Goal: Information Seeking & Learning: Learn about a topic

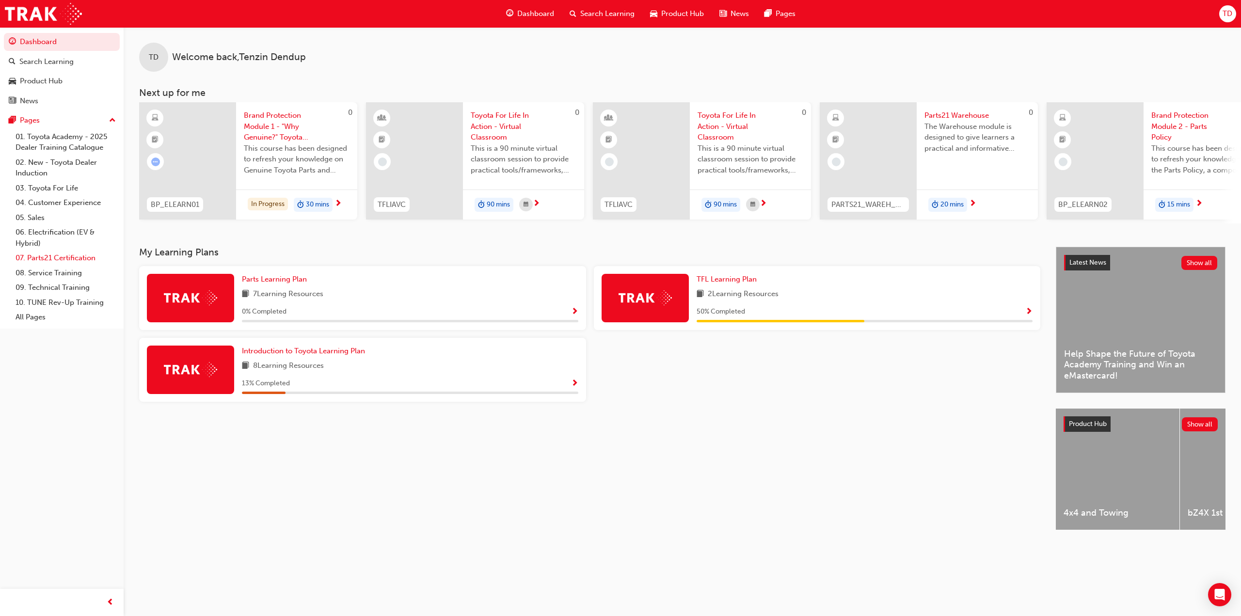
click at [52, 258] on link "07. Parts21 Certification" at bounding box center [66, 258] width 108 height 15
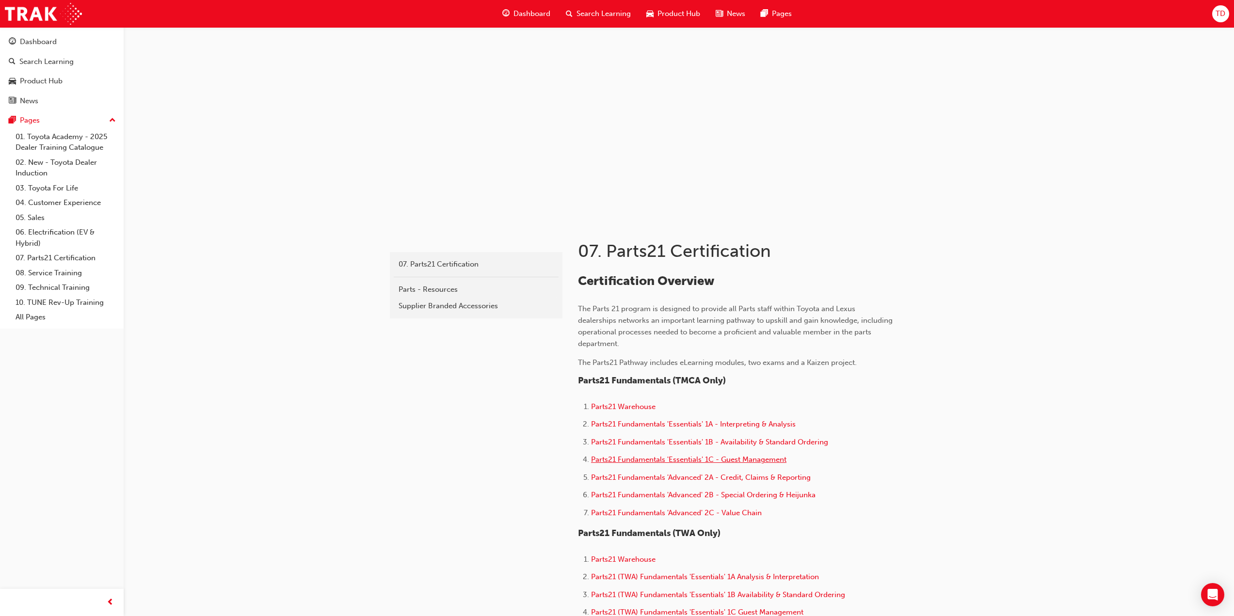
scroll to position [81, 0]
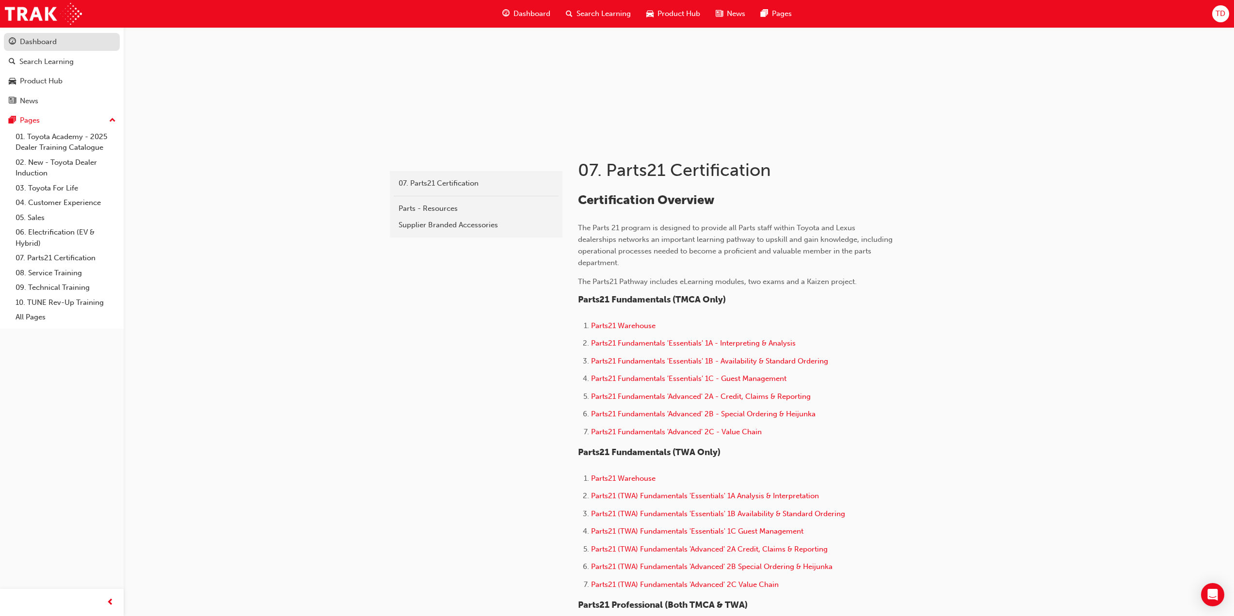
click at [39, 40] on div "Dashboard" at bounding box center [38, 41] width 37 height 11
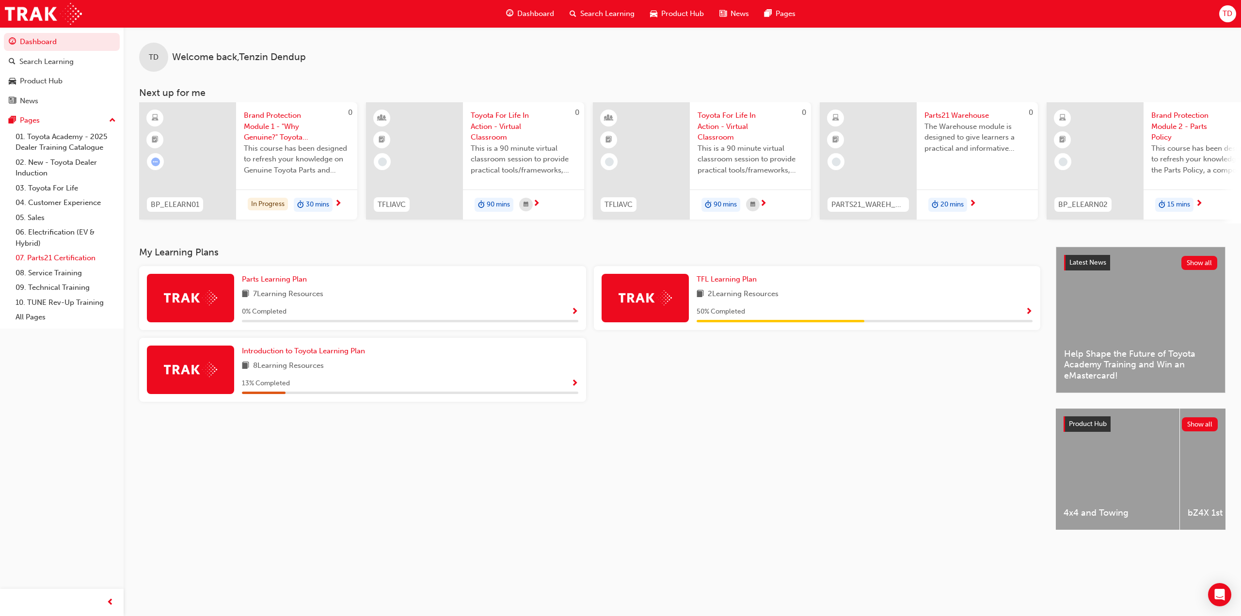
click at [66, 259] on link "07. Parts21 Certification" at bounding box center [66, 258] width 108 height 15
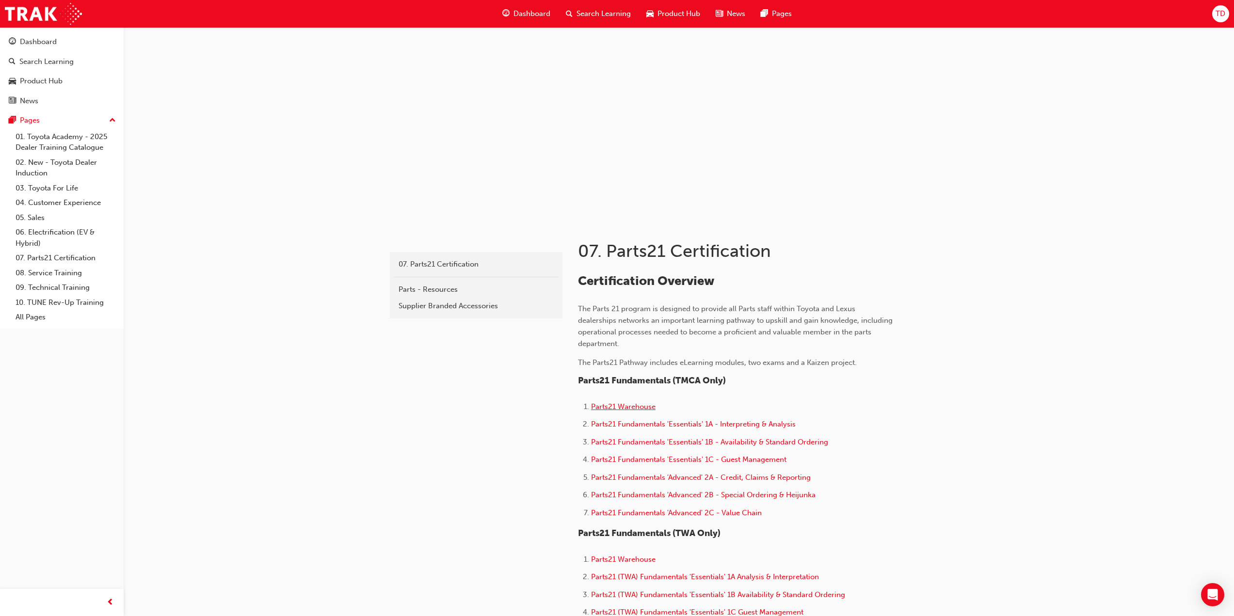
click at [631, 406] on span "Parts21 Warehouse" at bounding box center [623, 406] width 64 height 9
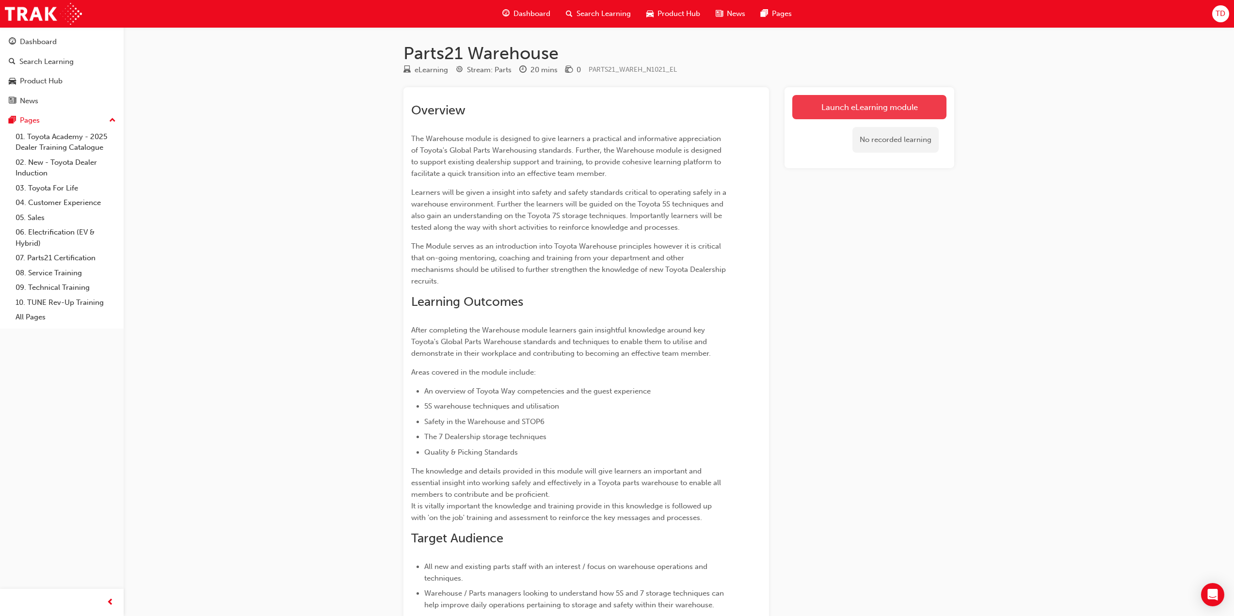
click at [855, 108] on link "Launch eLearning module" at bounding box center [869, 107] width 154 height 24
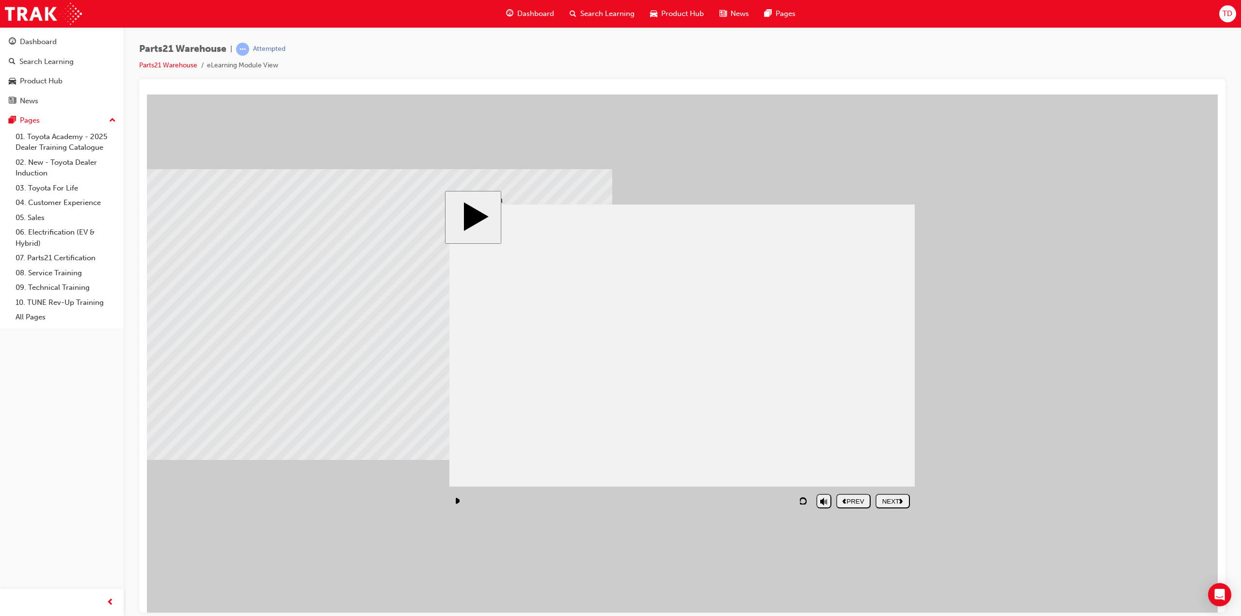
click at [906, 499] on div "NEXT" at bounding box center [892, 500] width 27 height 7
click at [901, 500] on polygon "next" at bounding box center [900, 500] width 3 height 5
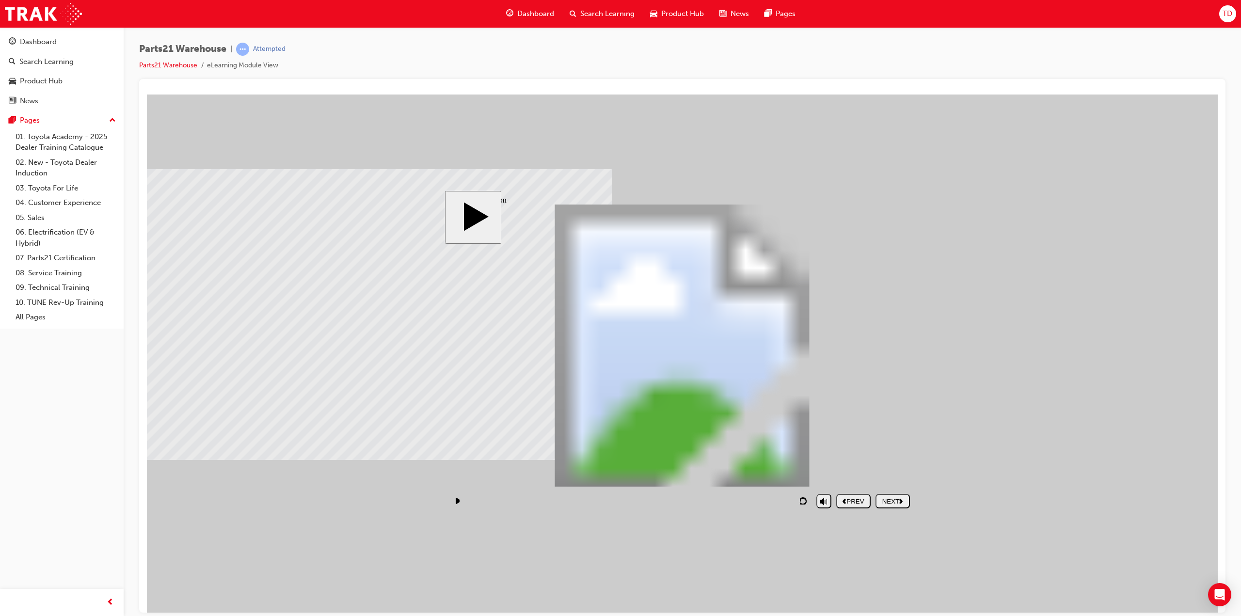
click at [893, 502] on div "NEXT" at bounding box center [892, 500] width 27 height 7
click at [892, 503] on div "NEXT" at bounding box center [892, 500] width 27 height 7
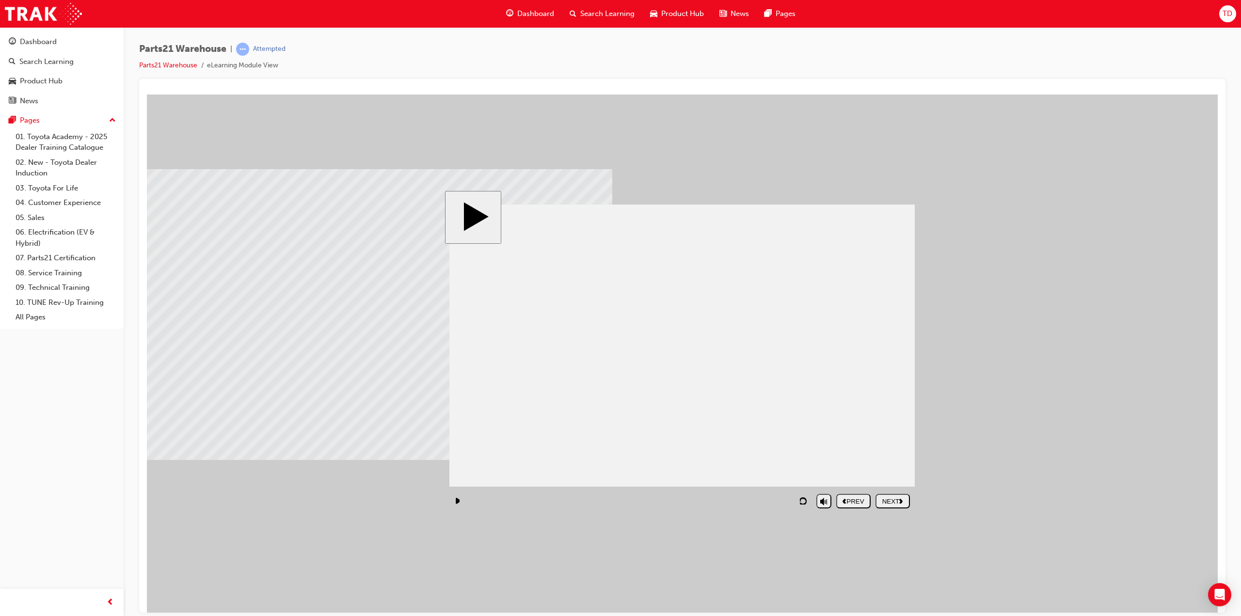
click at [892, 503] on div "NEXT" at bounding box center [892, 500] width 27 height 7
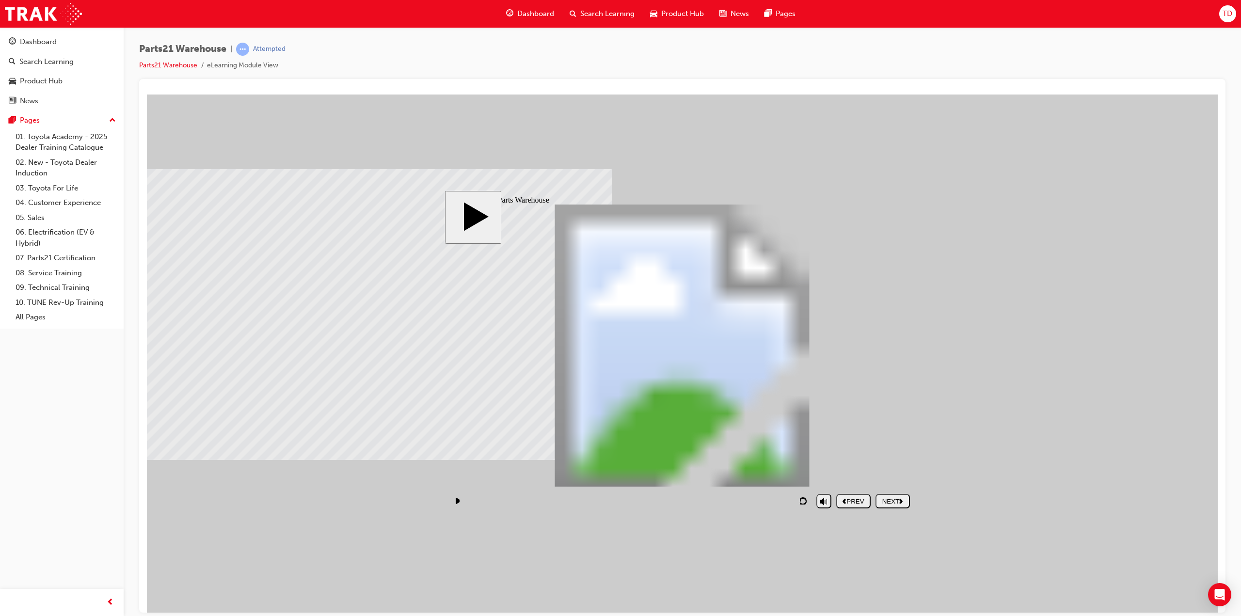
click at [892, 503] on div "NEXT" at bounding box center [892, 500] width 27 height 7
click at [887, 502] on div "NEXT" at bounding box center [892, 500] width 27 height 7
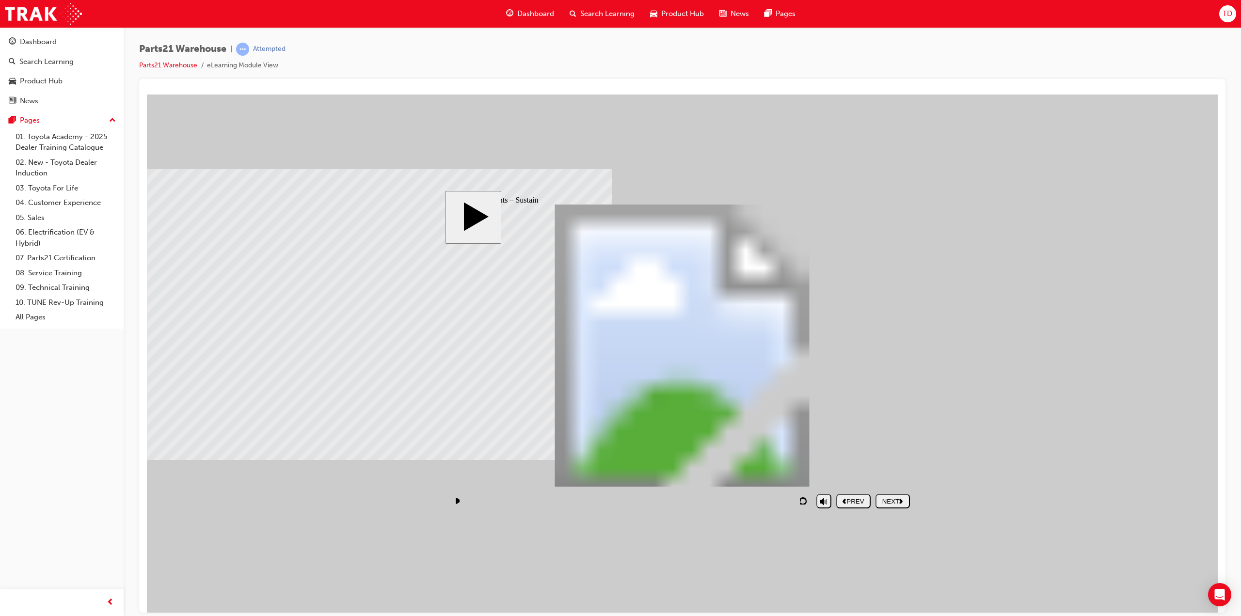
click at [892, 501] on div "NEXT" at bounding box center [892, 500] width 27 height 7
click at [890, 501] on div "NEXT" at bounding box center [892, 500] width 27 height 7
click at [891, 504] on div "NEXT" at bounding box center [892, 500] width 27 height 7
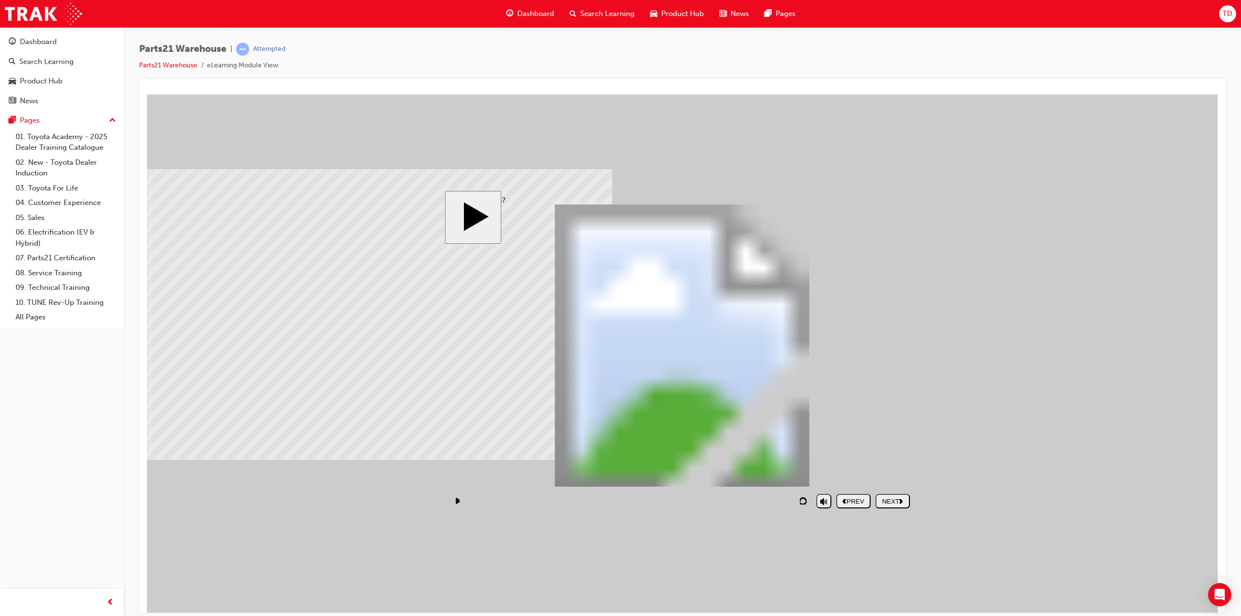
click at [879, 501] on div "NEXT" at bounding box center [892, 500] width 27 height 7
click at [891, 499] on div "NEXT" at bounding box center [892, 500] width 27 height 7
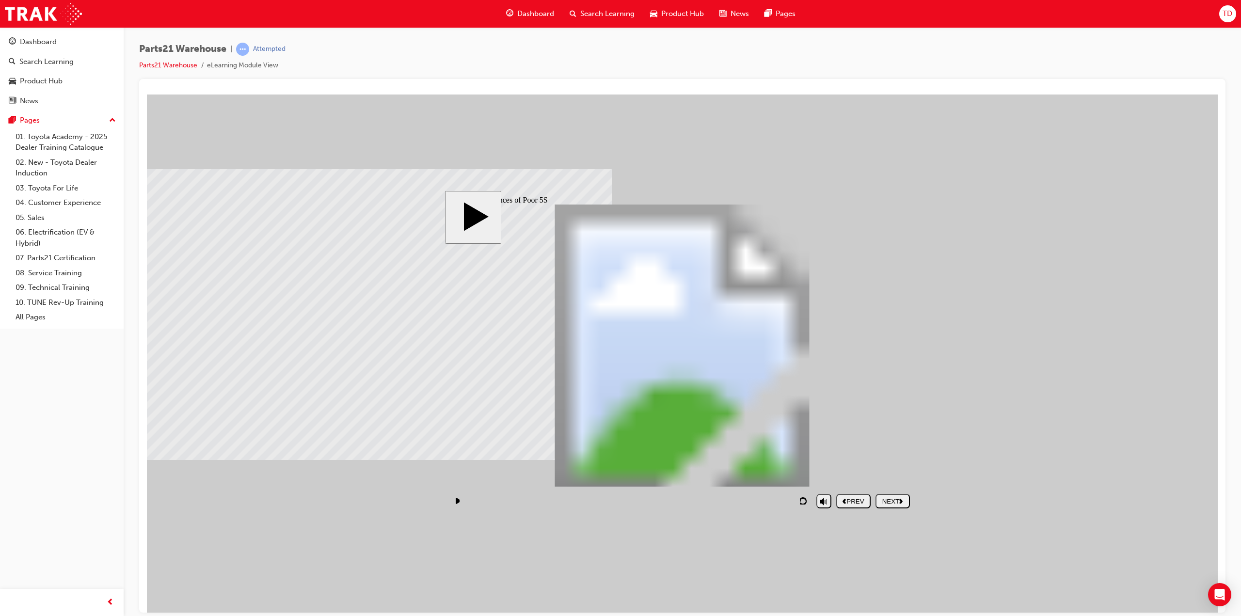
click at [891, 499] on div "NEXT" at bounding box center [892, 500] width 27 height 7
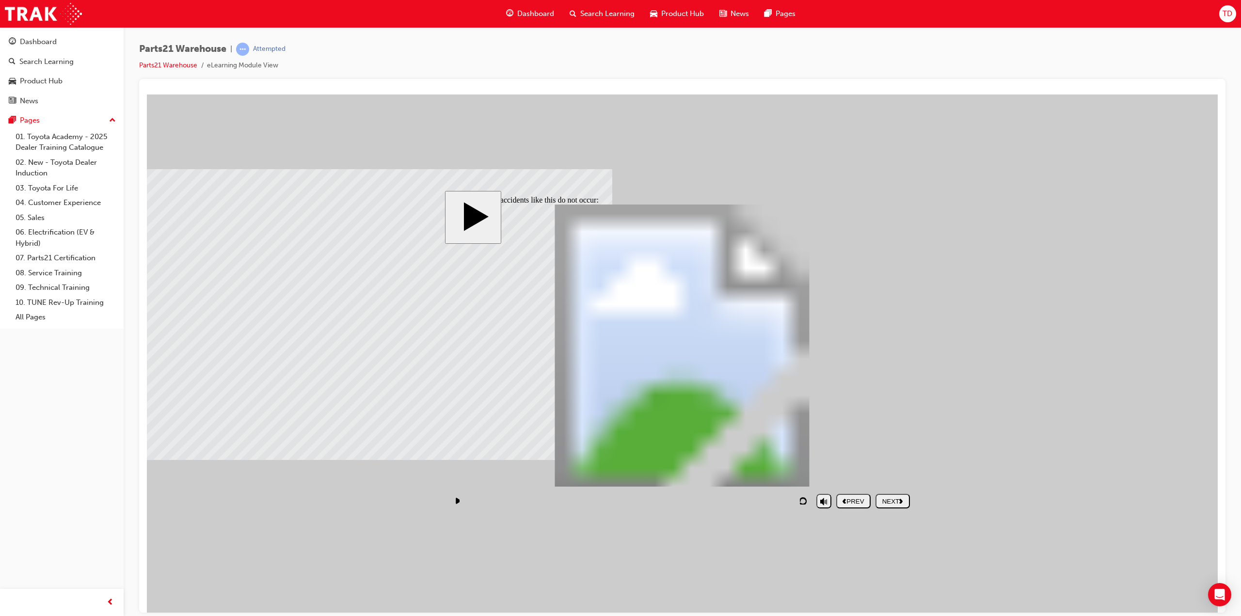
click at [891, 499] on div "NEXT" at bounding box center [892, 500] width 27 height 7
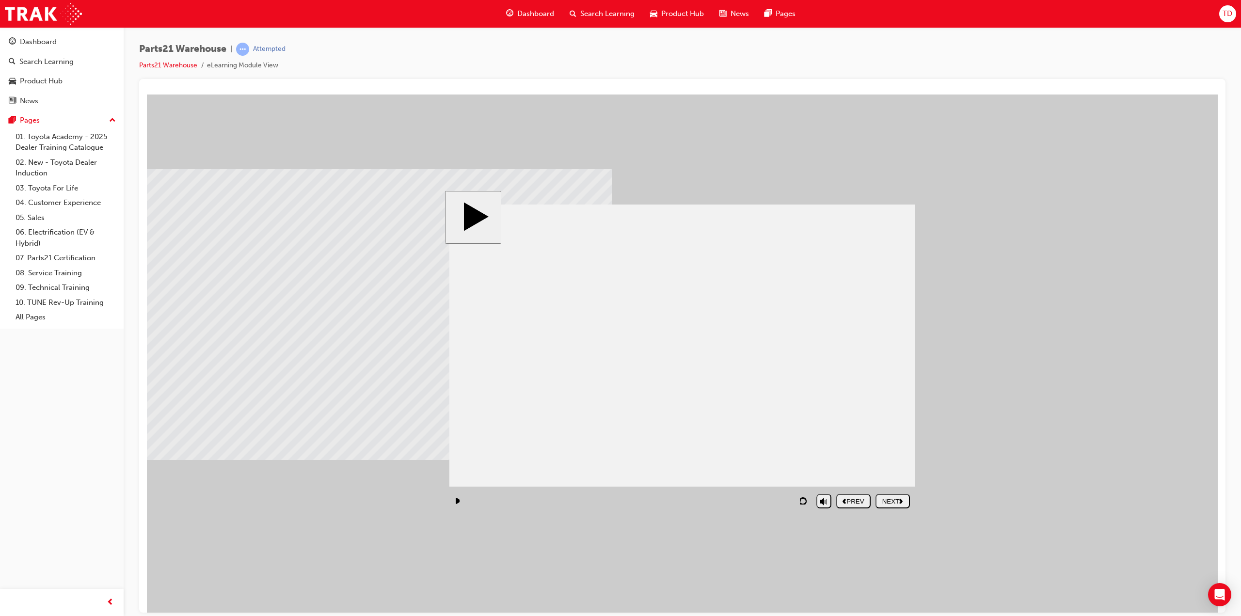
click at [891, 499] on div "NEXT" at bounding box center [892, 500] width 27 height 7
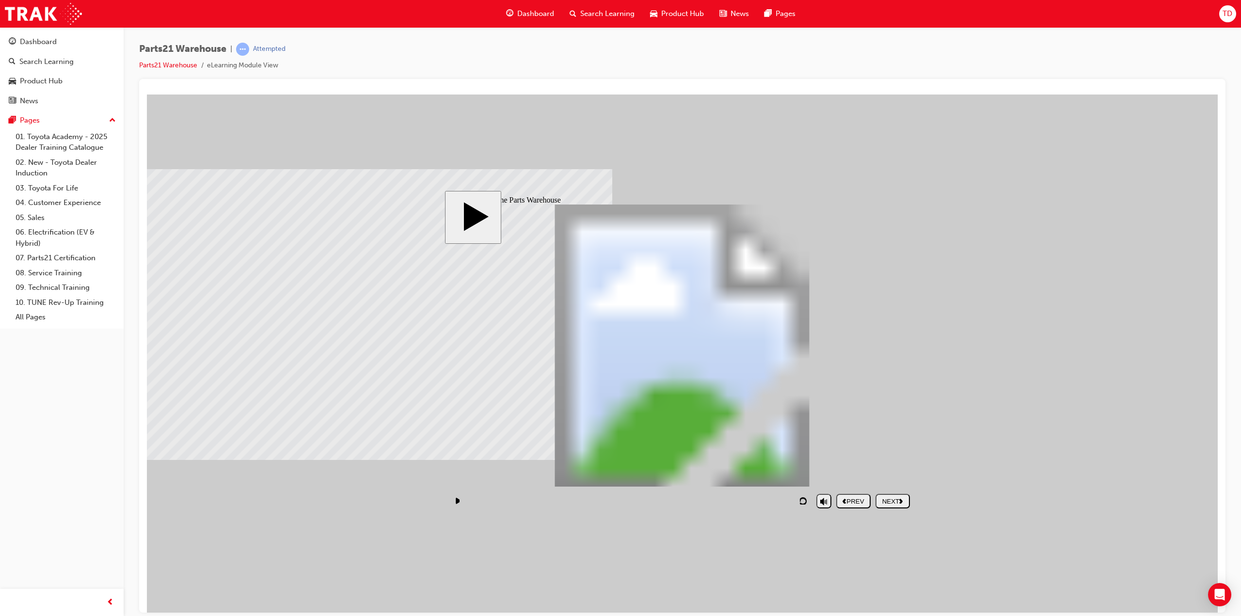
click at [891, 499] on div "NEXT" at bounding box center [892, 500] width 27 height 7
click at [890, 499] on div "NEXT" at bounding box center [892, 500] width 27 height 7
click at [890, 499] on nav "PREV NEXT SUBMIT" at bounding box center [873, 501] width 74 height 22
drag, startPoint x: 890, startPoint y: 499, endPoint x: 812, endPoint y: 447, distance: 94.1
click at [884, 494] on nav "PREV NEXT SUBMIT" at bounding box center [873, 501] width 74 height 22
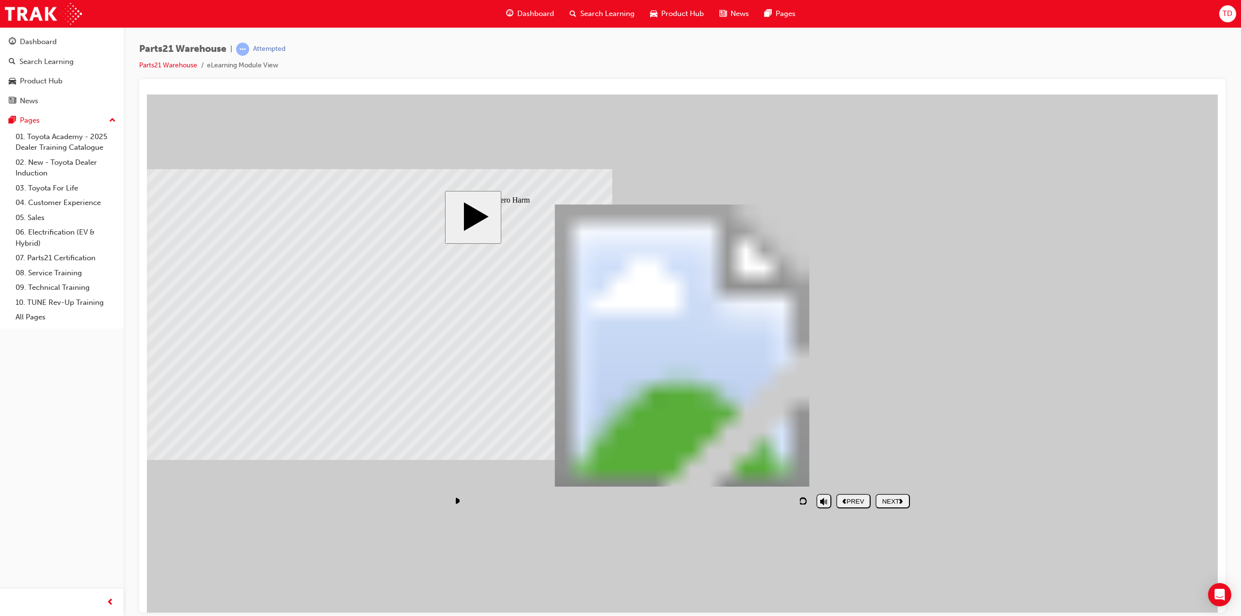
click at [887, 497] on div "NEXT" at bounding box center [892, 500] width 27 height 7
drag, startPoint x: 796, startPoint y: 465, endPoint x: 512, endPoint y: 278, distance: 340.2
drag, startPoint x: 829, startPoint y: 423, endPoint x: 823, endPoint y: 302, distance: 121.3
drag, startPoint x: 744, startPoint y: 420, endPoint x: 524, endPoint y: 350, distance: 230.8
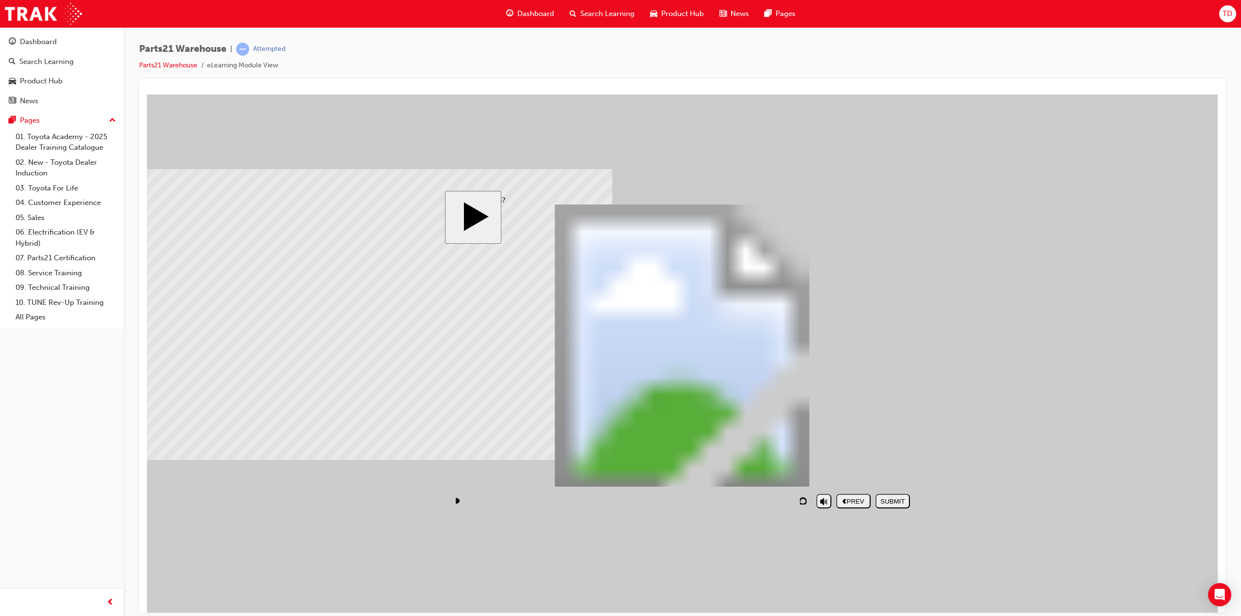
drag, startPoint x: 658, startPoint y: 428, endPoint x: 542, endPoint y: 318, distance: 160.1
drag, startPoint x: 705, startPoint y: 471, endPoint x: 854, endPoint y: 353, distance: 190.1
click at [891, 505] on button "SUBMIT" at bounding box center [892, 500] width 34 height 15
drag, startPoint x: 824, startPoint y: 466, endPoint x: 822, endPoint y: 459, distance: 7.7
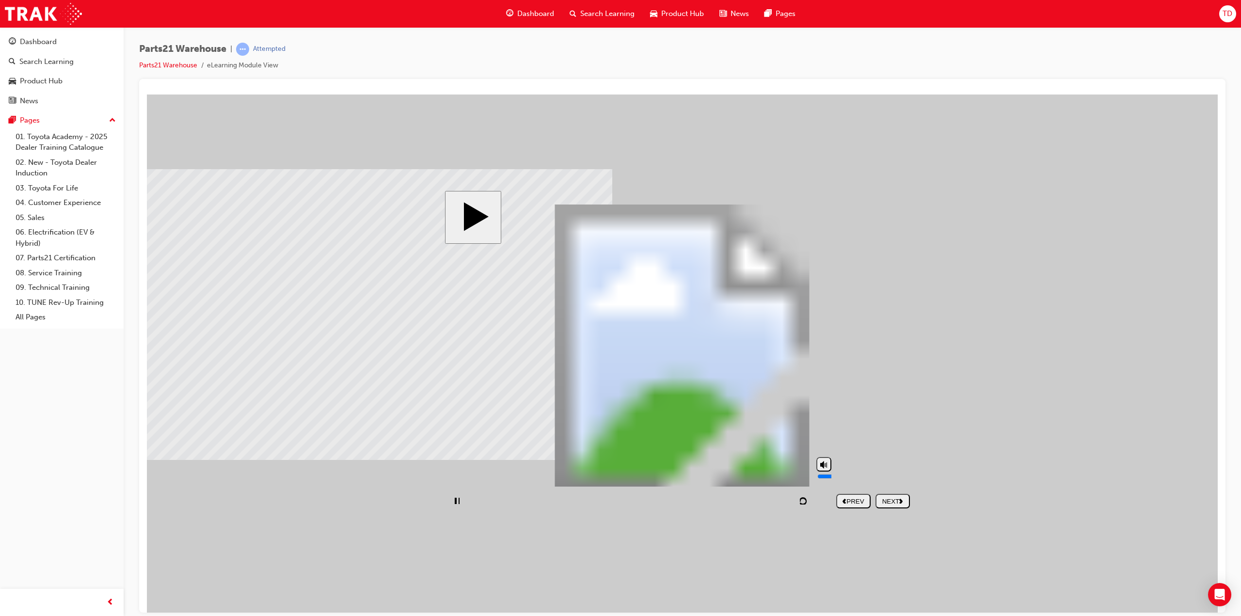
type input "10"
click at [822, 472] on input "volume" at bounding box center [848, 476] width 63 height 8
click at [899, 499] on div "NEXT" at bounding box center [892, 500] width 27 height 7
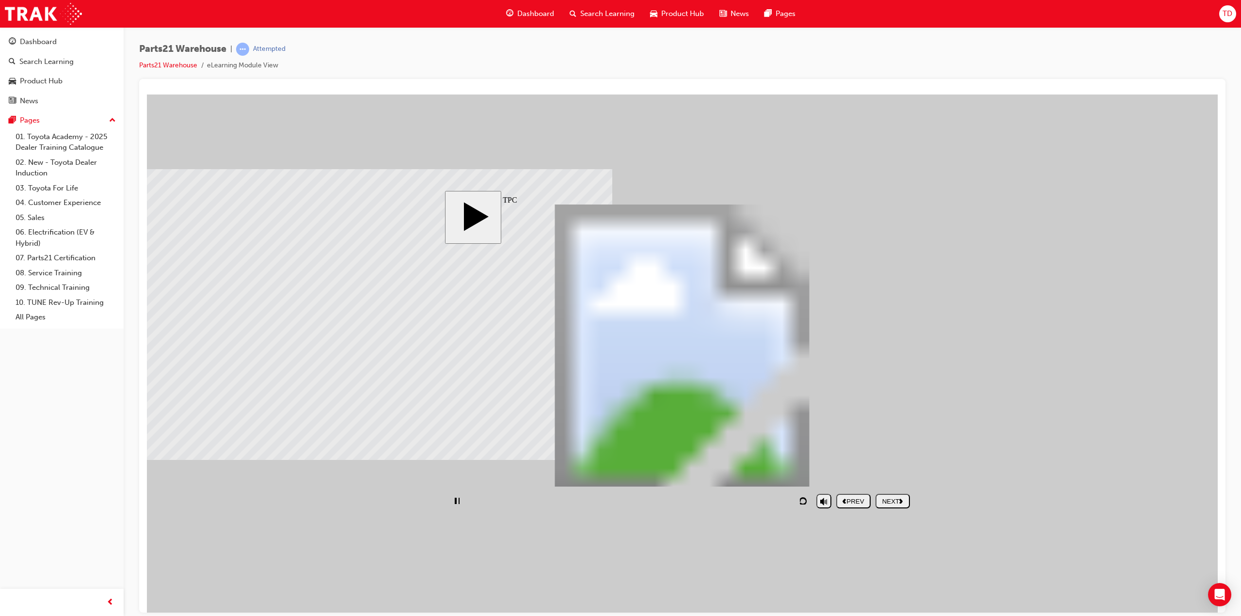
click at [888, 500] on div "NEXT" at bounding box center [892, 500] width 27 height 7
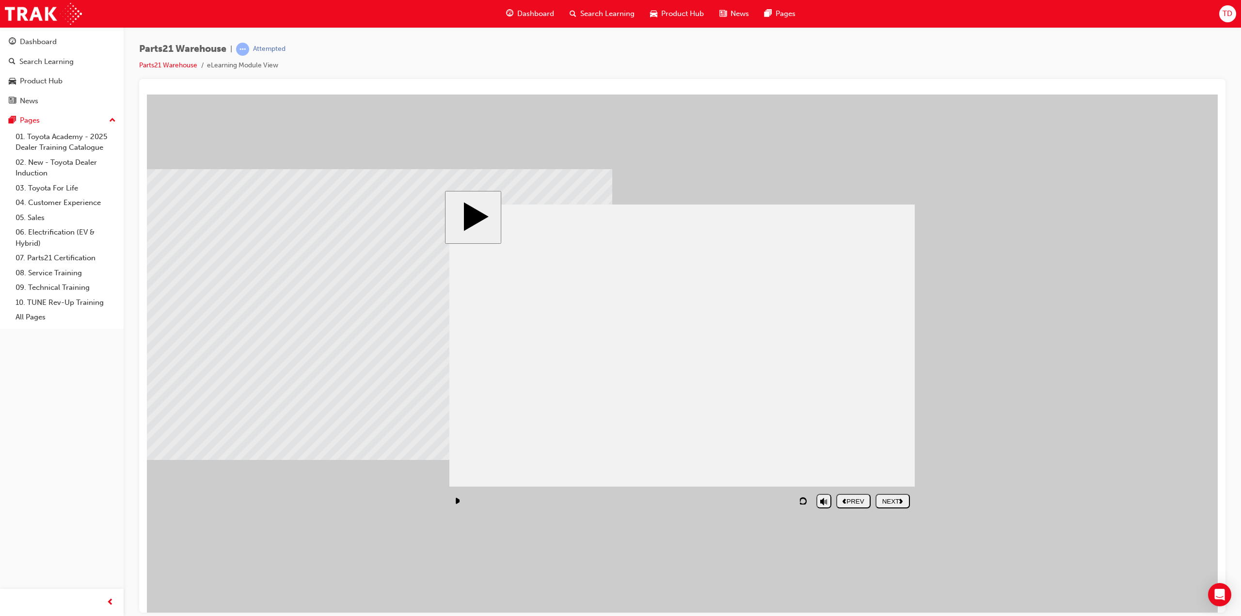
click at [899, 499] on div "NEXT" at bounding box center [892, 500] width 27 height 7
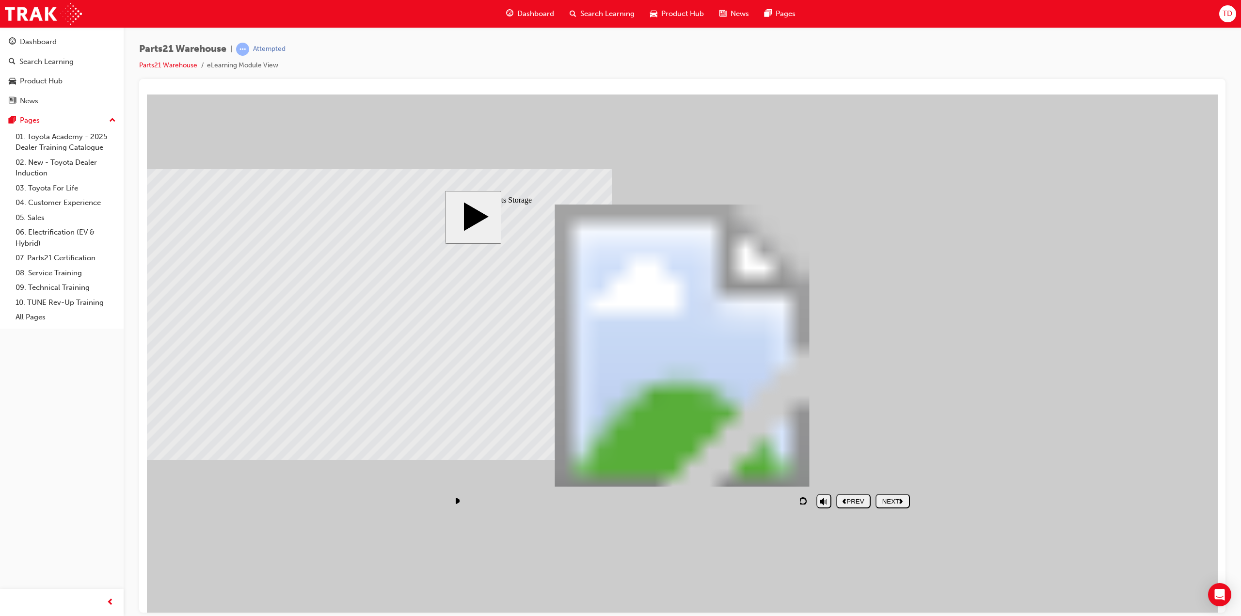
click at [899, 499] on div "NEXT" at bounding box center [892, 500] width 27 height 7
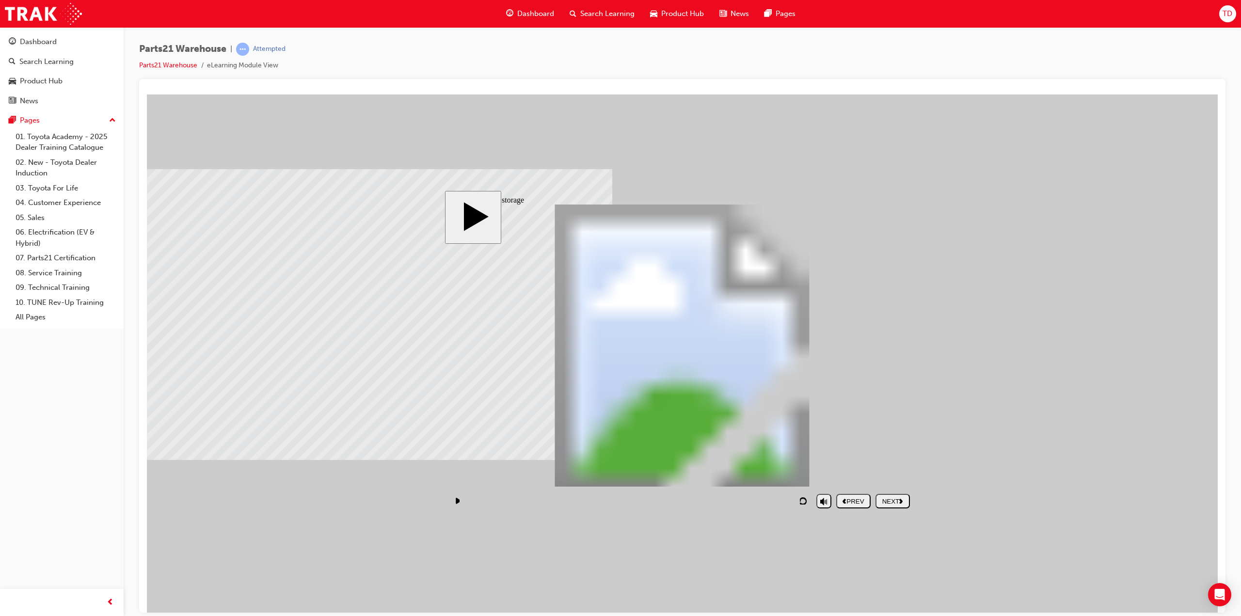
click at [895, 501] on div "NEXT" at bounding box center [892, 500] width 27 height 7
click at [889, 499] on div "NEXT" at bounding box center [892, 500] width 27 height 7
click at [889, 499] on nav "PREV NEXT SUBMIT" at bounding box center [873, 501] width 74 height 22
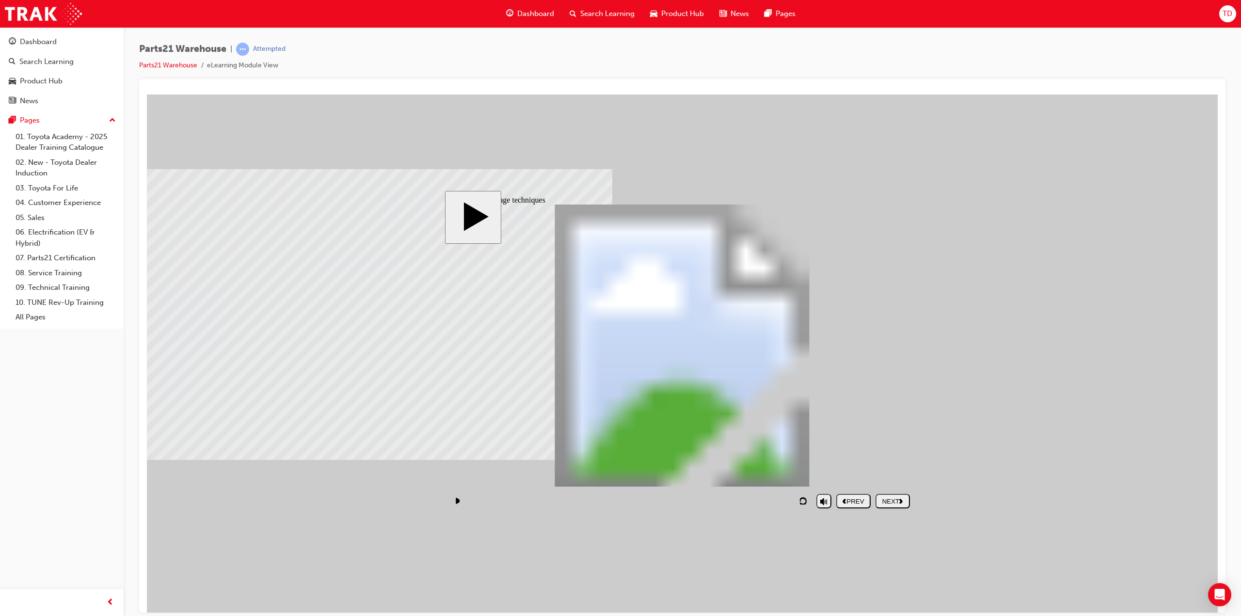
click at [474, 314] on div "Rectangle 3 1 Storage by product PARTS21 Warehouse (Storage techniques) Rectang…" at bounding box center [681, 349] width 465 height 291
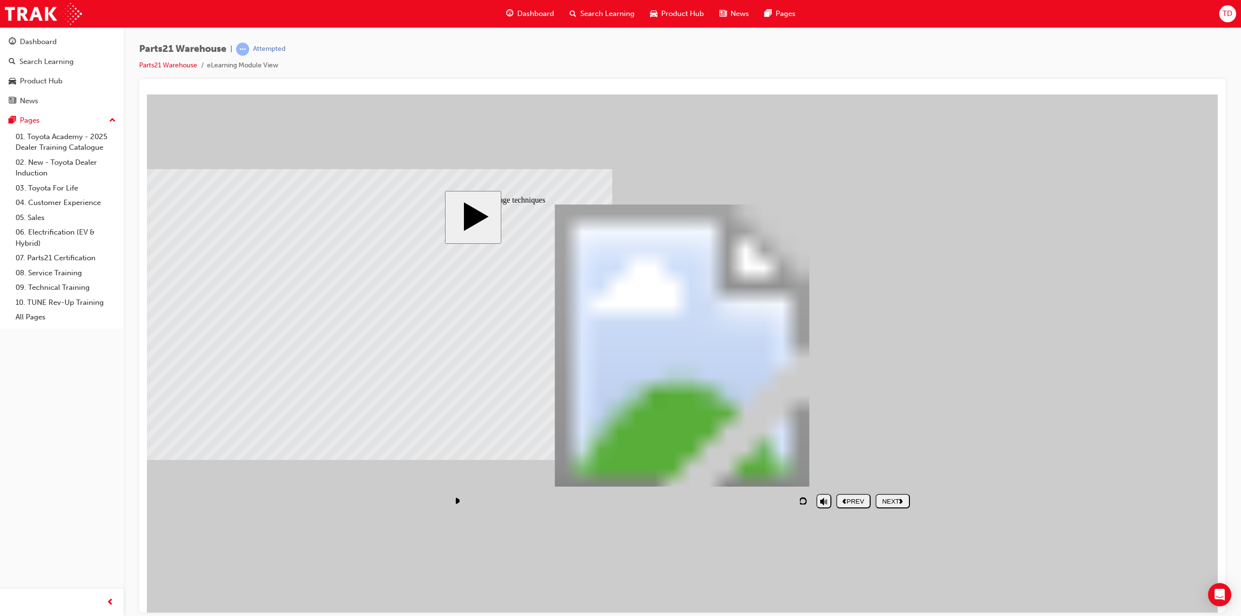
click at [883, 501] on div "NEXT" at bounding box center [892, 500] width 27 height 7
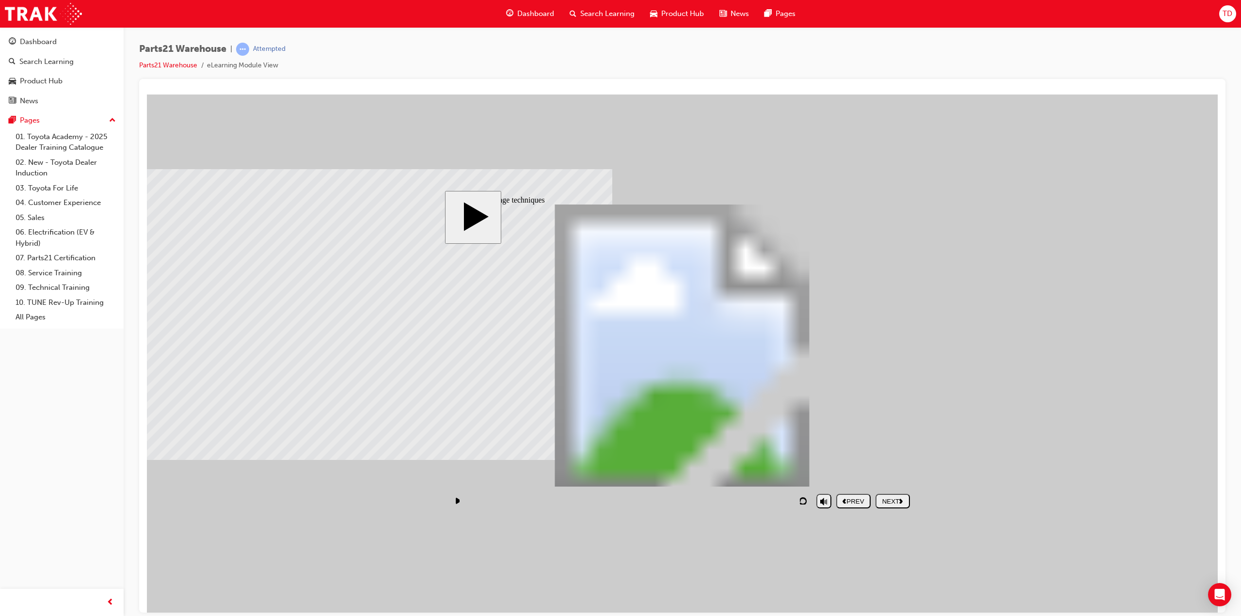
click at [895, 499] on div "NEXT" at bounding box center [892, 500] width 27 height 7
click at [889, 499] on div "NEXT" at bounding box center [892, 500] width 27 height 7
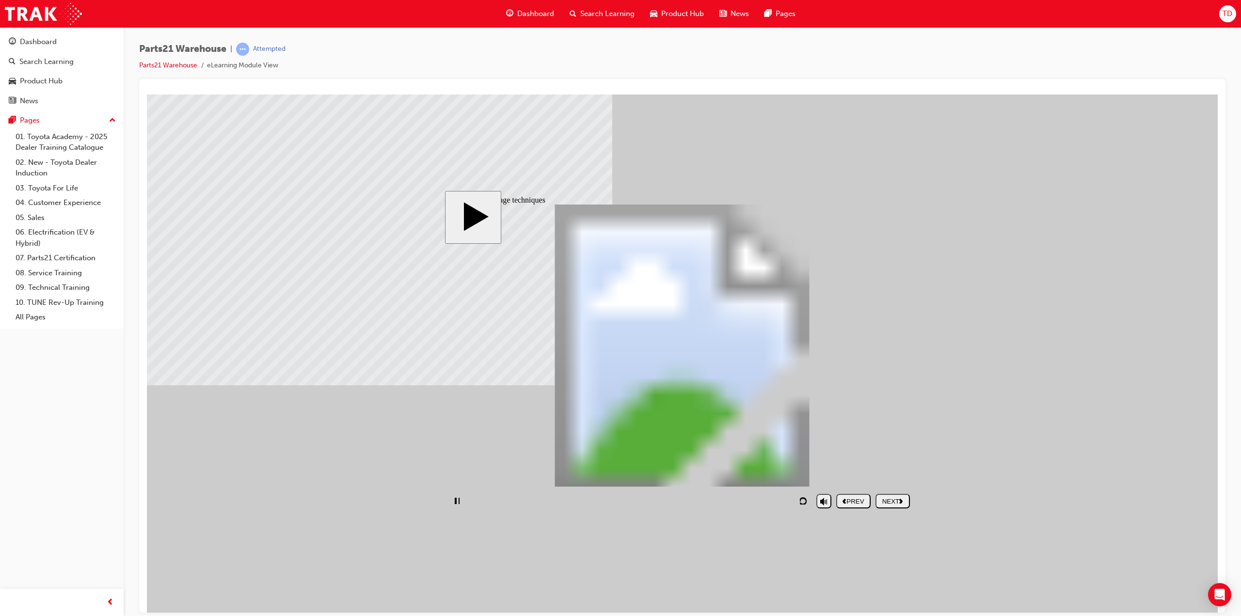
click at [456, 502] on rect "play/pause" at bounding box center [456, 500] width 2 height 7
click at [459, 497] on icon "play/pause" at bounding box center [456, 500] width 5 height 7
type input "255"
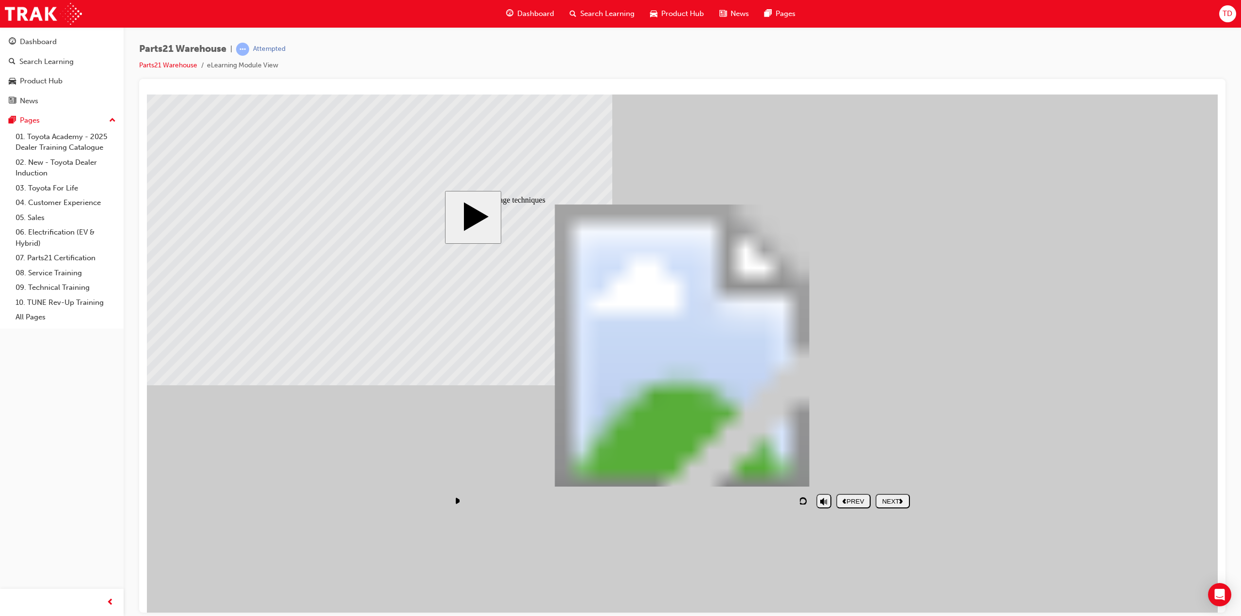
click at [884, 501] on div "NEXT" at bounding box center [892, 500] width 27 height 7
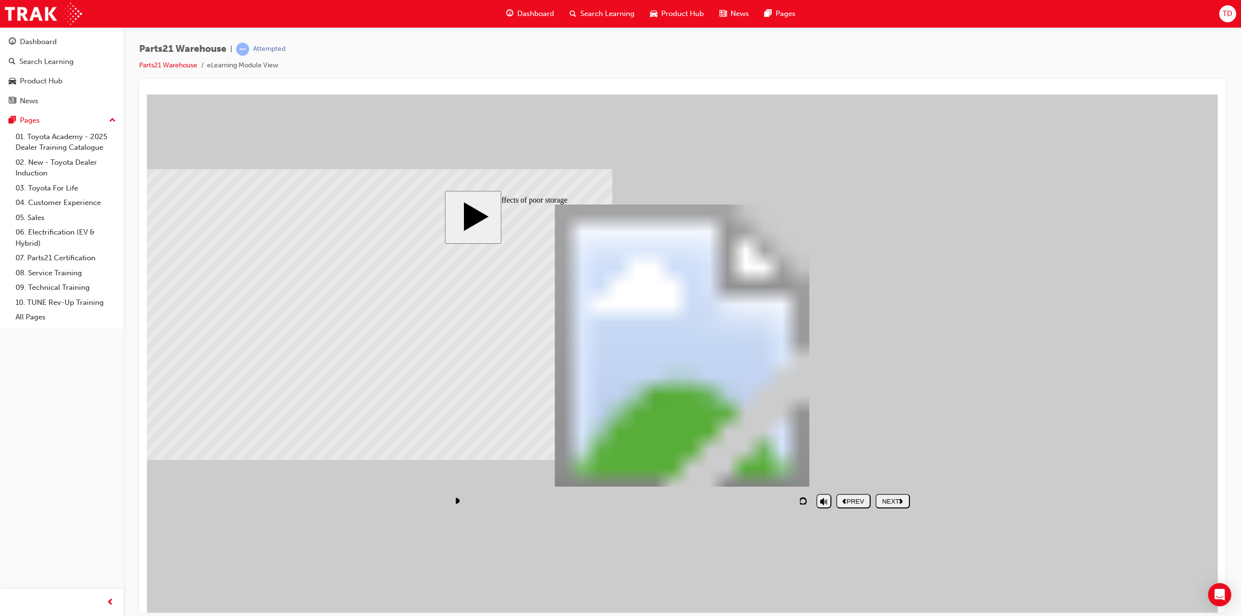
click at [905, 502] on div "NEXT" at bounding box center [892, 500] width 27 height 7
click at [885, 505] on div "NEXT" at bounding box center [892, 500] width 27 height 7
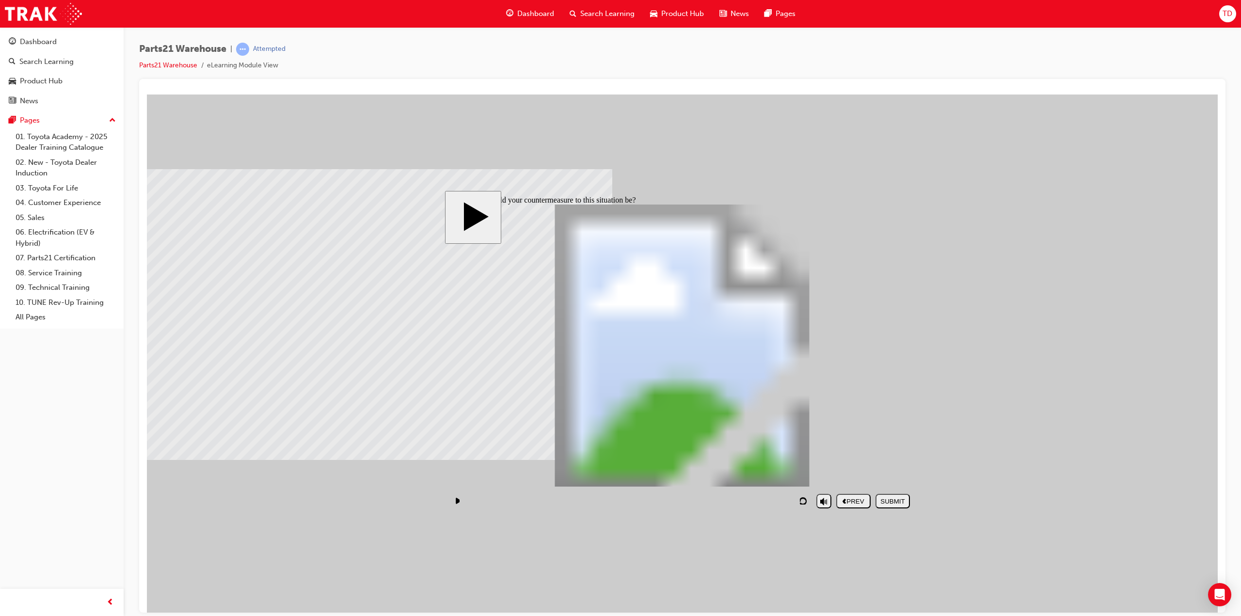
checkbox input "true"
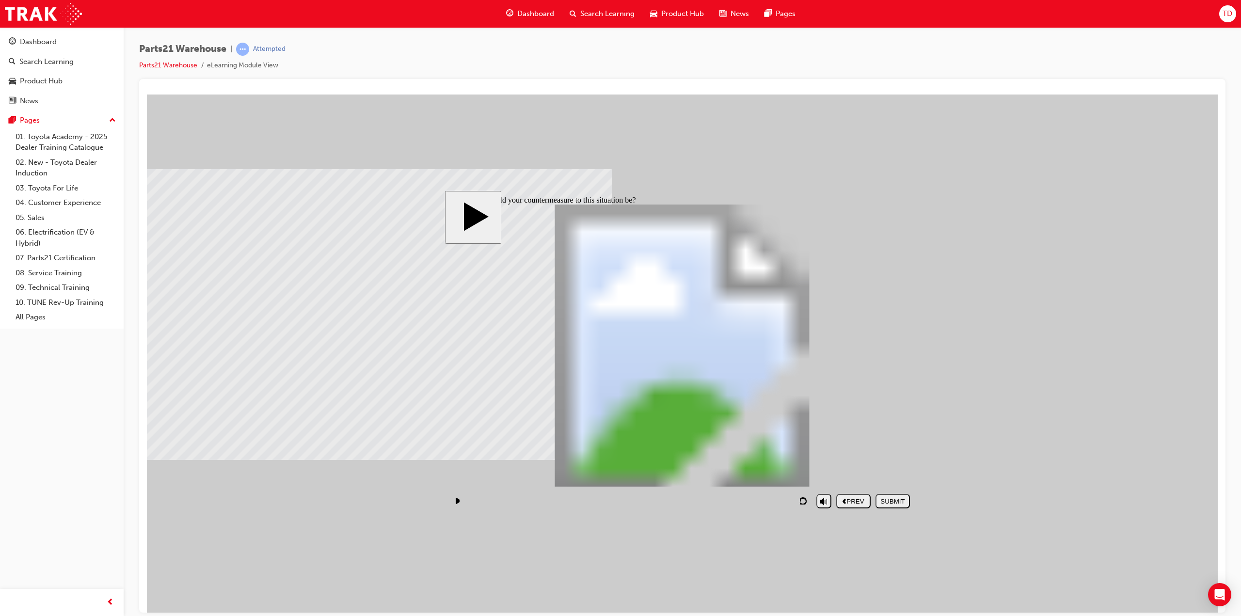
click at [894, 499] on div "SUBMIT" at bounding box center [892, 500] width 27 height 7
click at [900, 500] on icon "next" at bounding box center [901, 500] width 4 height 5
click at [456, 498] on rect "play/pause" at bounding box center [456, 500] width 2 height 7
click at [461, 500] on button "play/pause" at bounding box center [456, 500] width 15 height 15
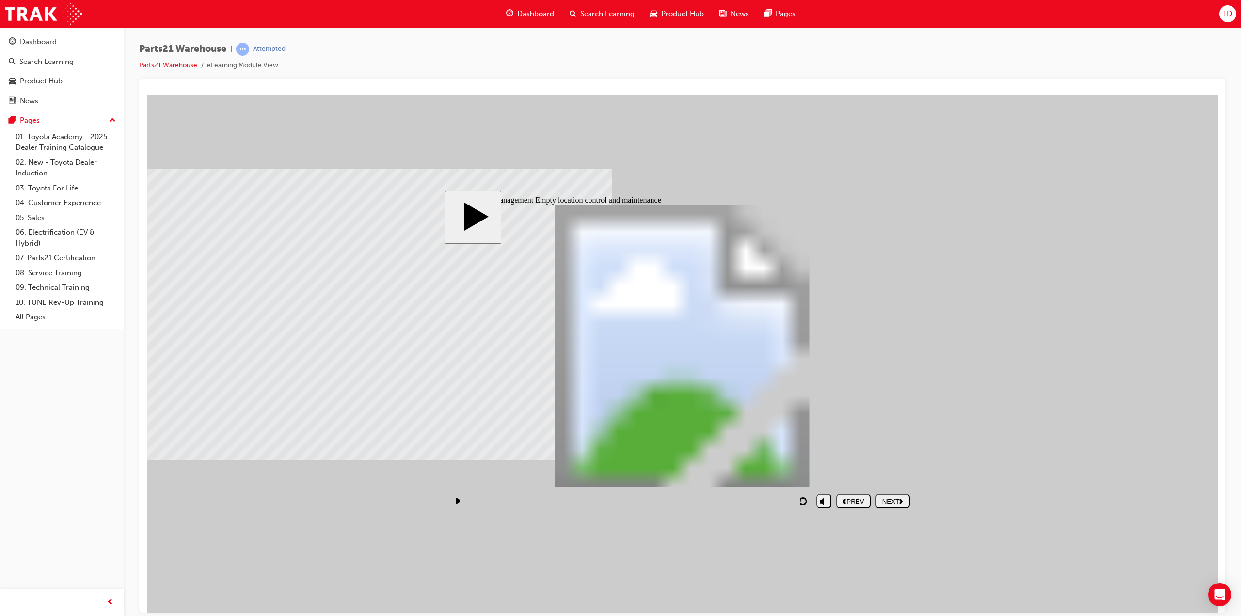
click at [898, 500] on div "NEXT" at bounding box center [892, 500] width 27 height 7
click at [890, 504] on div "NEXT" at bounding box center [892, 500] width 27 height 7
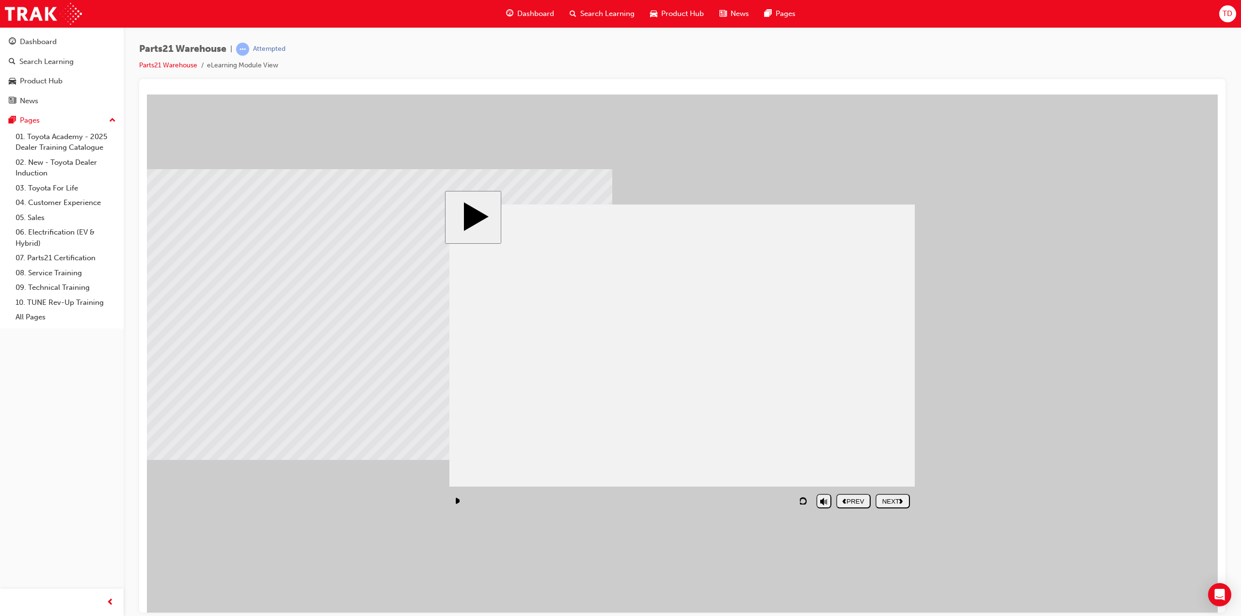
click at [890, 504] on div "NEXT" at bounding box center [892, 500] width 27 height 7
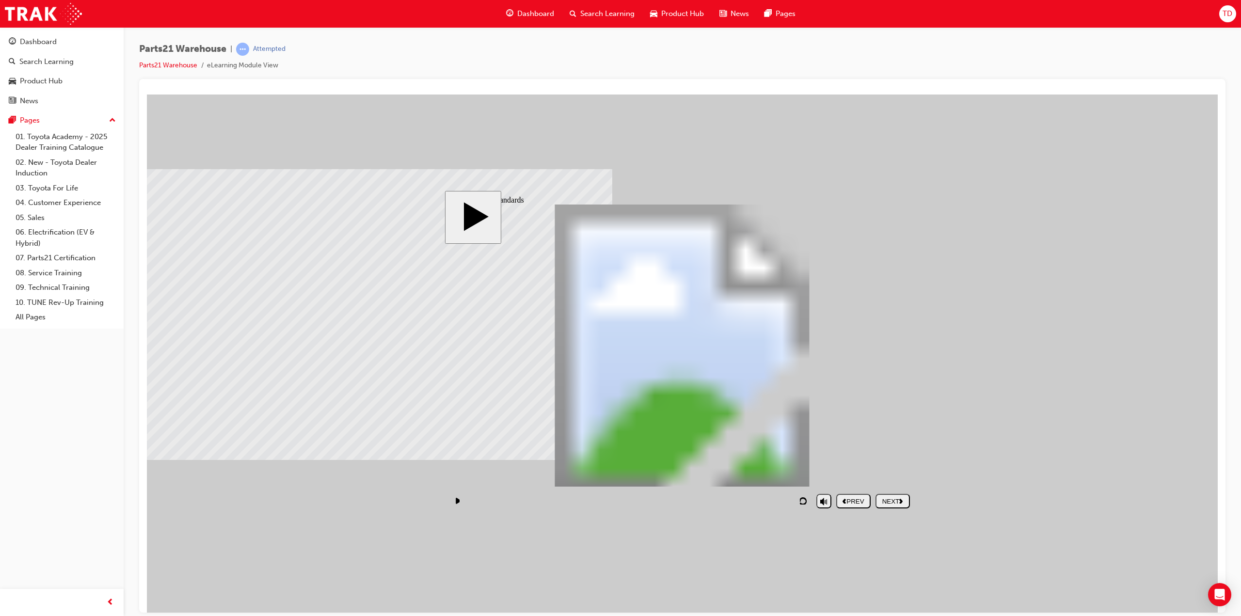
click at [890, 500] on div "NEXT" at bounding box center [892, 500] width 27 height 7
click at [888, 503] on div "NEXT" at bounding box center [892, 500] width 27 height 7
drag, startPoint x: 656, startPoint y: 413, endPoint x: 668, endPoint y: 371, distance: 43.9
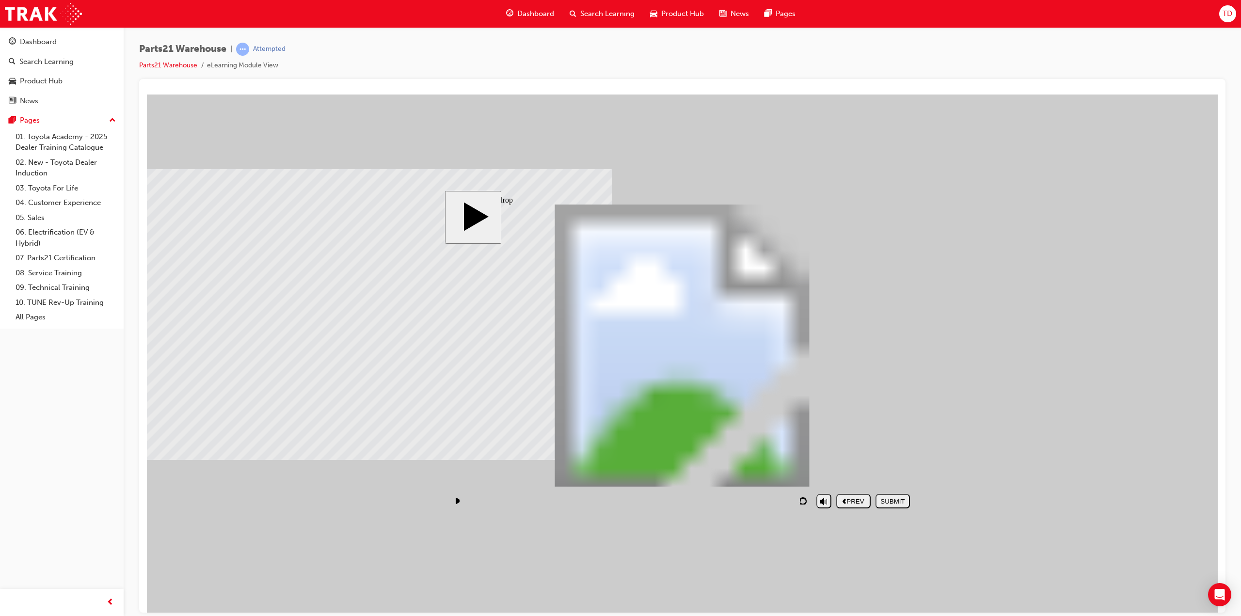
drag, startPoint x: 665, startPoint y: 312, endPoint x: 734, endPoint y: 298, distance: 70.2
drag, startPoint x: 520, startPoint y: 335, endPoint x: 736, endPoint y: 339, distance: 216.7
click at [736, 339] on div "Oval 7 Oval 7 PARTS21 Warehouse (Quality) PARTS21 Warehouse Rectangle 1 home ic…" at bounding box center [681, 349] width 465 height 291
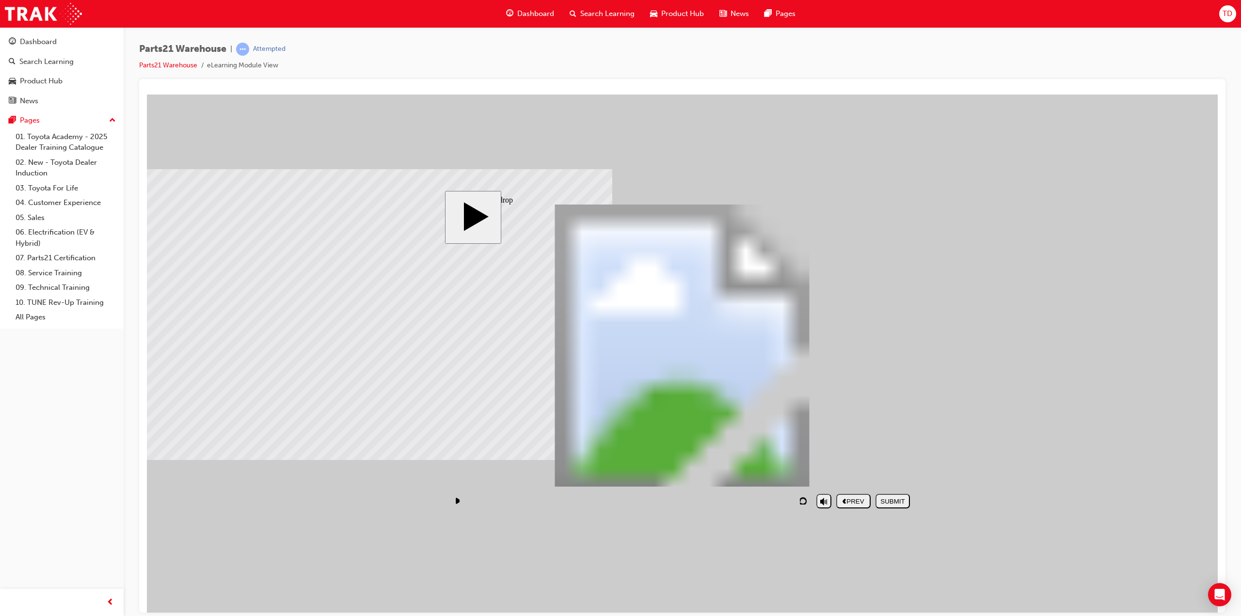
drag, startPoint x: 839, startPoint y: 400, endPoint x: 778, endPoint y: 301, distance: 116.2
drag, startPoint x: 826, startPoint y: 299, endPoint x: 731, endPoint y: 403, distance: 141.3
click at [882, 498] on div "SUBMIT" at bounding box center [892, 500] width 27 height 7
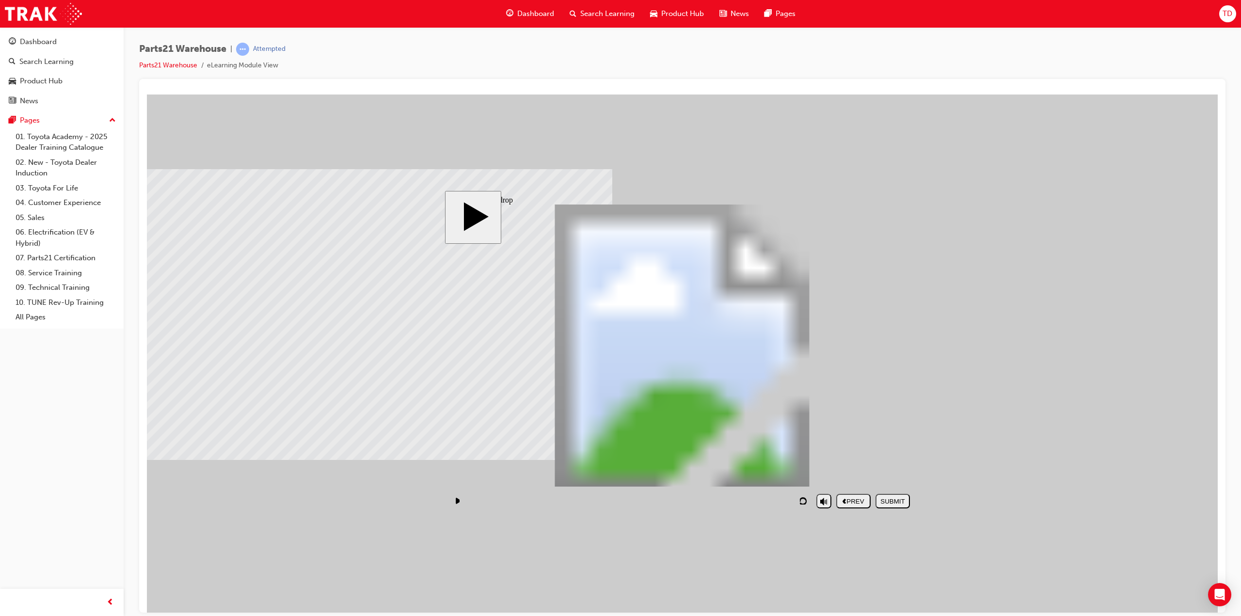
drag, startPoint x: 506, startPoint y: 382, endPoint x: 493, endPoint y: 415, distance: 35.0
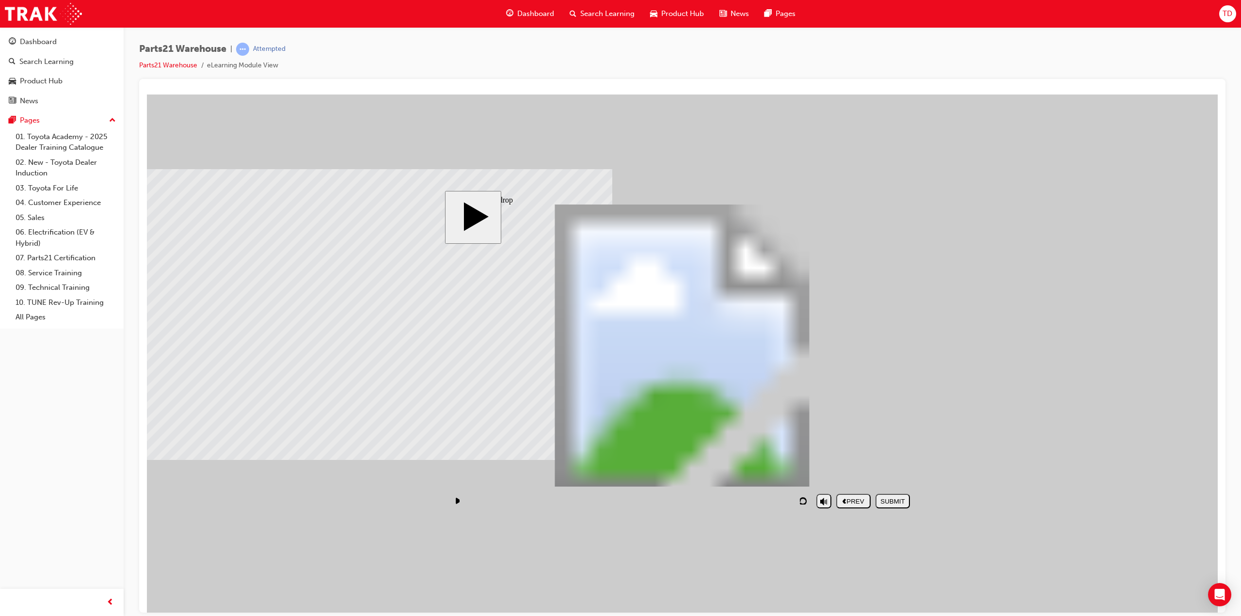
drag, startPoint x: 807, startPoint y: 349, endPoint x: 728, endPoint y: 420, distance: 106.8
drag, startPoint x: 836, startPoint y: 425, endPoint x: 723, endPoint y: 335, distance: 144.1
click at [885, 497] on div "SUBMIT" at bounding box center [892, 500] width 27 height 7
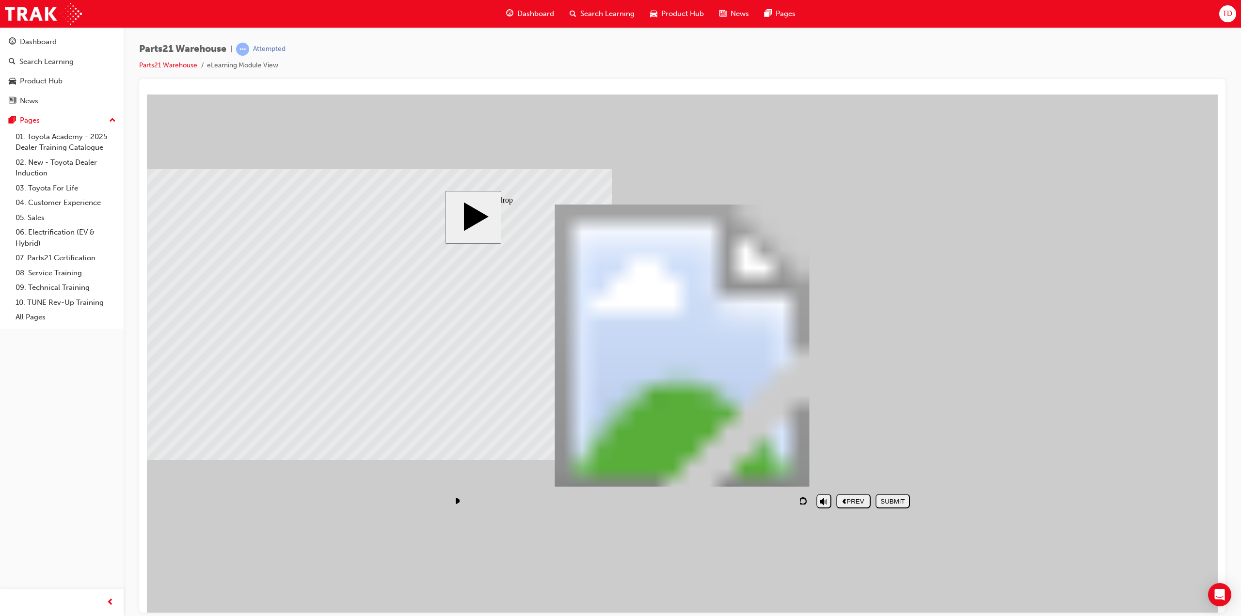
drag, startPoint x: 849, startPoint y: 427, endPoint x: 740, endPoint y: 328, distance: 147.2
drag, startPoint x: 826, startPoint y: 321, endPoint x: 720, endPoint y: 421, distance: 145.7
click at [891, 504] on div "SUBMIT" at bounding box center [892, 500] width 27 height 7
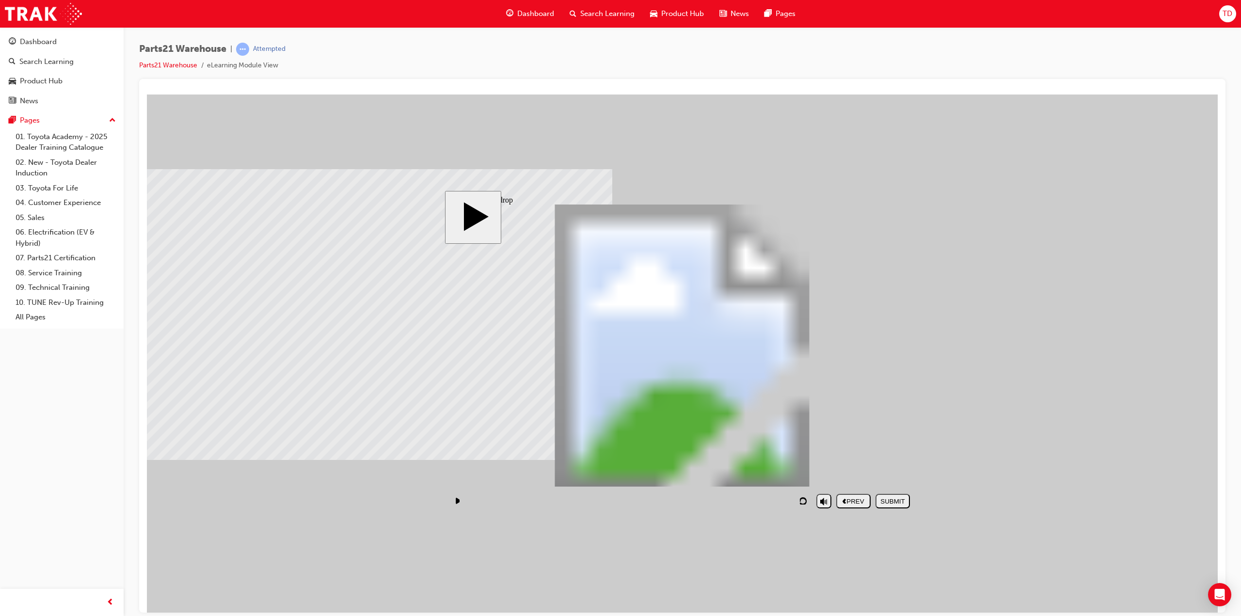
drag, startPoint x: 797, startPoint y: 376, endPoint x: 724, endPoint y: 303, distance: 103.5
drag, startPoint x: 840, startPoint y: 320, endPoint x: 758, endPoint y: 410, distance: 121.8
click at [891, 497] on div "SUBMIT" at bounding box center [892, 500] width 27 height 7
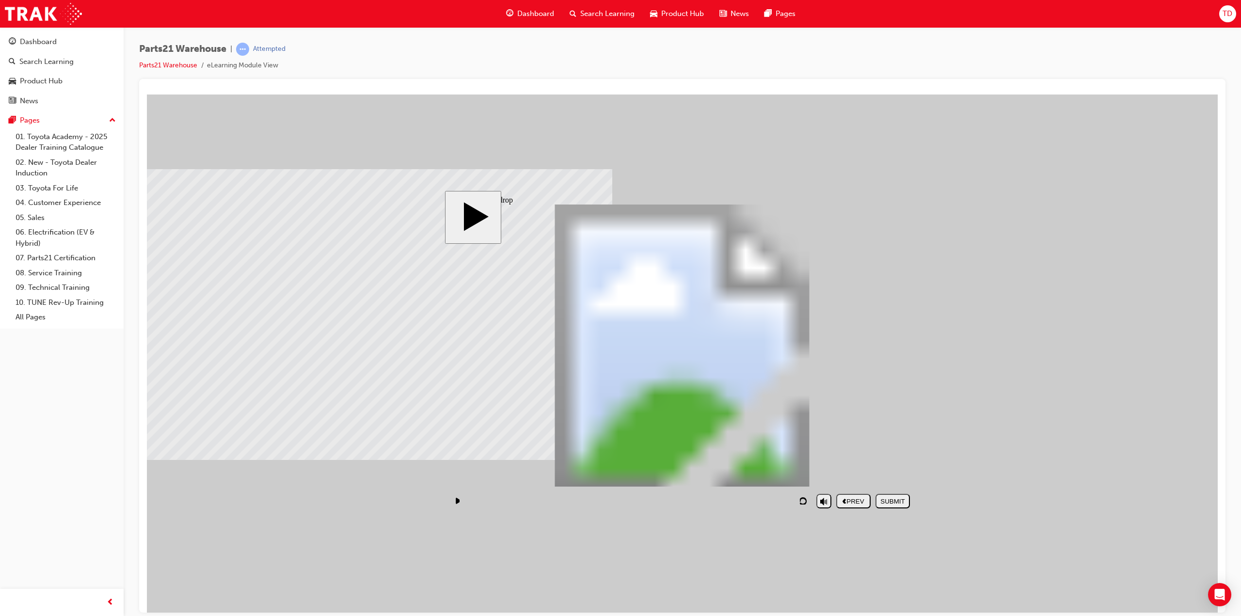
click at [889, 498] on div "NEXT" at bounding box center [892, 500] width 27 height 7
drag, startPoint x: 609, startPoint y: 432, endPoint x: 495, endPoint y: 381, distance: 125.0
drag, startPoint x: 516, startPoint y: 445, endPoint x: 738, endPoint y: 397, distance: 227.1
drag, startPoint x: 837, startPoint y: 440, endPoint x: 834, endPoint y: 392, distance: 47.6
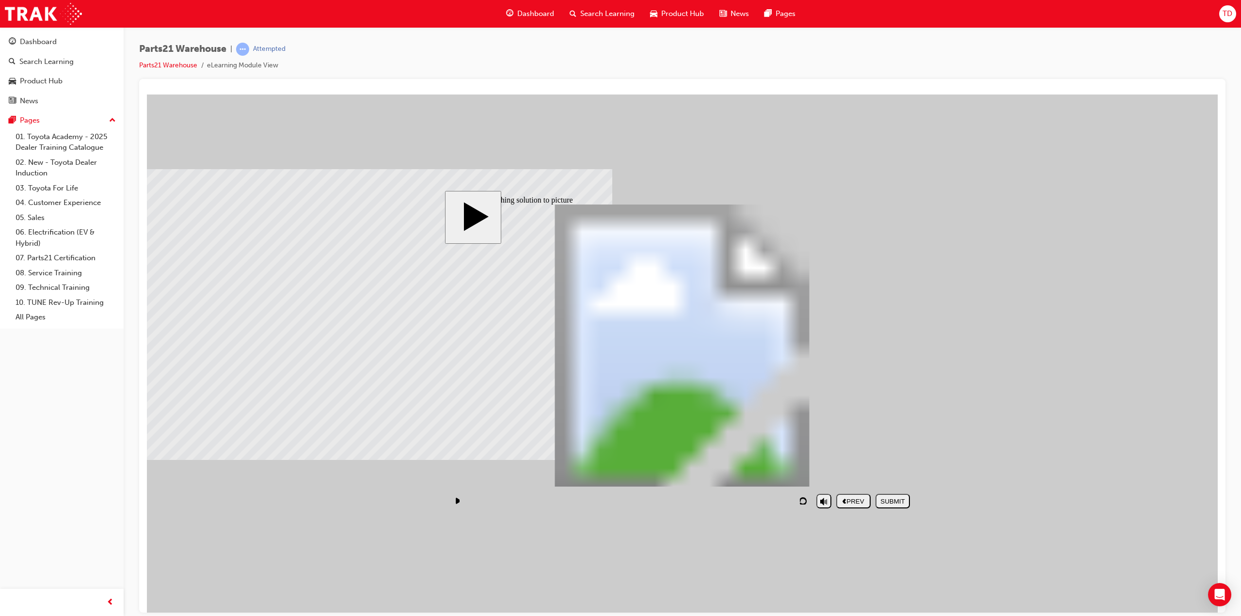
drag, startPoint x: 726, startPoint y: 427, endPoint x: 624, endPoint y: 384, distance: 110.5
click at [890, 501] on div "SUBMIT" at bounding box center [892, 500] width 27 height 7
click at [195, 142] on div at bounding box center [171, 118] width 48 height 48
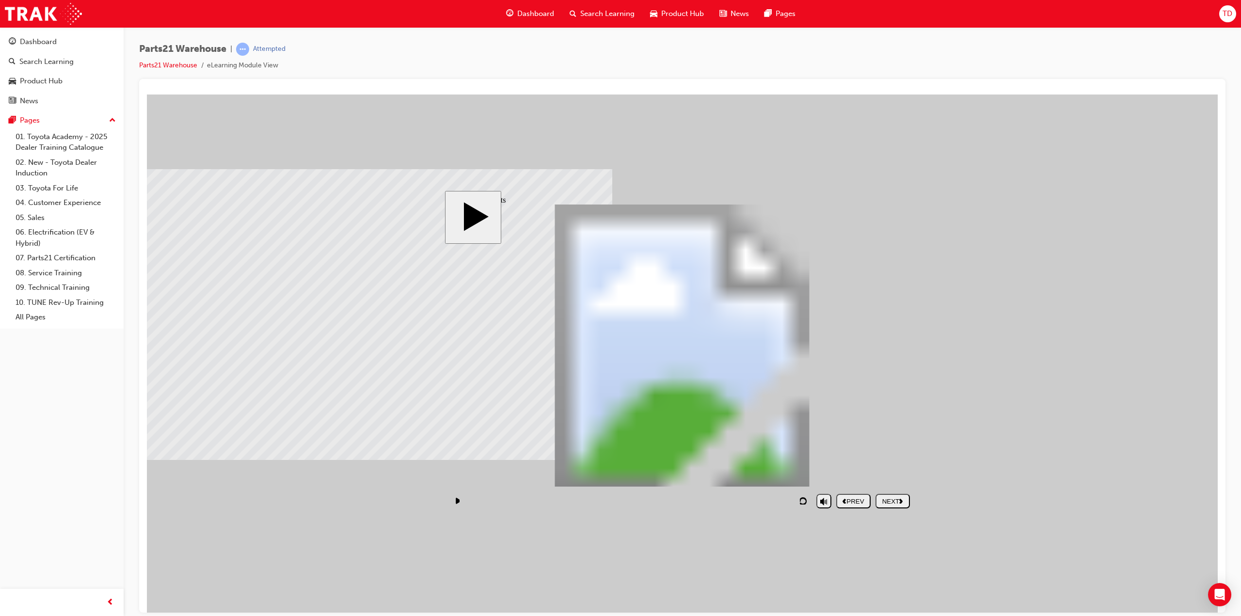
click at [891, 499] on div "NEXT" at bounding box center [892, 500] width 27 height 7
click at [457, 502] on rect "play/pause" at bounding box center [456, 500] width 2 height 7
click at [457, 501] on icon "play/pause" at bounding box center [458, 500] width 5 height 6
click at [895, 500] on div "NEXT" at bounding box center [892, 500] width 27 height 7
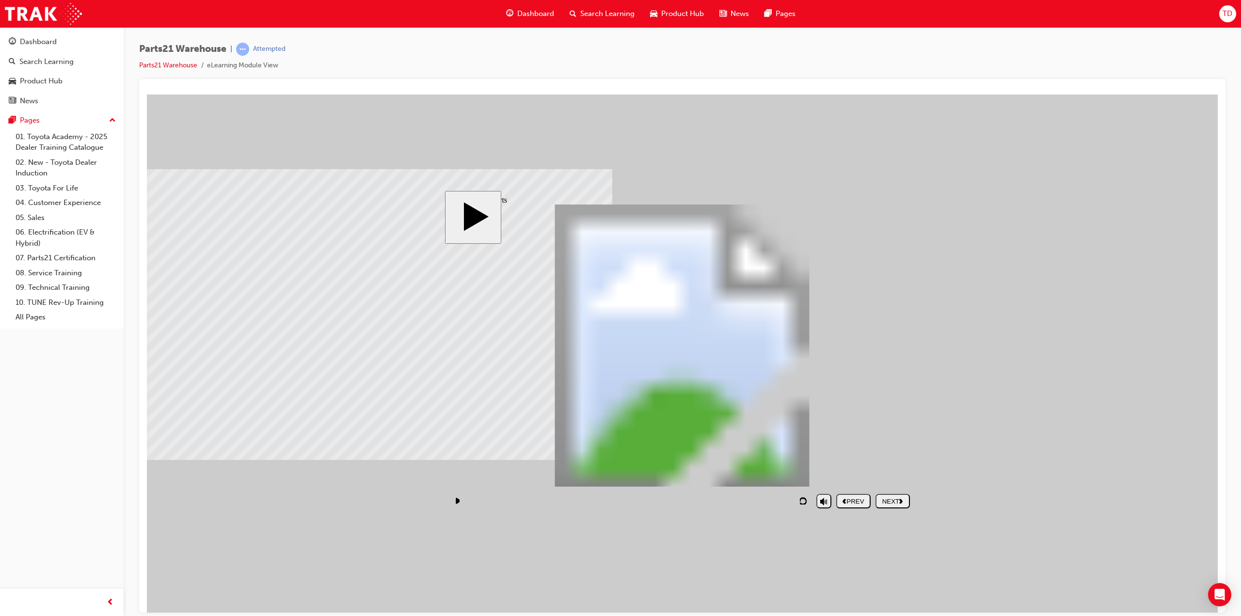
click at [895, 500] on div "NEXT" at bounding box center [892, 500] width 27 height 7
click at [456, 504] on rect "play/pause" at bounding box center [456, 500] width 2 height 7
click at [456, 502] on icon "play/pause" at bounding box center [456, 500] width 5 height 7
click at [882, 502] on div "NEXT" at bounding box center [892, 500] width 27 height 7
click at [890, 499] on div "NEXT" at bounding box center [892, 500] width 27 height 7
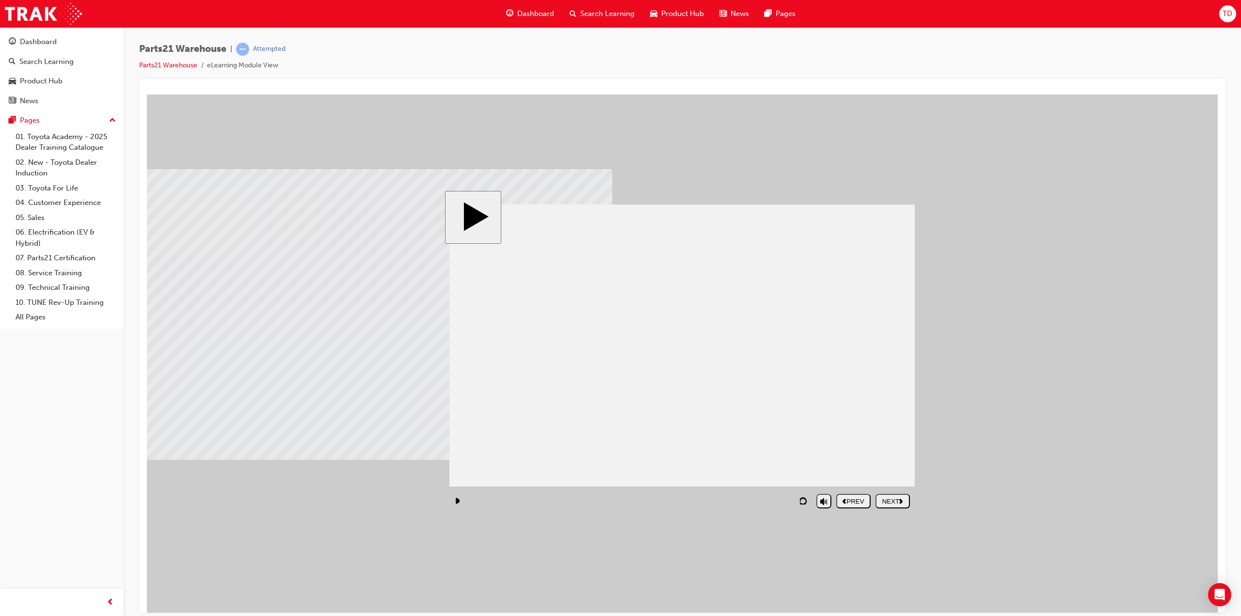
click at [890, 499] on div "NEXT" at bounding box center [892, 500] width 27 height 7
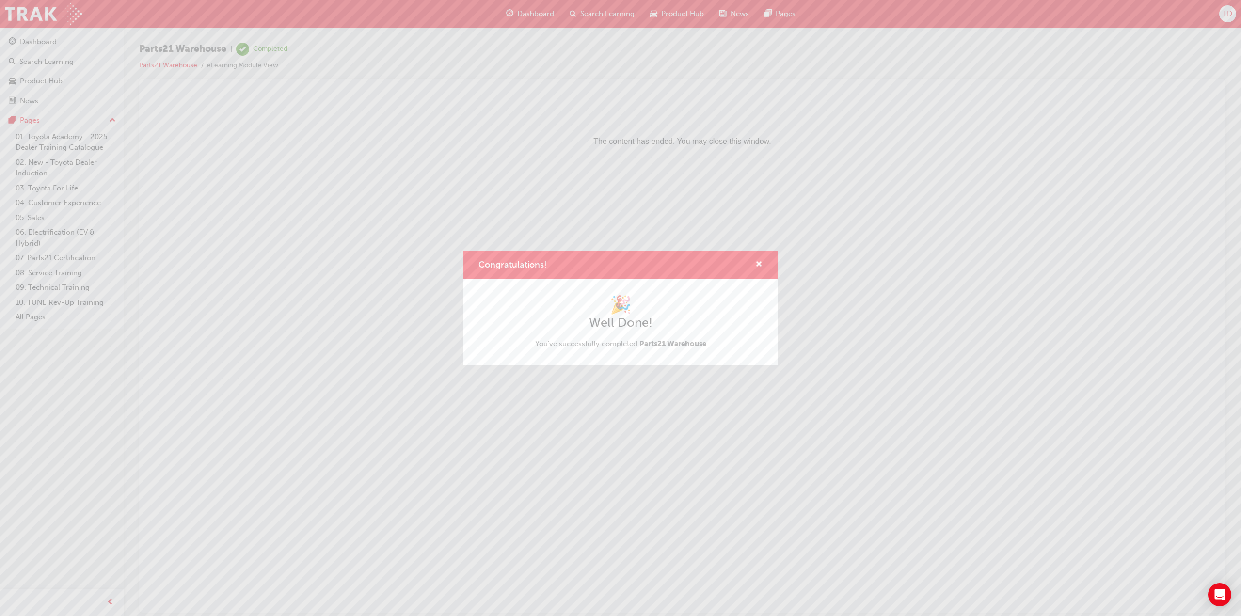
click at [865, 348] on div "Congratulations! 🎉 Well Done! You've successfully completed Parts21 Warehouse" at bounding box center [620, 308] width 1241 height 616
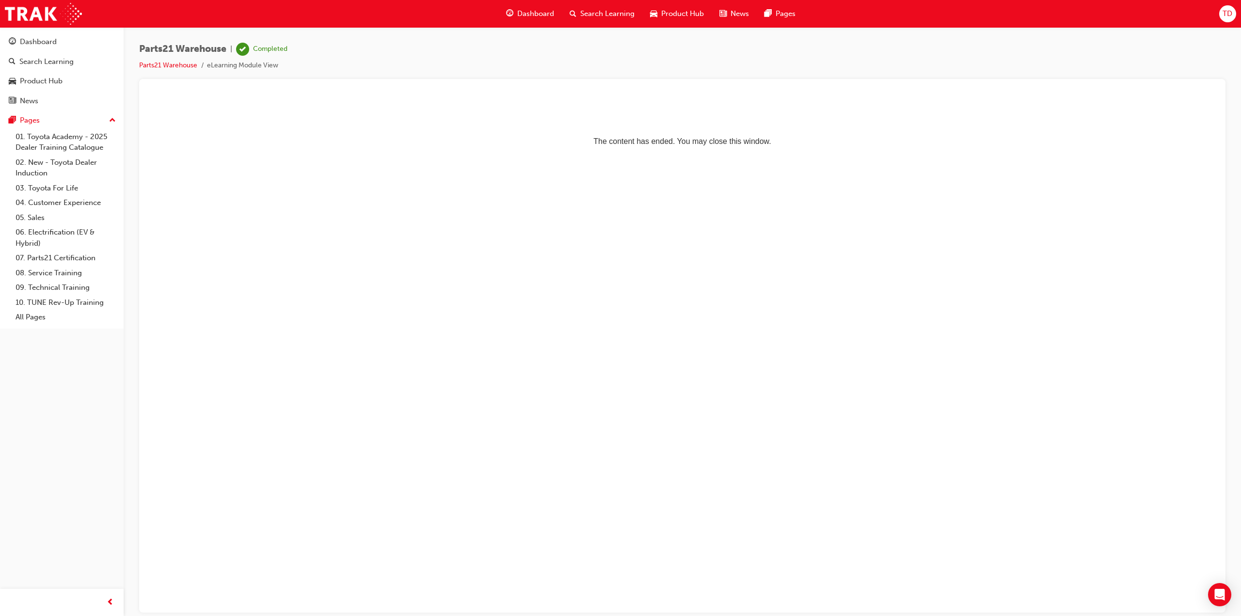
click at [318, 123] on p "The content has ended. You may close this window." at bounding box center [682, 124] width 1063 height 44
click at [711, 153] on html "The content has ended. You may close this window." at bounding box center [682, 123] width 1071 height 59
click at [743, 153] on html "The content has ended. You may close this window." at bounding box center [682, 123] width 1071 height 59
click at [522, 153] on html "The content has ended. You may close this window." at bounding box center [682, 123] width 1071 height 59
click at [243, 67] on li "eLearning Module View" at bounding box center [242, 65] width 71 height 11
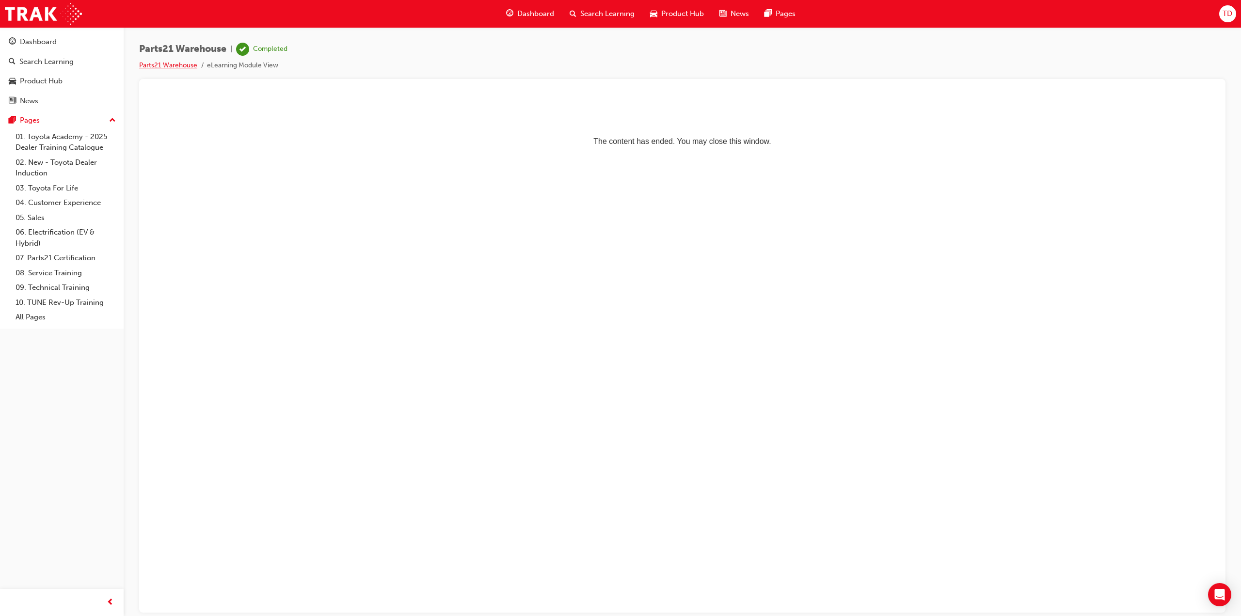
click at [170, 64] on link "Parts21 Warehouse" at bounding box center [168, 65] width 58 height 8
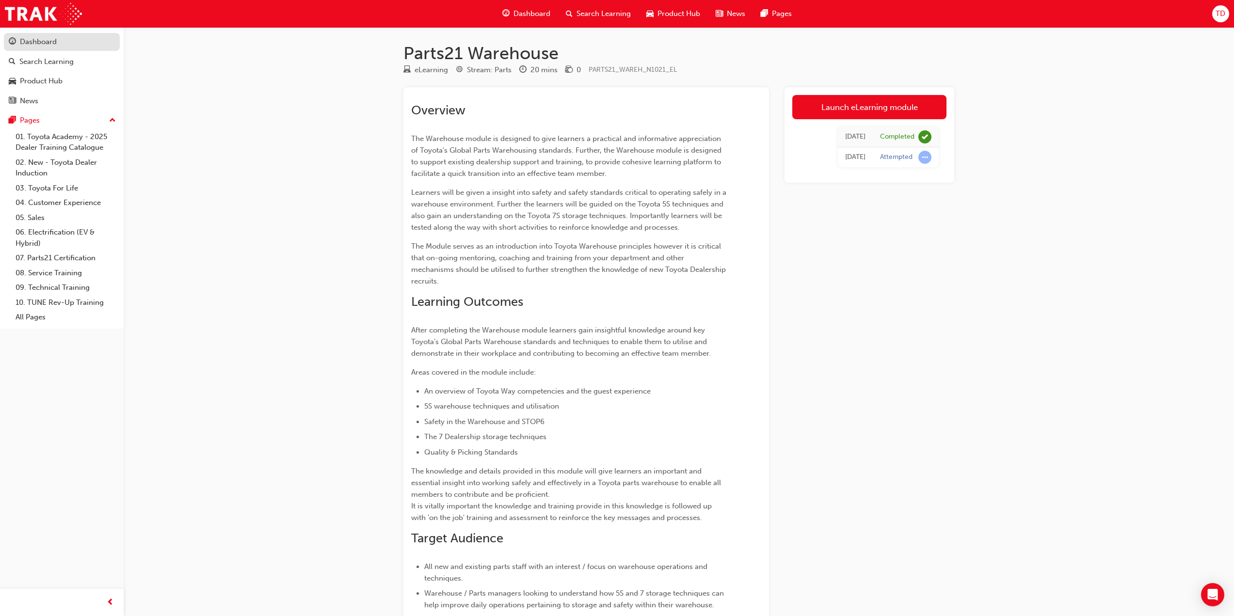
click at [40, 40] on div "Dashboard" at bounding box center [38, 41] width 37 height 11
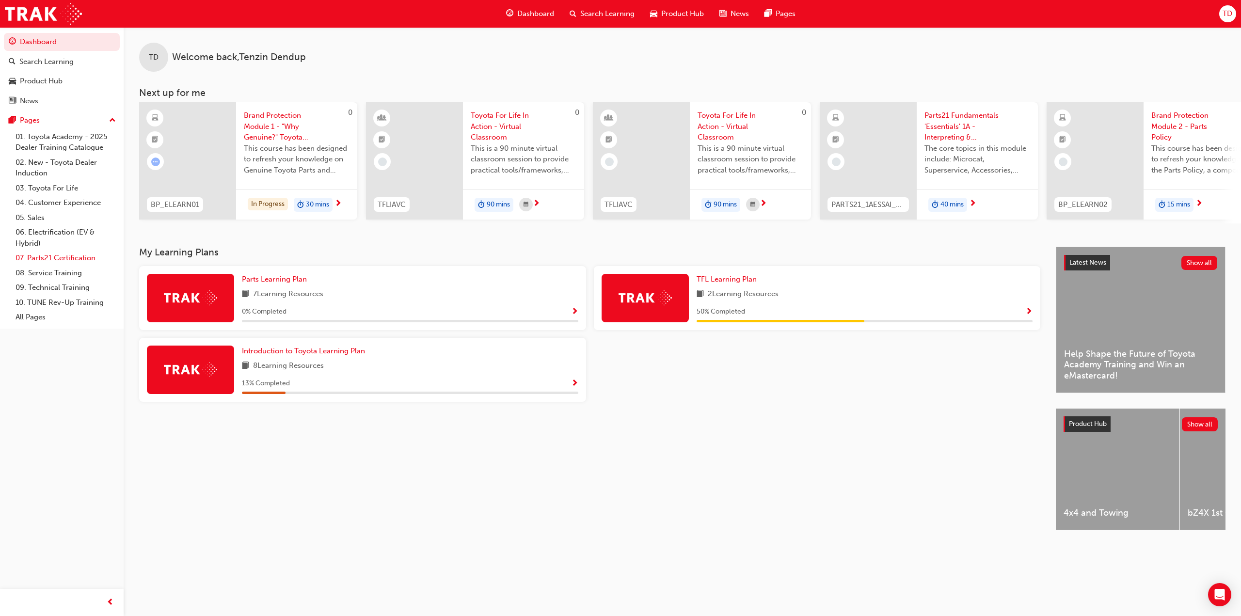
click at [62, 259] on link "07. Parts21 Certification" at bounding box center [66, 258] width 108 height 15
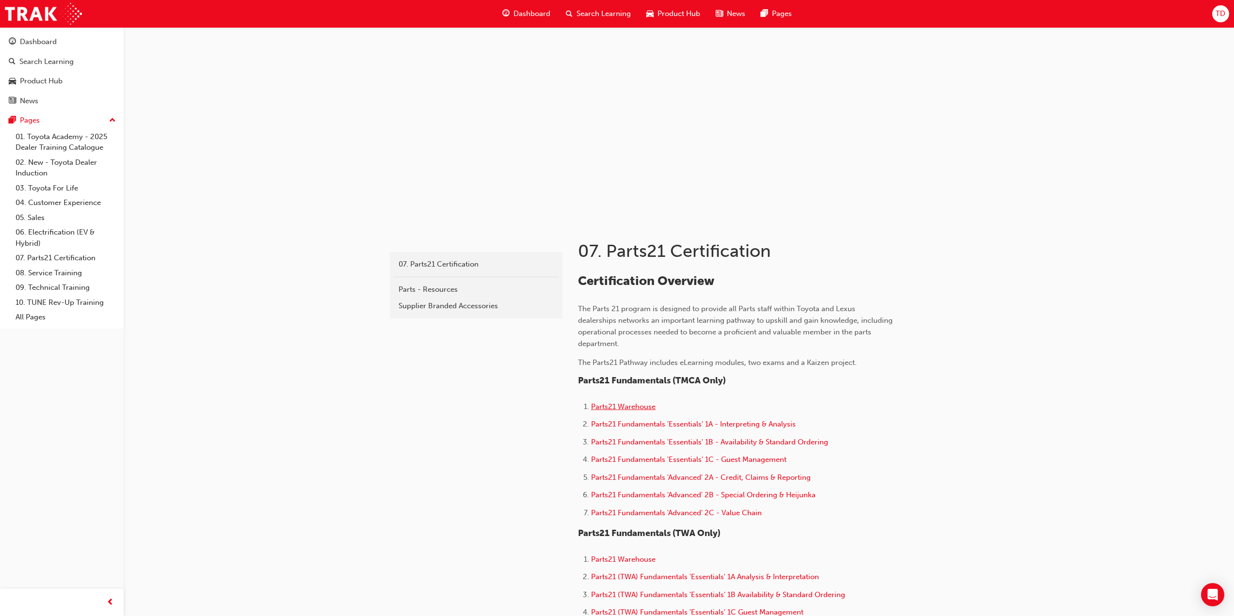
click at [633, 408] on span "Parts21 Warehouse" at bounding box center [623, 406] width 64 height 9
click at [683, 421] on span "Parts21 Fundamentals 'Essentials' 1A - Interpreting & Analysis" at bounding box center [693, 424] width 205 height 9
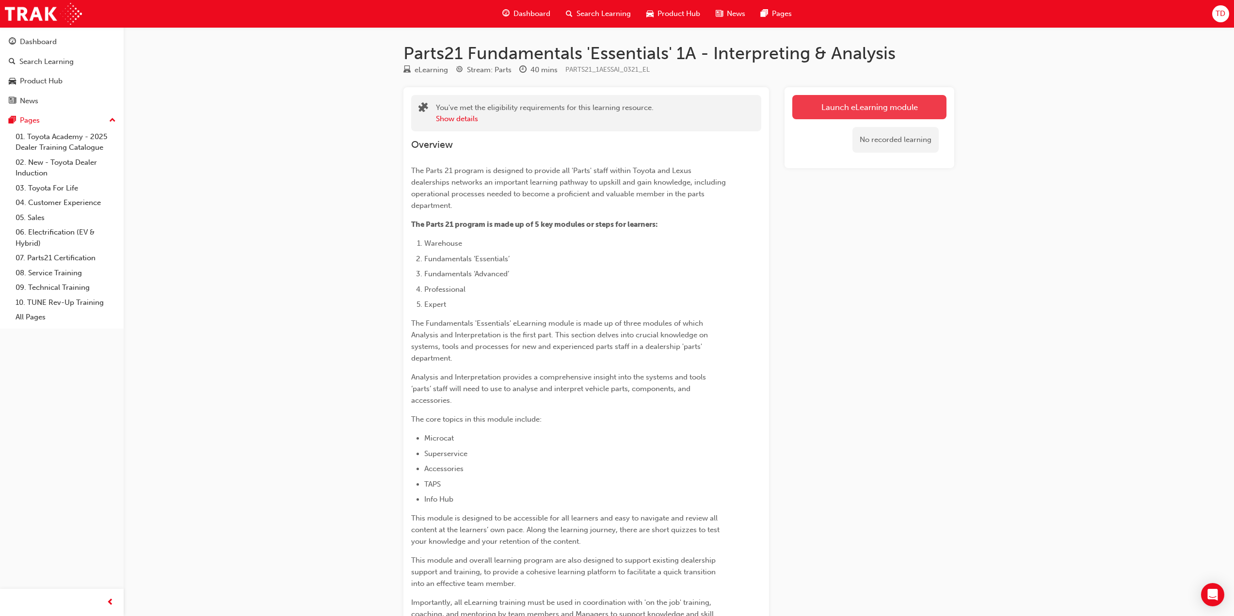
click at [822, 106] on link "Launch eLearning module" at bounding box center [869, 107] width 154 height 24
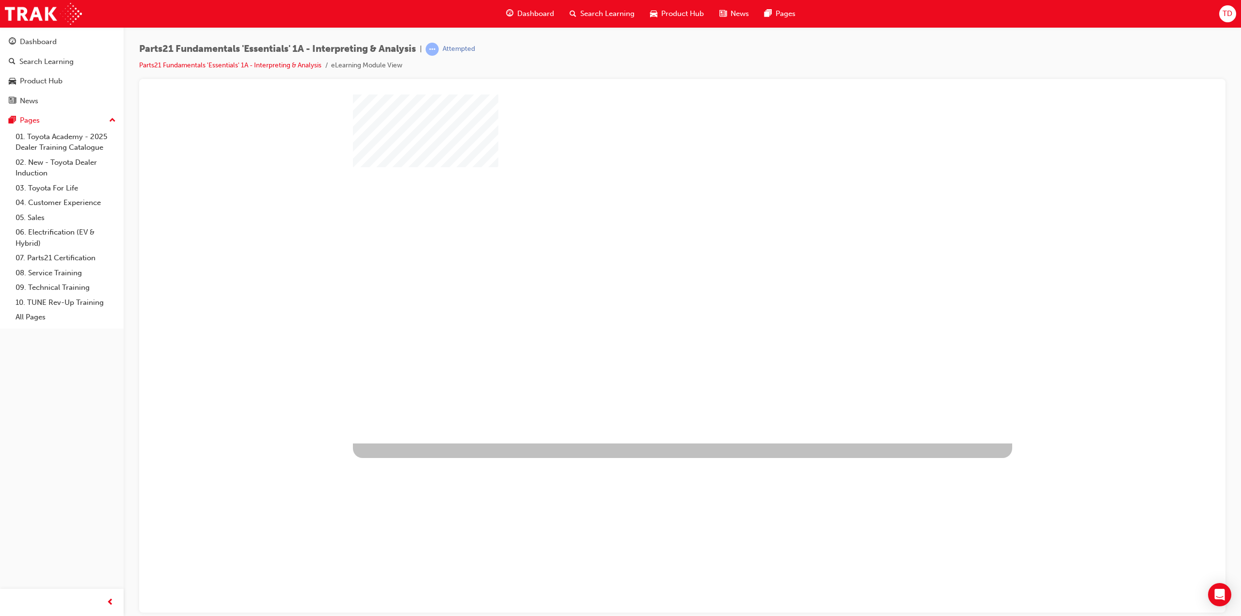
click at [654, 240] on div "play" at bounding box center [654, 240] width 0 height 0
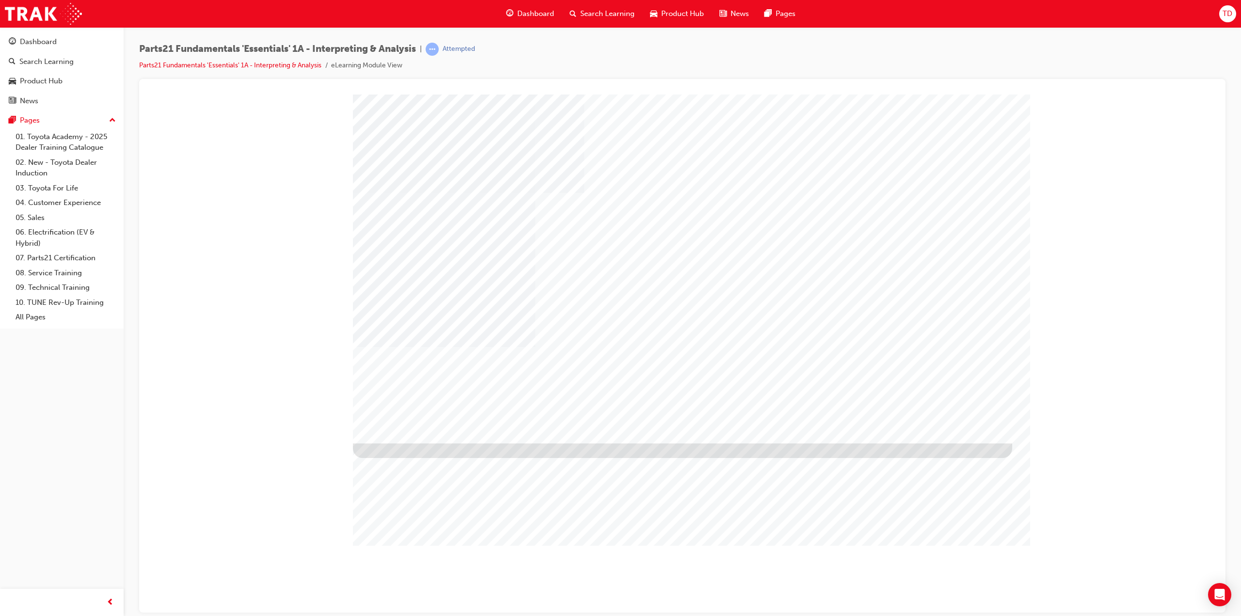
type input "tenzin dendup"
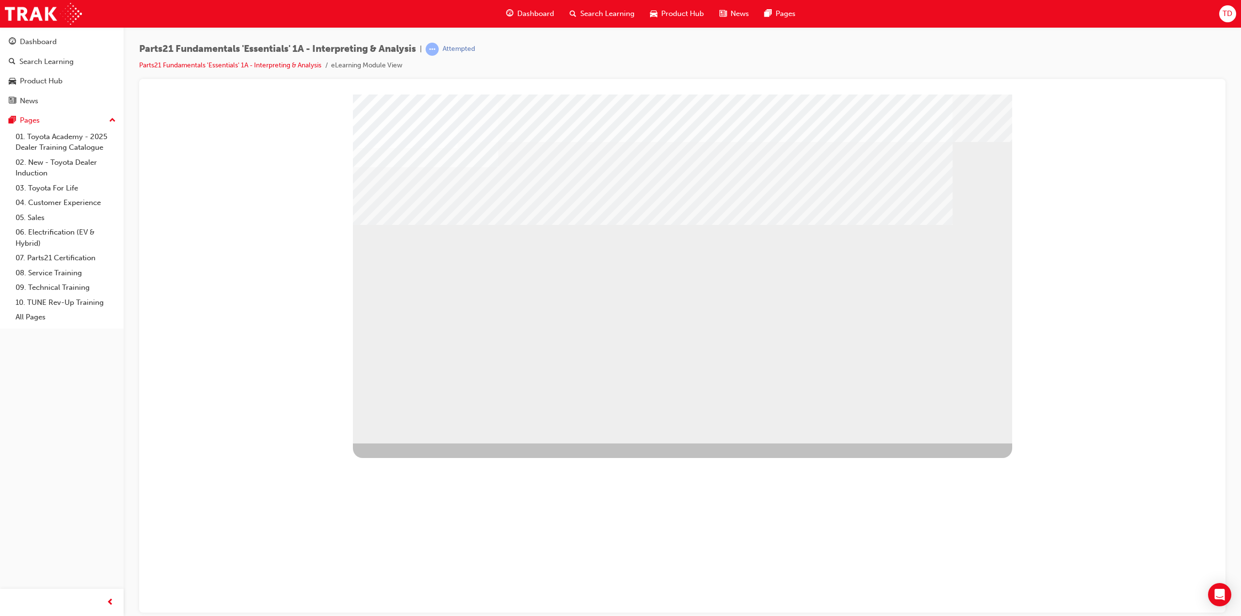
click at [450, 490] on div "01" at bounding box center [401, 513] width 97 height 46
click at [450, 536] on div "02" at bounding box center [401, 559] width 97 height 46
click at [450, 582] on div "03" at bounding box center [401, 605] width 97 height 46
click at [450, 536] on div "02" at bounding box center [401, 559] width 97 height 46
click at [450, 582] on div "03" at bounding box center [401, 605] width 97 height 46
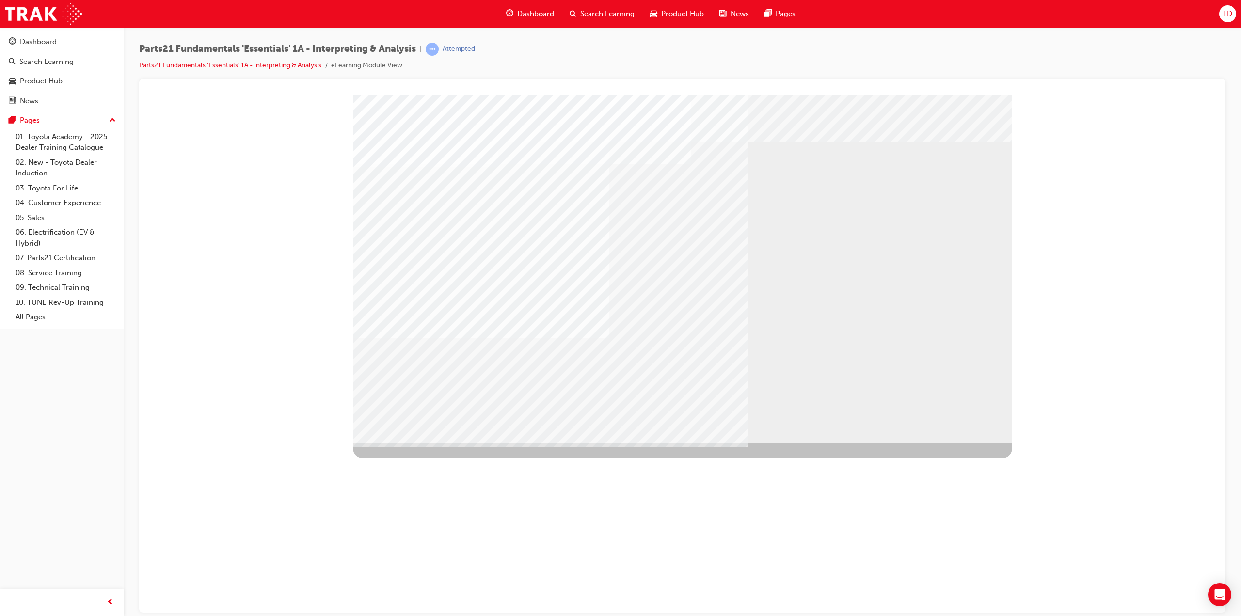
click at [399, 304] on div at bounding box center [682, 268] width 659 height 349
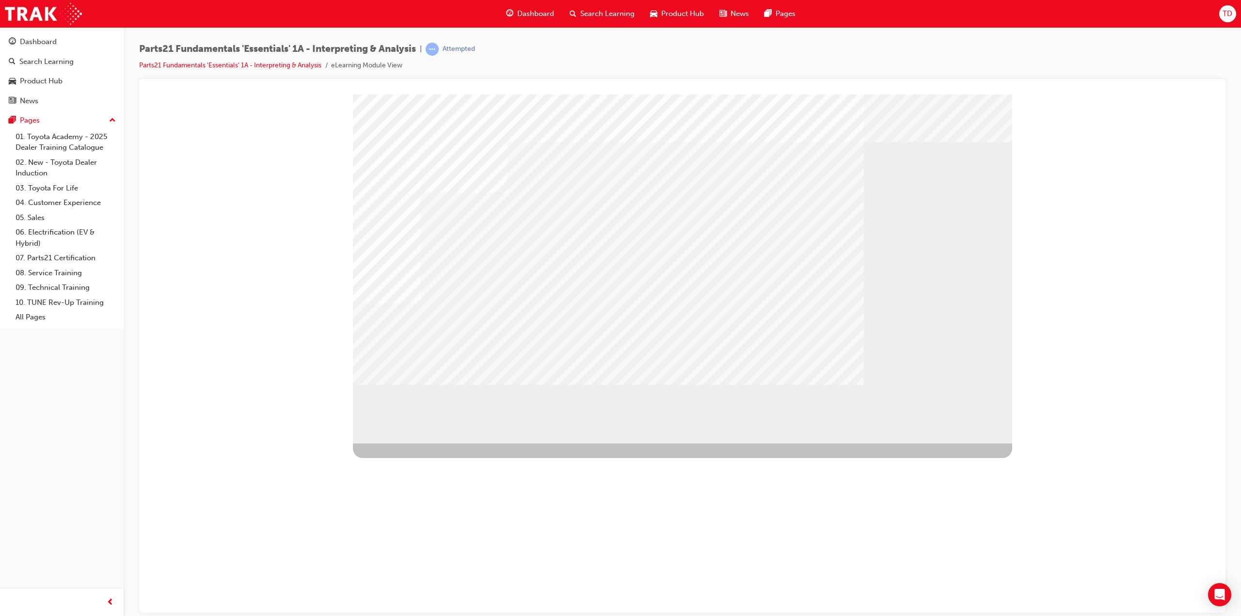
drag, startPoint x: 918, startPoint y: 412, endPoint x: 927, endPoint y: 415, distance: 9.7
click at [920, 412] on div at bounding box center [682, 268] width 659 height 349
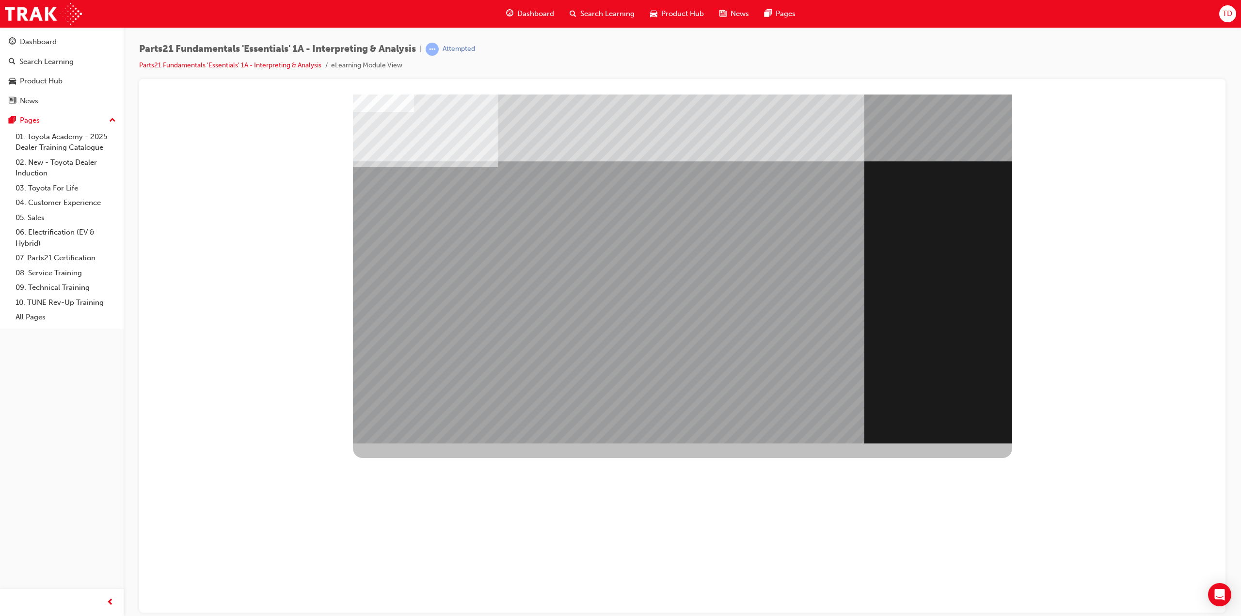
click at [641, 443] on div "Image" at bounding box center [608, 617] width 511 height 349
click at [640, 443] on div "Image" at bounding box center [608, 617] width 511 height 349
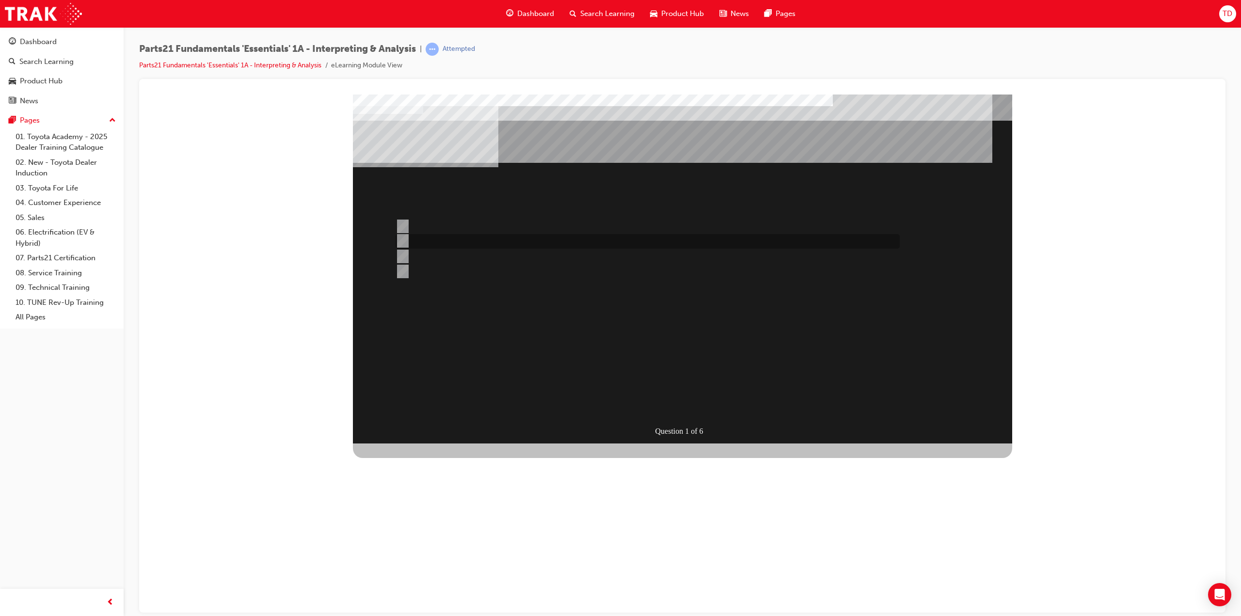
click at [405, 240] on input "Microcat" at bounding box center [400, 241] width 11 height 11
radio input "true"
click at [423, 579] on div "SUBMIT" at bounding box center [388, 588] width 70 height 19
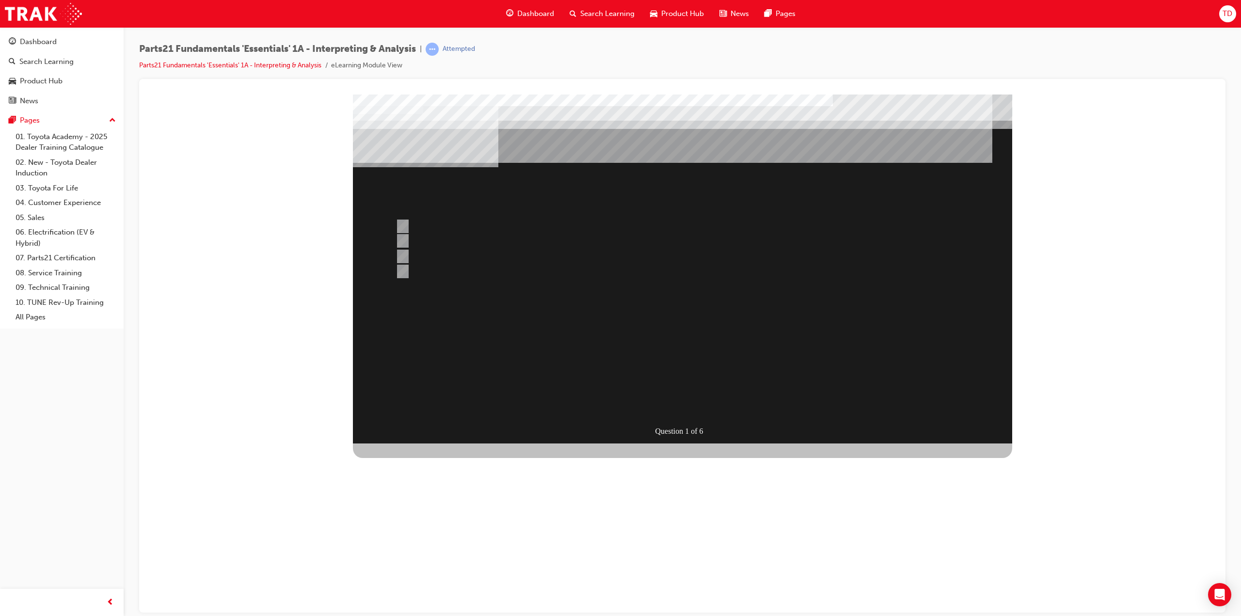
click at [710, 343] on div at bounding box center [682, 268] width 659 height 349
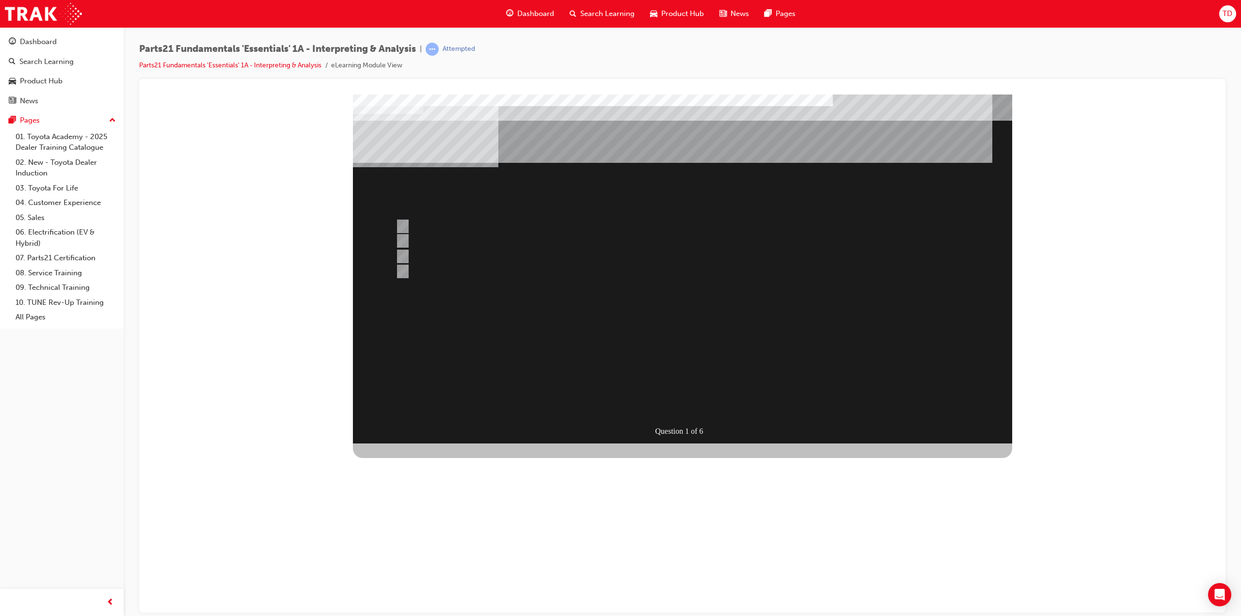
click at [423, 579] on div "SUBMIT" at bounding box center [388, 588] width 70 height 19
click at [399, 270] on input "Bonnet Protector Fitting Kit" at bounding box center [400, 271] width 11 height 11
radio input "true"
click at [423, 579] on div "SUBMIT" at bounding box center [388, 588] width 70 height 19
click at [401, 223] on input "TAPS" at bounding box center [400, 226] width 11 height 11
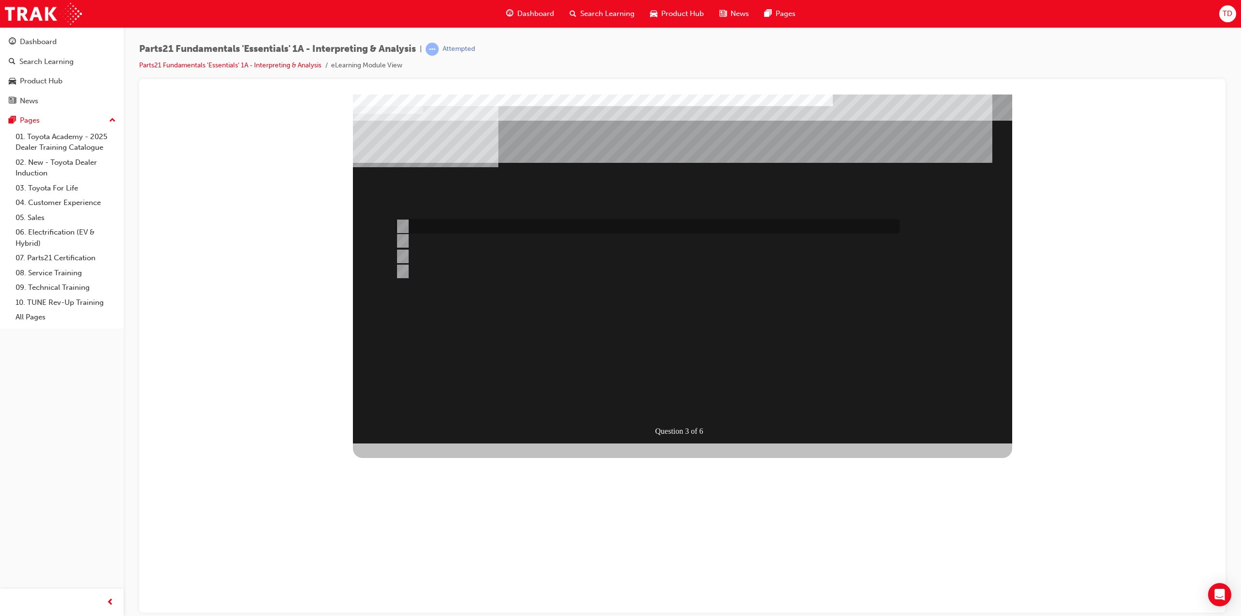
radio input "true"
click at [423, 579] on div "SUBMIT" at bounding box center [388, 588] width 70 height 19
click at [407, 268] on div at bounding box center [645, 271] width 504 height 15
radio input "true"
click at [423, 579] on div "SUBMIT" at bounding box center [388, 588] width 70 height 19
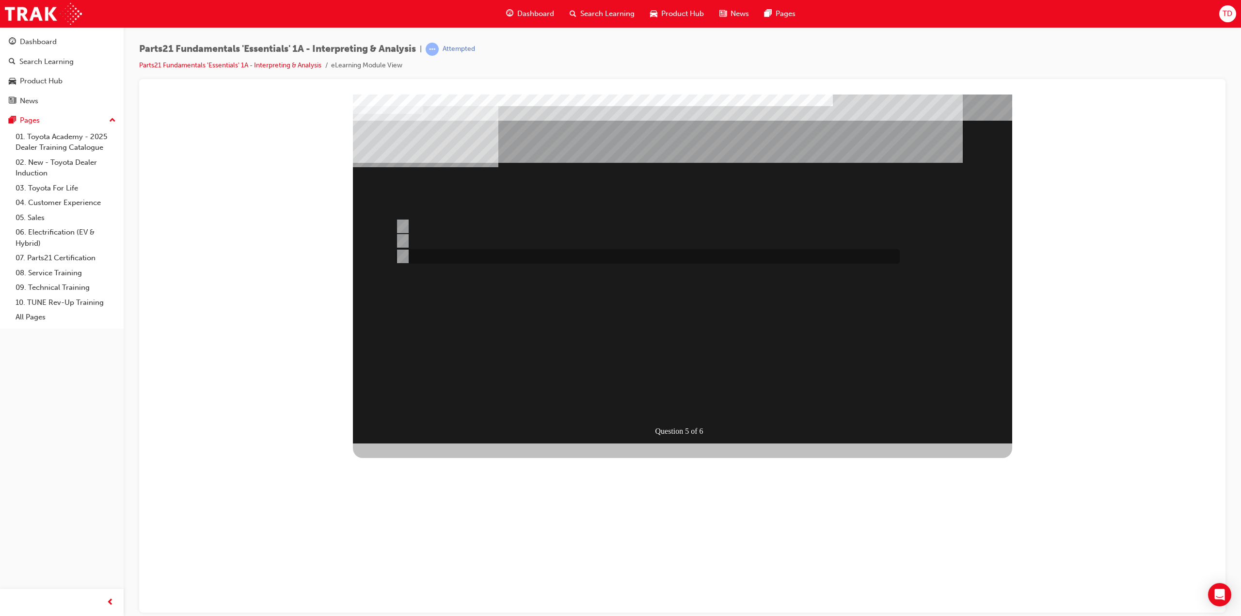
click at [401, 256] on input "Both" at bounding box center [400, 256] width 11 height 11
radio input "true"
click at [423, 569] on div "SUBMIT" at bounding box center [388, 578] width 70 height 19
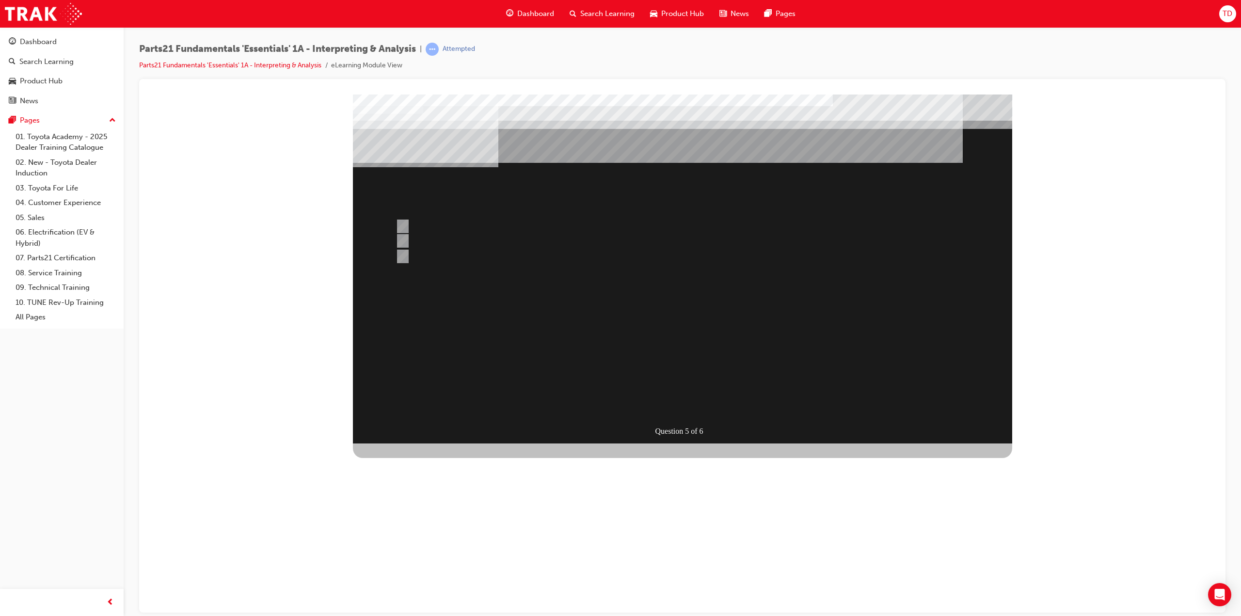
click at [671, 401] on div at bounding box center [682, 268] width 659 height 349
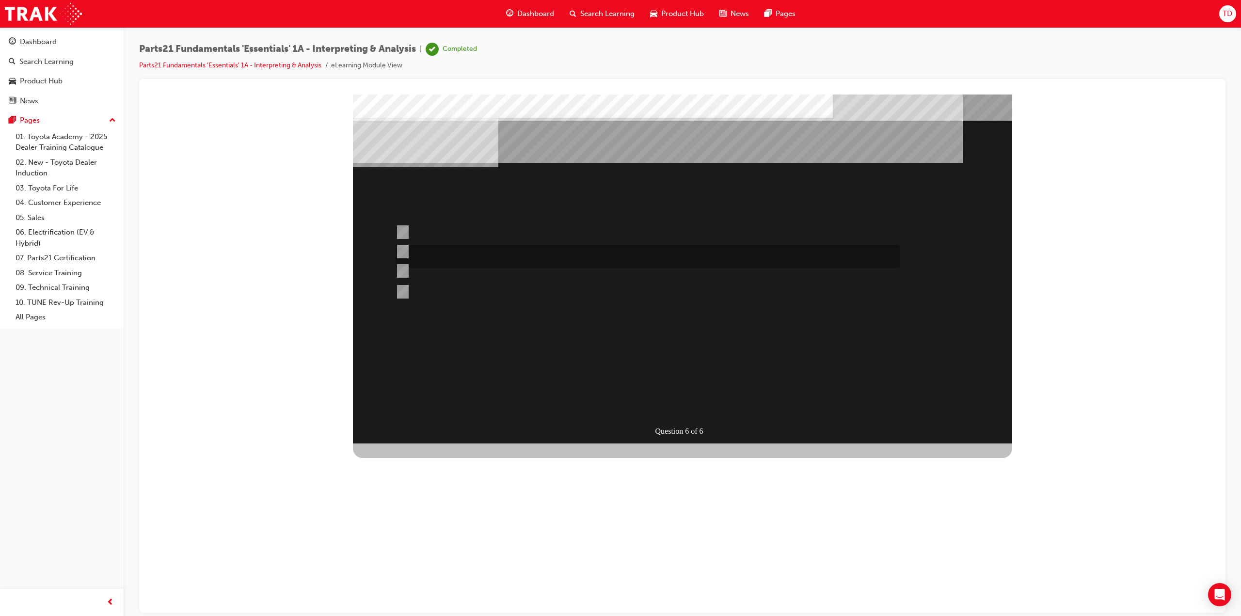
click at [406, 249] on div at bounding box center [645, 256] width 504 height 23
radio input "true"
click at [423, 579] on div "SUBMIT" at bounding box center [388, 588] width 70 height 19
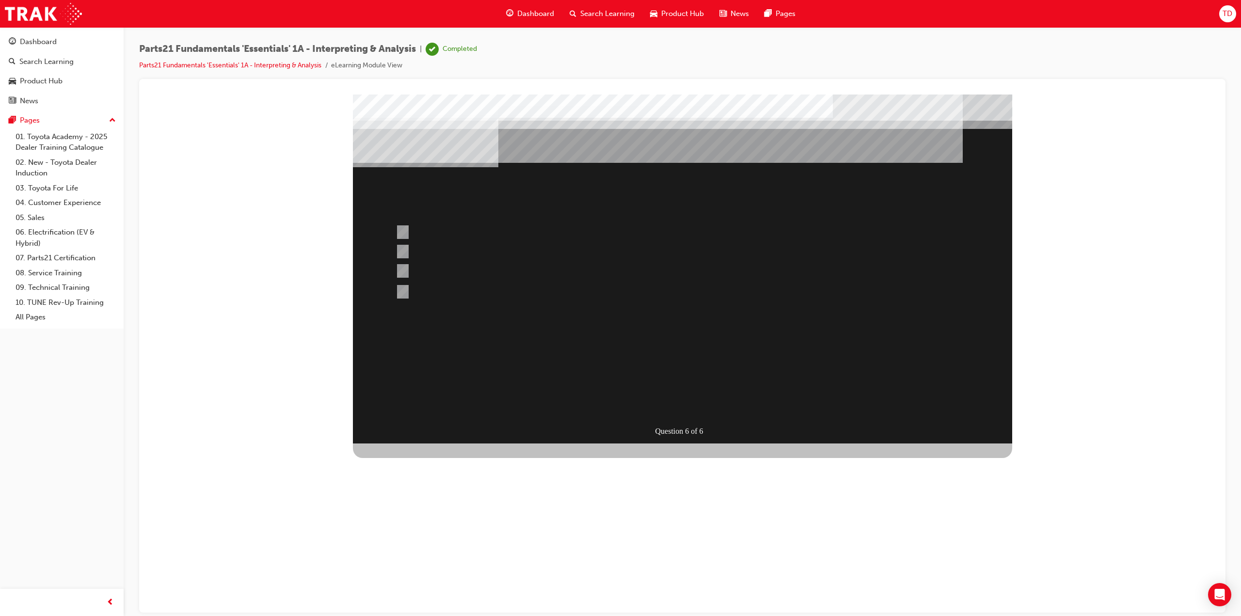
click at [680, 402] on div at bounding box center [682, 268] width 659 height 349
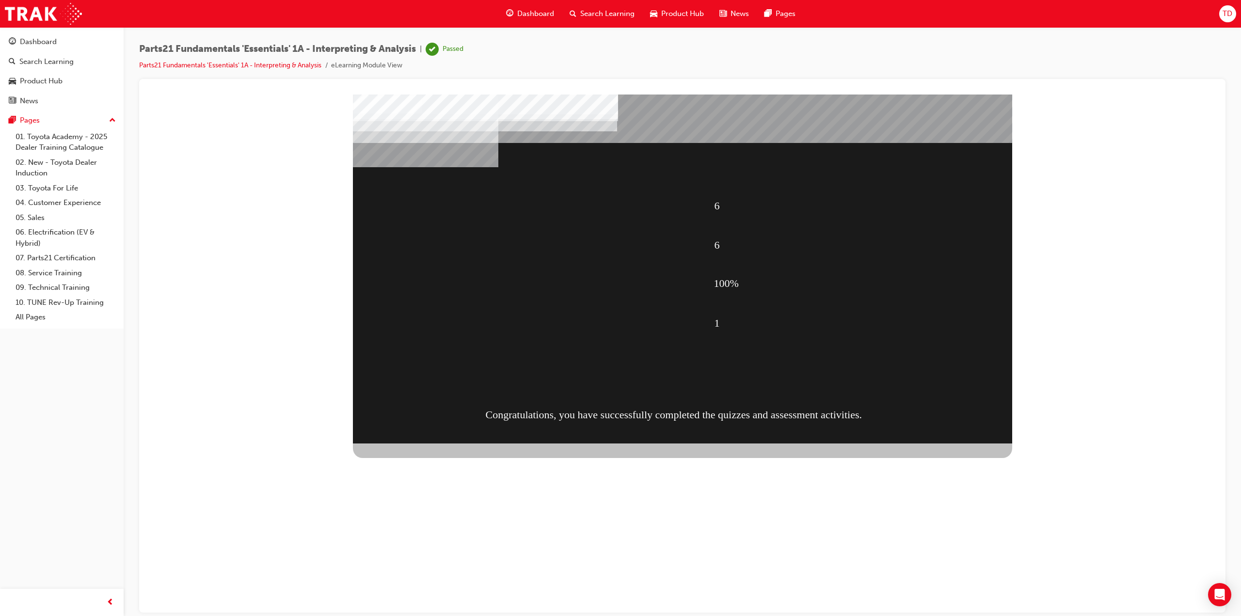
click at [423, 599] on div "CONTINUE" at bounding box center [388, 608] width 70 height 19
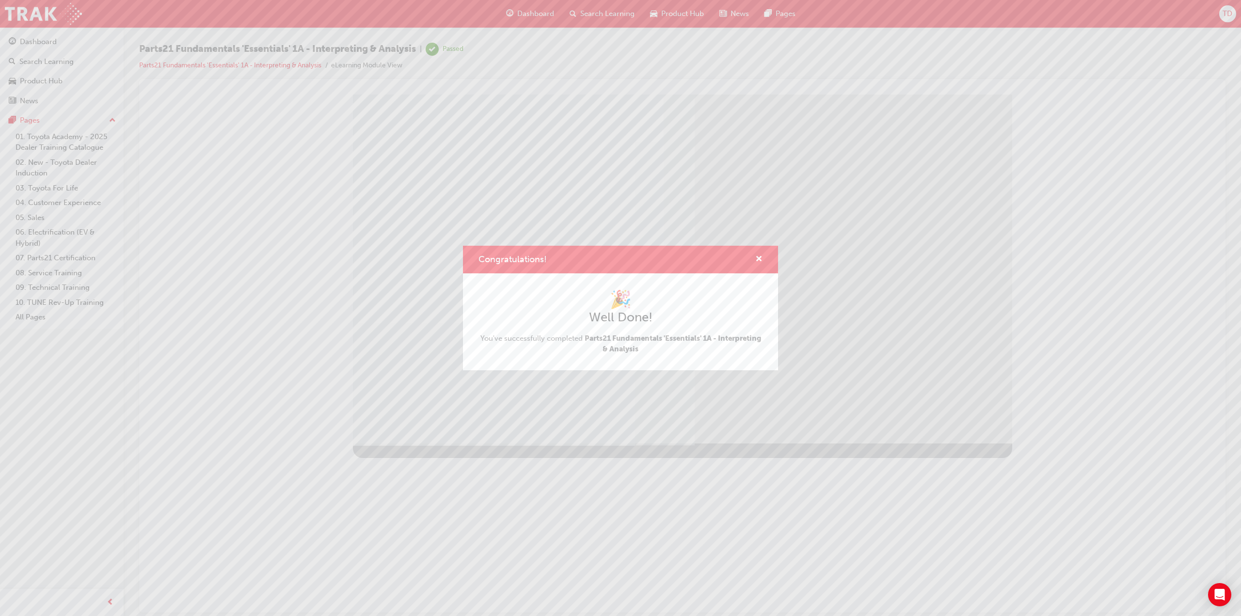
click at [755, 260] on div "Congratulations!" at bounding box center [754, 259] width 15 height 12
click at [759, 258] on span "cross-icon" at bounding box center [758, 259] width 7 height 9
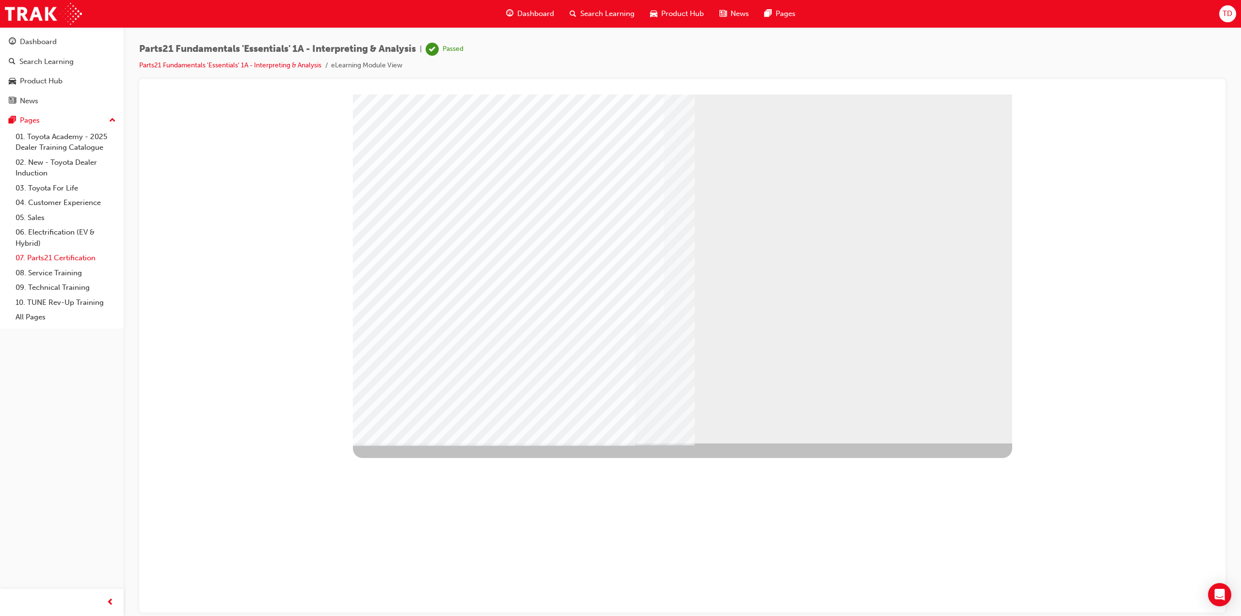
click at [74, 257] on link "07. Parts21 Certification" at bounding box center [66, 258] width 108 height 15
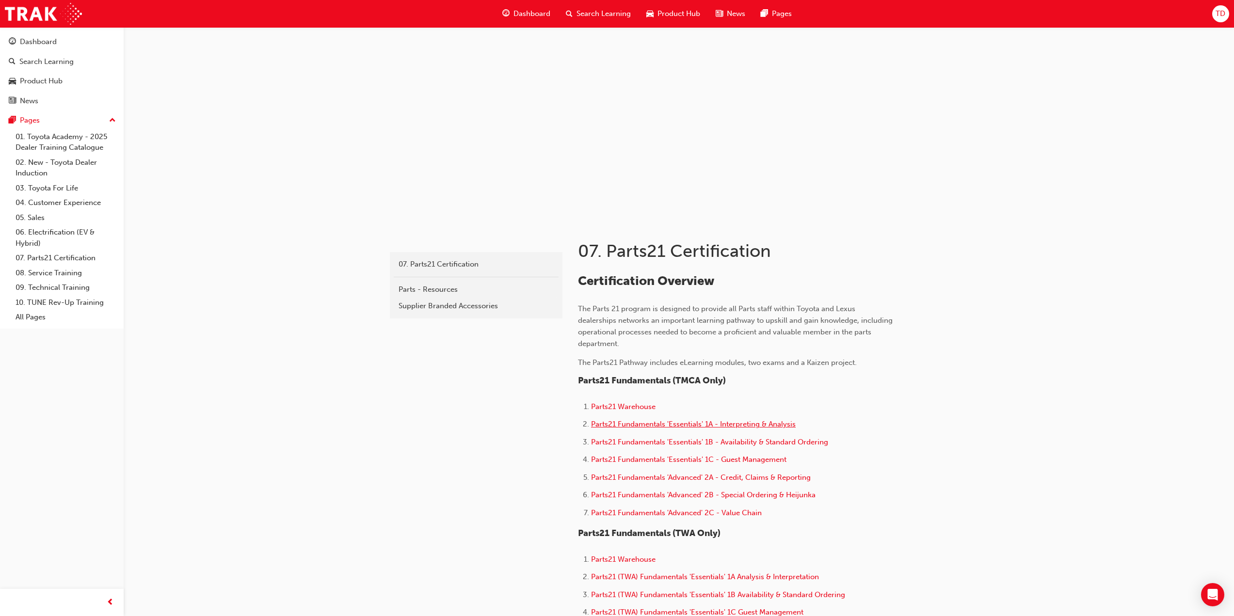
click at [642, 425] on span "Parts21 Fundamentals 'Essentials' 1A - Interpreting & Analysis" at bounding box center [693, 424] width 205 height 9
click at [709, 445] on span "Parts21 Fundamentals 'Essentials' 1B - Availability & Standard Ordering" at bounding box center [709, 442] width 237 height 9
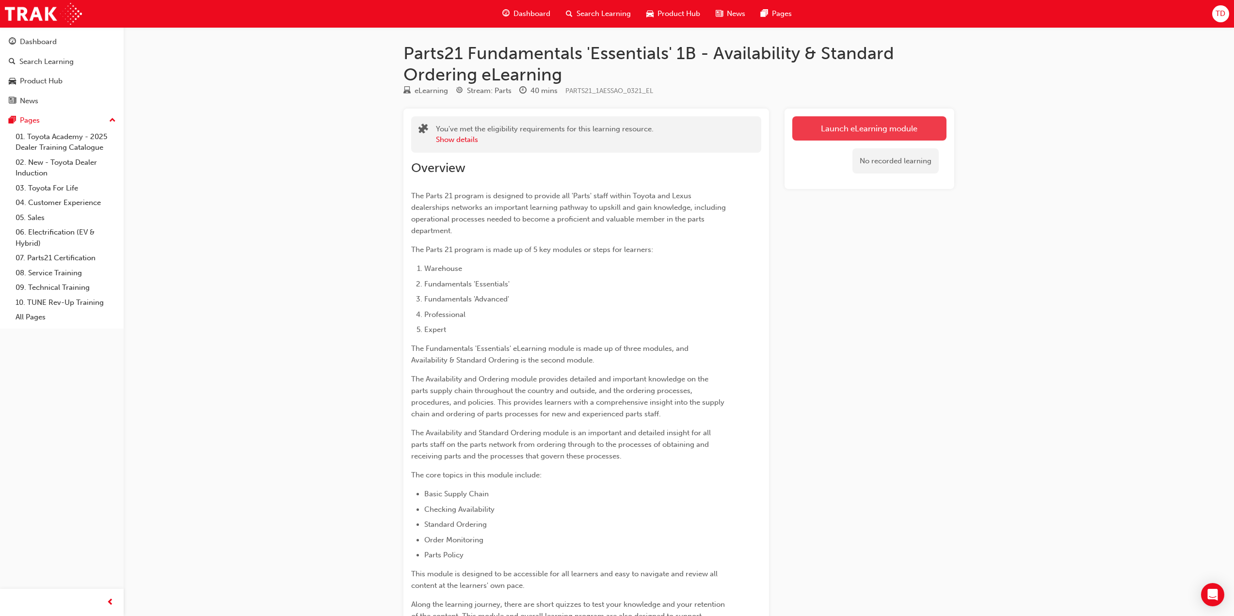
click at [884, 134] on link "Launch eLearning module" at bounding box center [869, 128] width 154 height 24
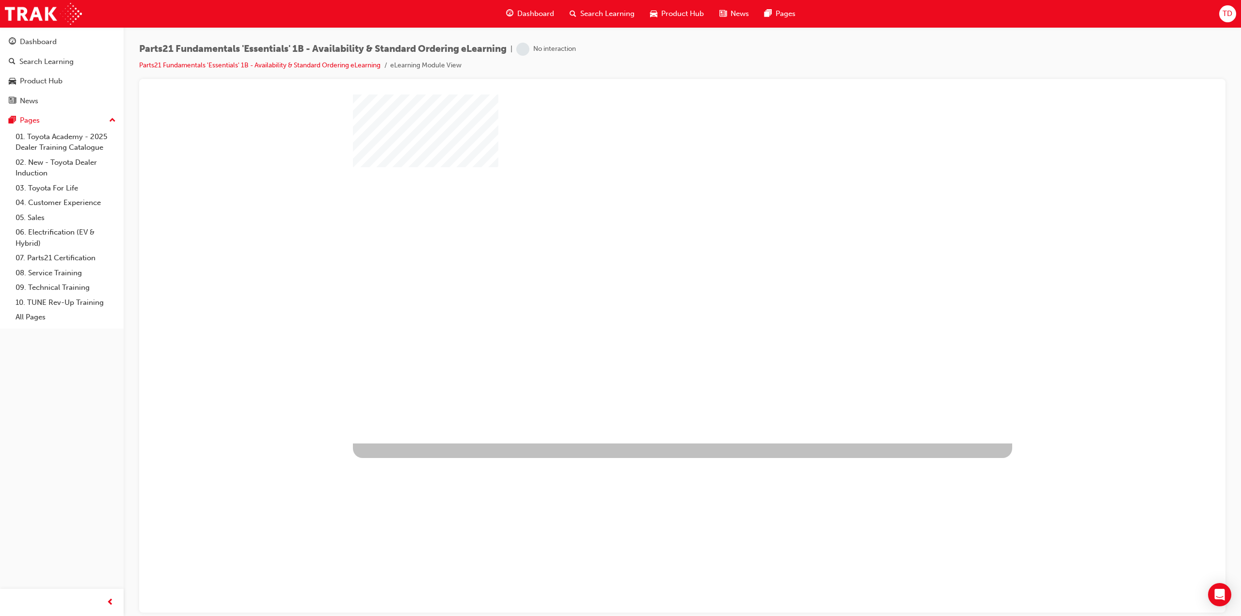
click at [654, 240] on div "play" at bounding box center [654, 240] width 0 height 0
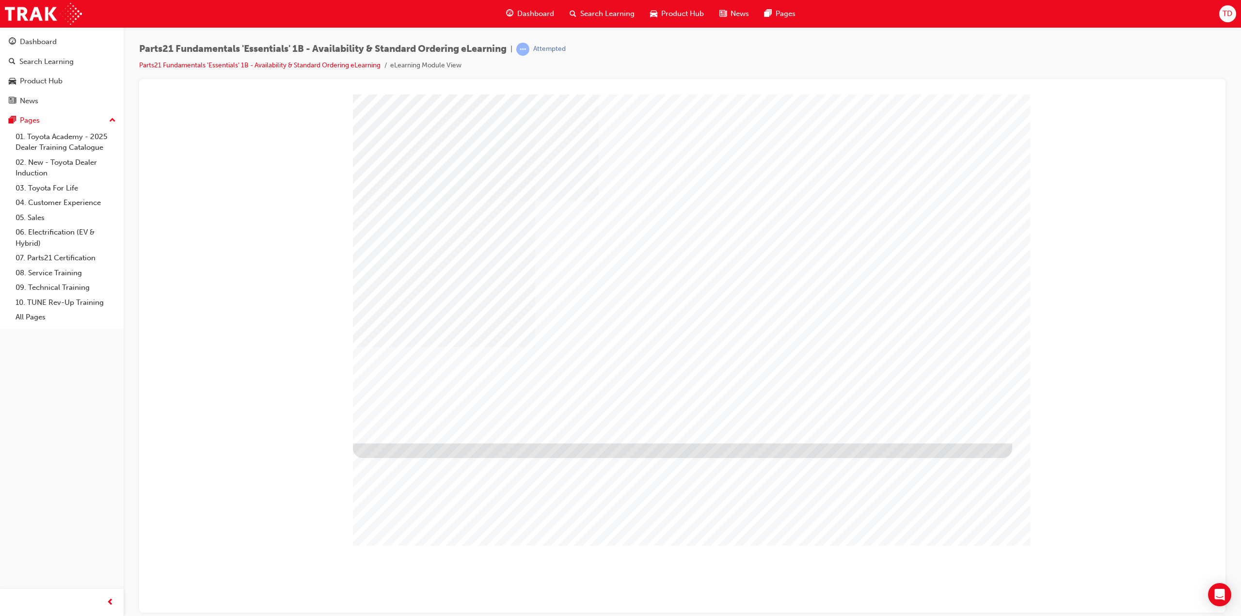
type input "tenzin dendup"
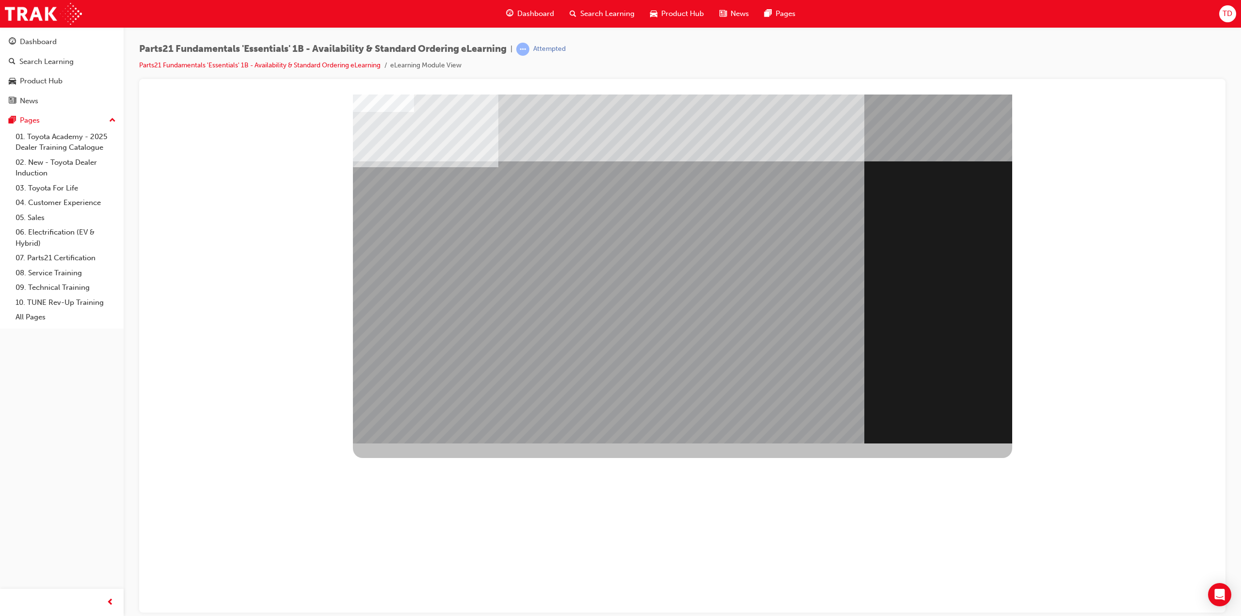
click at [147, 94] on td "Loading..." at bounding box center [147, 94] width 0 height 0
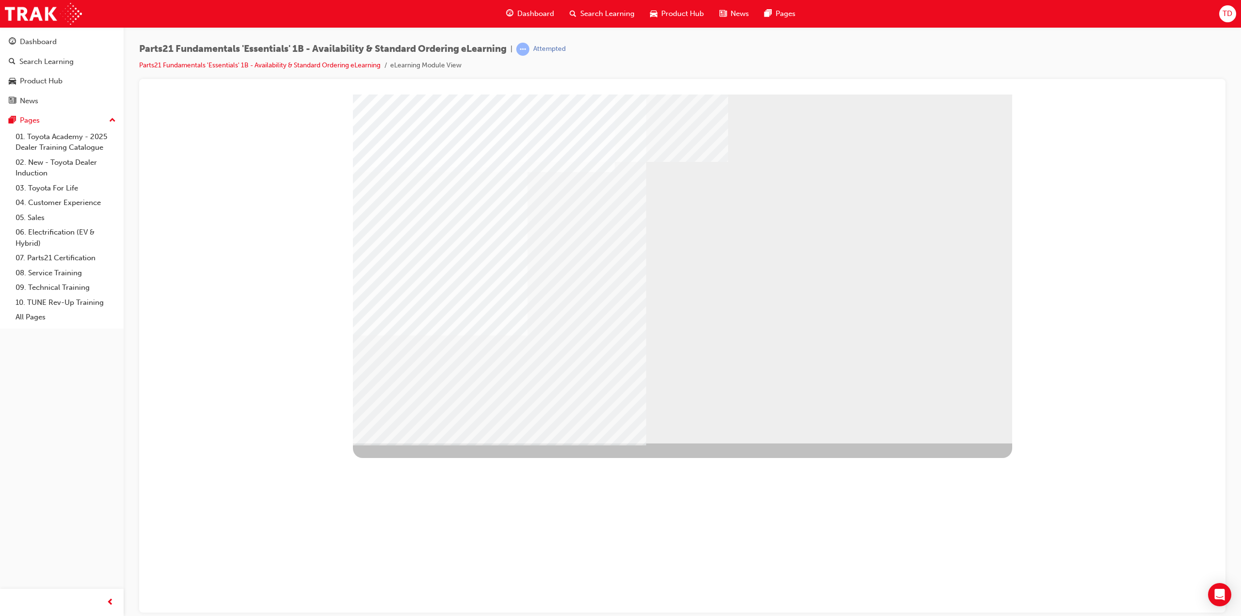
click at [646, 443] on div "Image" at bounding box center [499, 618] width 293 height 351
drag, startPoint x: 971, startPoint y: 252, endPoint x: 941, endPoint y: 224, distance: 40.8
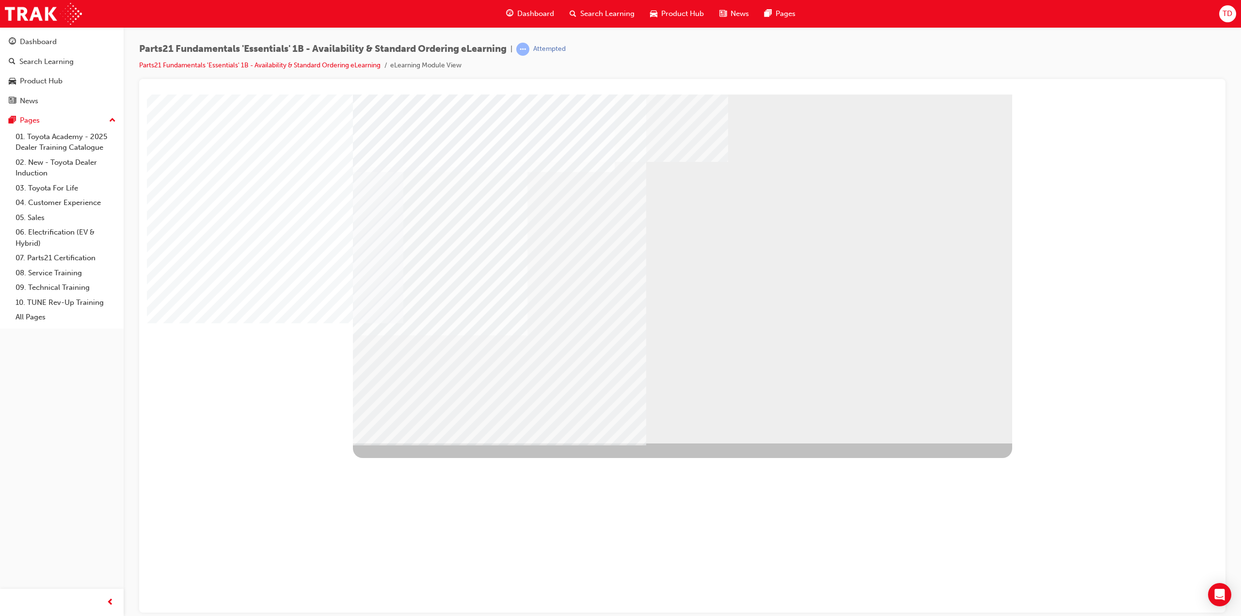
drag, startPoint x: 601, startPoint y: 204, endPoint x: 752, endPoint y: 302, distance: 180.0
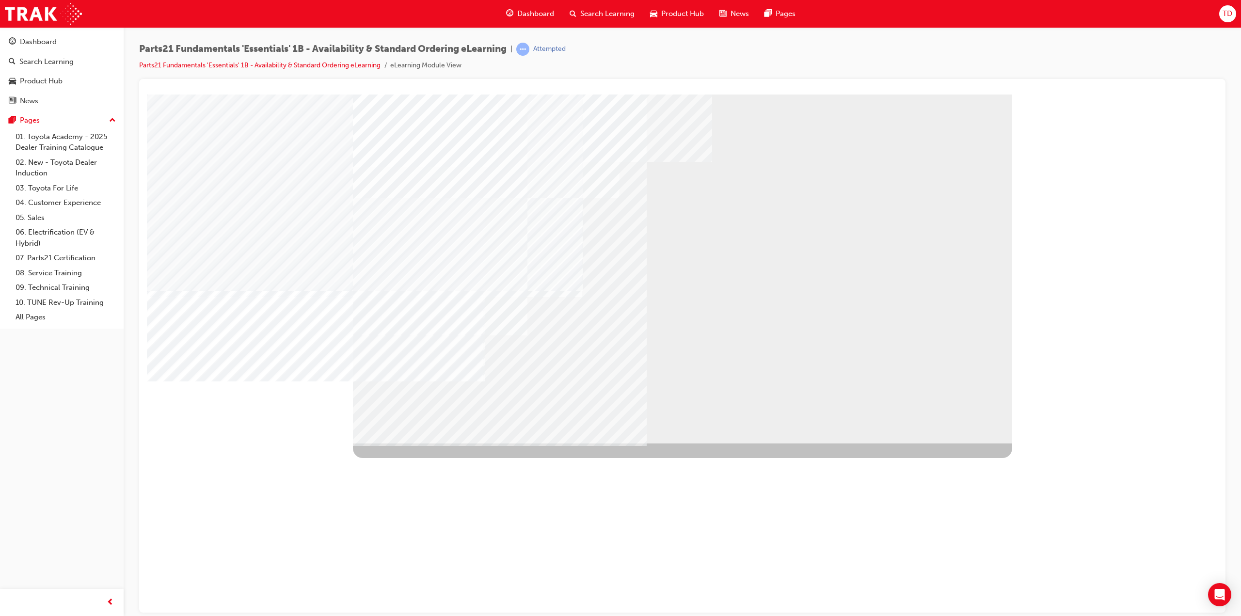
click at [647, 443] on div "Image" at bounding box center [500, 618] width 294 height 351
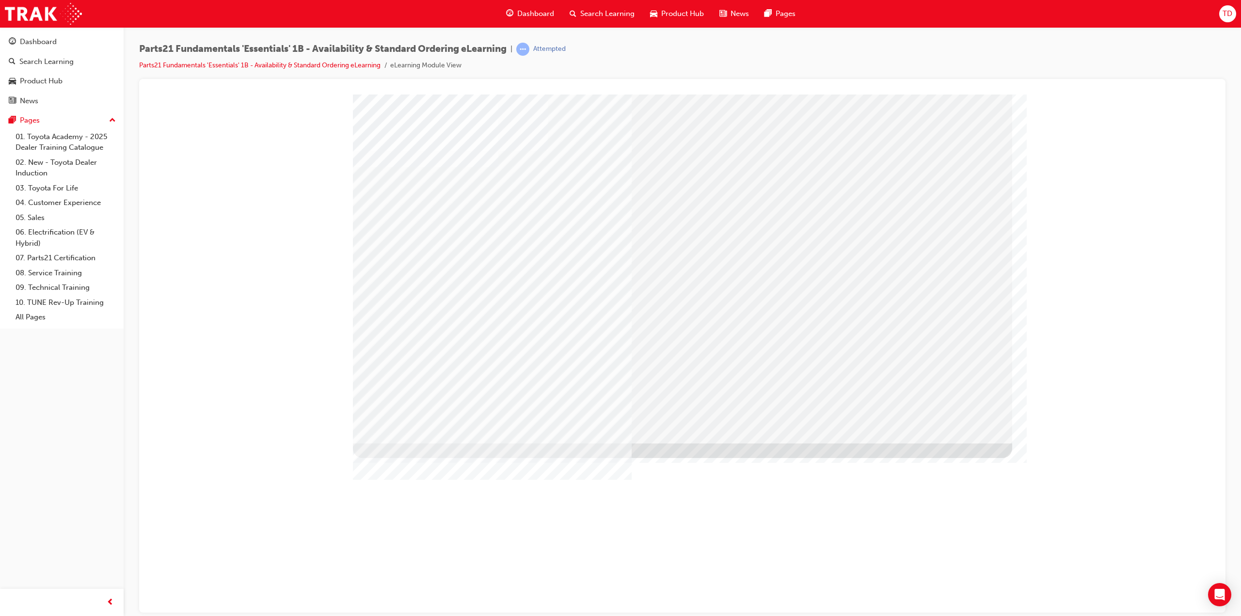
click at [941, 443] on div "Image" at bounding box center [689, 626] width 672 height 366
click at [486, 443] on div "Image" at bounding box center [689, 626] width 672 height 366
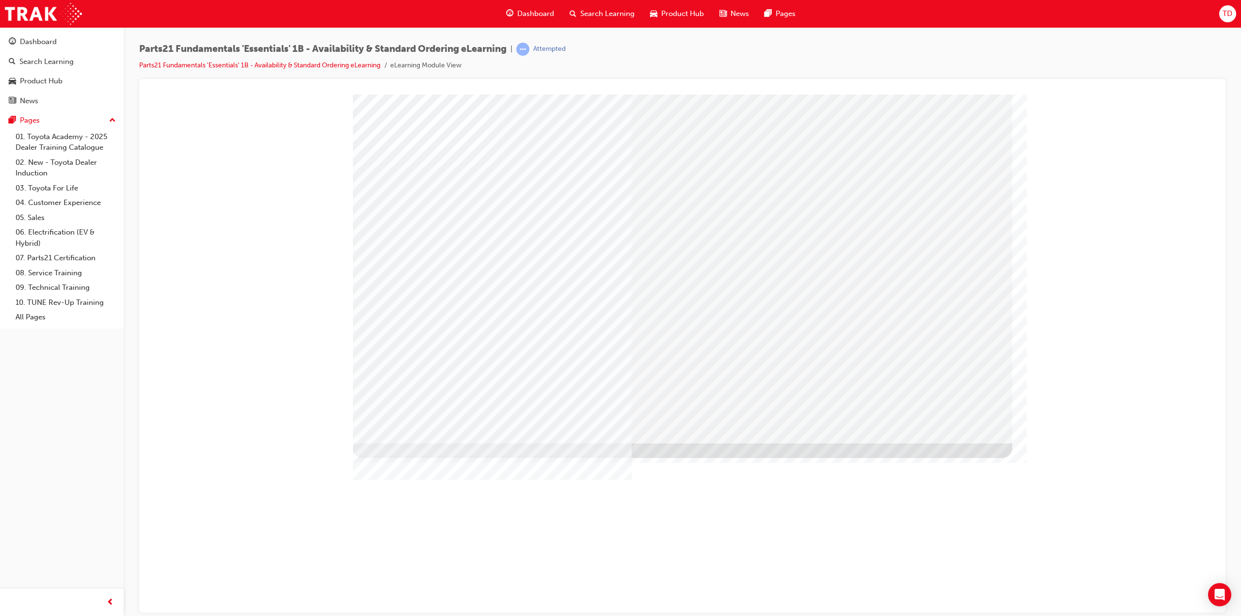
drag, startPoint x: 719, startPoint y: 240, endPoint x: 775, endPoint y: 244, distance: 55.9
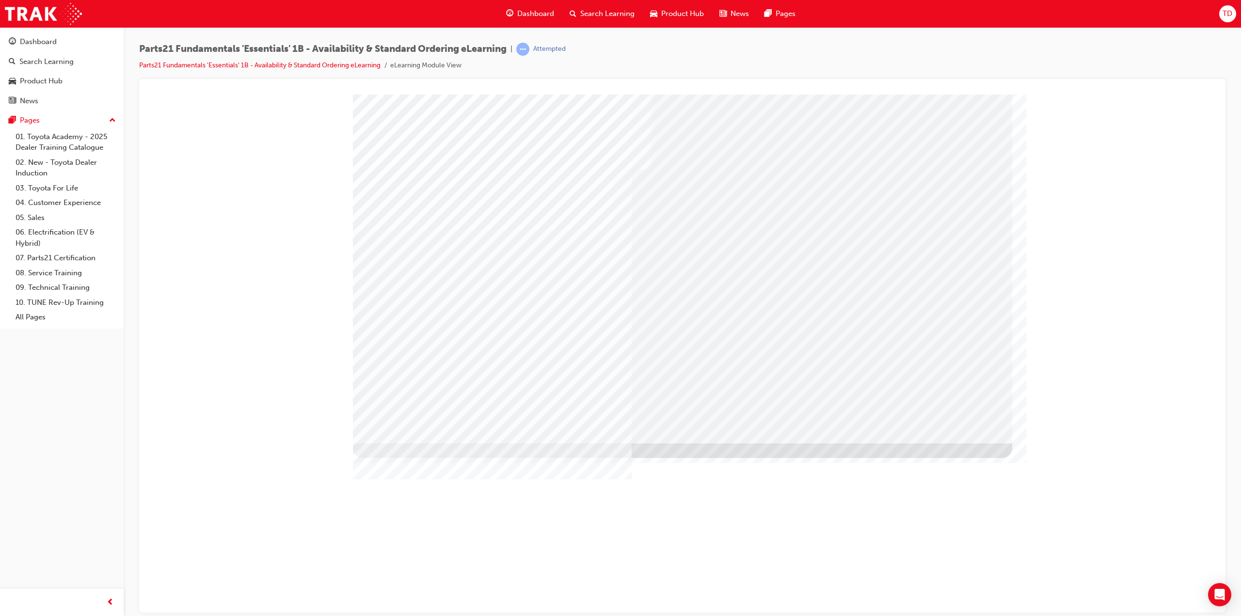
click at [954, 443] on div "Image" at bounding box center [689, 626] width 672 height 366
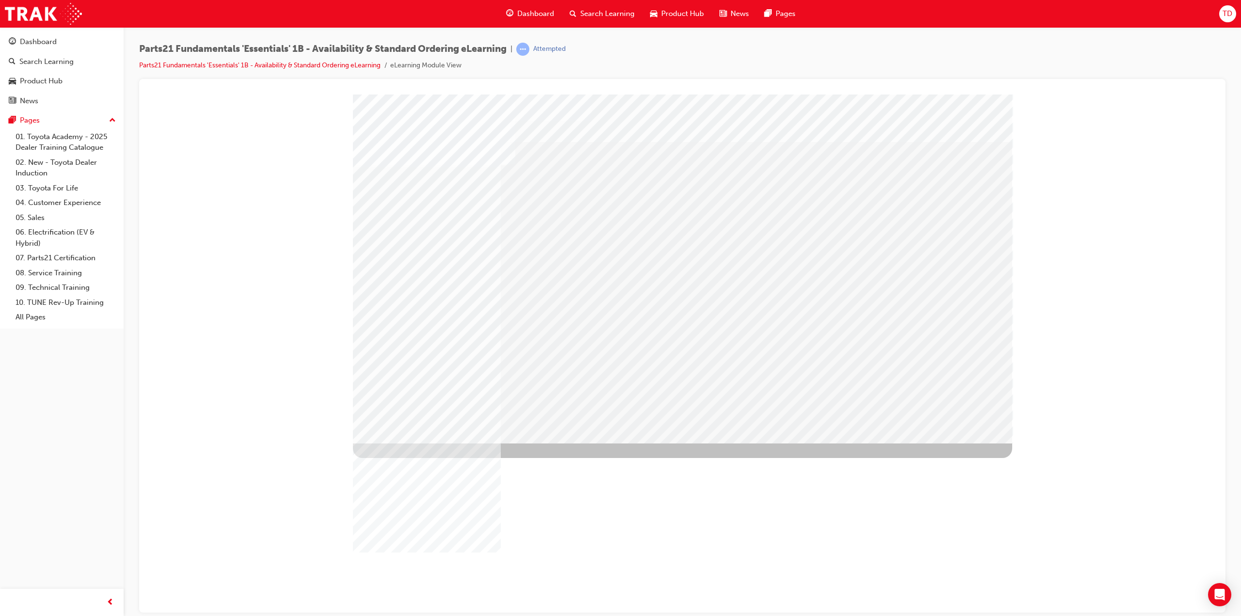
drag, startPoint x: 786, startPoint y: 250, endPoint x: 797, endPoint y: 285, distance: 36.3
click at [793, 292] on div at bounding box center [682, 268] width 659 height 349
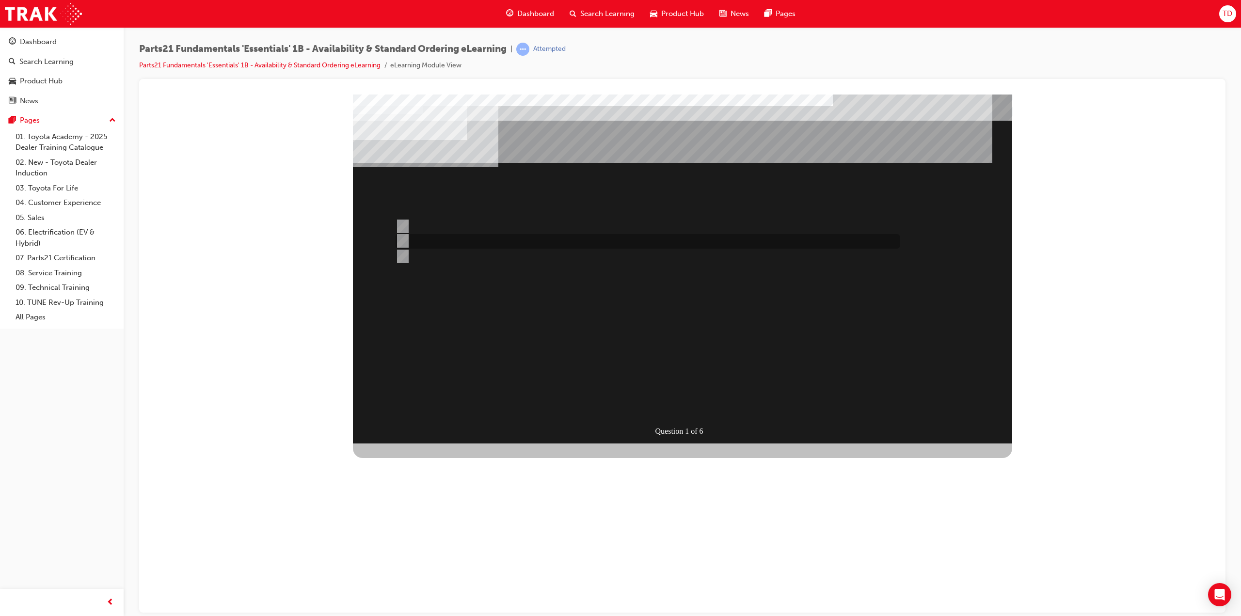
click at [403, 242] on input "Toyota Parts Centre" at bounding box center [400, 241] width 11 height 11
radio input "true"
click at [423, 614] on div "SUBMIT" at bounding box center [388, 623] width 70 height 19
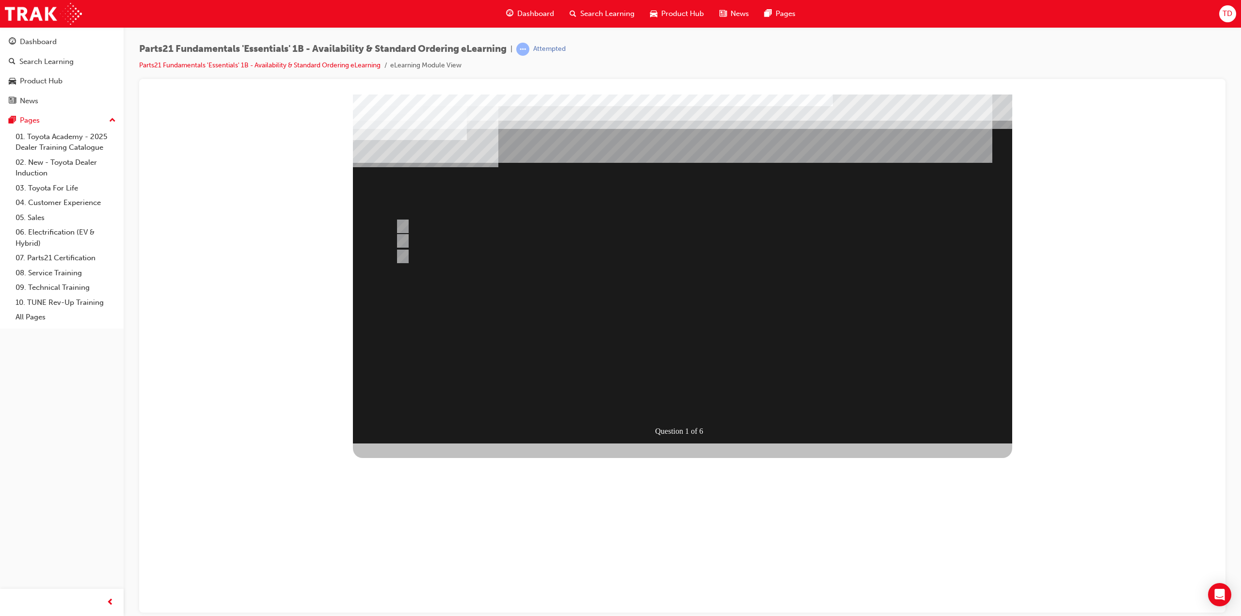
click at [678, 399] on div at bounding box center [682, 268] width 659 height 349
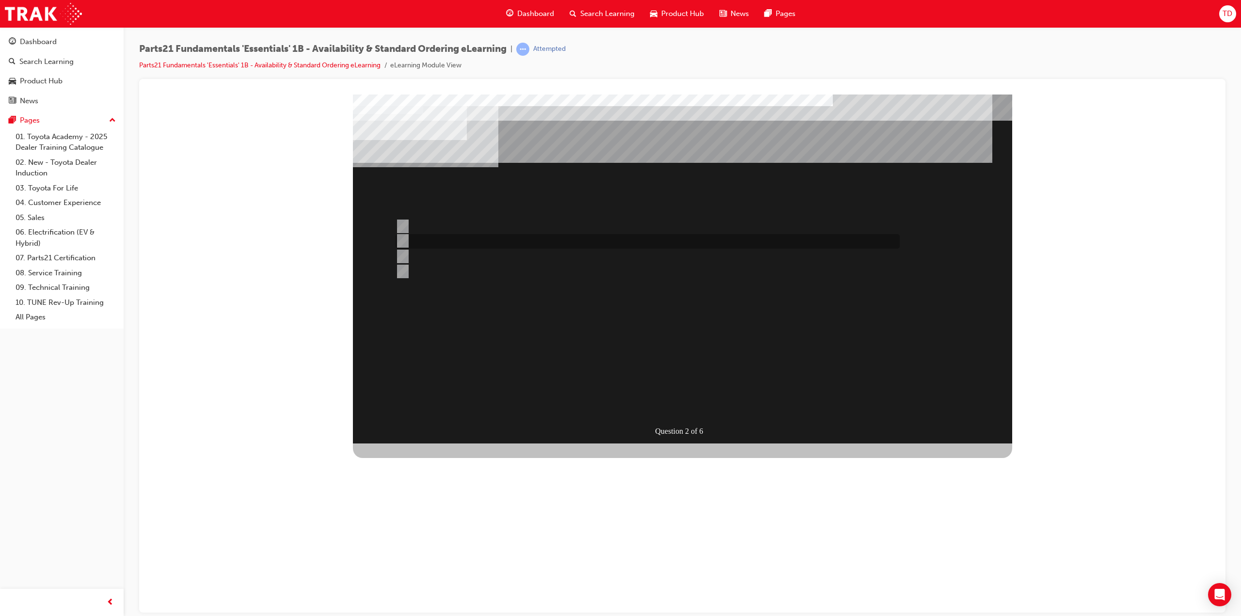
click at [401, 242] on input "Overseas" at bounding box center [400, 241] width 11 height 11
radio input "true"
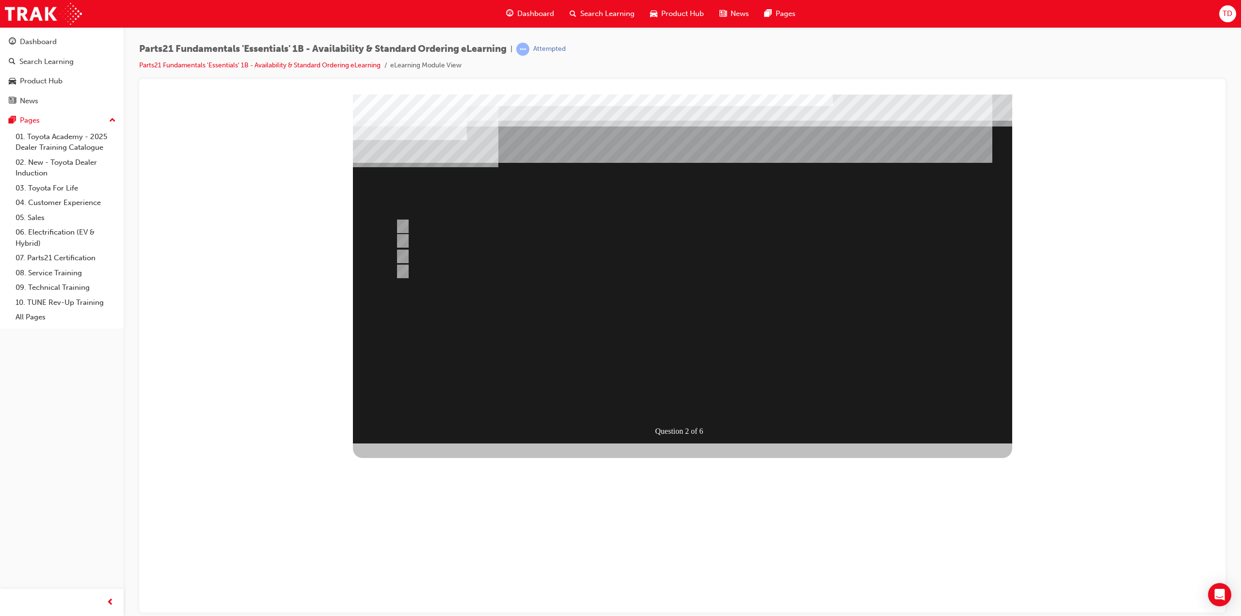
click at [696, 401] on div at bounding box center [682, 268] width 659 height 349
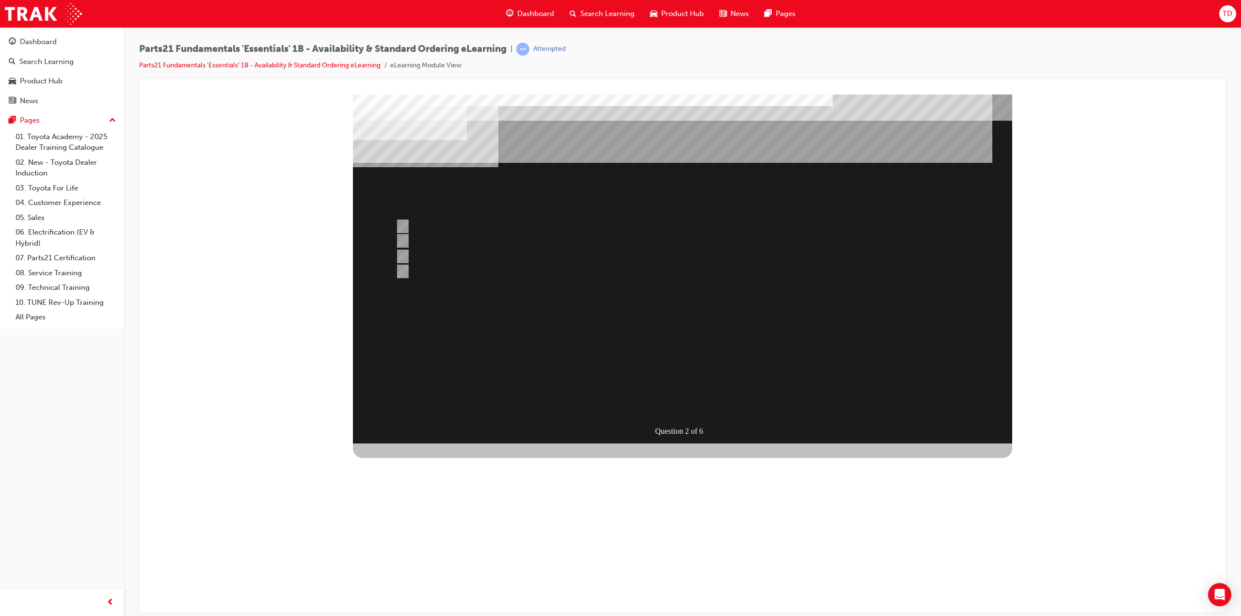
click at [403, 258] on div at bounding box center [682, 268] width 659 height 349
click at [402, 252] on div at bounding box center [645, 256] width 504 height 15
click at [404, 253] on input "Both" at bounding box center [400, 256] width 11 height 11
radio input "true"
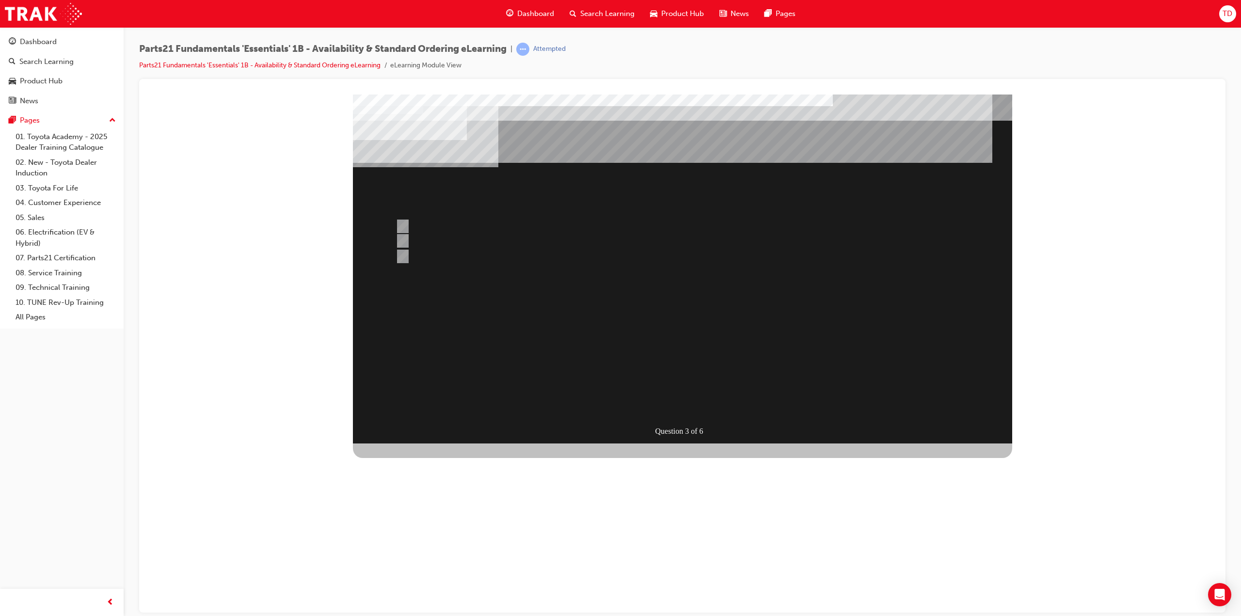
click at [453, 331] on div "Question 3 of 6" at bounding box center [682, 268] width 659 height 349
click at [405, 228] on input "Taipan" at bounding box center [400, 226] width 11 height 11
radio input "true"
click at [423, 614] on div "SUBMIT" at bounding box center [388, 623] width 70 height 19
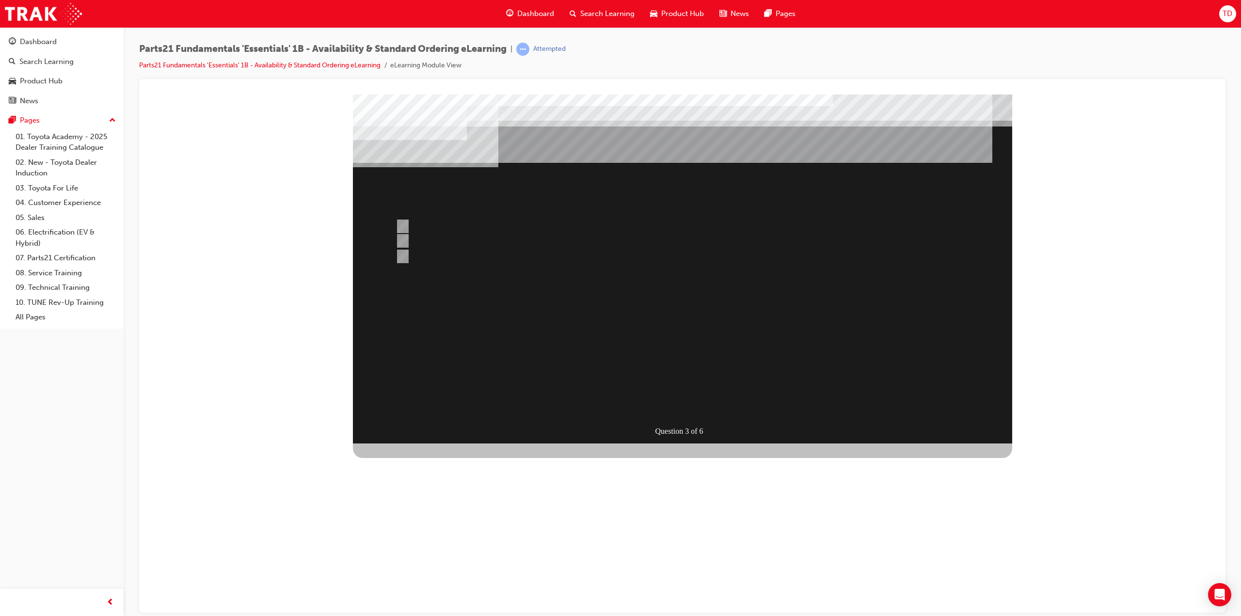
click at [402, 238] on div at bounding box center [682, 268] width 659 height 349
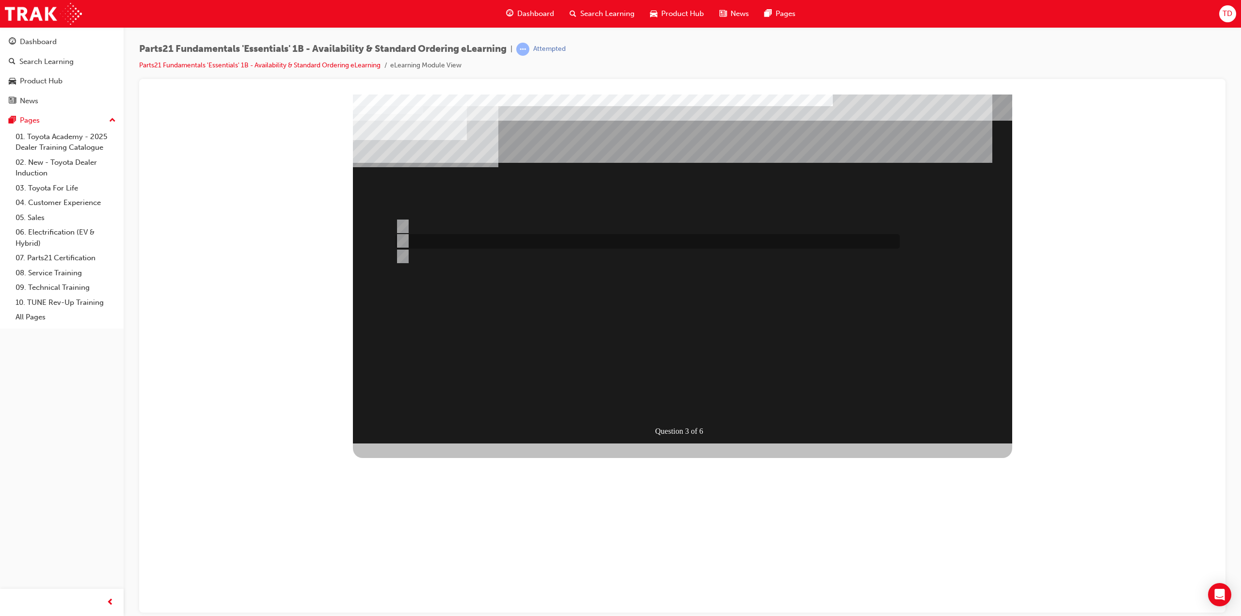
click at [399, 236] on input "Dealer Management System" at bounding box center [400, 241] width 11 height 11
radio input "true"
click at [423, 614] on div "SUBMIT" at bounding box center [388, 623] width 70 height 19
click at [404, 257] on div at bounding box center [682, 268] width 659 height 349
click at [401, 253] on input "2" at bounding box center [400, 256] width 11 height 11
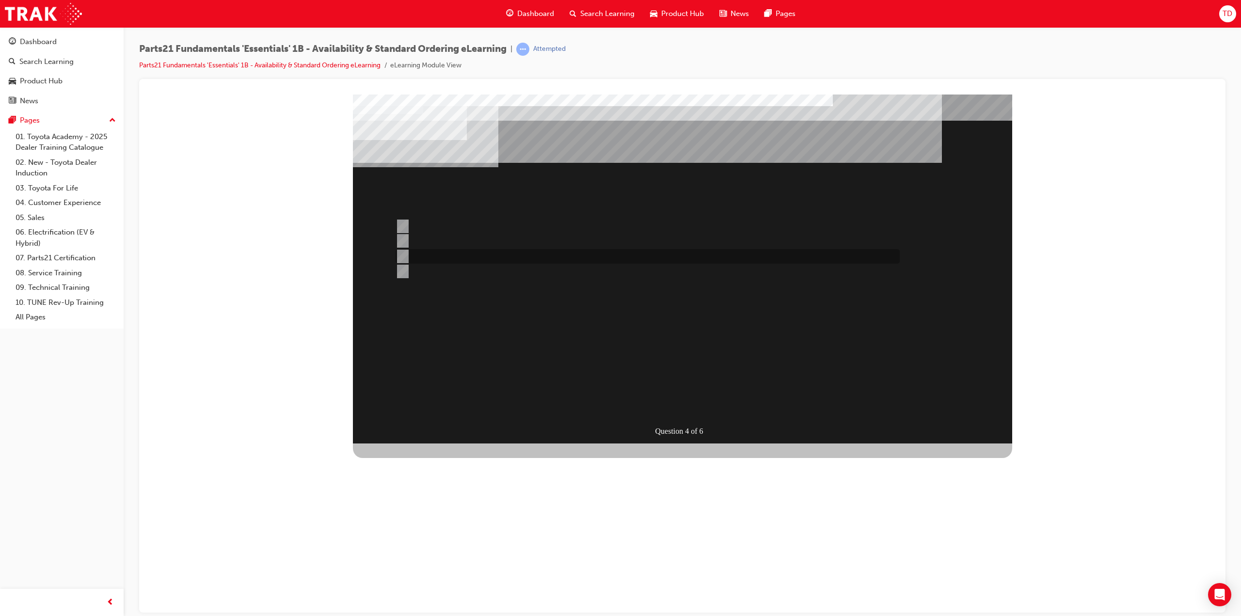
radio input "true"
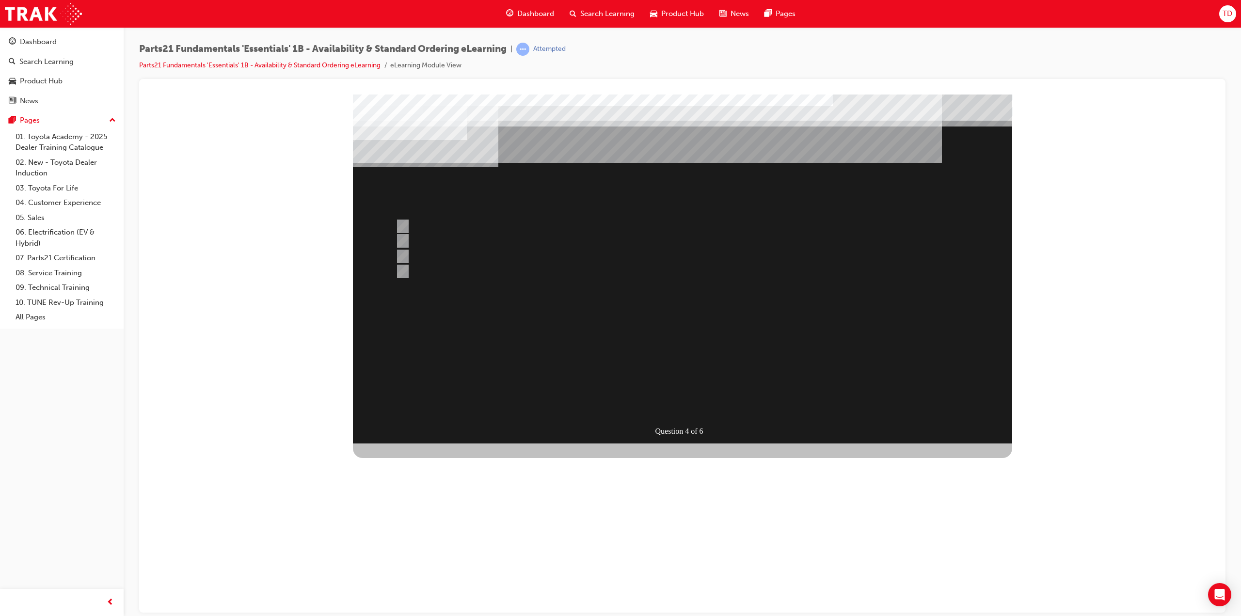
click at [402, 269] on div at bounding box center [682, 268] width 659 height 349
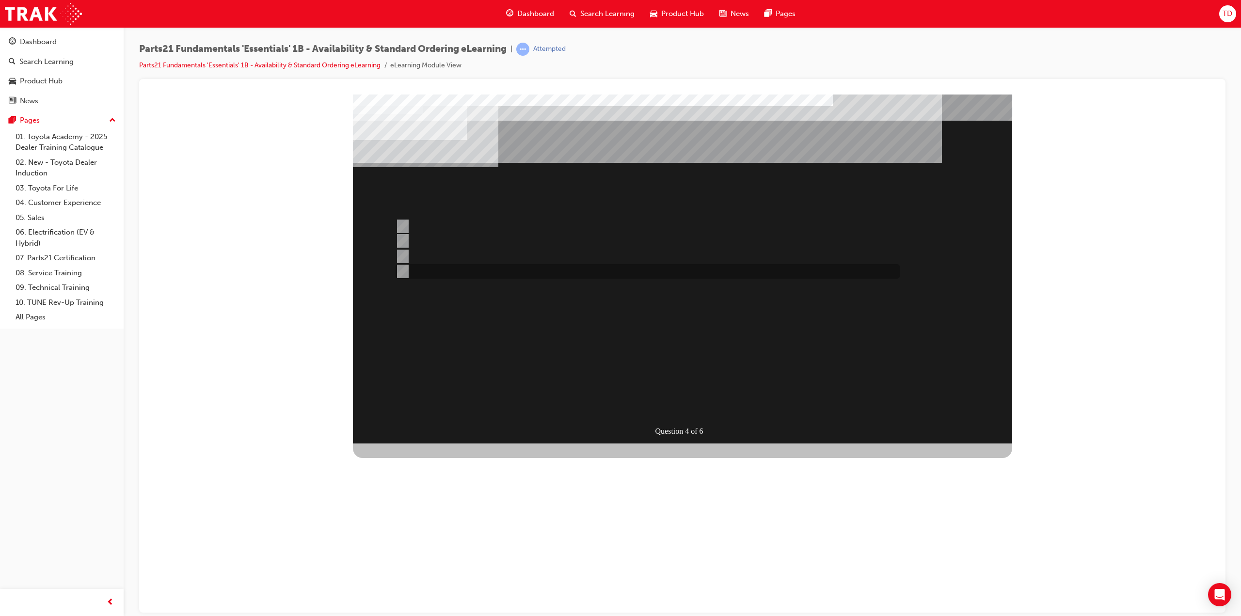
click at [404, 267] on input "3" at bounding box center [400, 271] width 11 height 11
radio input "true"
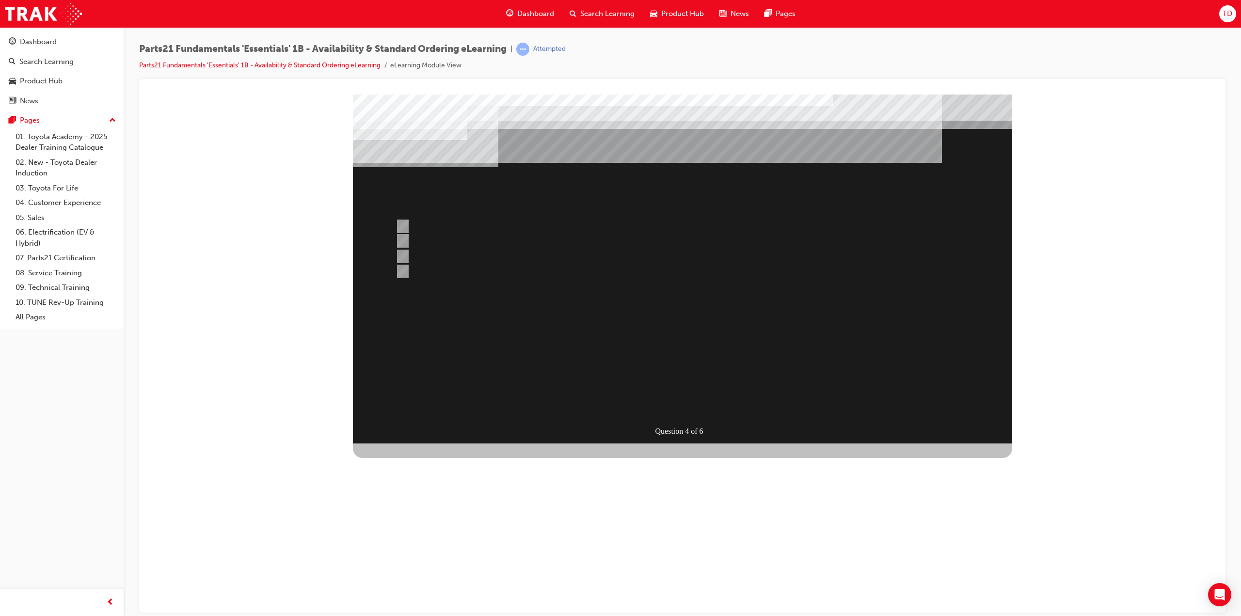
click at [681, 400] on div at bounding box center [682, 268] width 659 height 349
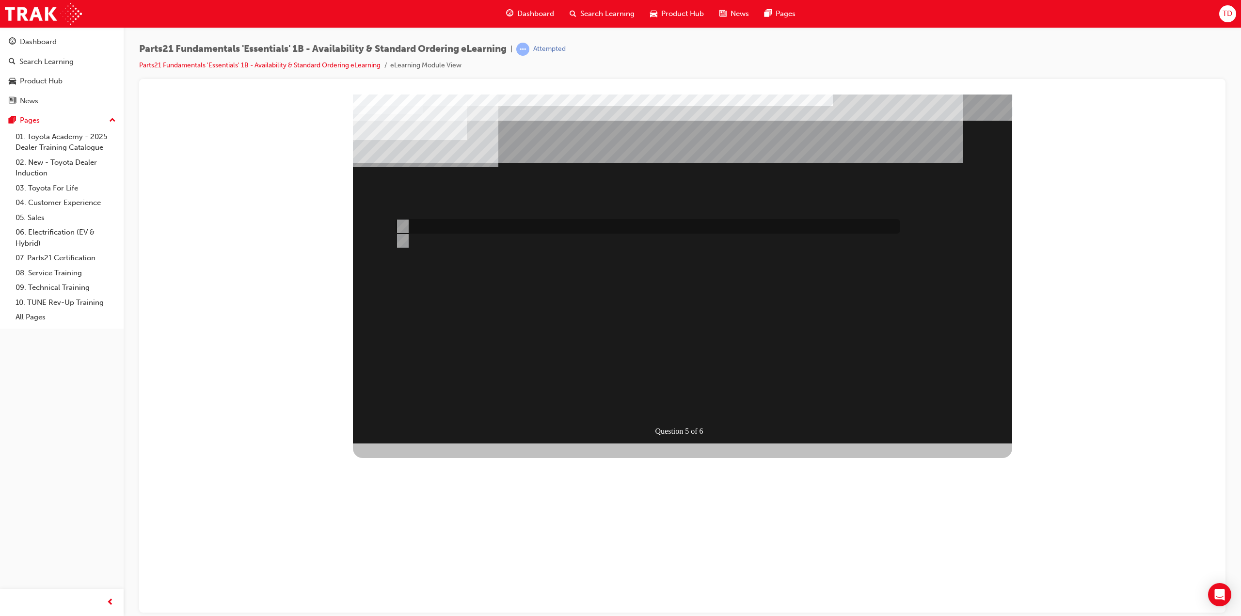
click at [406, 224] on div at bounding box center [645, 226] width 504 height 15
radio input "true"
click at [423, 603] on div "SUBMIT" at bounding box center [388, 612] width 70 height 19
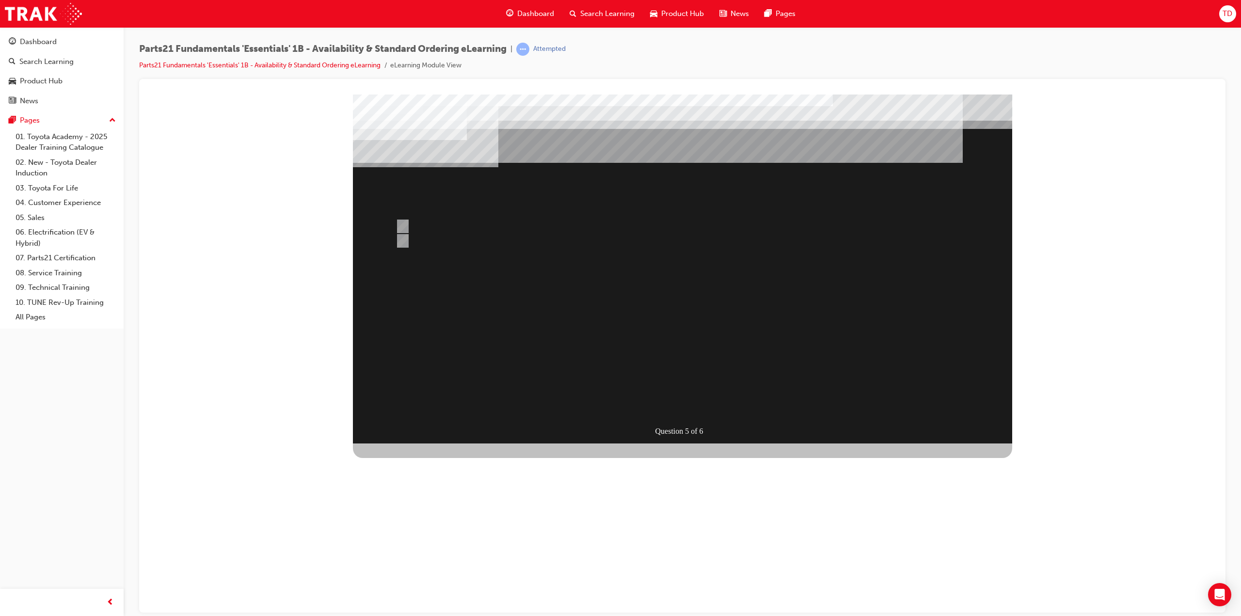
click at [689, 399] on div at bounding box center [682, 268] width 659 height 349
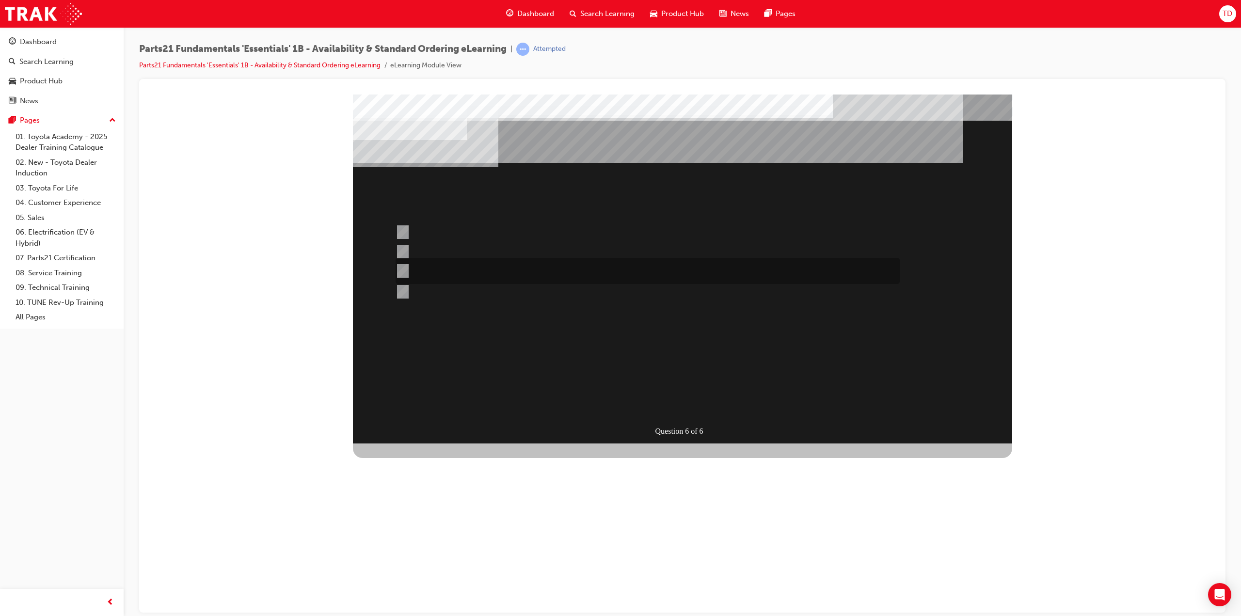
click at [400, 268] on input "Submit a case to the PCHD then follow-up with a phone call (if urgent)." at bounding box center [400, 271] width 11 height 11
radio input "true"
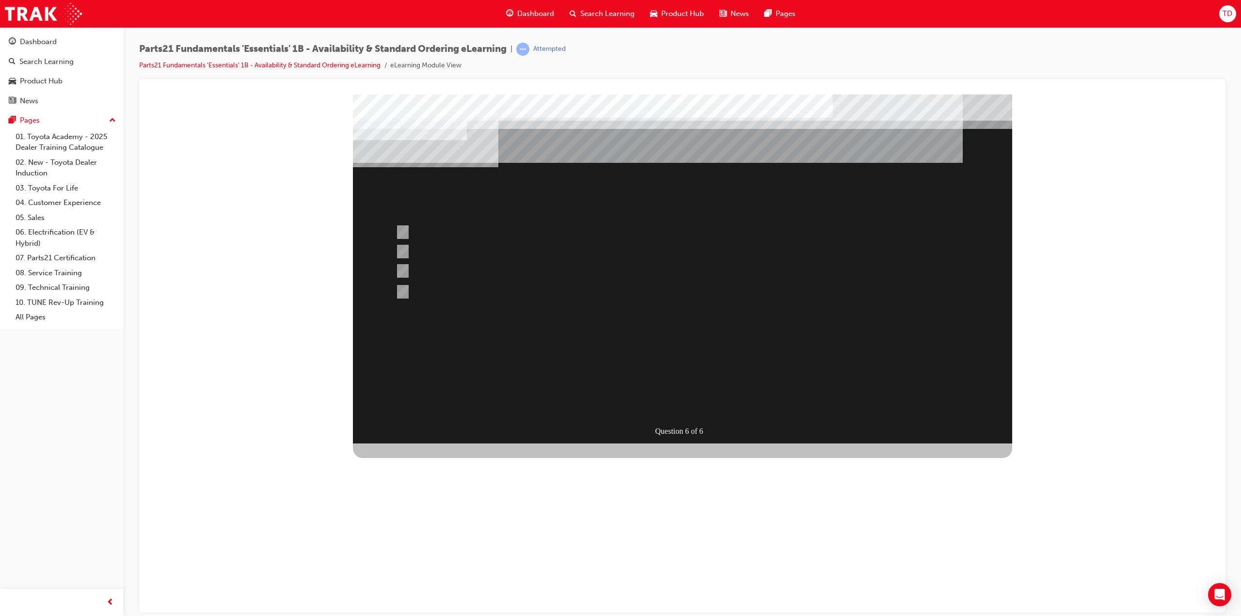
click at [677, 401] on div at bounding box center [682, 268] width 659 height 349
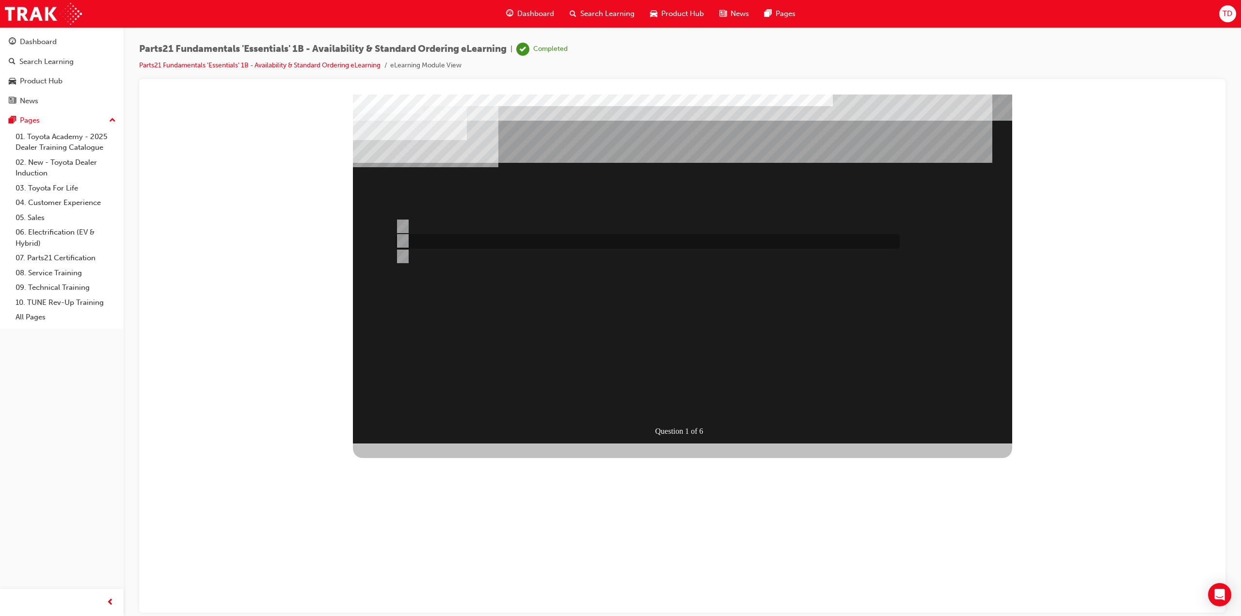
click at [403, 242] on input "Toyota Parts Centre" at bounding box center [400, 241] width 11 height 11
radio input "true"
click at [423, 614] on div "SUBMIT" at bounding box center [388, 623] width 70 height 19
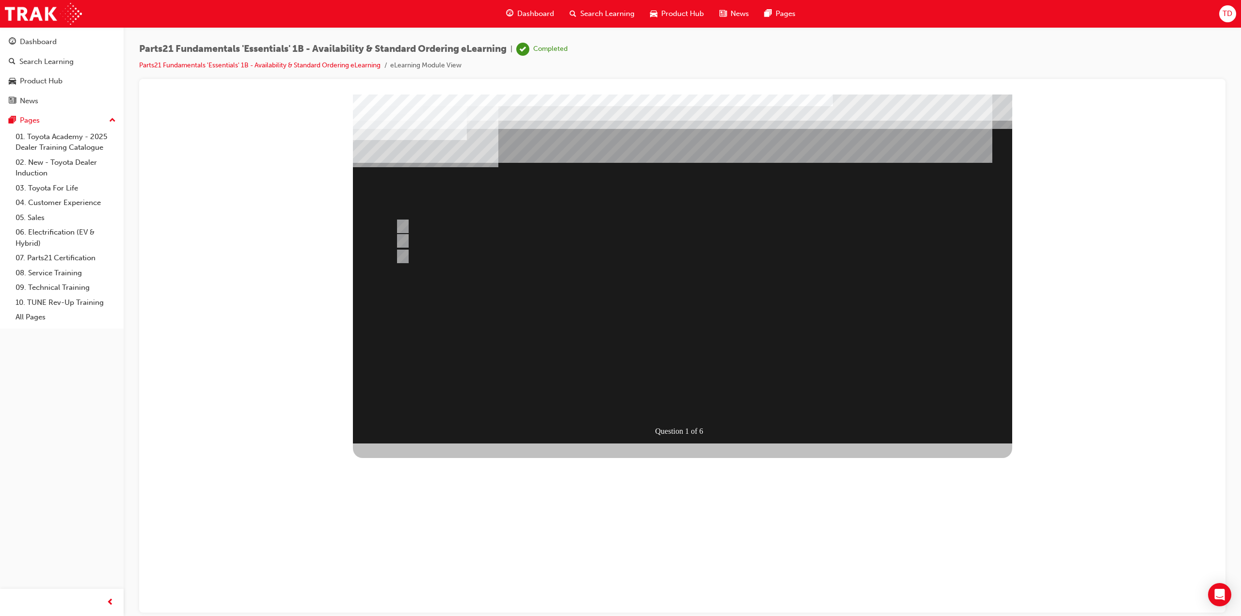
click at [682, 401] on div at bounding box center [682, 268] width 659 height 349
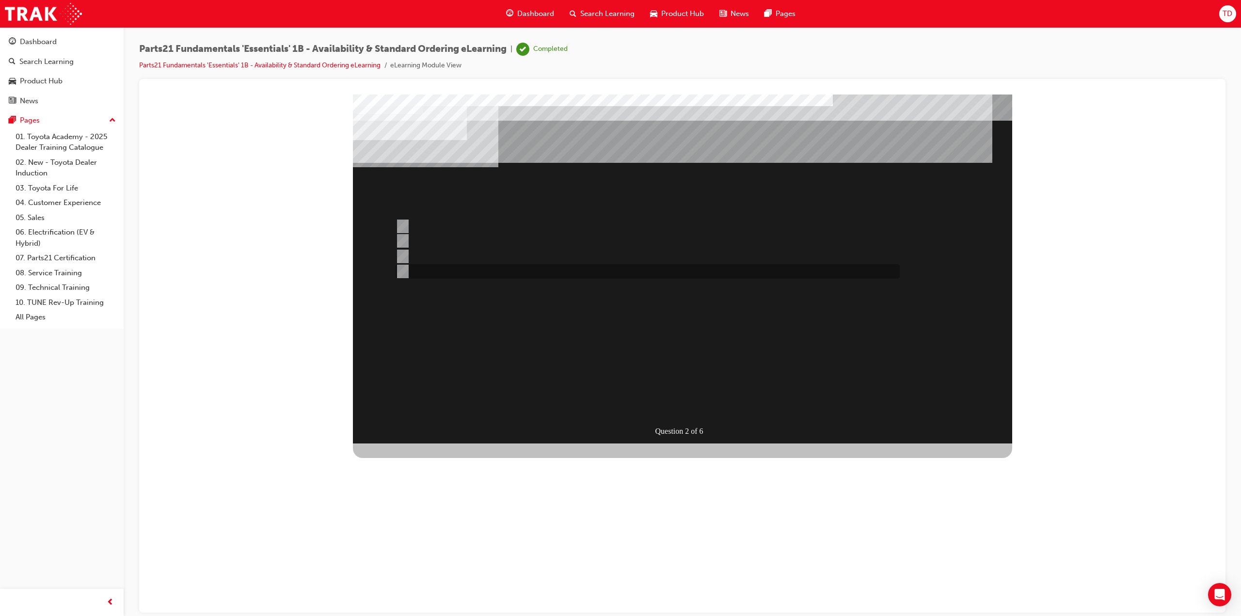
click at [400, 269] on input "Japan Sourced Parts Only" at bounding box center [400, 271] width 11 height 11
radio input "true"
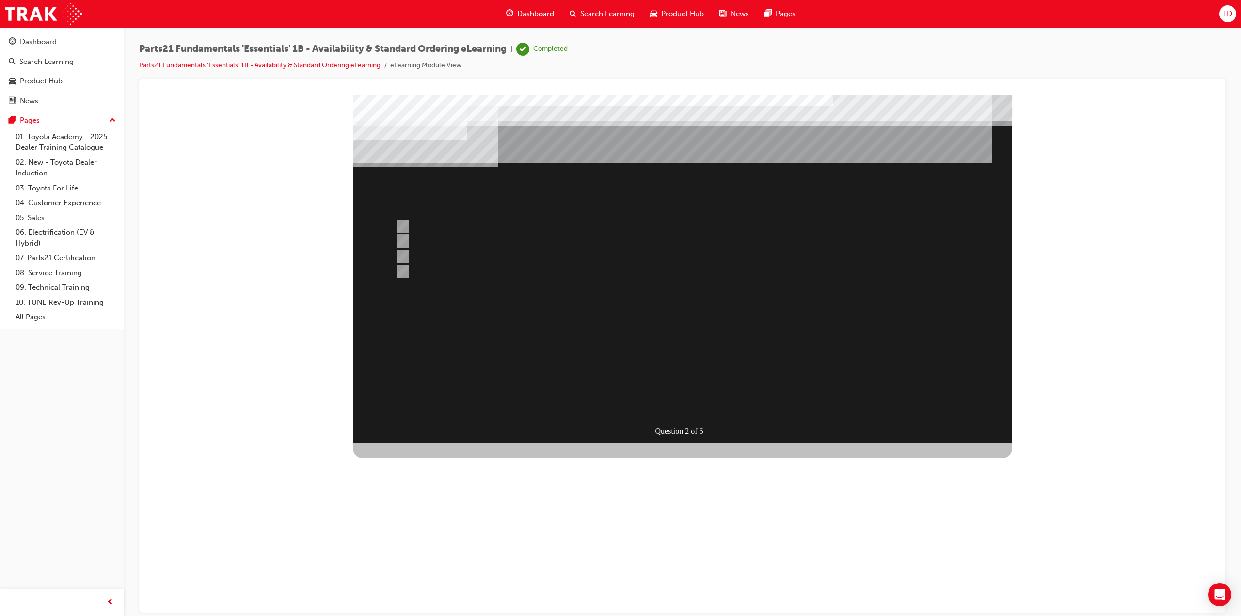
click at [403, 226] on div at bounding box center [682, 268] width 659 height 349
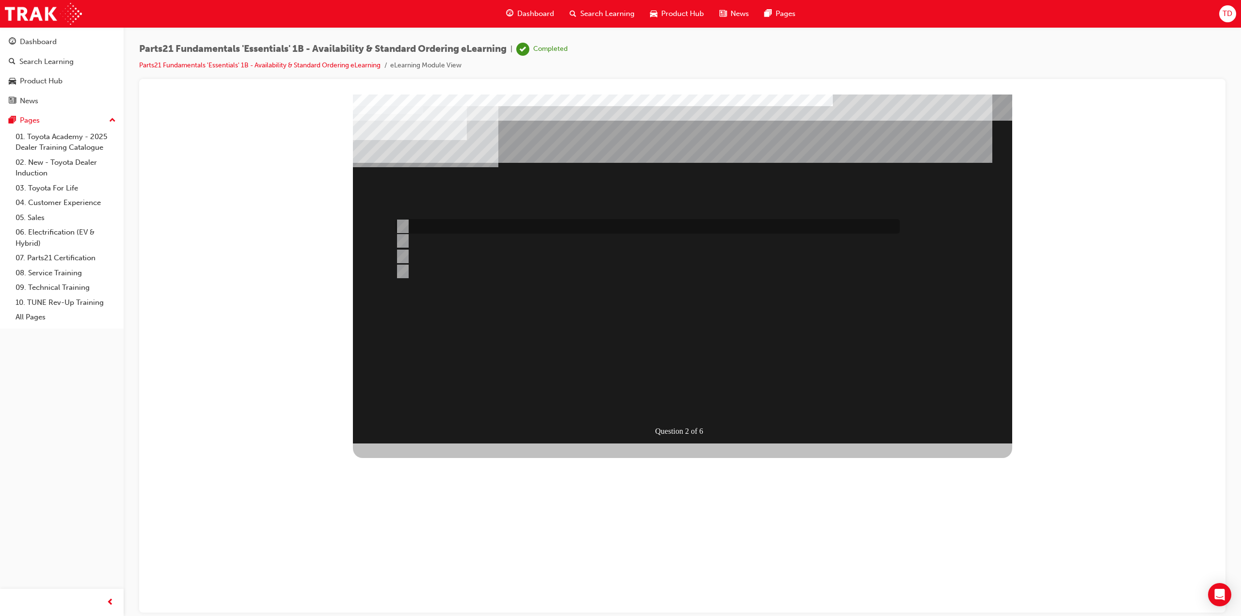
click at [405, 225] on input "Domestic Suppliers" at bounding box center [400, 226] width 11 height 11
radio input "true"
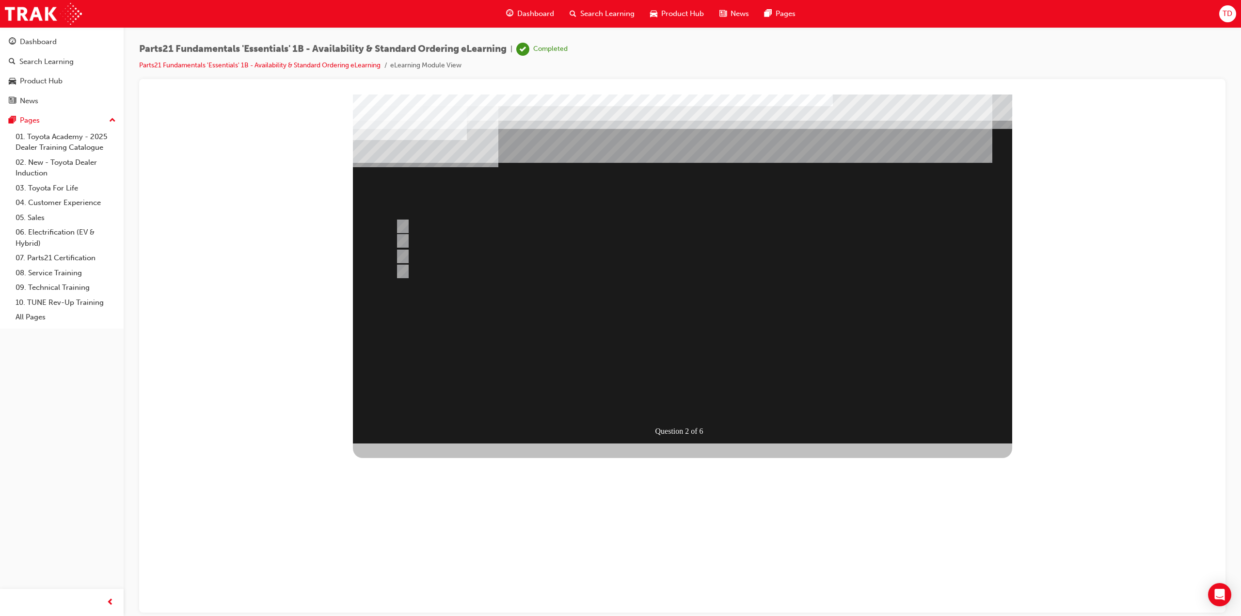
click at [689, 403] on div at bounding box center [682, 268] width 659 height 349
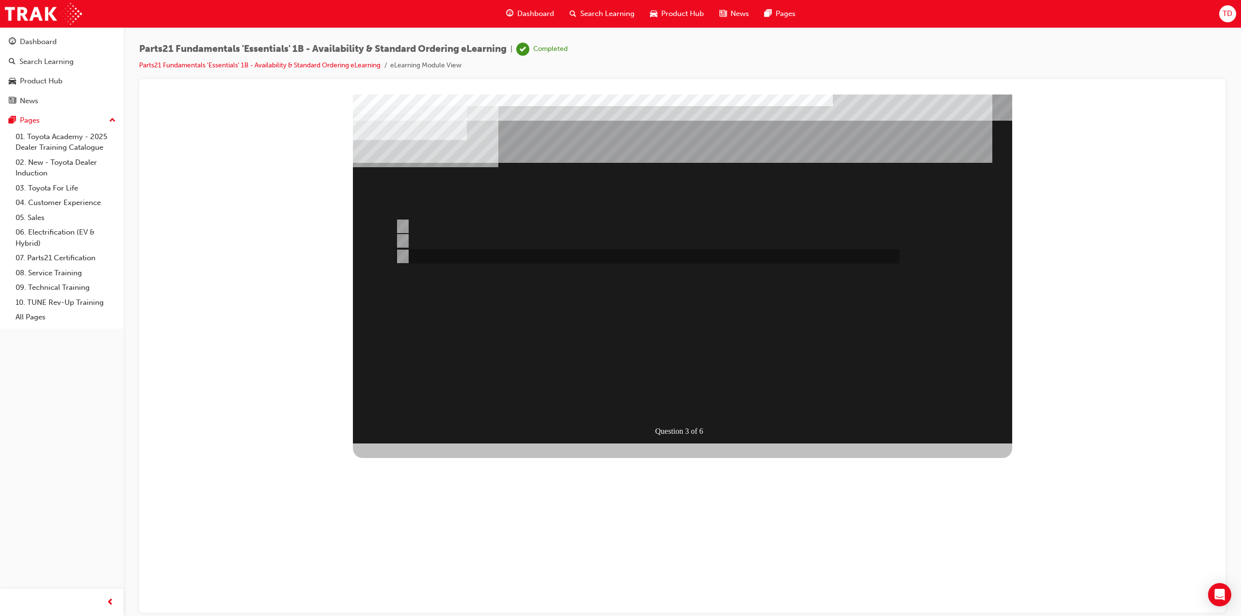
click at [404, 256] on input "Both" at bounding box center [400, 256] width 11 height 11
radio input "true"
click at [423, 614] on div "SUBMIT" at bounding box center [388, 623] width 70 height 19
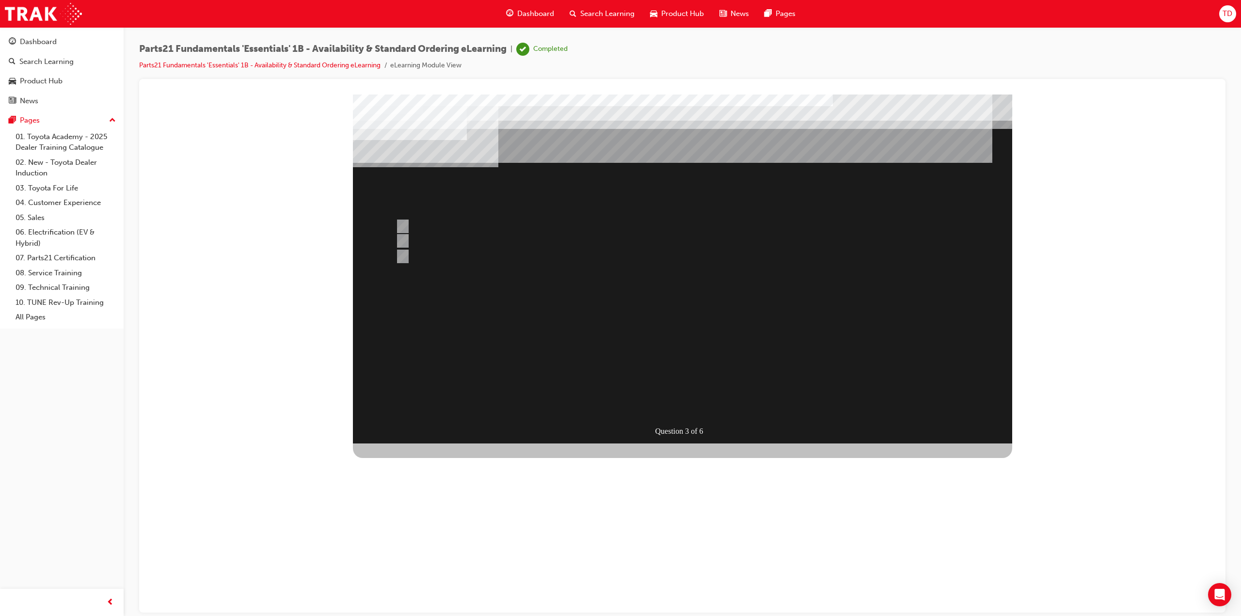
click at [682, 403] on div at bounding box center [682, 268] width 659 height 349
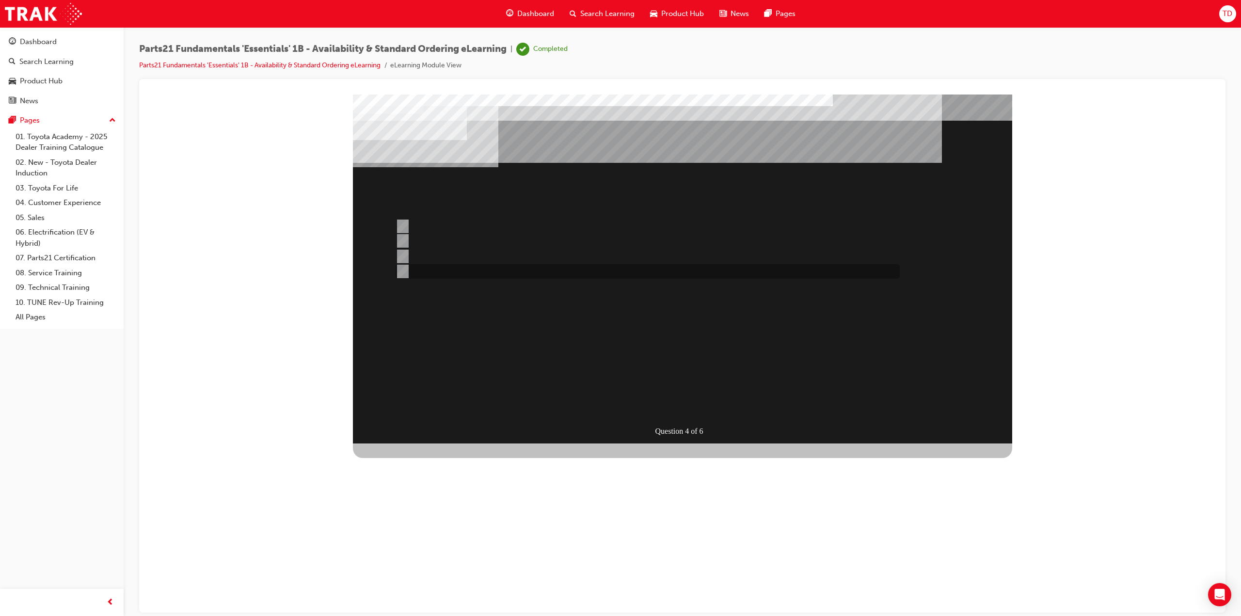
click at [406, 270] on div at bounding box center [645, 271] width 504 height 15
radio input "true"
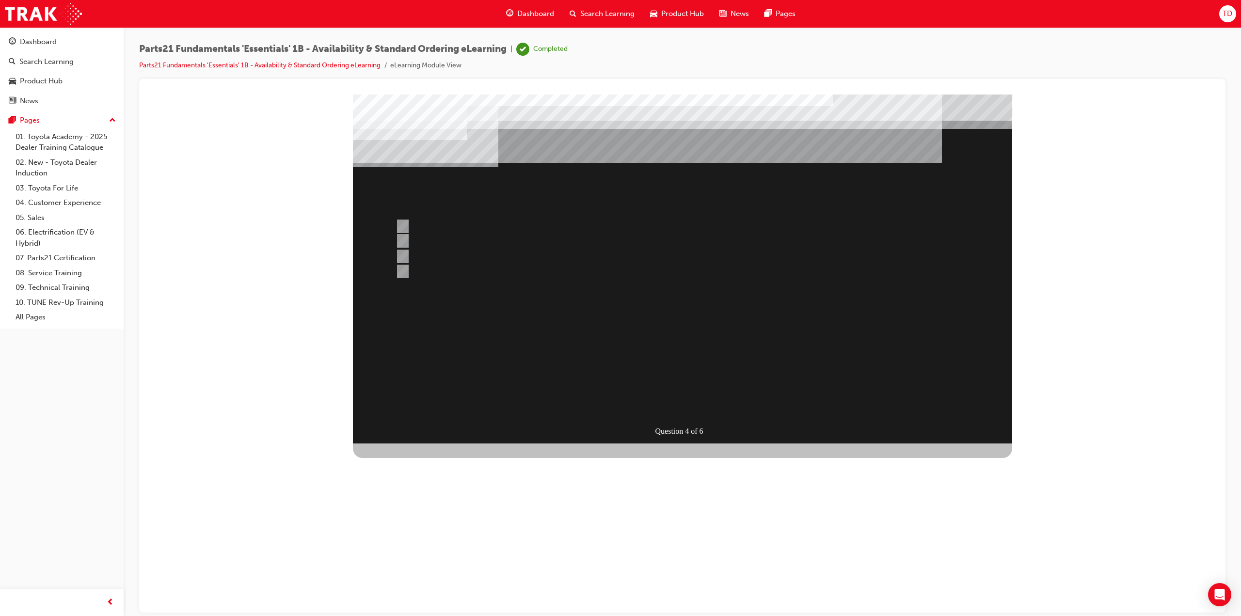
click at [674, 403] on div at bounding box center [682, 268] width 659 height 349
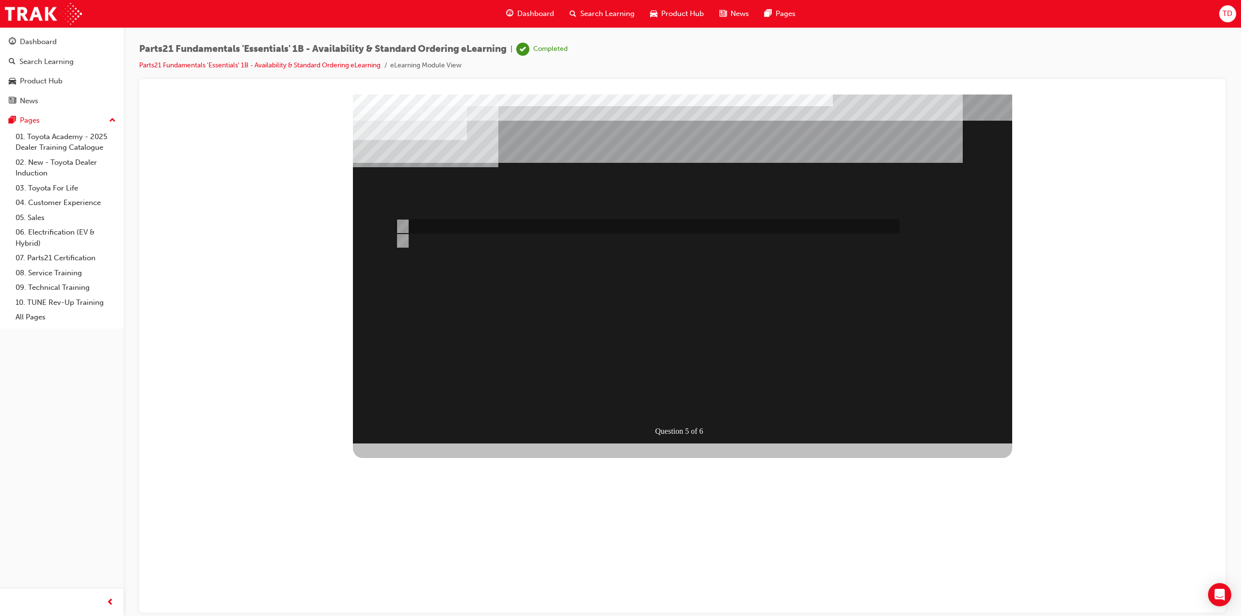
click at [402, 225] on input "Emergency" at bounding box center [400, 226] width 11 height 11
radio input "true"
click at [423, 603] on div "SUBMIT" at bounding box center [388, 612] width 70 height 19
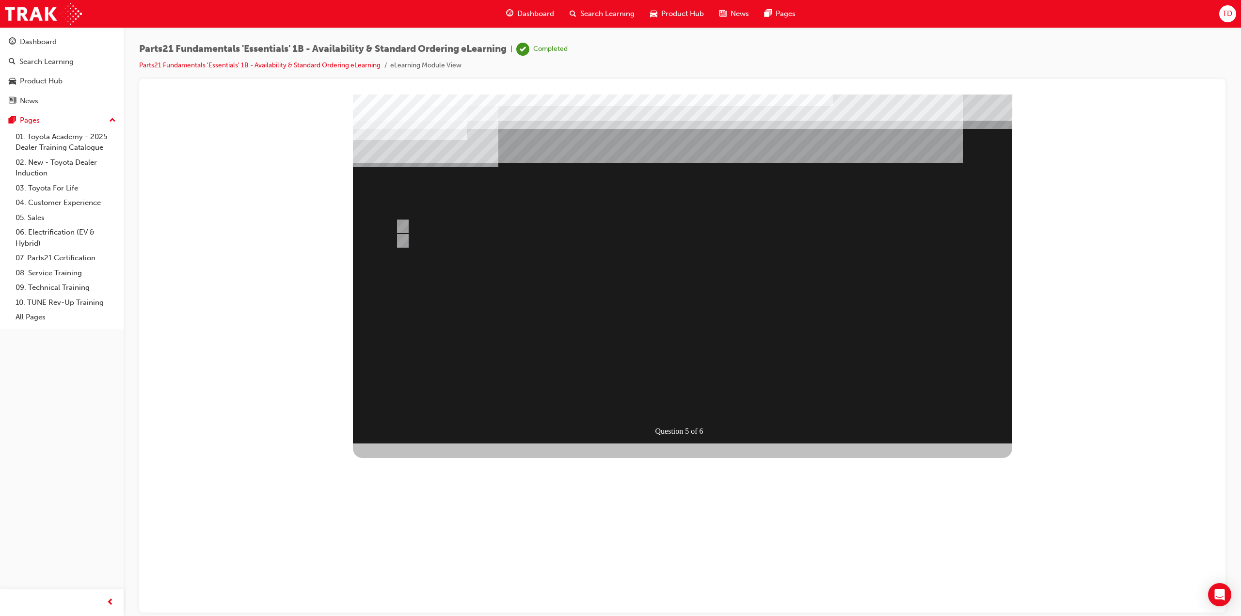
click at [682, 404] on div at bounding box center [682, 268] width 659 height 349
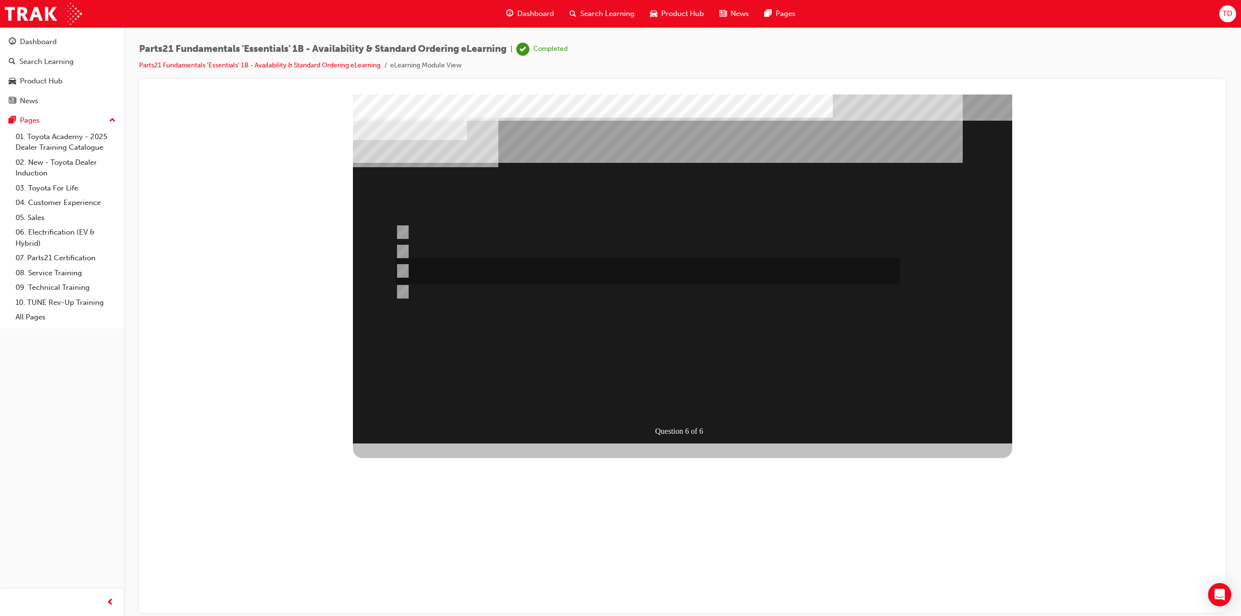
click at [404, 271] on input "Submit a case to the PCHD then follow-up with a phone call (if urgent)." at bounding box center [400, 271] width 11 height 11
radio input "true"
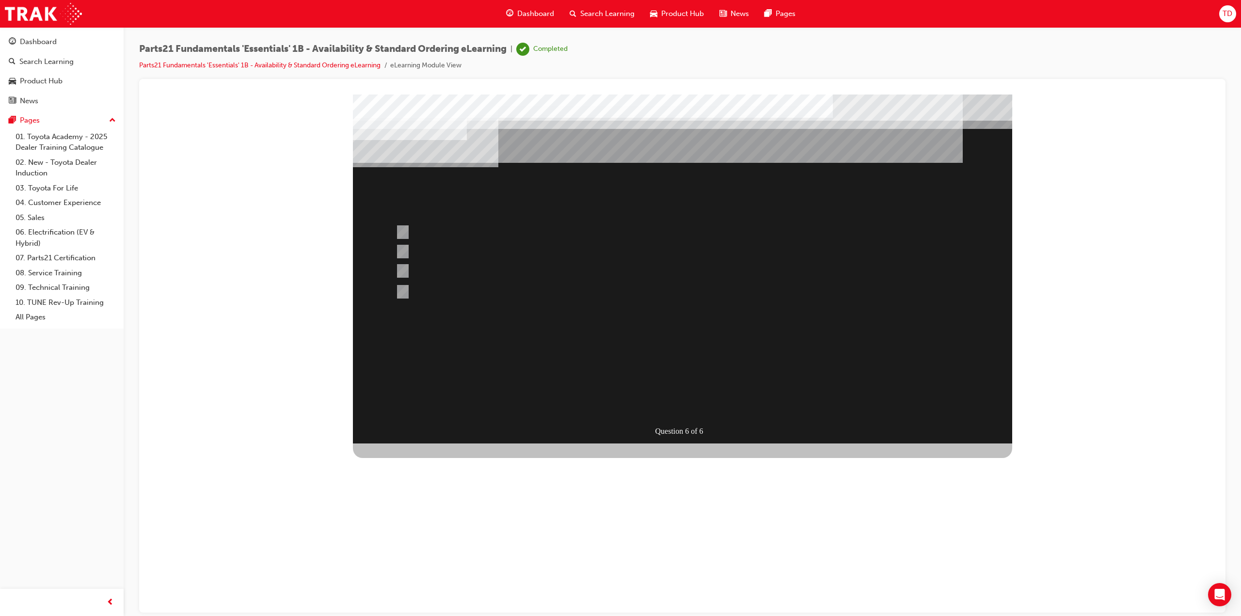
click at [679, 405] on div at bounding box center [682, 268] width 659 height 349
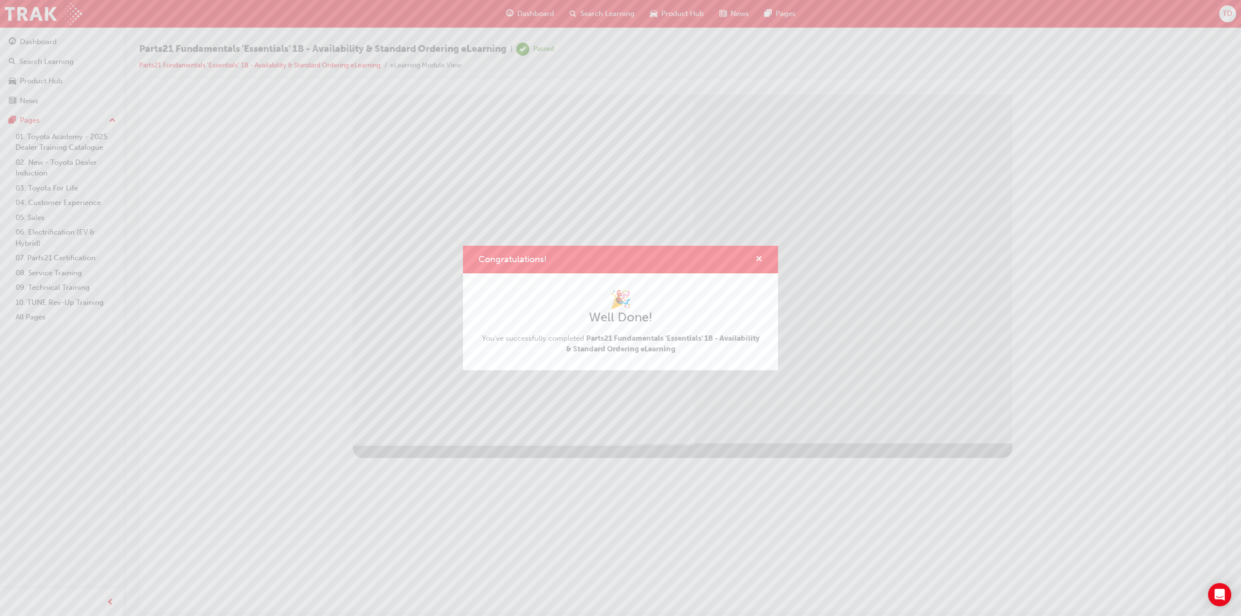
click at [755, 259] on span "cross-icon" at bounding box center [758, 259] width 7 height 9
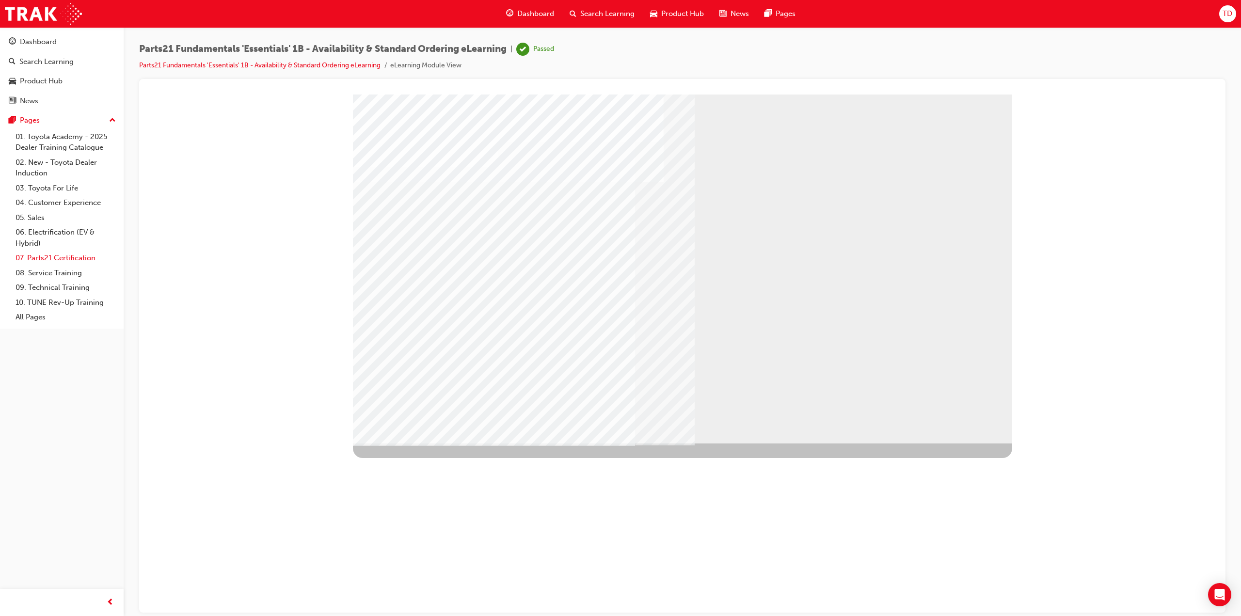
click at [63, 254] on link "07. Parts21 Certification" at bounding box center [66, 258] width 108 height 15
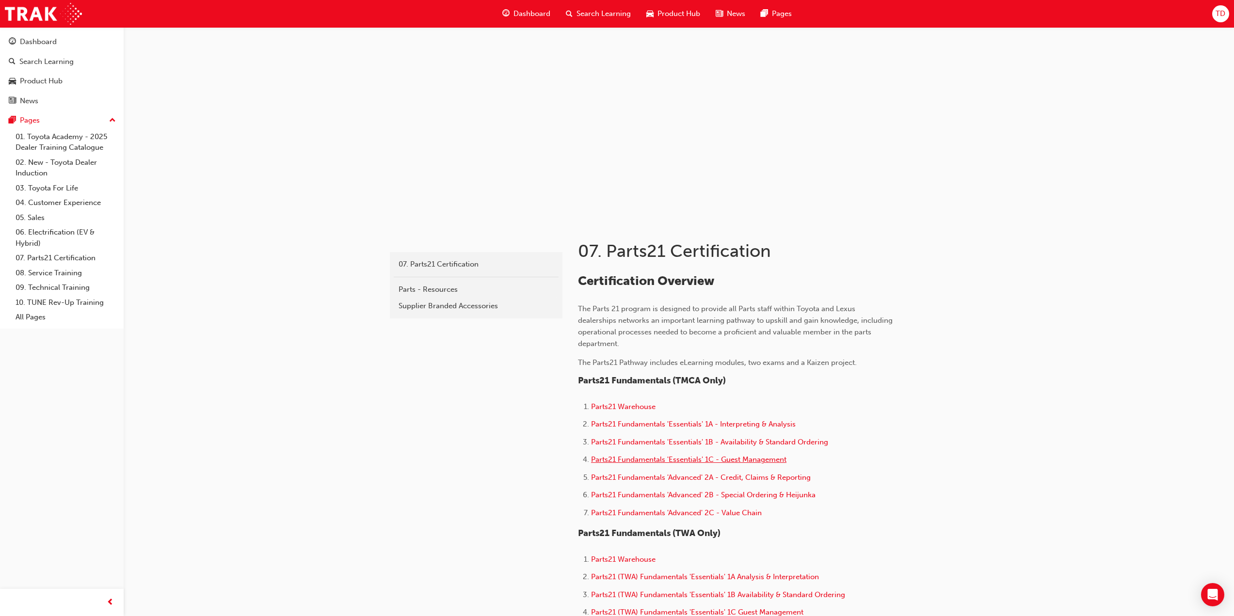
click at [770, 463] on span "Parts21 Fundamentals 'Essentials' 1C - Guest Management" at bounding box center [688, 459] width 195 height 9
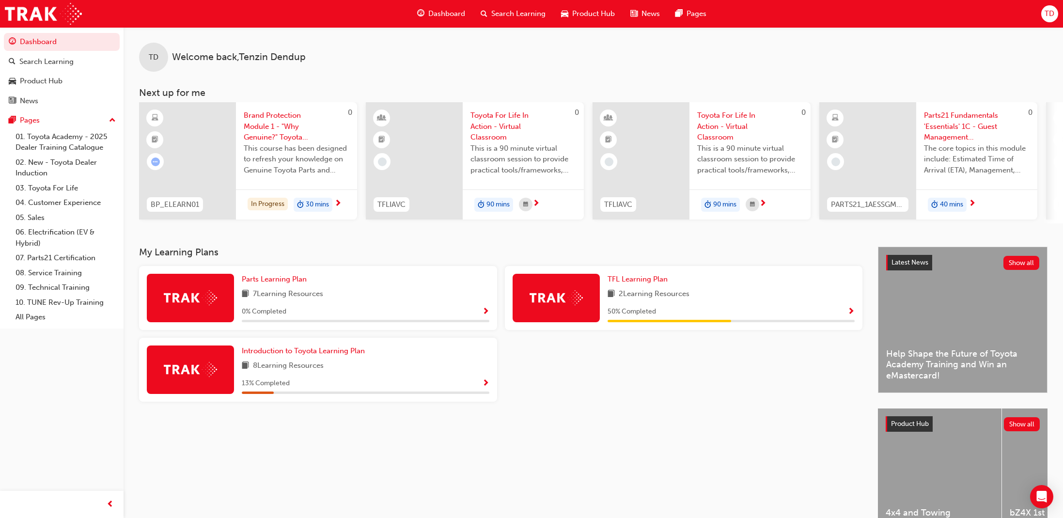
click at [597, 442] on div "My Learning Plans Parts Learning Plan 7 Learning Resources 0 % Completed TFL Le…" at bounding box center [508, 397] width 739 height 301
click at [624, 73] on div "TD Welcome back , Tenzin Dendup Next up for me 0 BP_ELEARN01 Brand Protection M…" at bounding box center [594, 125] width 940 height 196
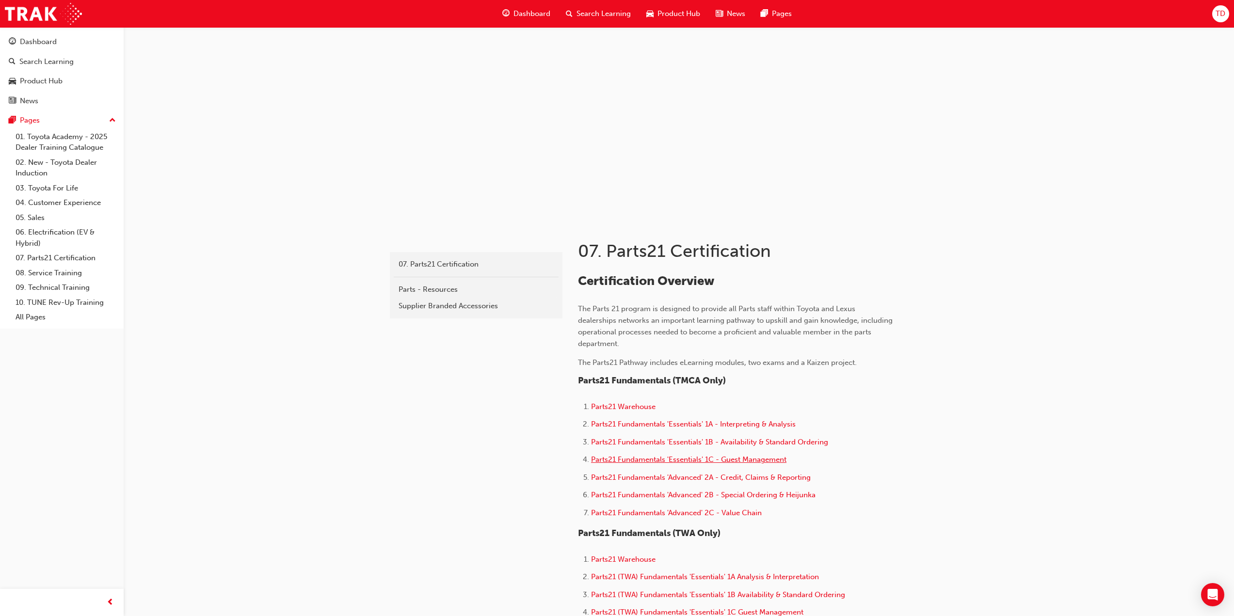
click at [712, 461] on span "Parts21 Fundamentals 'Essentials' 1C - Guest Management" at bounding box center [688, 459] width 195 height 9
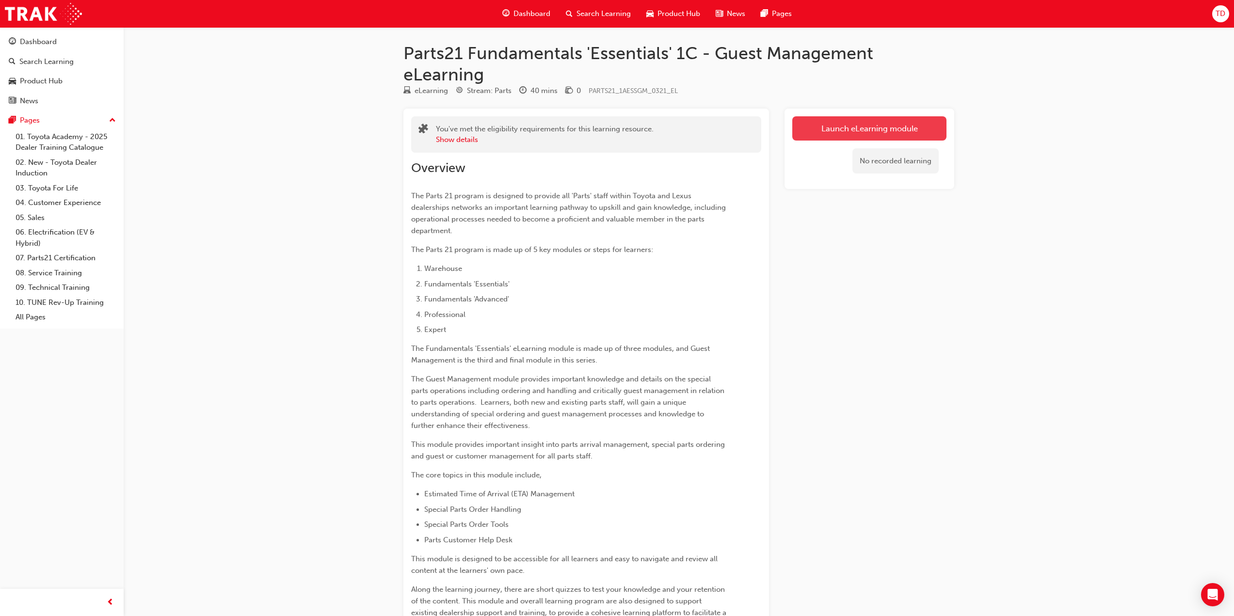
click at [862, 135] on link "Launch eLearning module" at bounding box center [869, 128] width 154 height 24
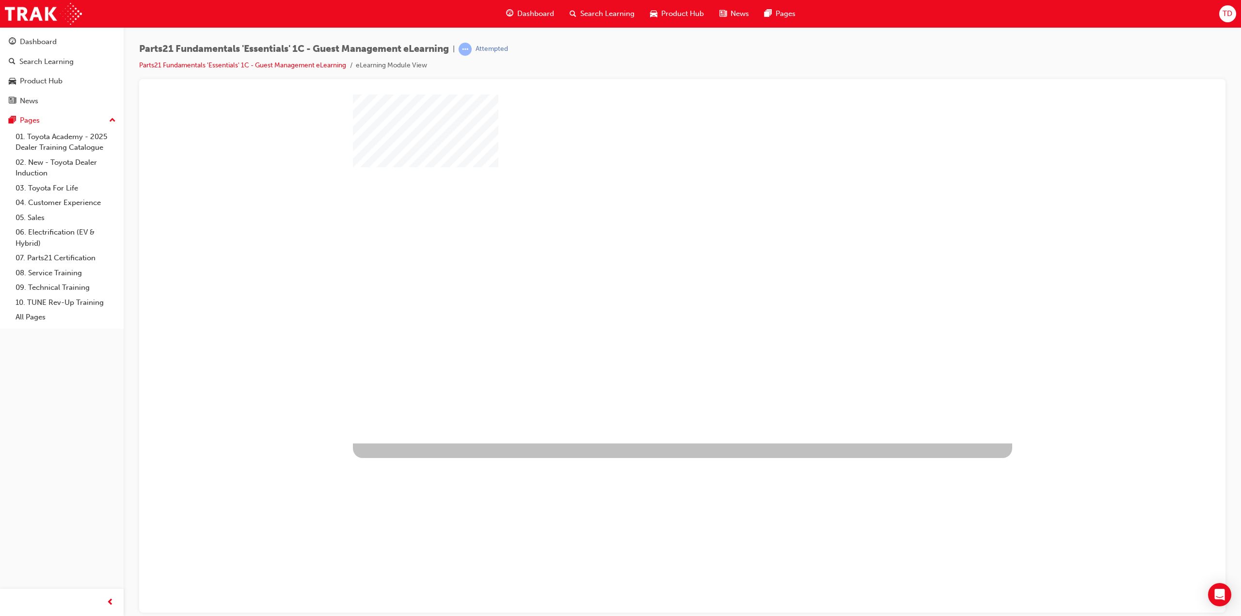
click at [654, 240] on div "play" at bounding box center [654, 240] width 0 height 0
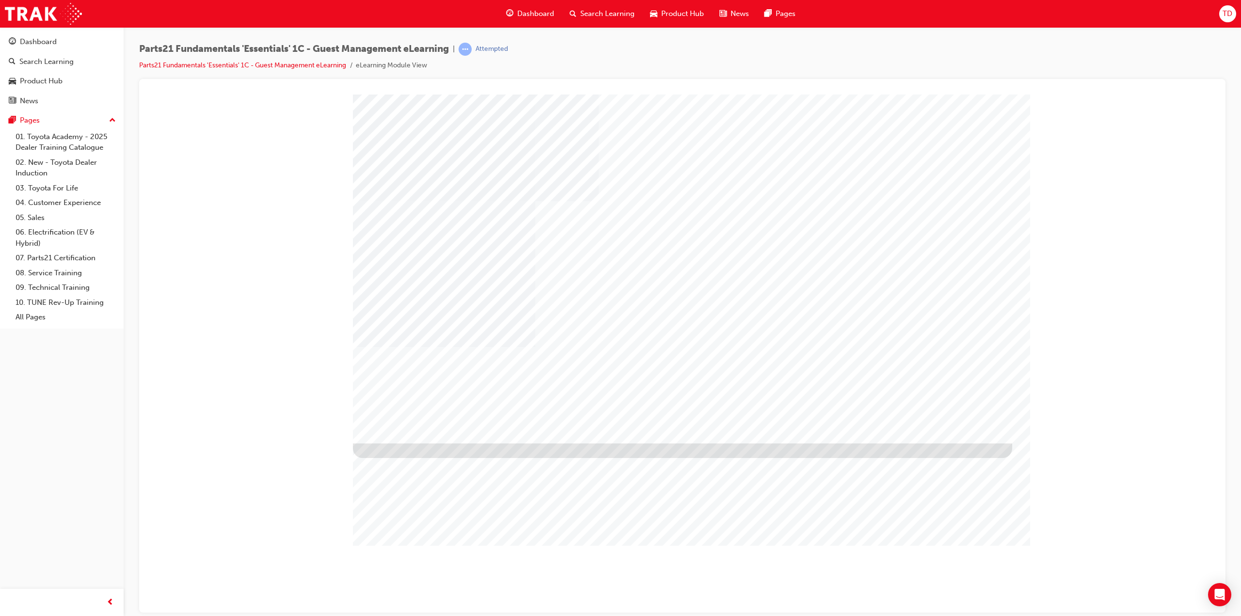
type input "tenzin dendup"
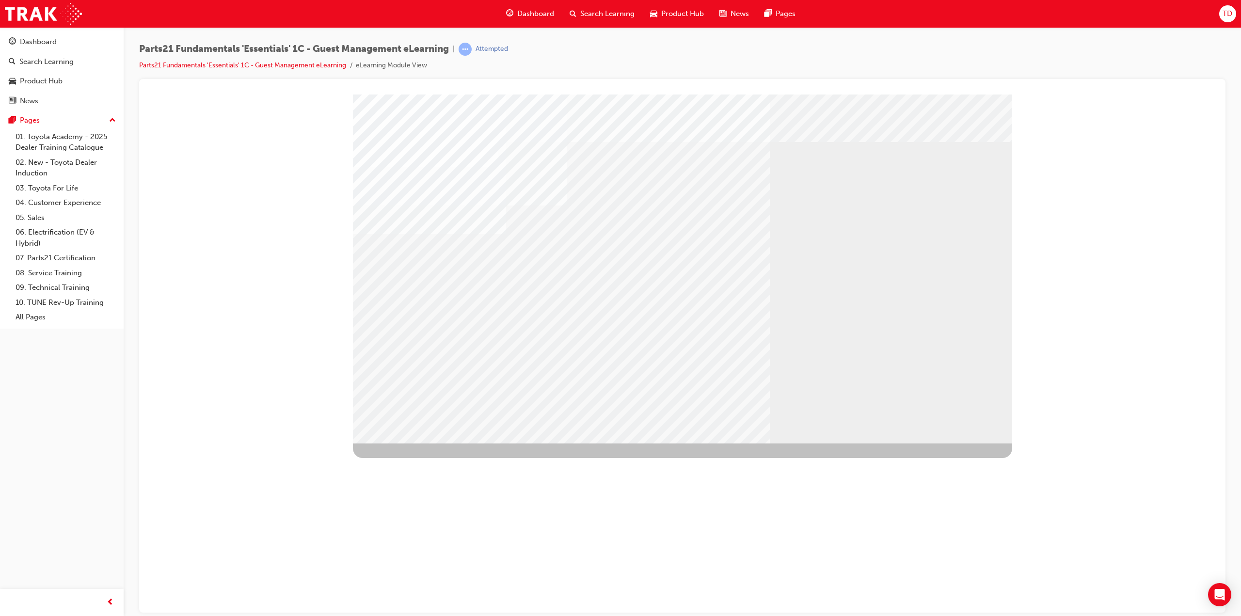
click at [436, 490] on div "01" at bounding box center [401, 513] width 97 height 46
click at [450, 536] on div "02" at bounding box center [401, 559] width 97 height 46
click at [450, 582] on div "03" at bounding box center [401, 605] width 97 height 46
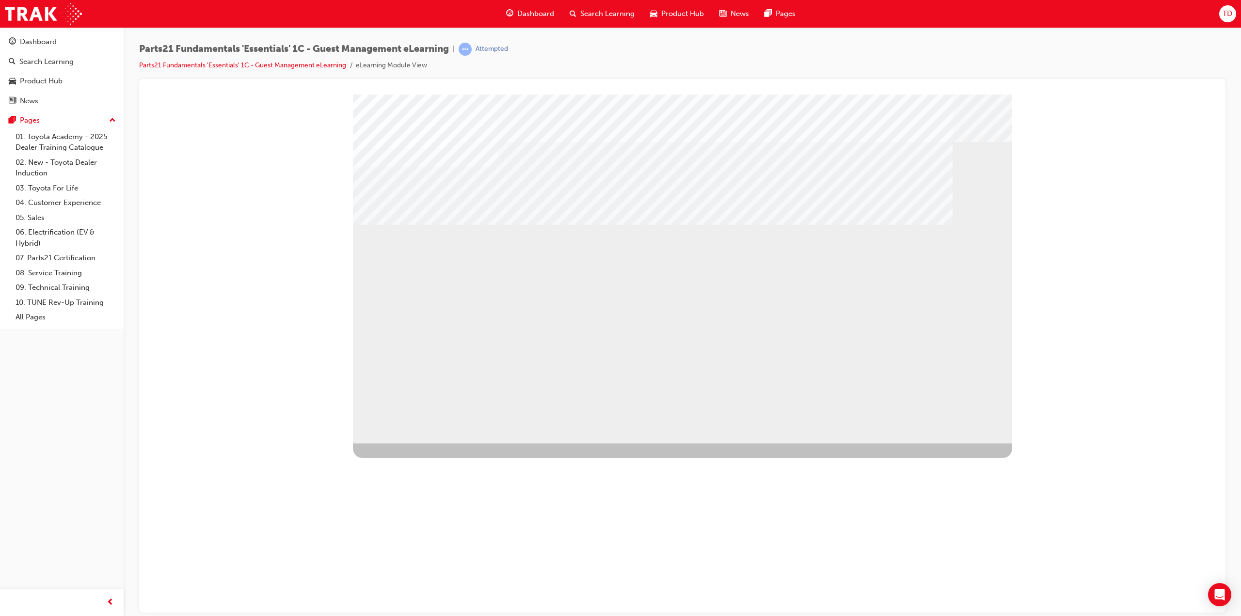
click at [682, 443] on div "Image" at bounding box center [518, 618] width 330 height 350
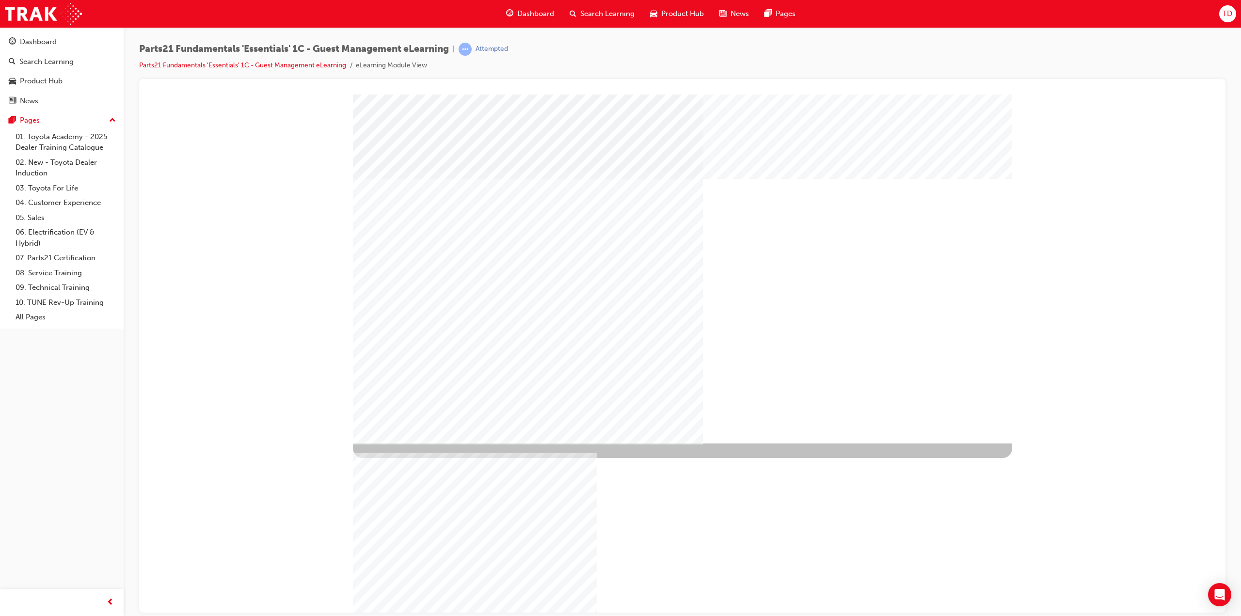
click at [491, 558] on div "1" at bounding box center [450, 574] width 194 height 32
click at [414, 540] on div "NEXT Trigger this button to go to the next slide" at bounding box center [383, 548] width 61 height 17
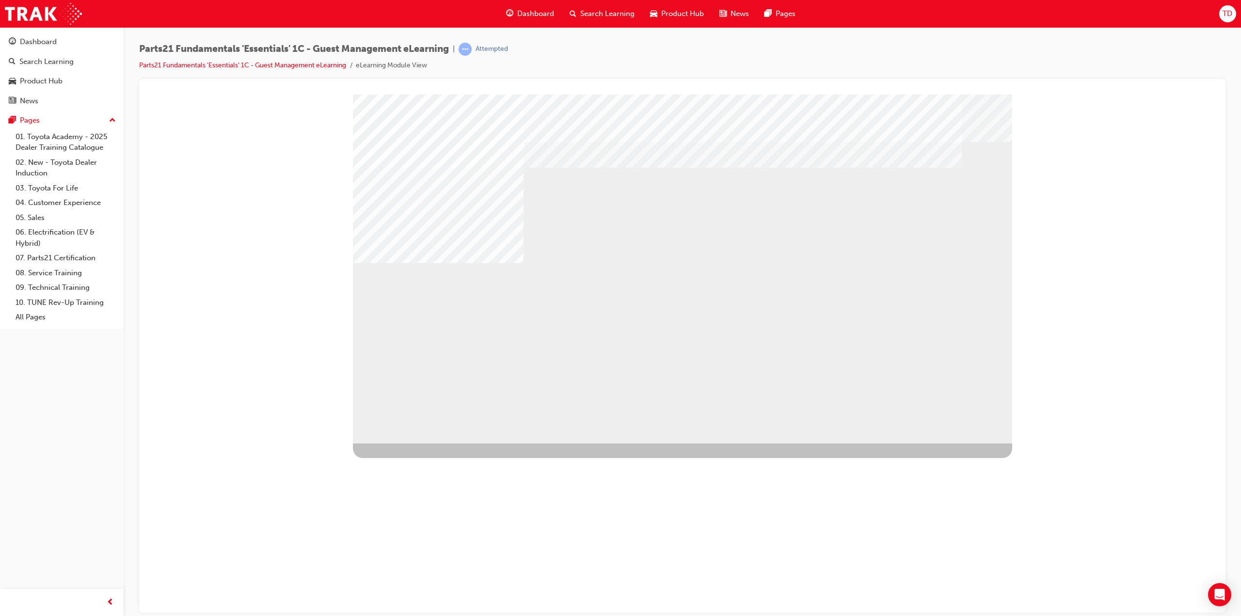
click at [414, 581] on div "NEXT Trigger this button to go to the next slide" at bounding box center [383, 589] width 61 height 17
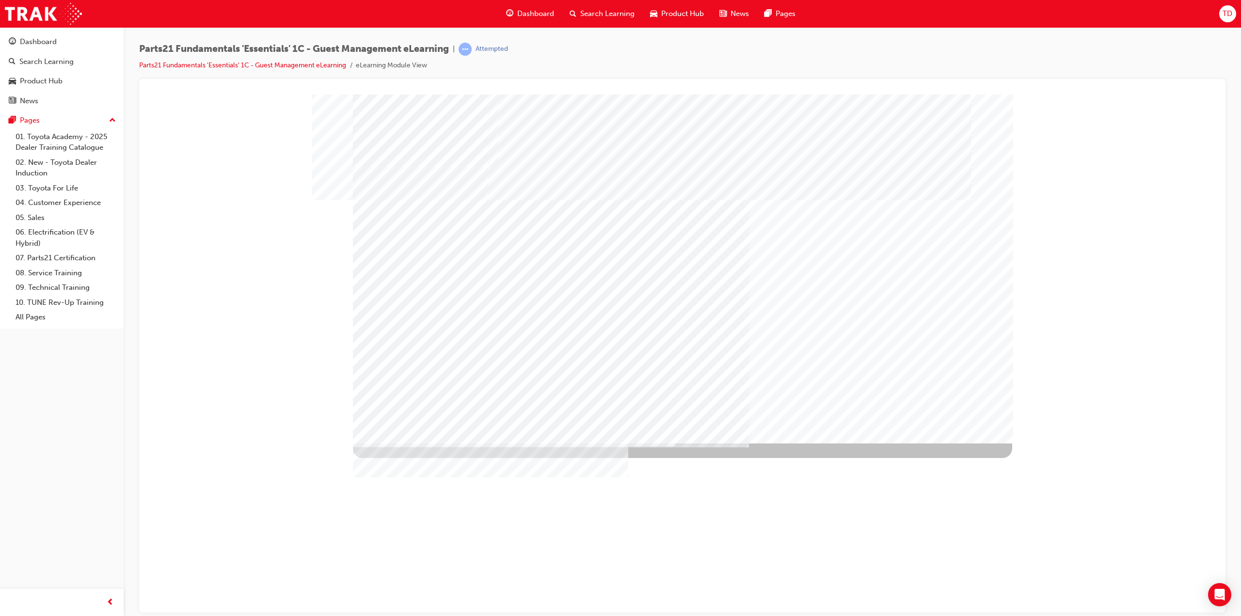
click at [672, 443] on div "Image" at bounding box center [682, 617] width 659 height 349
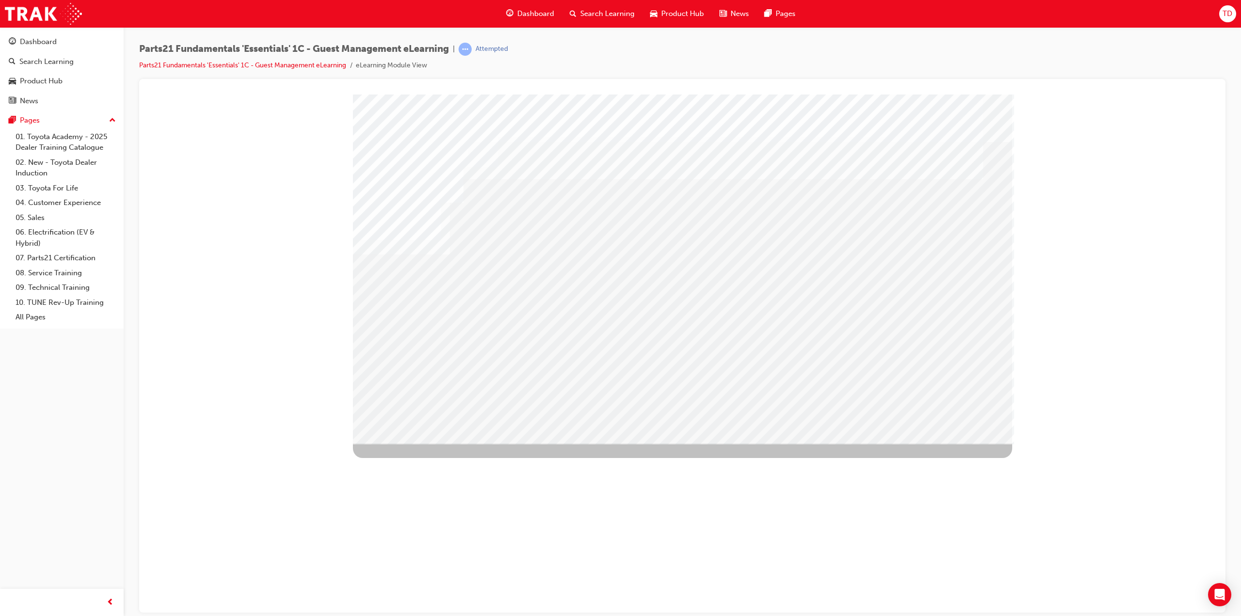
drag, startPoint x: 456, startPoint y: 291, endPoint x: 466, endPoint y: 289, distance: 10.4
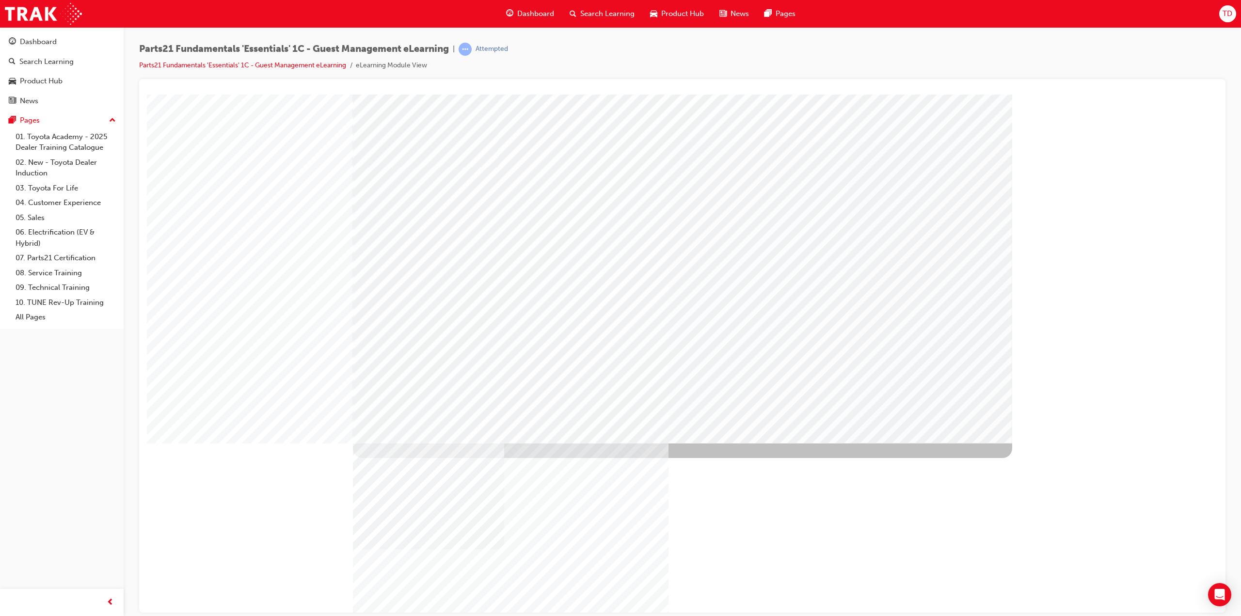
click at [762, 443] on div "Image" at bounding box center [683, 618] width 661 height 350
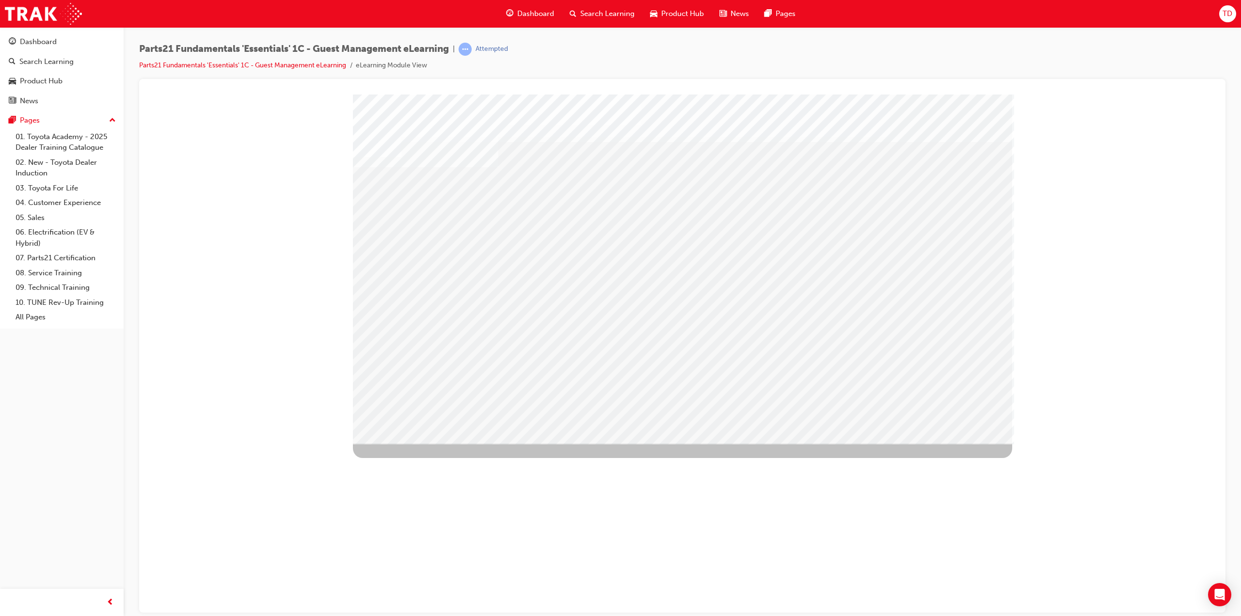
click at [864, 443] on div "Image" at bounding box center [683, 618] width 661 height 350
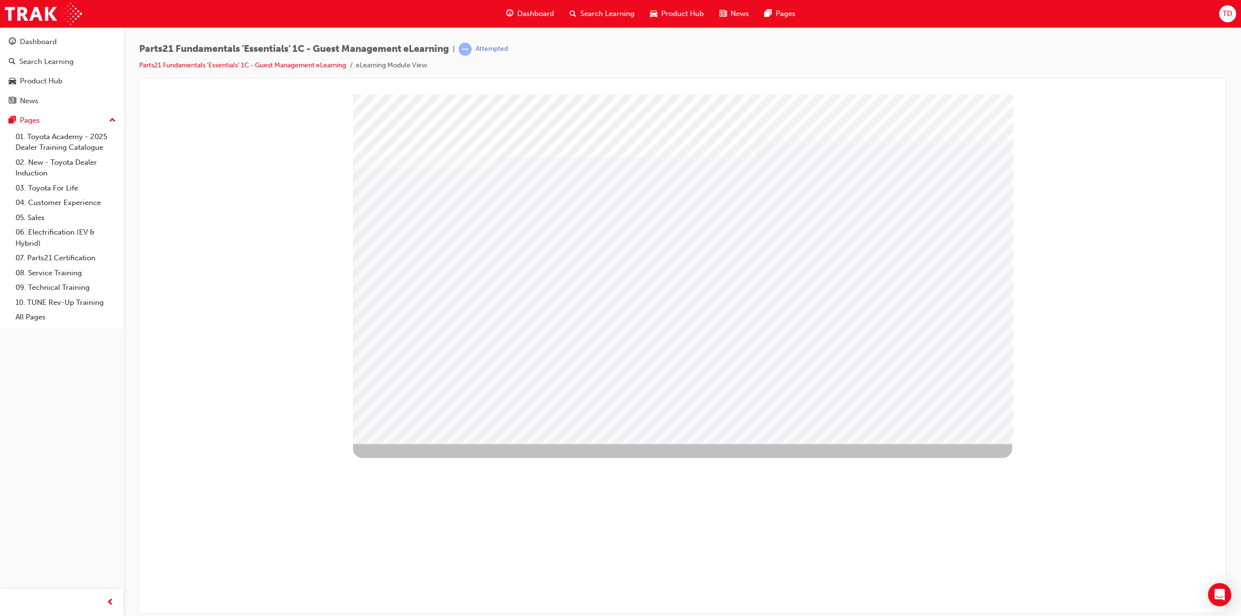
drag, startPoint x: 652, startPoint y: 301, endPoint x: 650, endPoint y: 292, distance: 9.9
drag, startPoint x: 811, startPoint y: 373, endPoint x: 931, endPoint y: 400, distance: 122.8
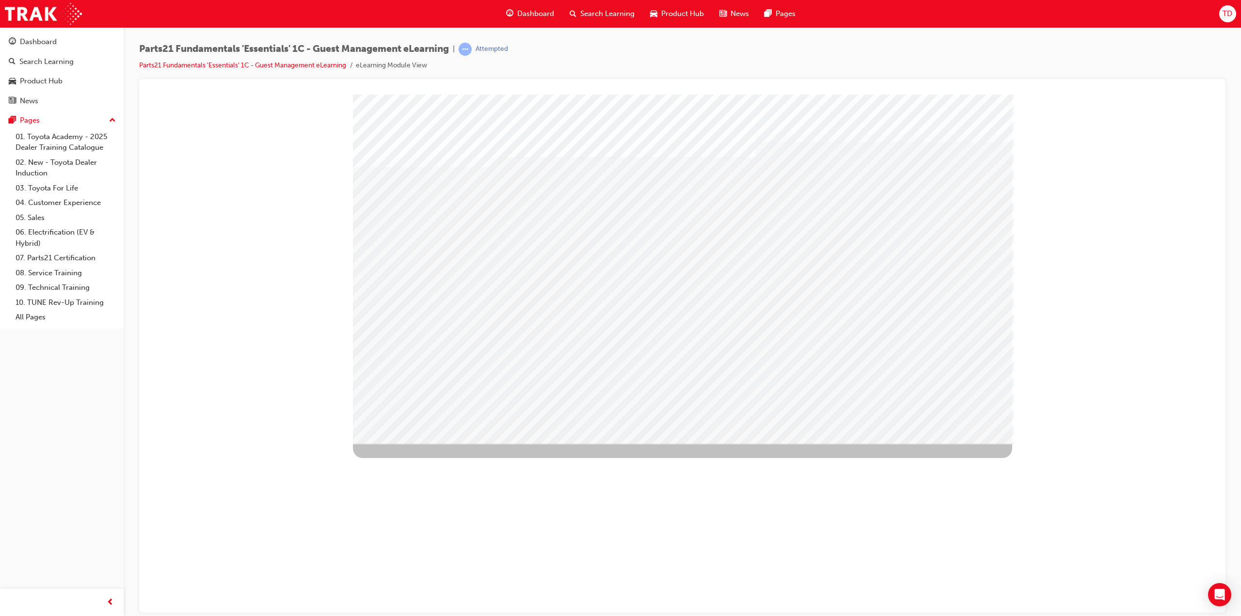
drag, startPoint x: 388, startPoint y: 308, endPoint x: 392, endPoint y: 254, distance: 54.0
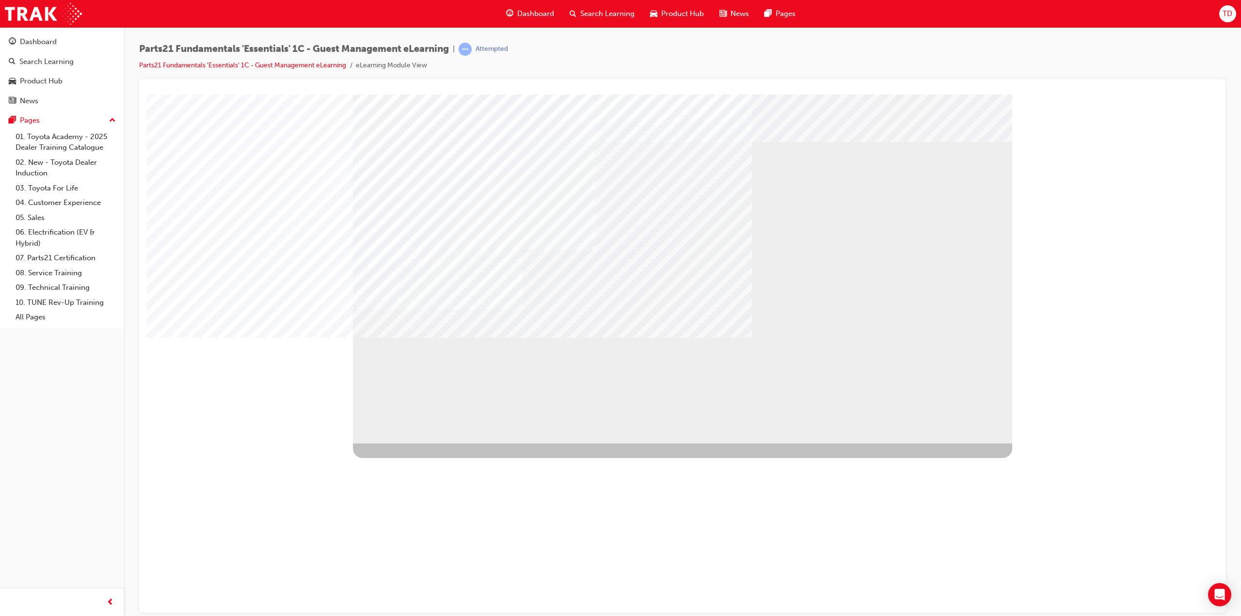
click at [414, 534] on div "NEXT" at bounding box center [383, 542] width 61 height 17
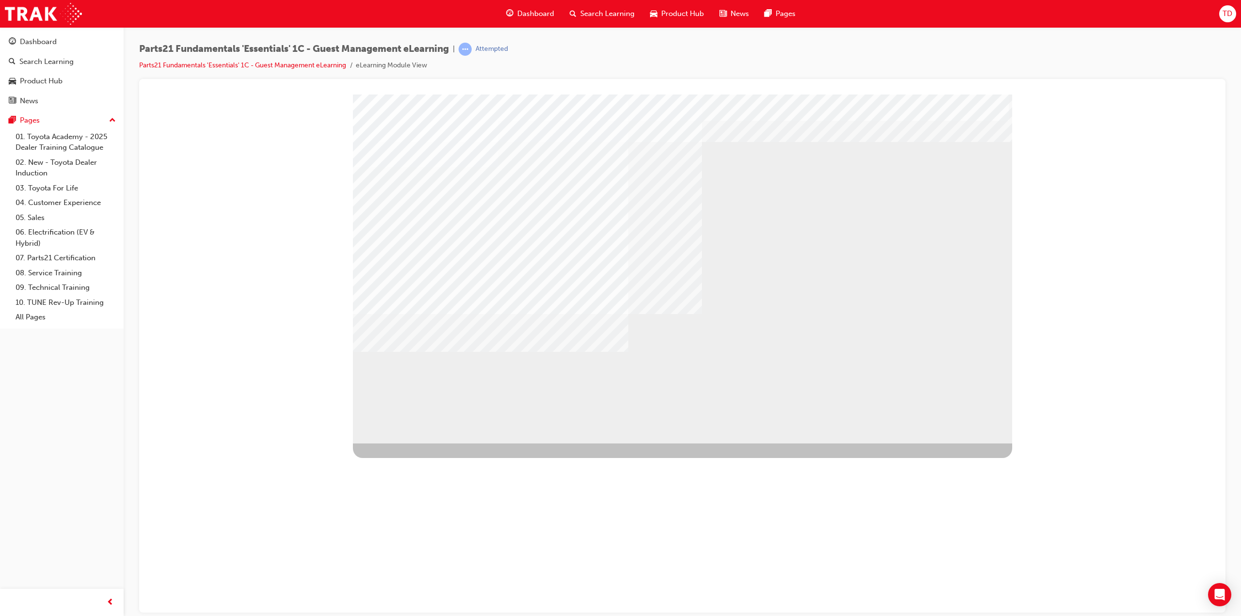
drag, startPoint x: 517, startPoint y: 242, endPoint x: 514, endPoint y: 226, distance: 16.3
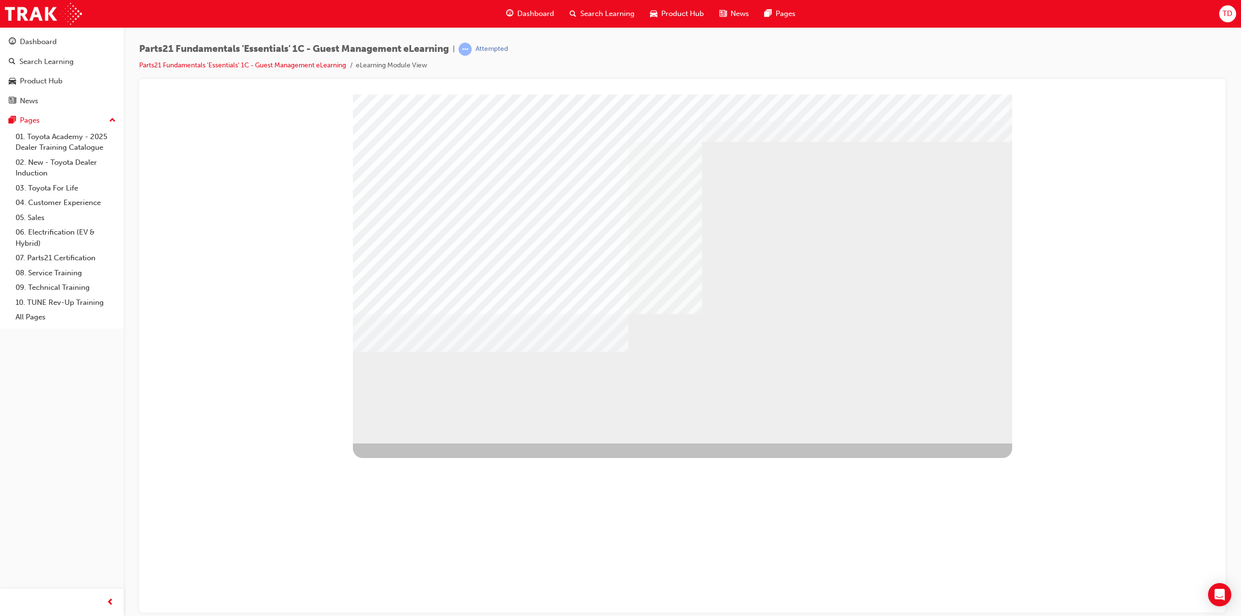
drag, startPoint x: 466, startPoint y: 294, endPoint x: 506, endPoint y: 315, distance: 45.1
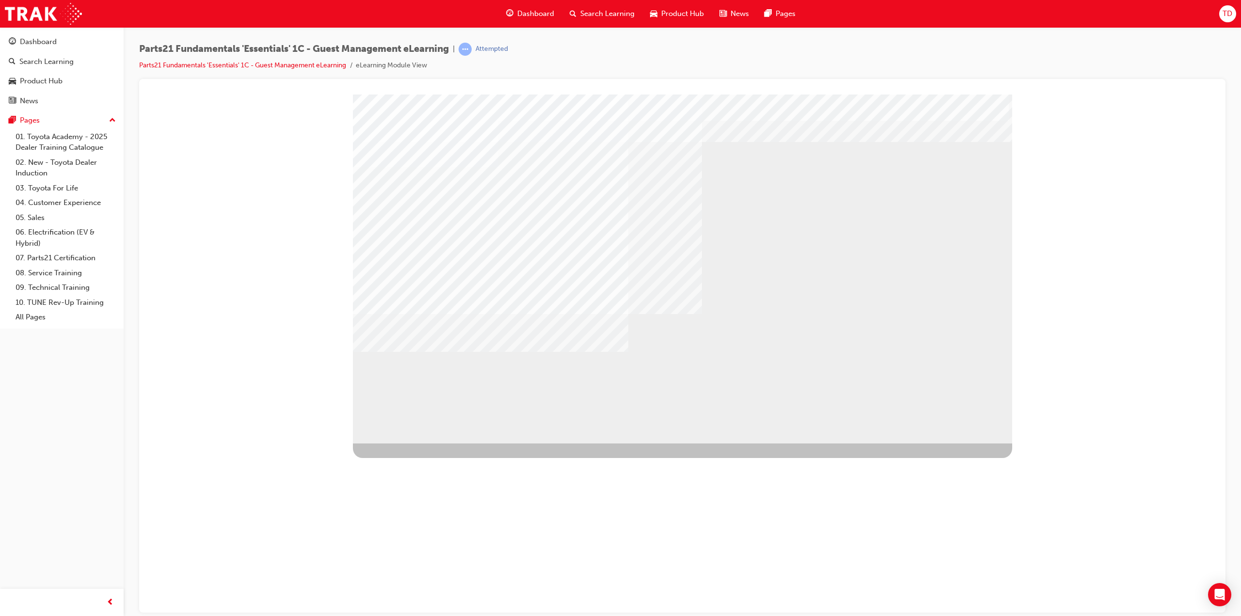
click at [414, 534] on div "NEXT Trigger this button to go to the next slide" at bounding box center [383, 542] width 61 height 17
click at [414, 538] on div "NEXT Trigger this button to go to the next slide" at bounding box center [383, 546] width 61 height 17
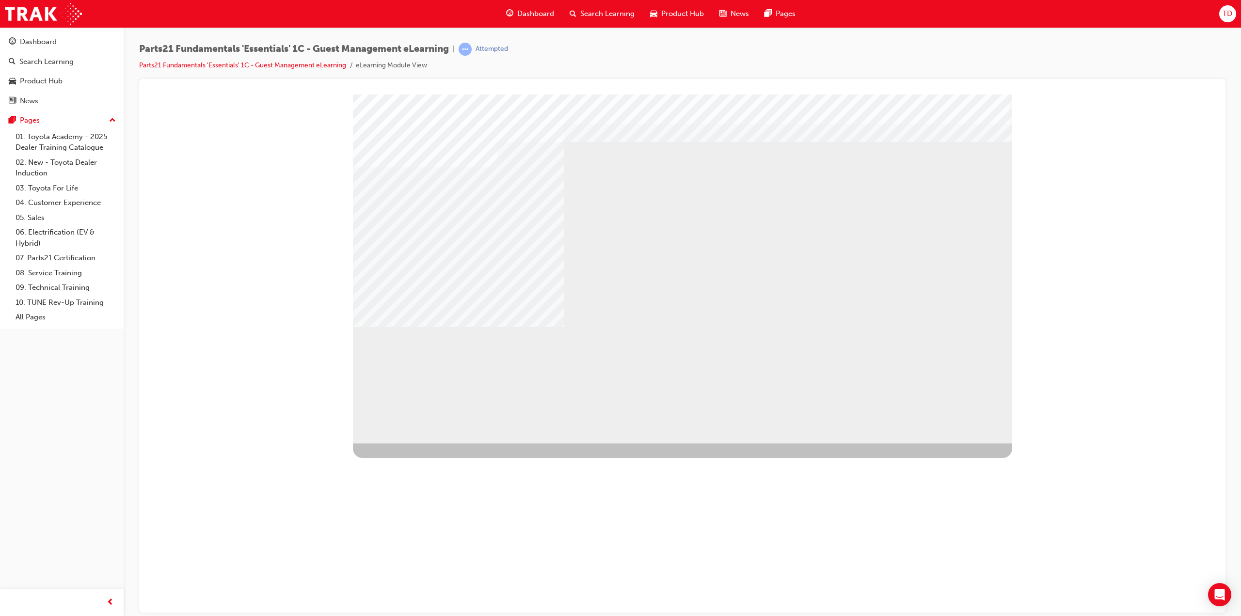
click at [414, 538] on div "NEXT Trigger this button to go to the next slide" at bounding box center [383, 546] width 61 height 17
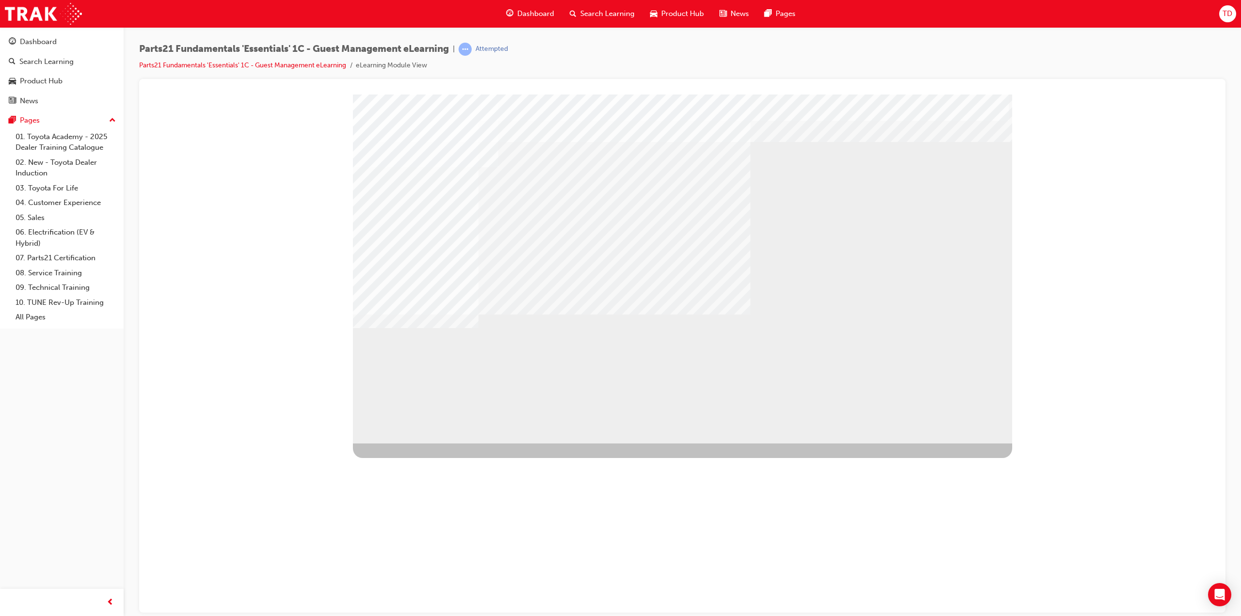
click at [414, 534] on div "NEXT Trigger this button to go to the next slide" at bounding box center [383, 542] width 61 height 17
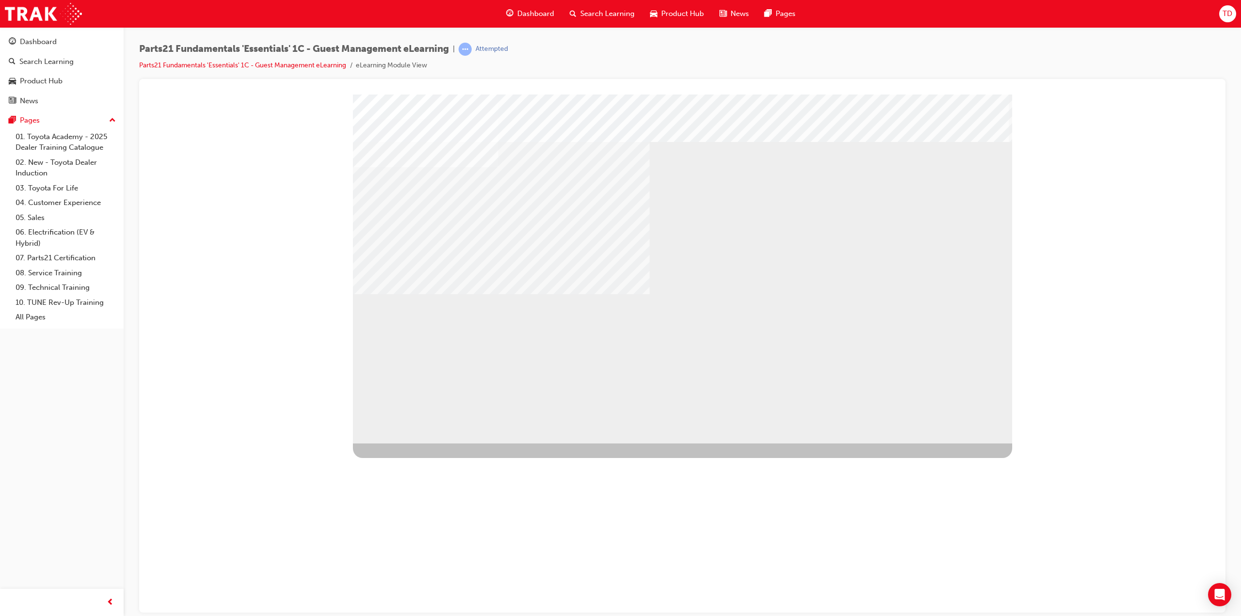
click at [414, 555] on div "NEXT Trigger this button to go to the next slide" at bounding box center [383, 563] width 61 height 17
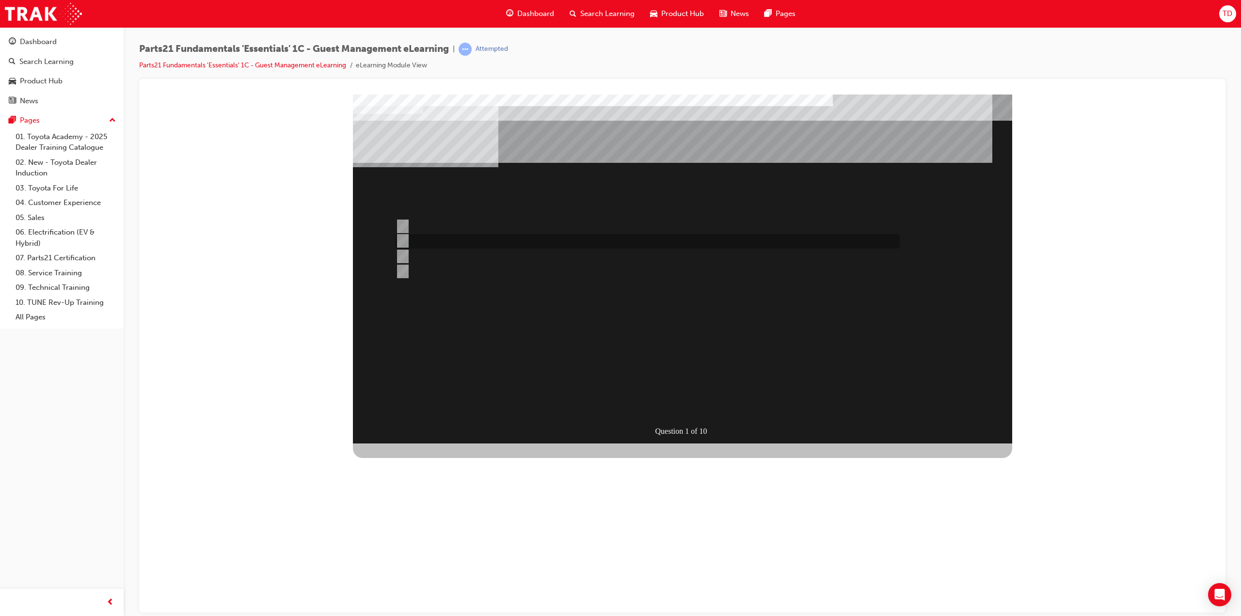
click at [403, 238] on input "Issues not covered by the other case types." at bounding box center [400, 241] width 11 height 11
radio input "true"
click at [423, 579] on div "SUBMIT" at bounding box center [388, 588] width 70 height 19
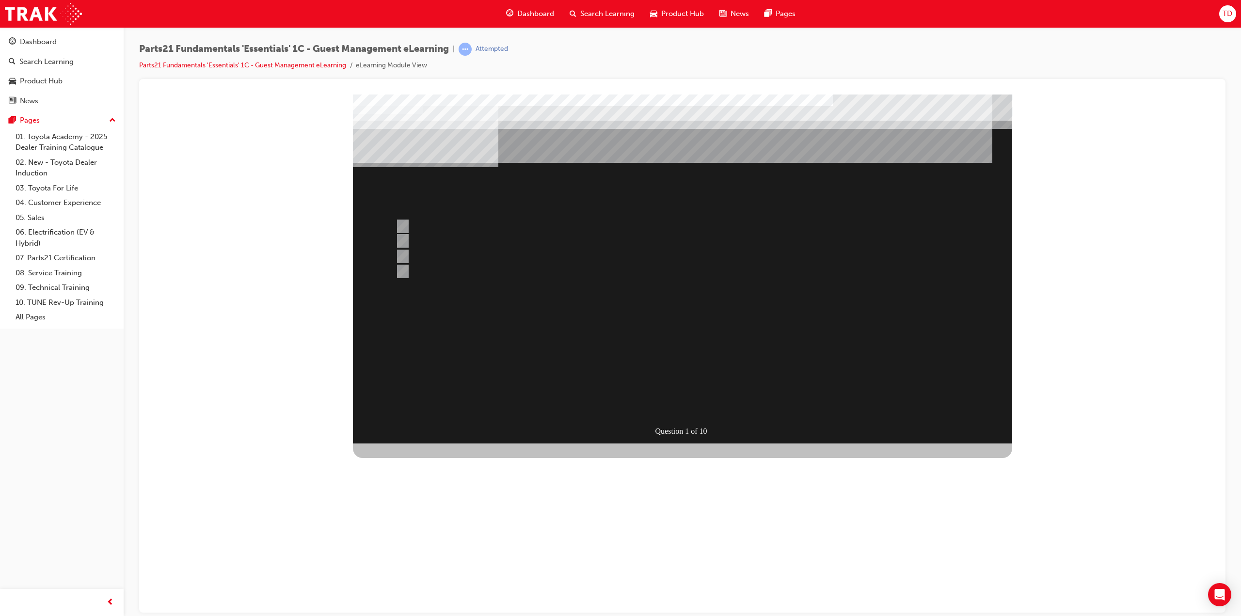
click at [691, 400] on div at bounding box center [682, 268] width 659 height 349
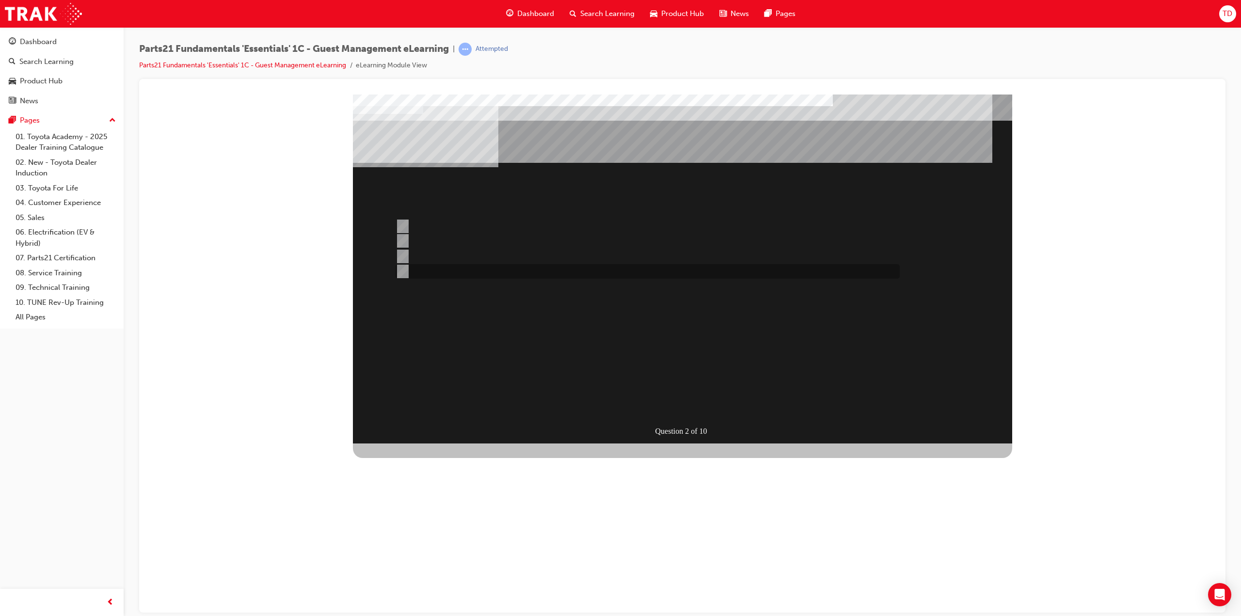
click at [405, 270] on input "Toyota Source" at bounding box center [400, 271] width 11 height 11
radio input "true"
click at [423, 579] on div "SUBMIT" at bounding box center [388, 588] width 70 height 19
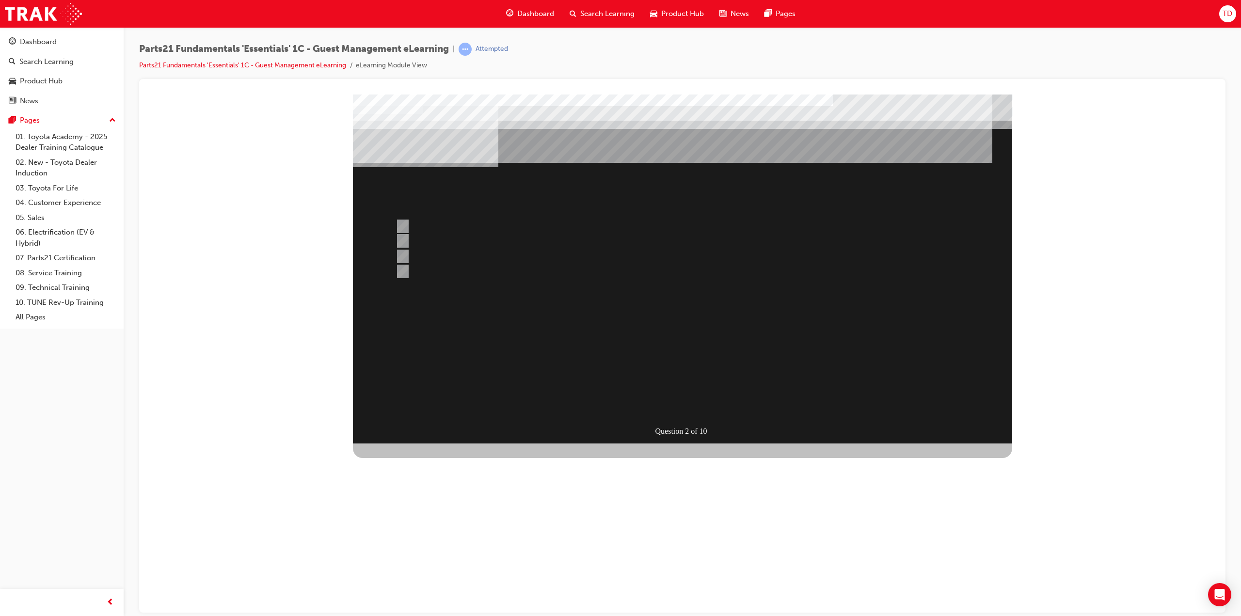
click at [680, 401] on div at bounding box center [682, 268] width 659 height 349
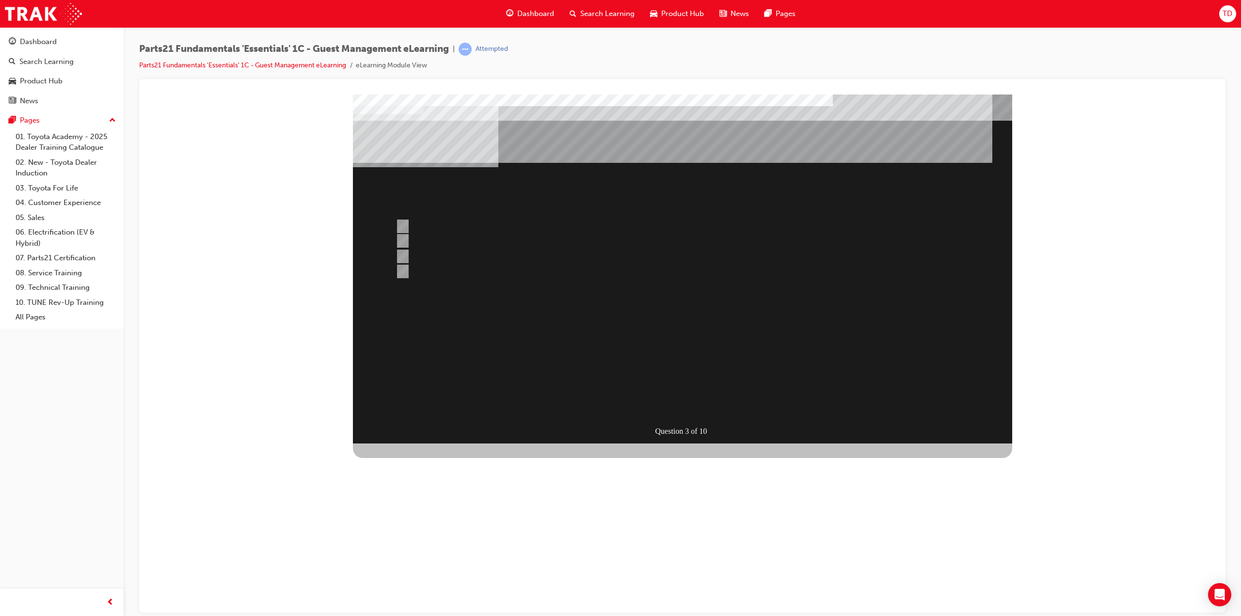
click at [750, 298] on div "Question 3 of 10" at bounding box center [682, 268] width 659 height 349
click at [404, 270] on input "All of the above" at bounding box center [400, 271] width 11 height 11
radio input "true"
click at [423, 579] on div "SUBMIT" at bounding box center [388, 588] width 70 height 19
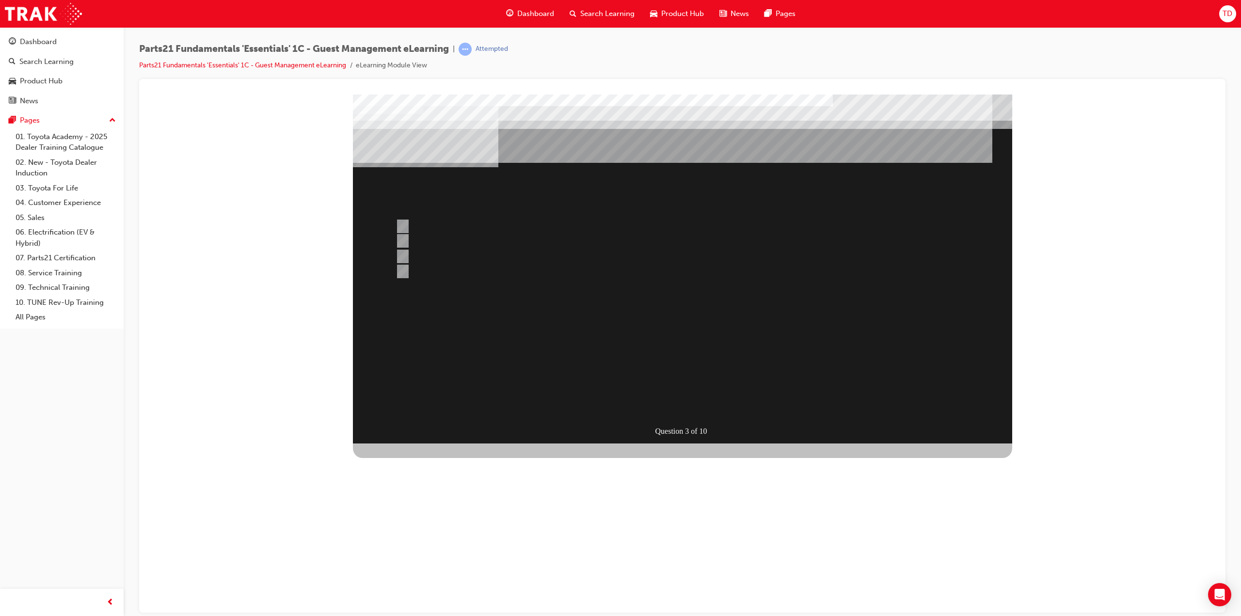
click at [686, 401] on div at bounding box center [682, 268] width 659 height 349
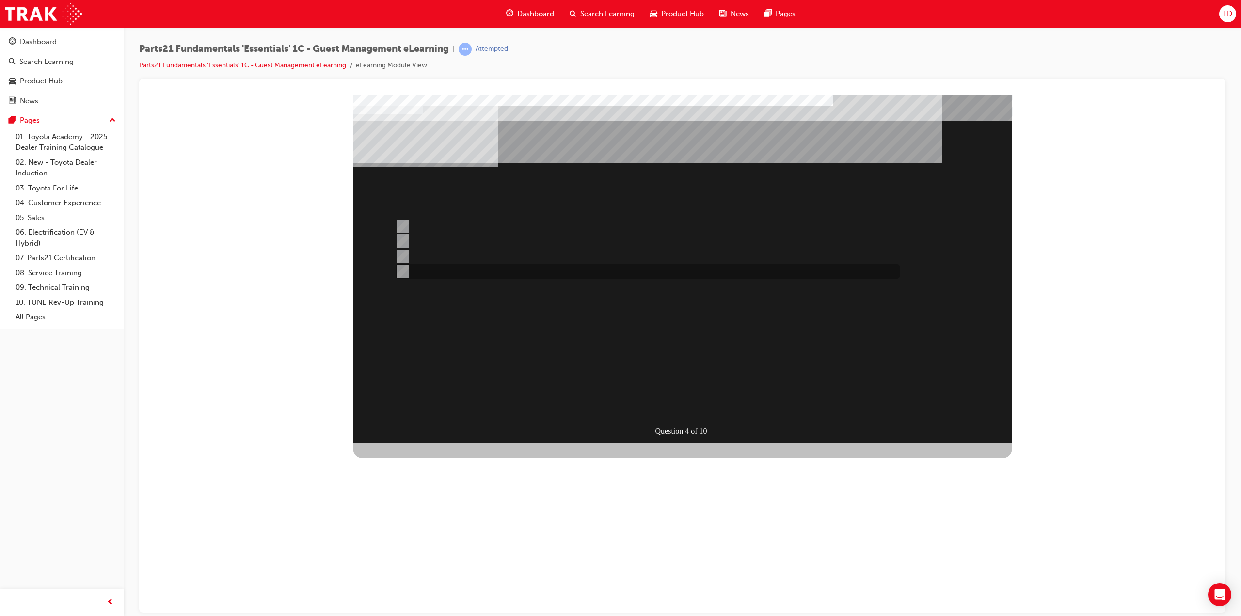
click at [403, 272] on input "DPSM (District Parts & Service Manager)" at bounding box center [400, 271] width 11 height 11
radio input "true"
click at [423, 579] on div "SUBMIT" at bounding box center [388, 588] width 70 height 19
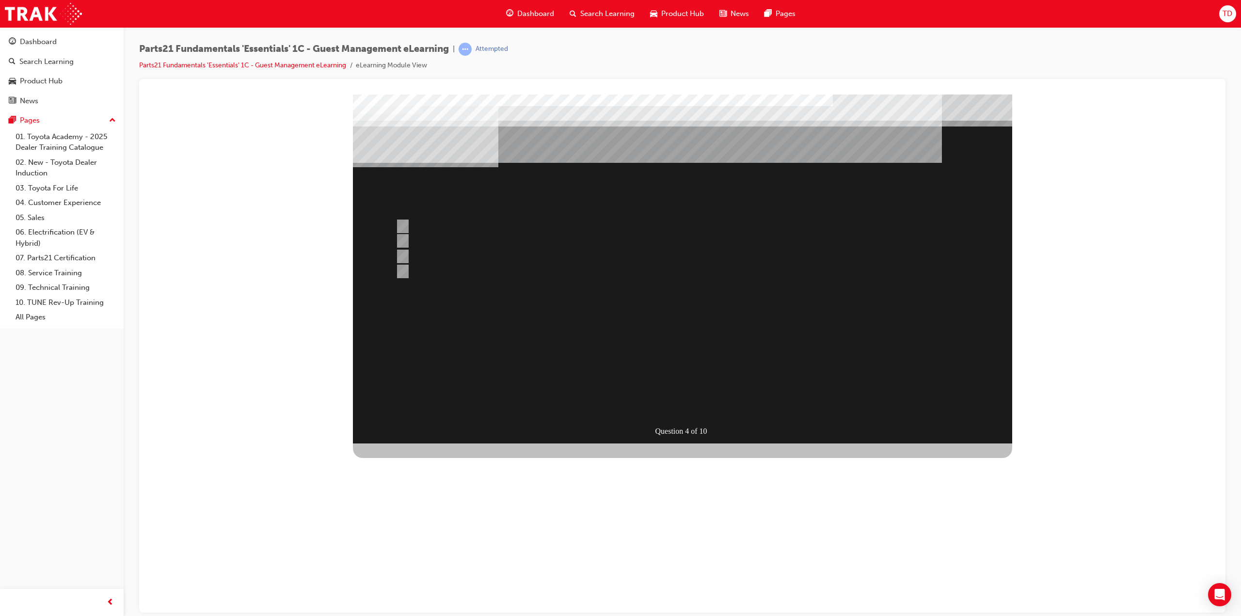
click at [406, 239] on div at bounding box center [682, 268] width 659 height 349
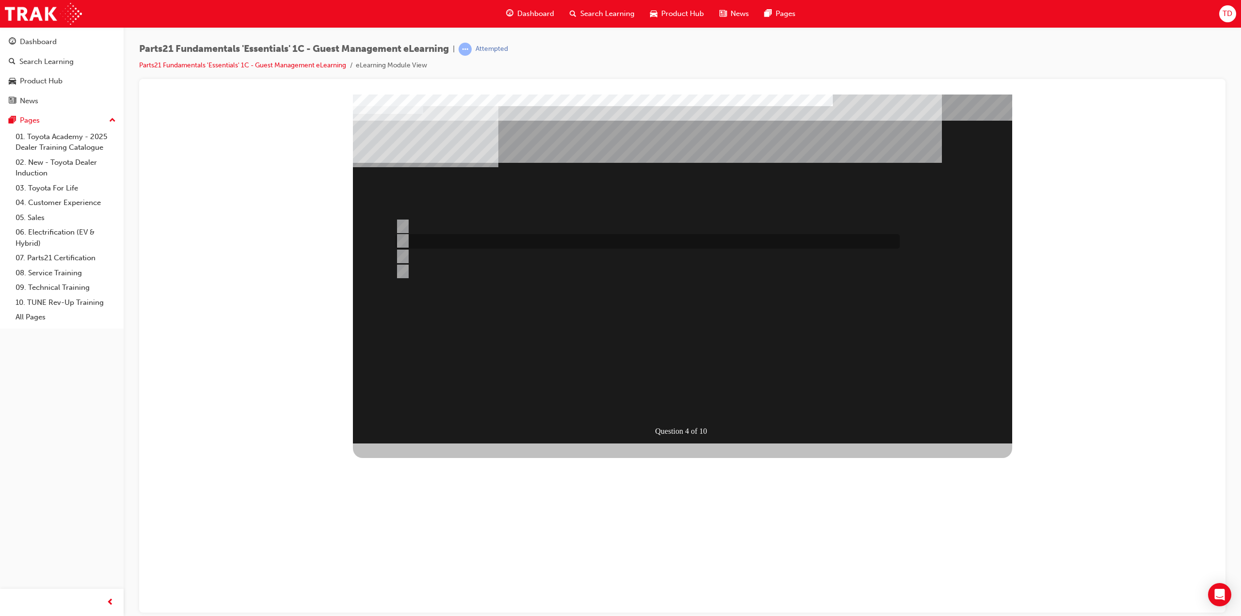
click at [404, 239] on input "Technical Help Desk" at bounding box center [400, 241] width 11 height 11
radio input "true"
click at [423, 579] on div "SUBMIT" at bounding box center [388, 588] width 70 height 19
click at [405, 223] on div at bounding box center [682, 268] width 659 height 349
click at [402, 271] on input "Populate the “Parts Information” tab." at bounding box center [400, 271] width 11 height 11
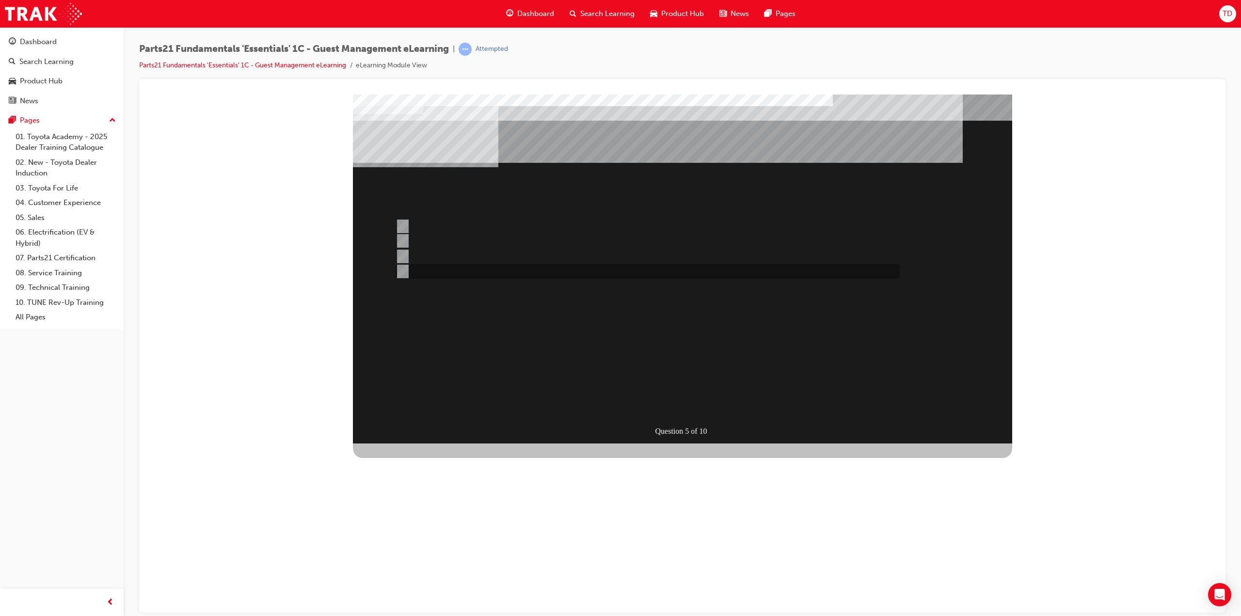
radio input "true"
click at [423, 579] on div "SUBMIT" at bounding box center [388, 588] width 70 height 19
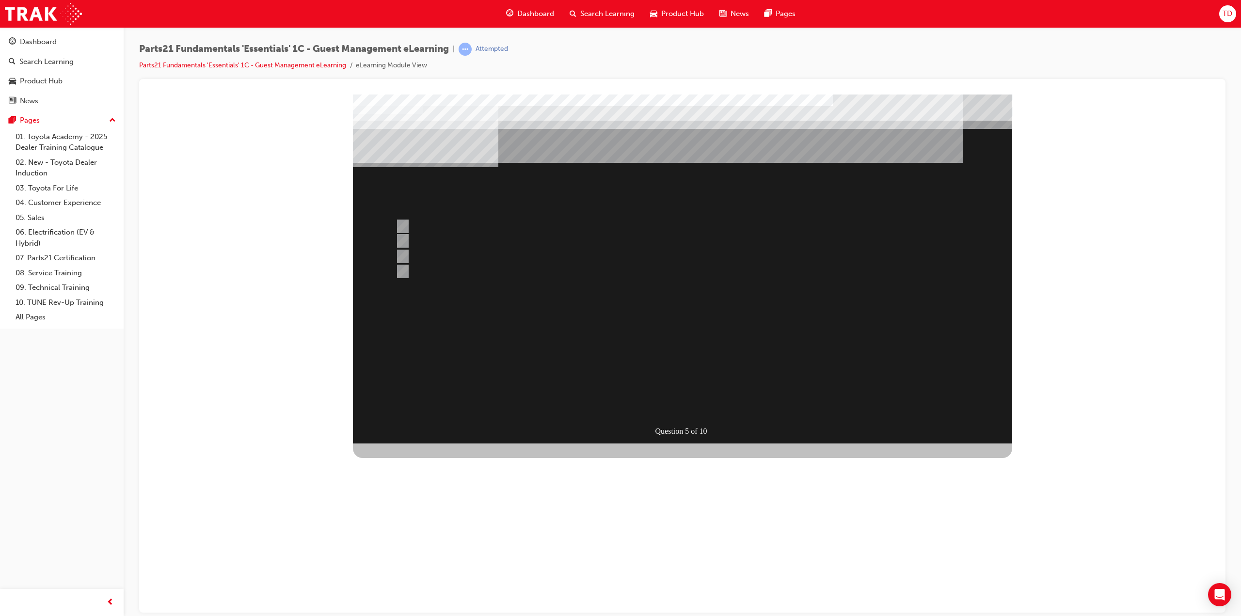
click at [670, 409] on div at bounding box center [682, 268] width 659 height 349
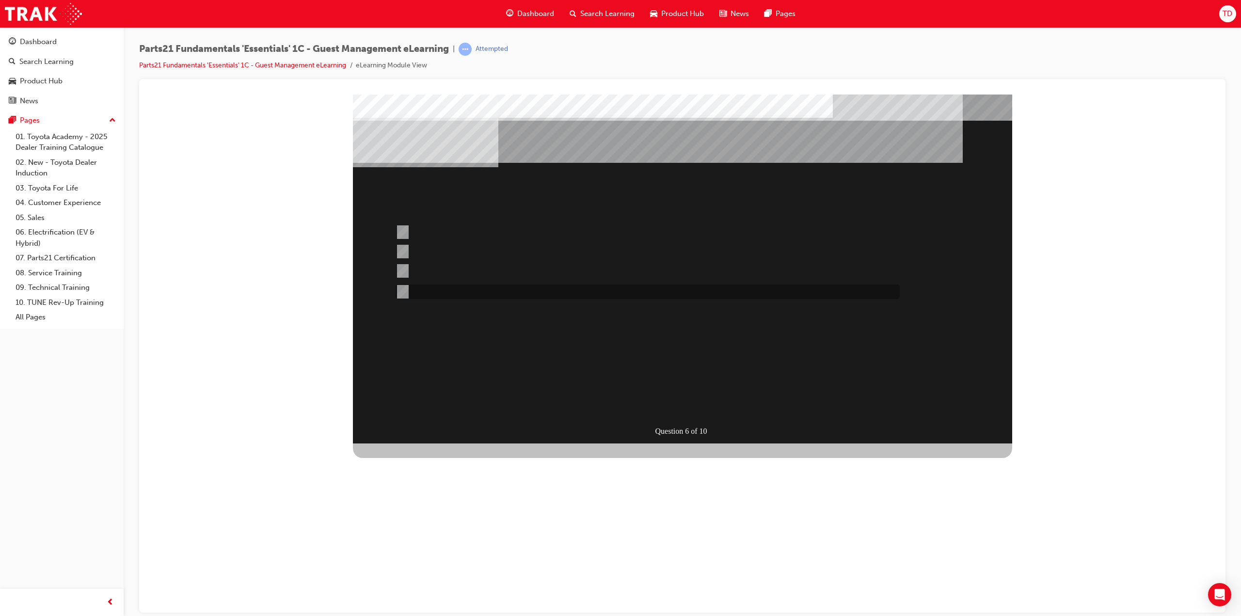
click at [404, 289] on input "For when you are needing to prioritise case allocation to a PCHD member / escal…" at bounding box center [400, 291] width 11 height 11
radio input "true"
click at [423, 579] on div "SUBMIT" at bounding box center [388, 588] width 70 height 19
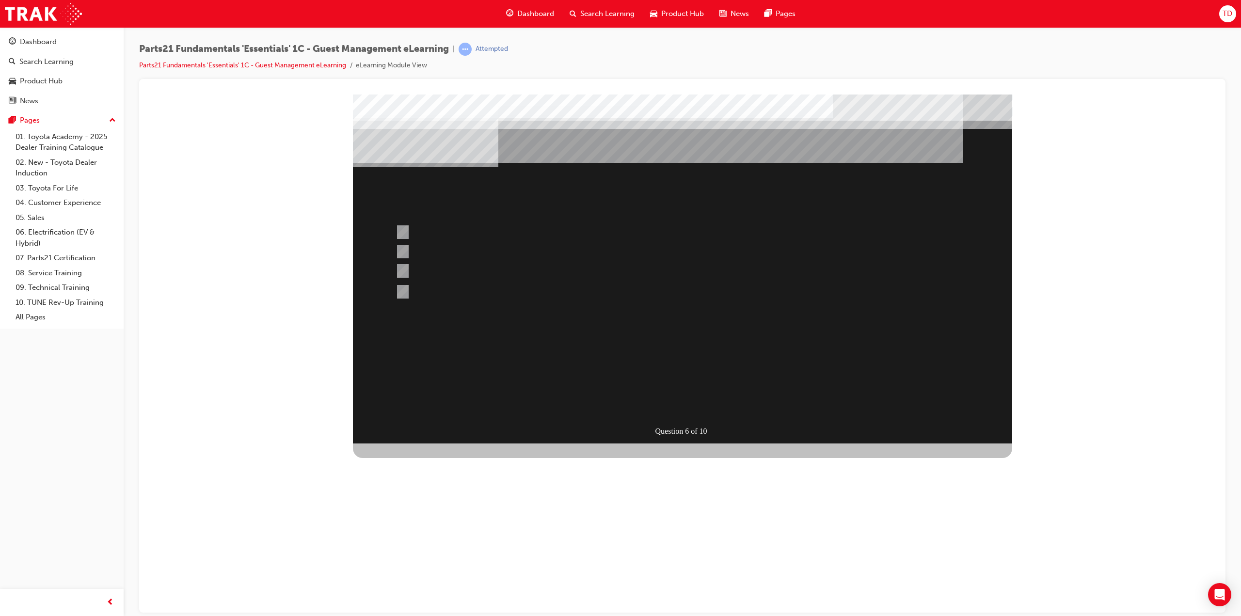
click at [685, 403] on div at bounding box center [682, 268] width 659 height 349
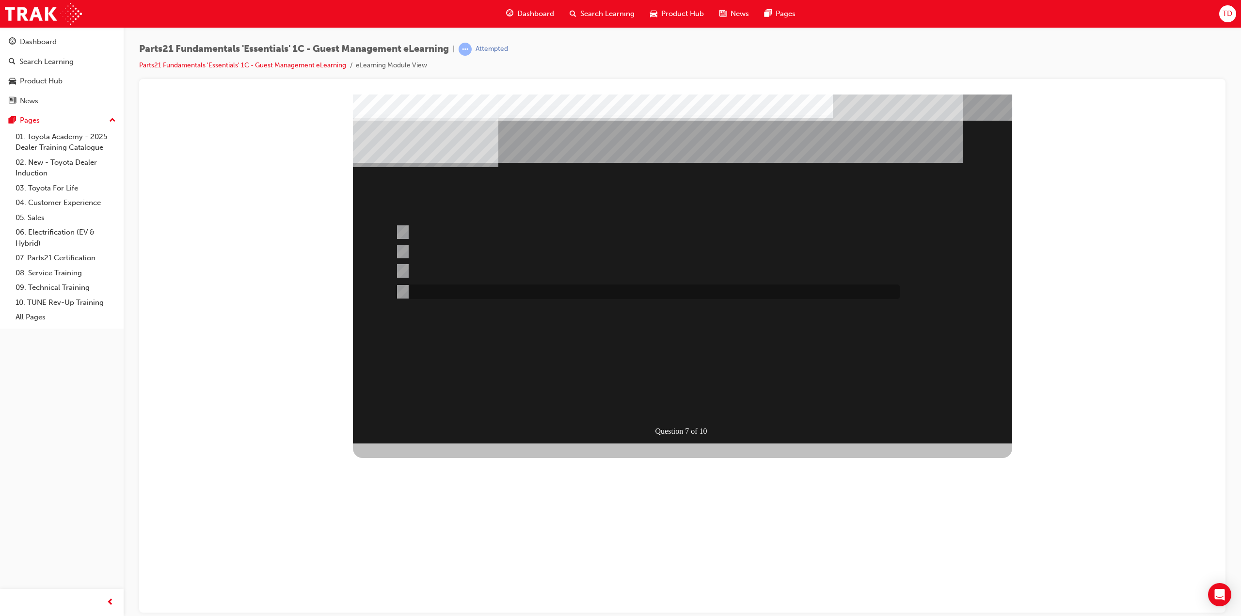
click at [402, 289] on input "When the dealer has an accurate ETA." at bounding box center [400, 291] width 11 height 11
radio input "true"
click at [423, 579] on div "SUBMIT" at bounding box center [388, 588] width 70 height 19
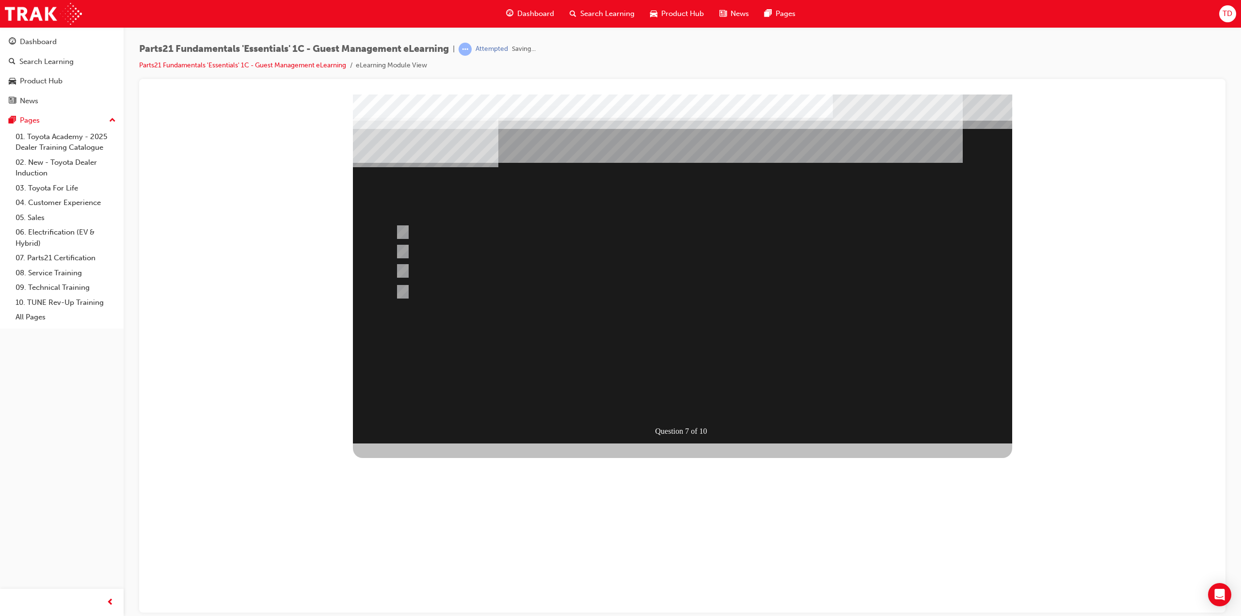
click at [693, 401] on div at bounding box center [682, 268] width 659 height 349
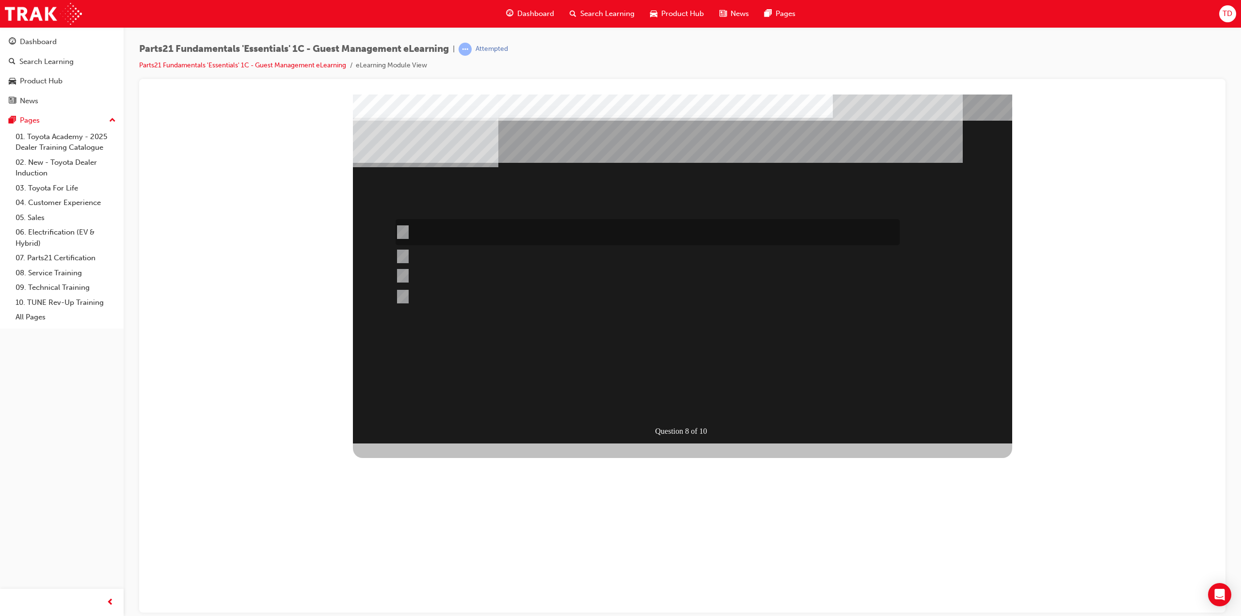
click at [400, 232] on input "Ensure distributors set reference ETAs and that this information is always comm…" at bounding box center [400, 232] width 11 height 11
radio input "true"
click at [423, 579] on div "SUBMIT" at bounding box center [388, 588] width 70 height 19
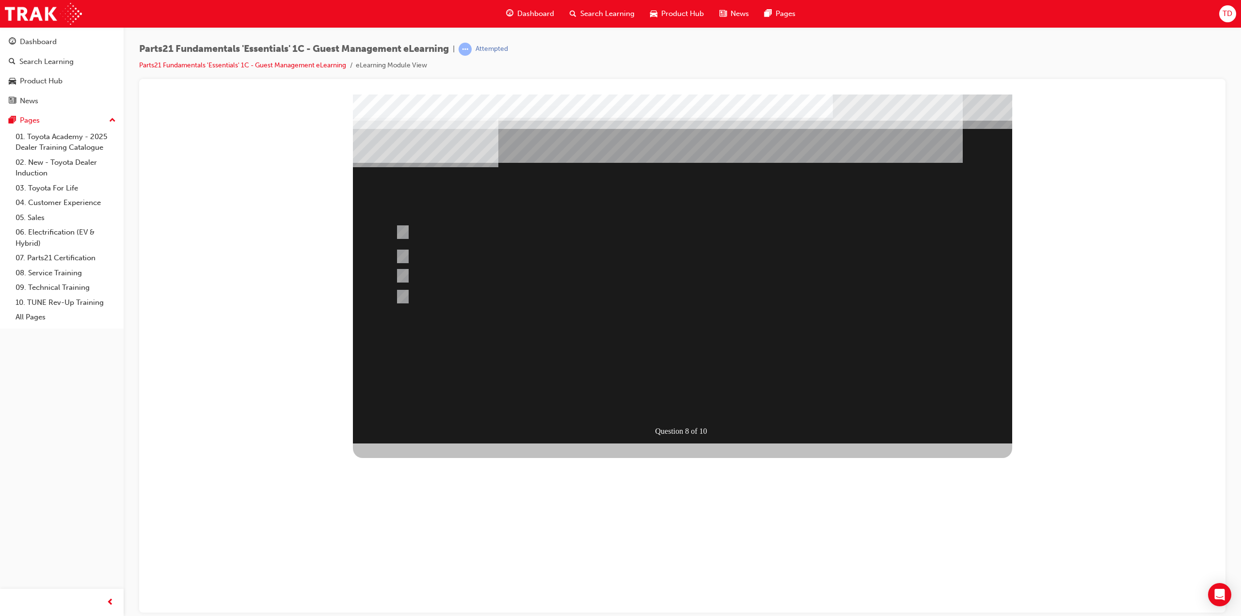
click at [680, 402] on div at bounding box center [682, 268] width 659 height 349
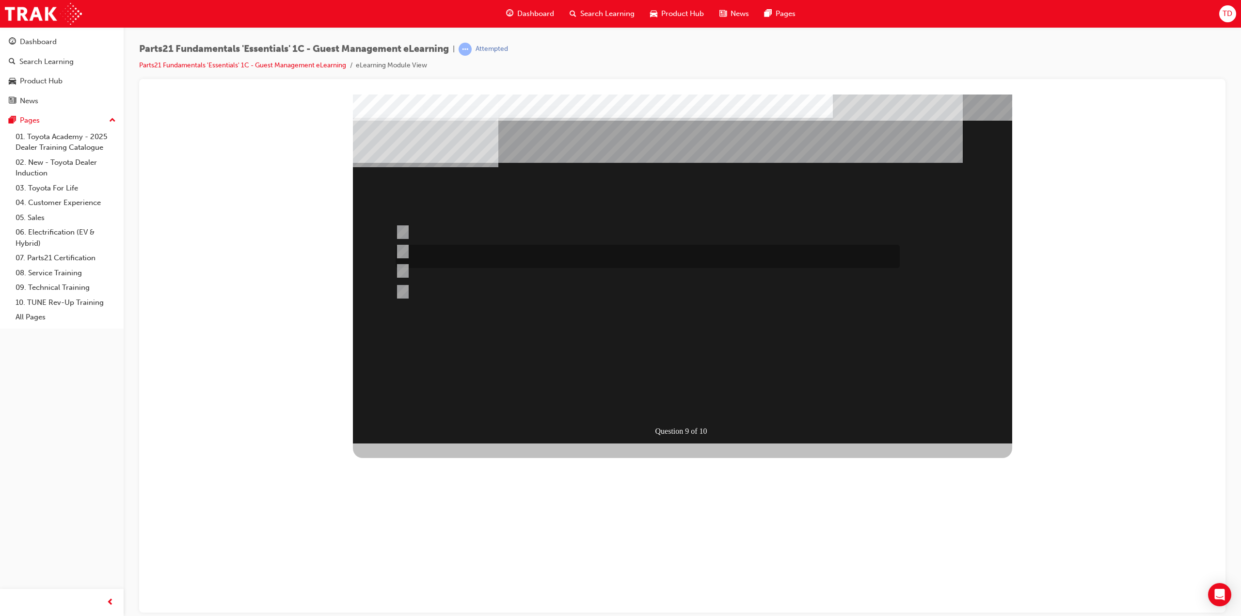
click at [403, 250] on input "Blue" at bounding box center [400, 251] width 11 height 11
radio input "true"
click at [423, 579] on div "SUBMIT" at bounding box center [388, 588] width 70 height 19
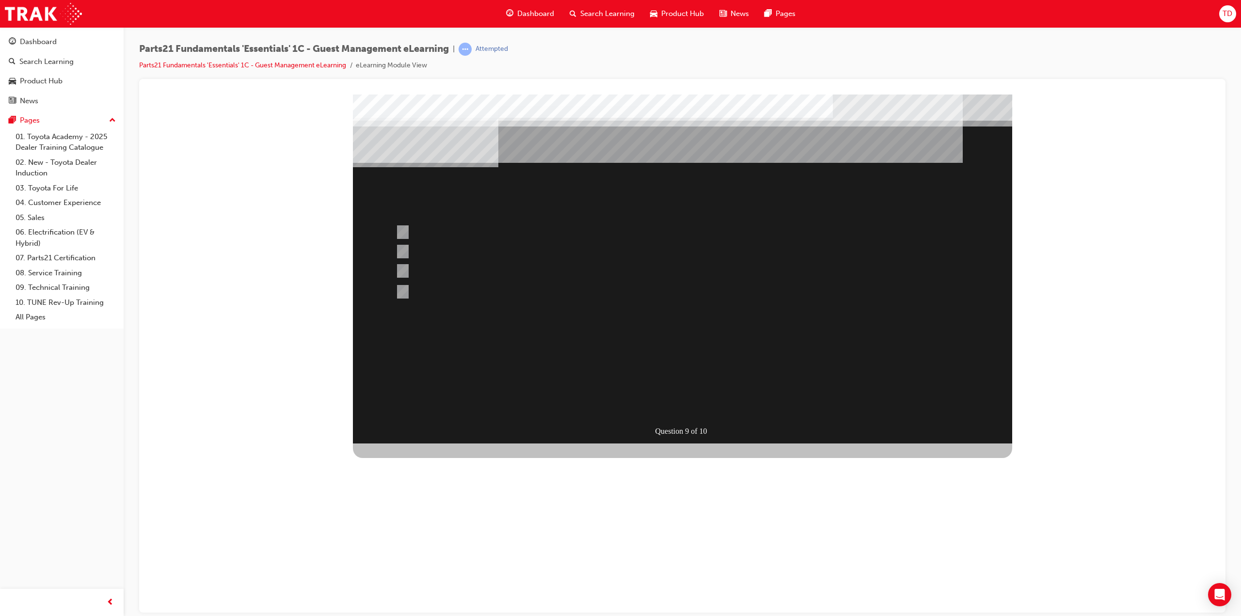
click at [401, 230] on div at bounding box center [682, 268] width 659 height 349
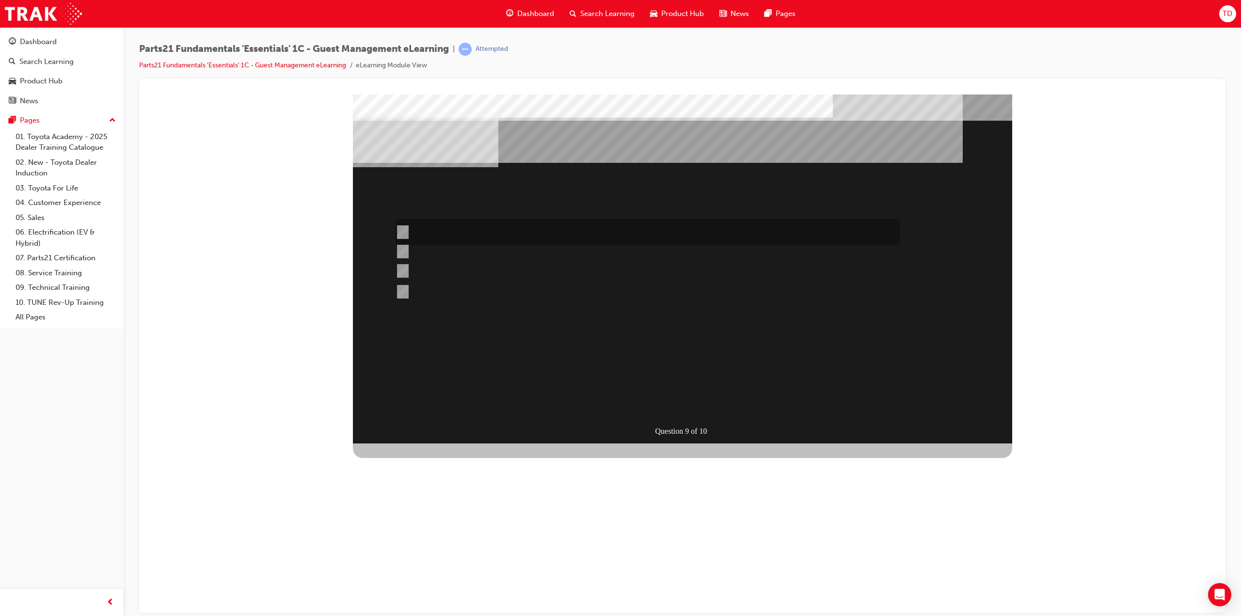
click at [404, 228] on input "Yellow" at bounding box center [400, 232] width 11 height 11
radio input "true"
click at [423, 579] on div "SUBMIT" at bounding box center [388, 588] width 70 height 19
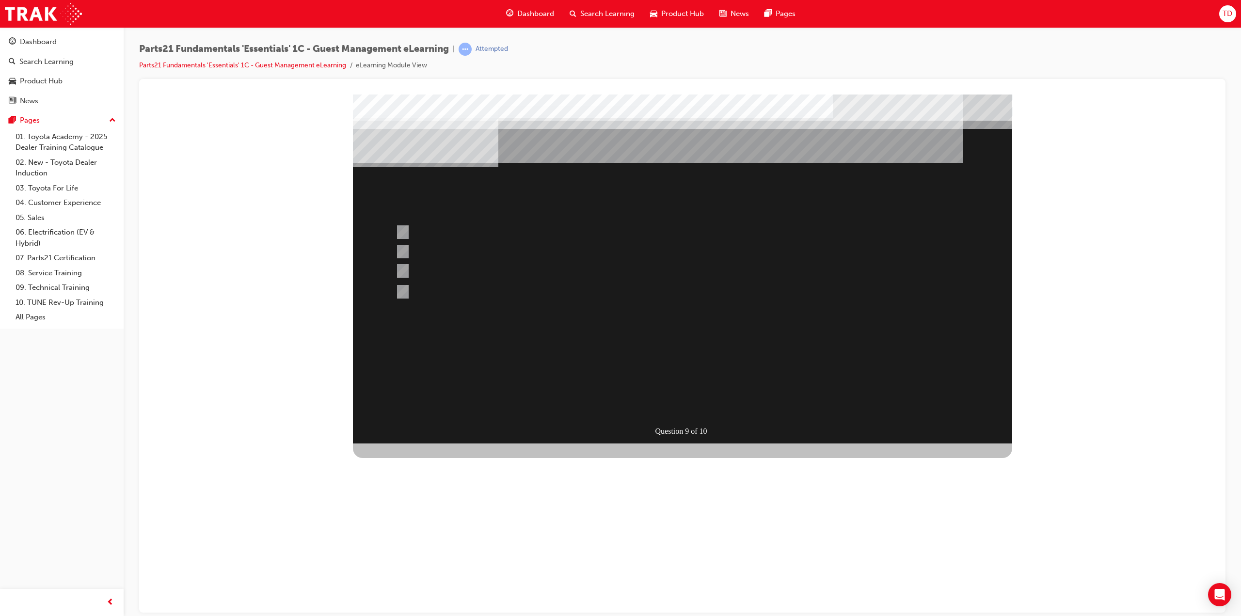
click at [670, 399] on div at bounding box center [682, 268] width 659 height 349
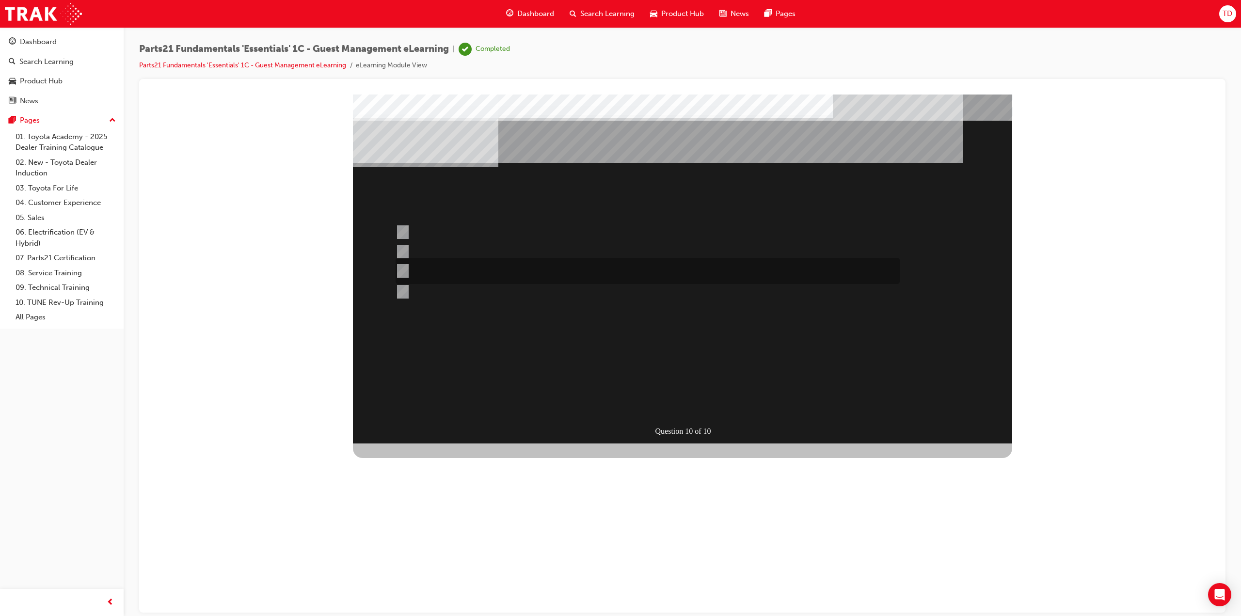
click at [405, 267] on input "Red" at bounding box center [400, 271] width 11 height 11
radio input "true"
click at [423, 579] on div "SUBMIT" at bounding box center [388, 588] width 70 height 19
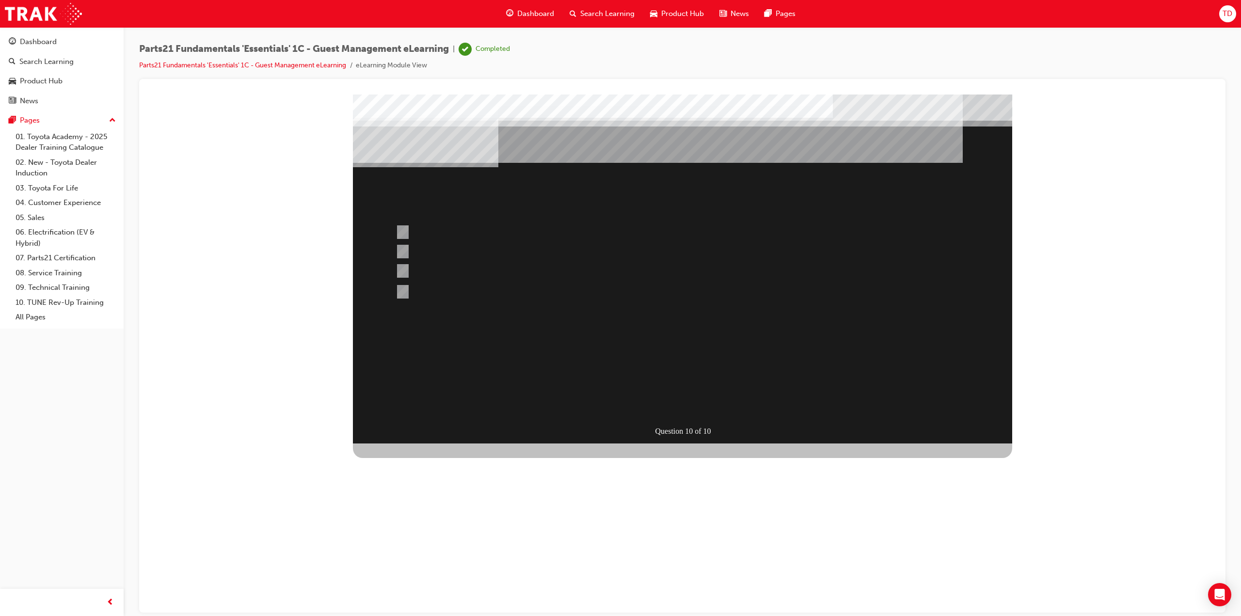
click at [401, 250] on div at bounding box center [682, 268] width 659 height 349
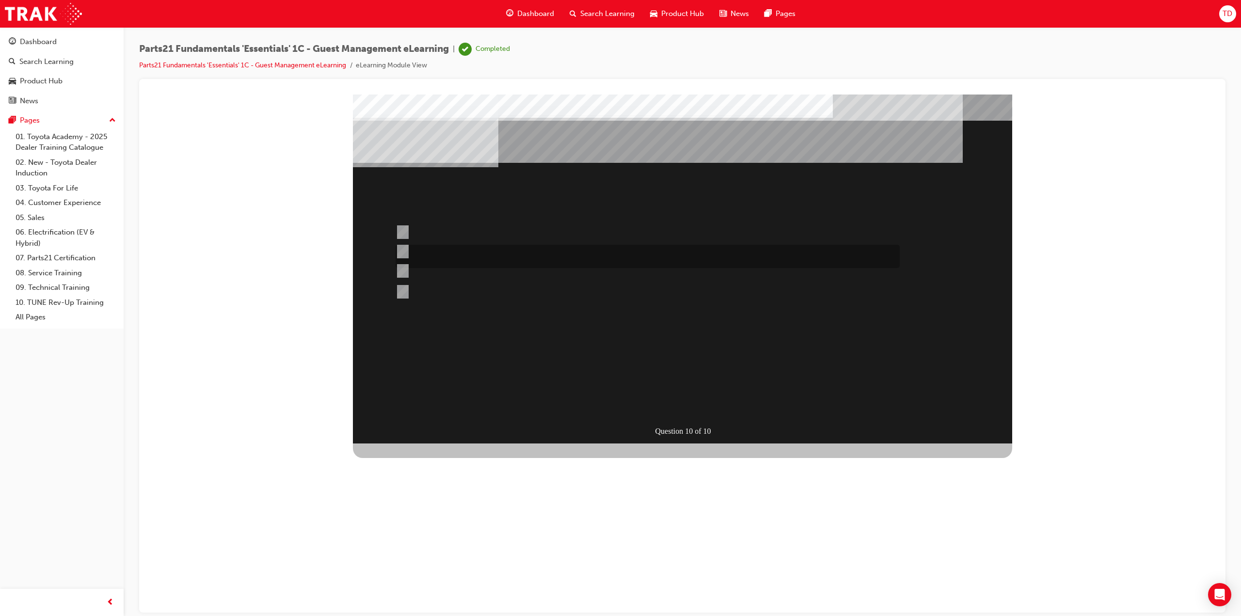
click at [408, 249] on div at bounding box center [645, 256] width 504 height 23
radio input "true"
click at [423, 579] on div "SUBMIT" at bounding box center [388, 588] width 70 height 19
click at [688, 406] on div at bounding box center [682, 268] width 659 height 349
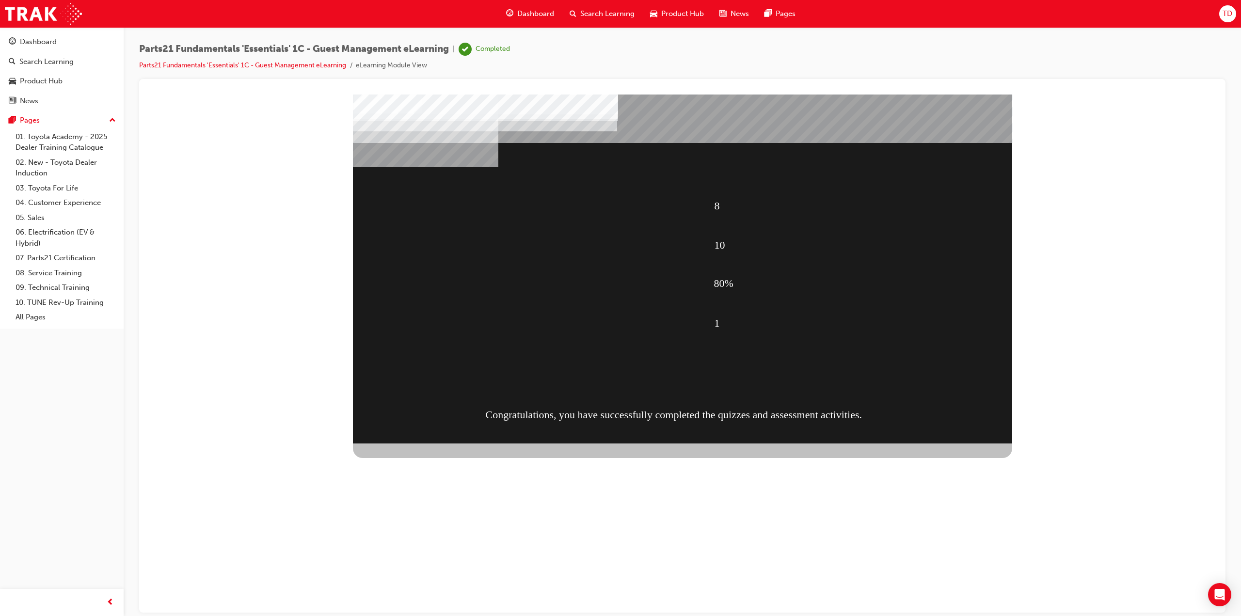
click at [423, 599] on div "CONTINUE" at bounding box center [388, 608] width 70 height 19
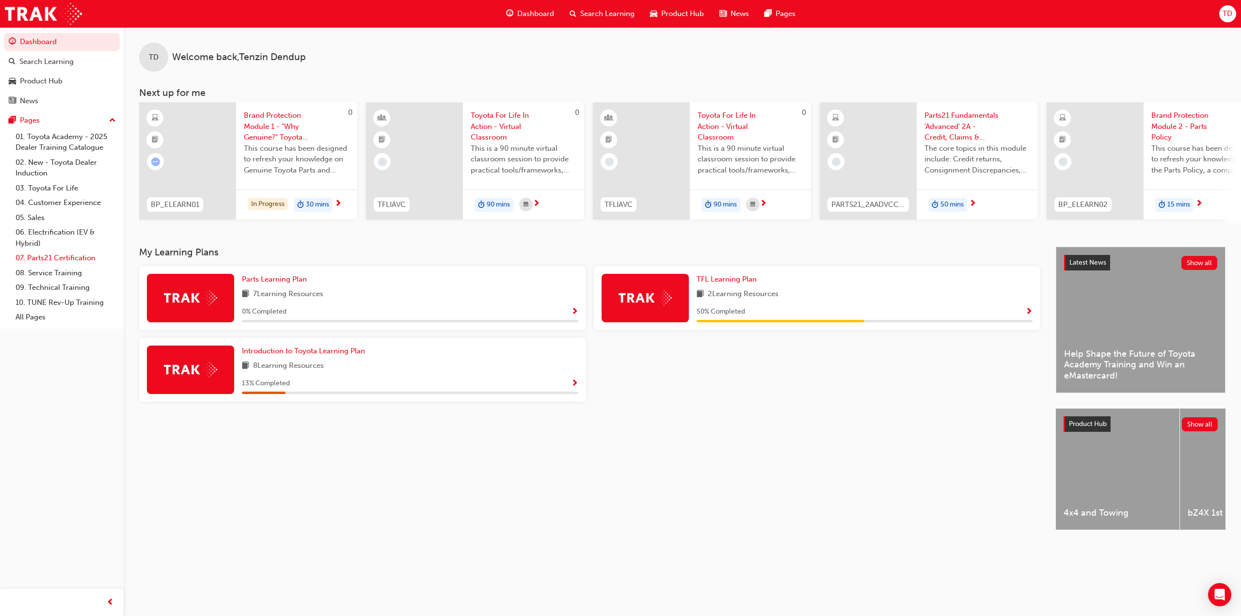
click at [64, 253] on link "07. Parts21 Certification" at bounding box center [66, 258] width 108 height 15
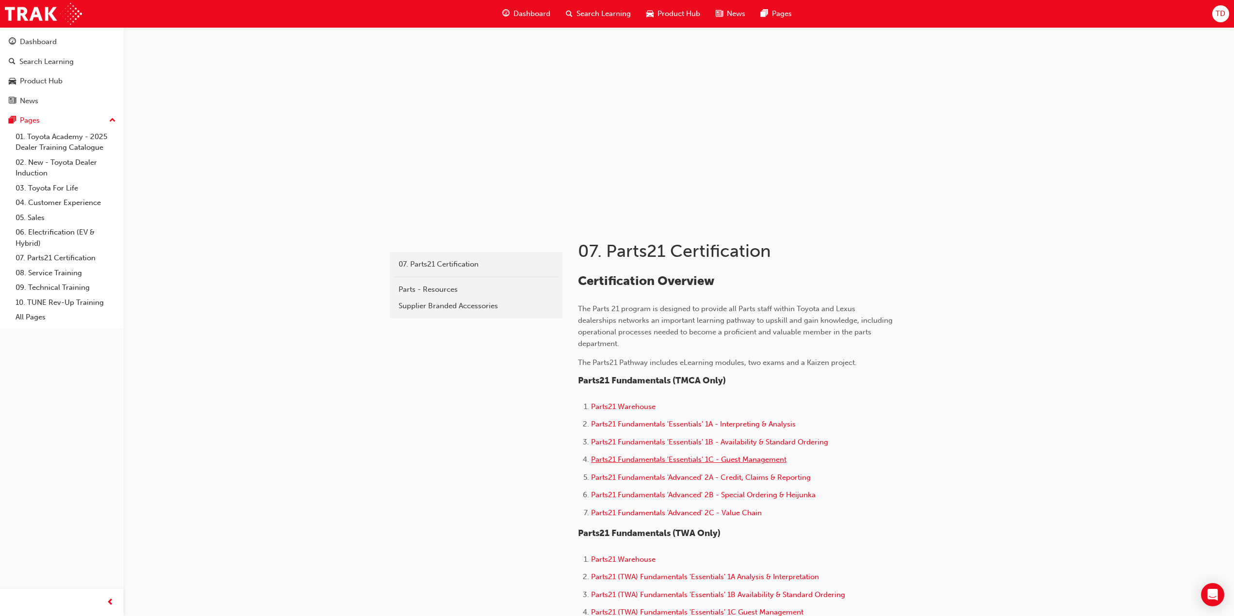
click at [742, 460] on span "Parts21 Fundamentals 'Essentials' 1C - Guest Management" at bounding box center [688, 459] width 195 height 9
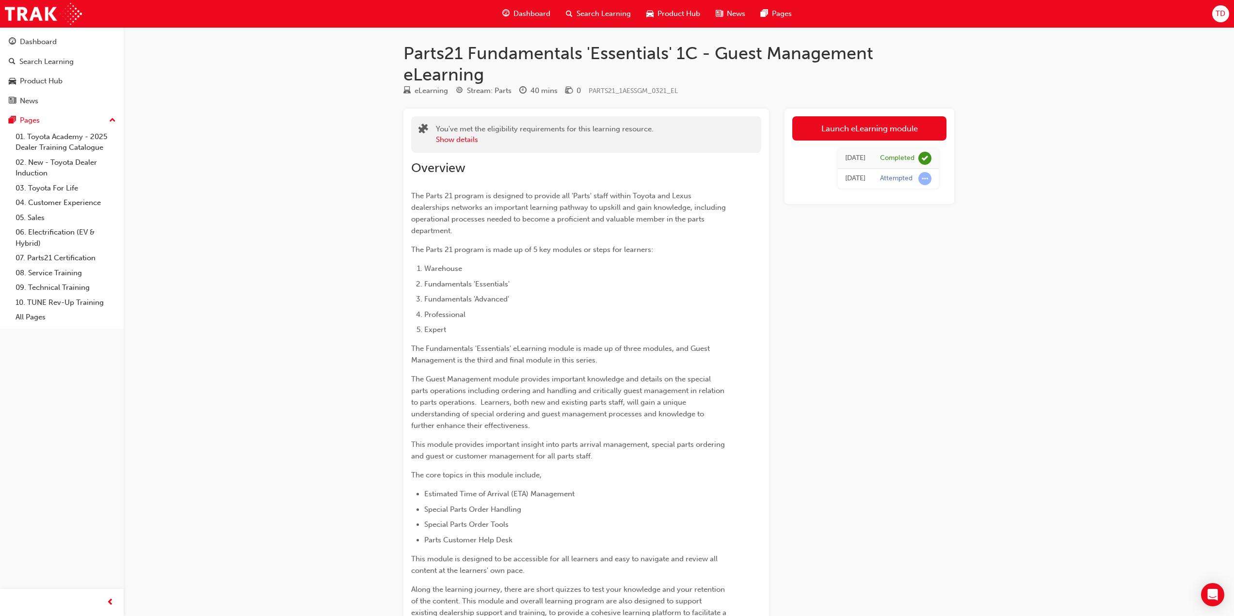
drag, startPoint x: 951, startPoint y: 365, endPoint x: 950, endPoint y: 380, distance: 14.1
click at [950, 365] on div "Launch eLearning module [DATE] Completed [DATE] Attempted" at bounding box center [869, 581] width 170 height 945
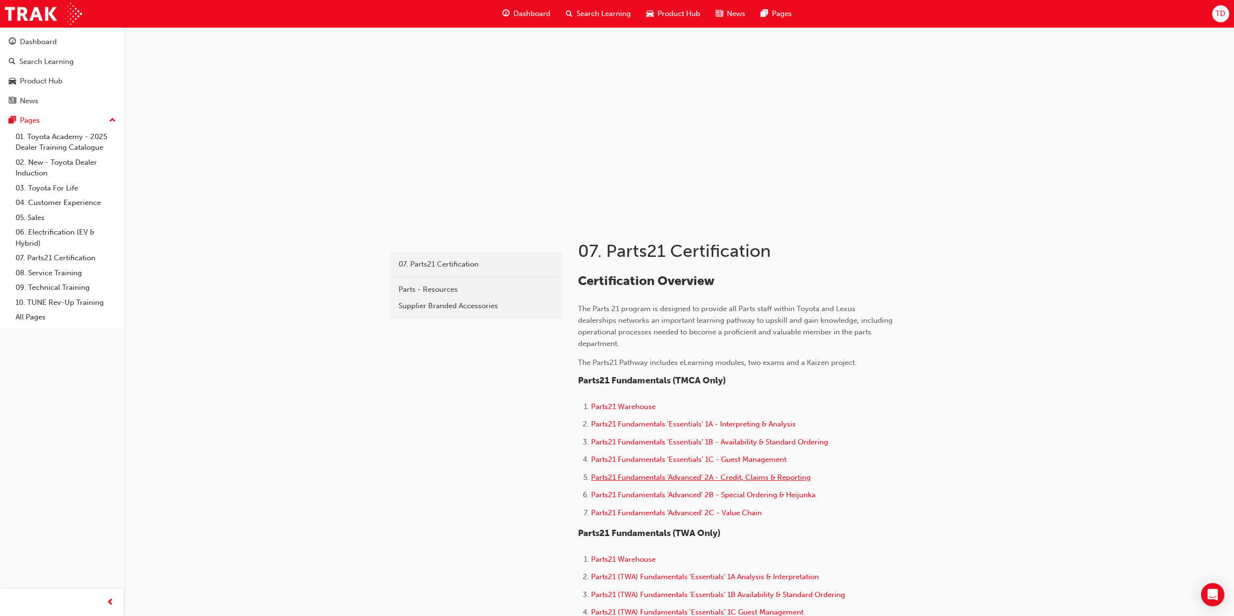
click at [726, 479] on span "Parts21 Fundamentals 'Advanced' 2A - Credit, Claims & Reporting" at bounding box center [701, 477] width 220 height 9
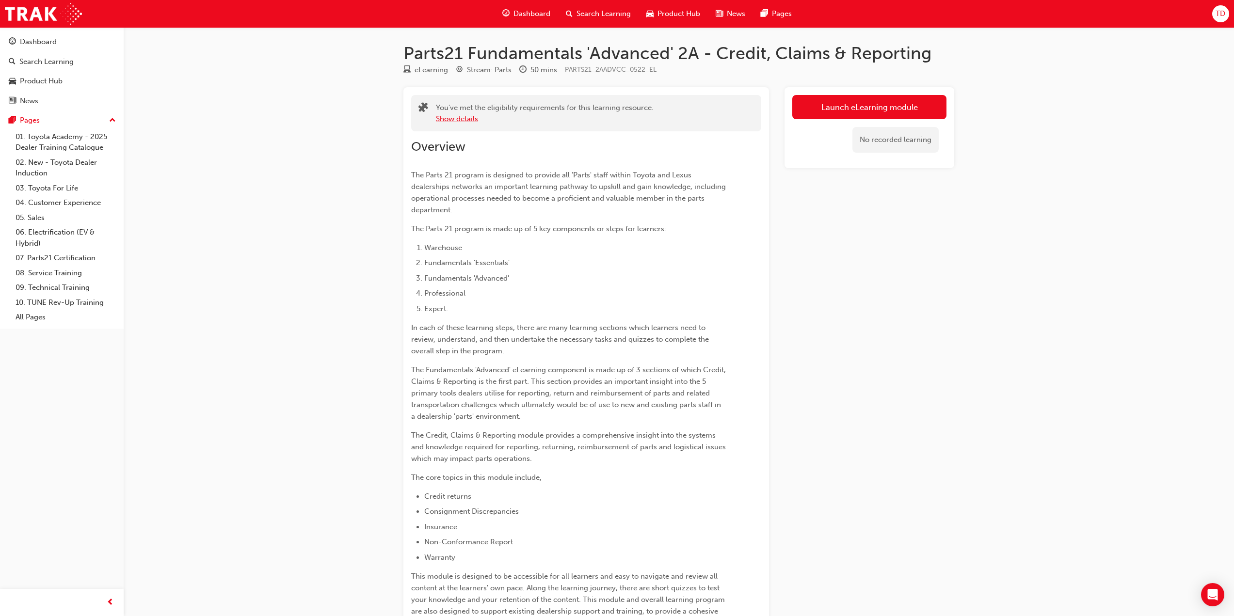
click at [464, 118] on button "Show details" at bounding box center [457, 118] width 42 height 11
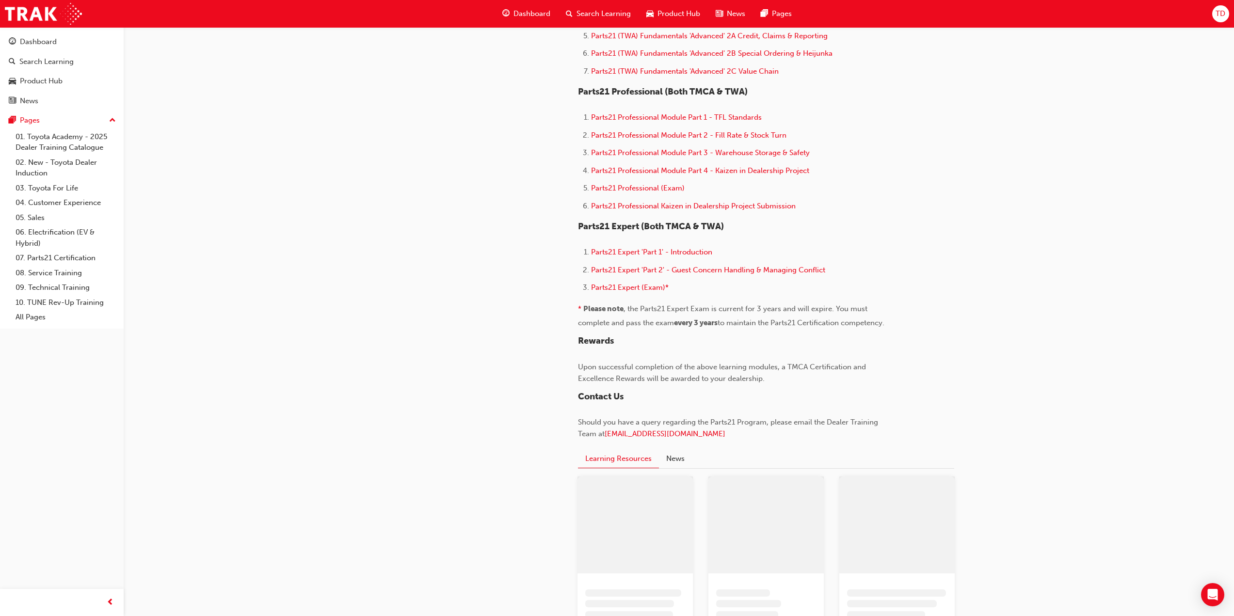
scroll to position [646, 0]
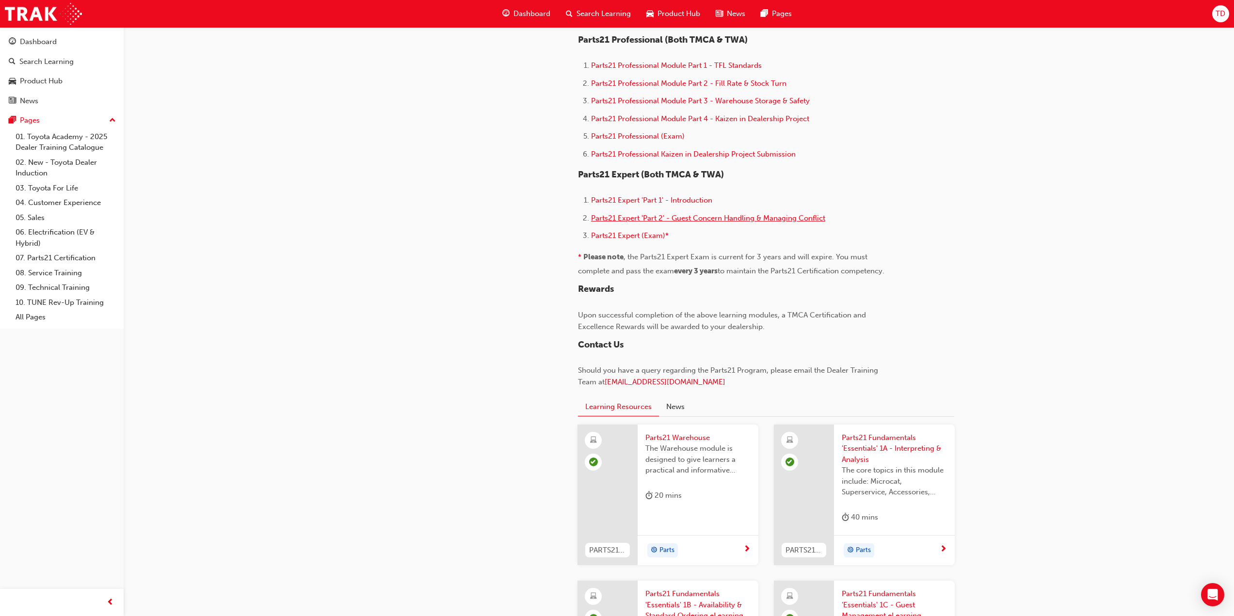
click at [623, 215] on span "Parts21 Expert 'Part 2' - Guest Concern Handling & Managing Conflict" at bounding box center [708, 218] width 234 height 9
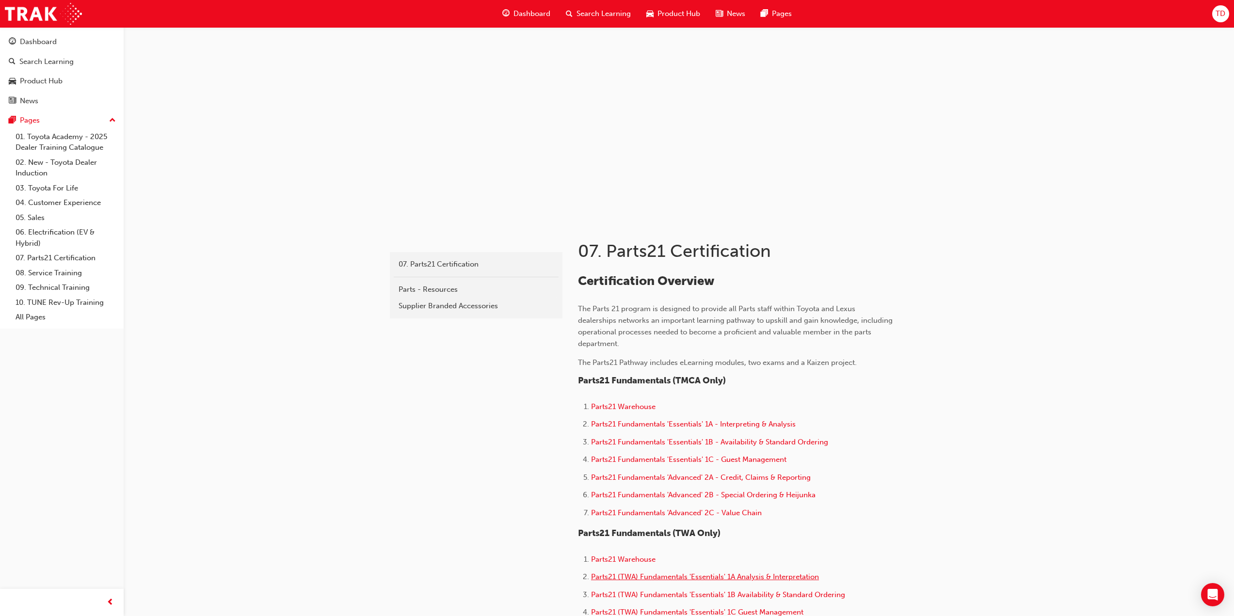
click at [711, 576] on span "Parts21 (TWA) Fundamentals 'Essentials' 1A Analysis & Interpretation" at bounding box center [705, 576] width 228 height 9
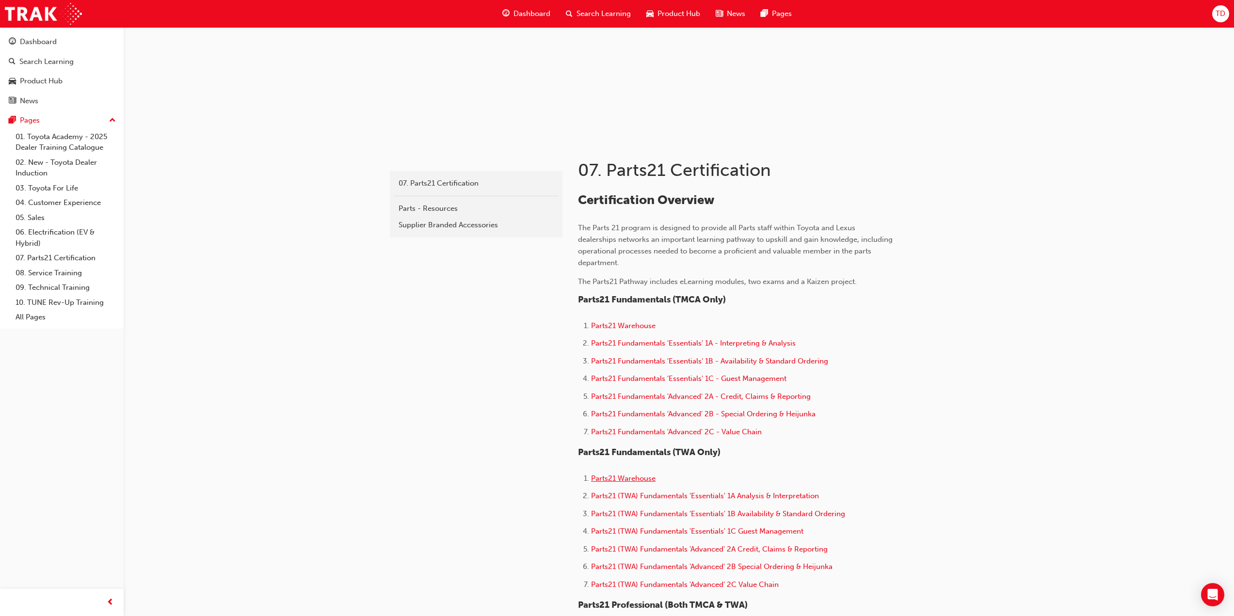
click at [640, 480] on span "Parts21 Warehouse" at bounding box center [623, 478] width 64 height 9
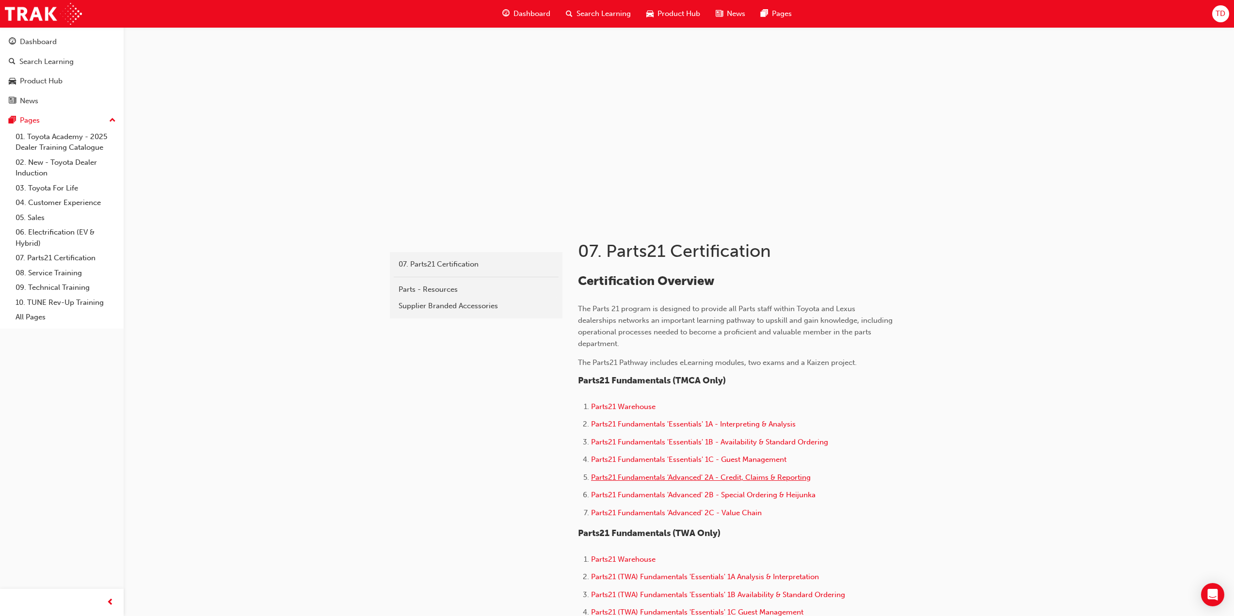
click at [722, 475] on span "Parts21 Fundamentals 'Advanced' 2A - Credit, Claims & Reporting" at bounding box center [701, 477] width 220 height 9
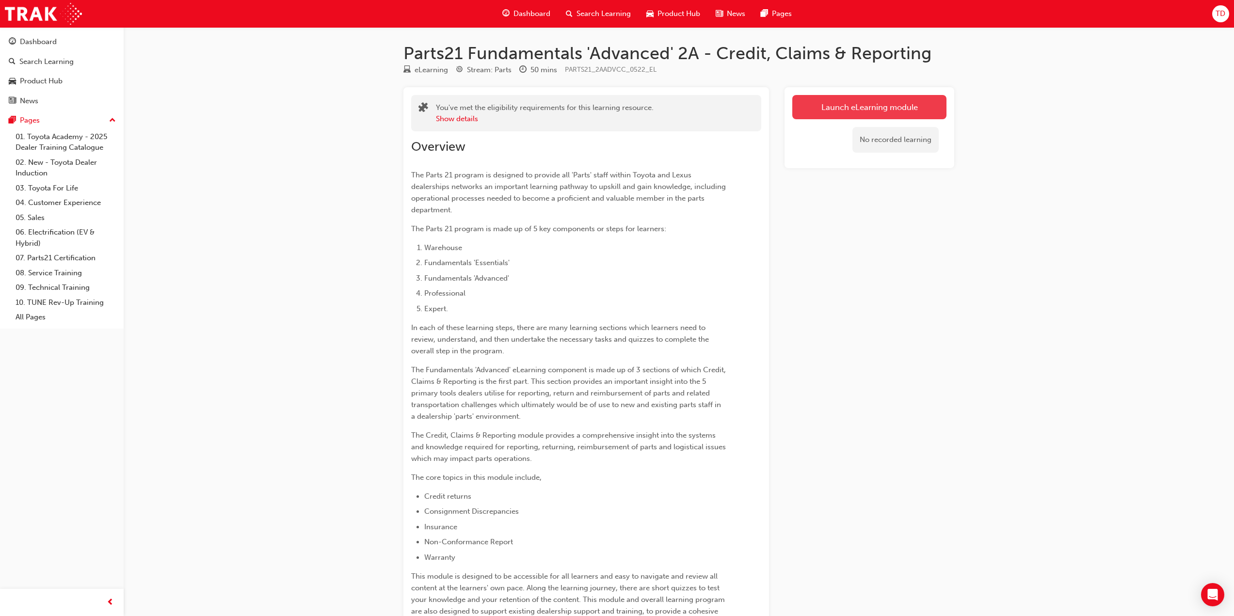
click at [884, 111] on link "Launch eLearning module" at bounding box center [869, 107] width 154 height 24
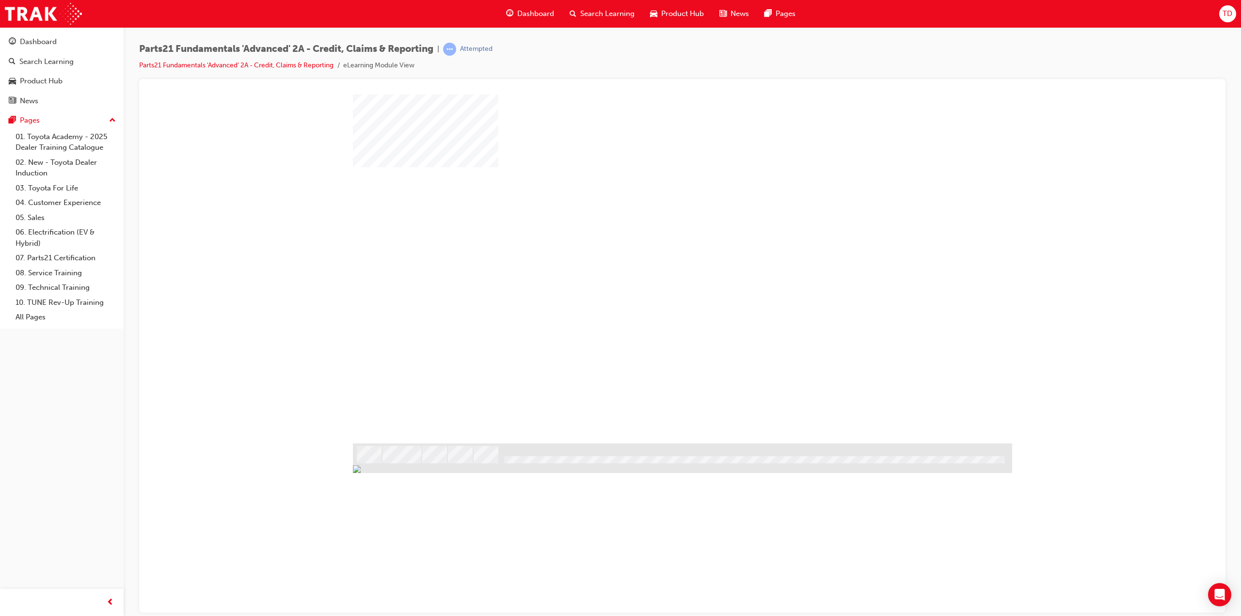
click at [654, 240] on div "play" at bounding box center [654, 240] width 0 height 0
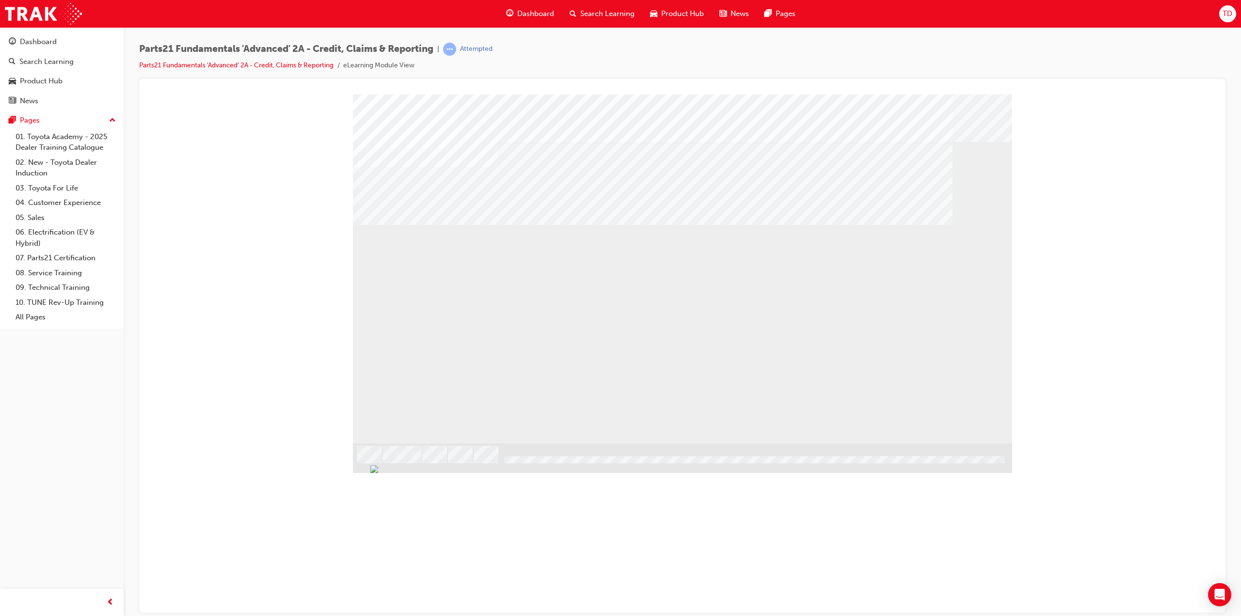
click at [450, 490] on div "I" at bounding box center [401, 513] width 97 height 46
click at [450, 536] on div "II" at bounding box center [401, 559] width 97 height 46
click at [450, 582] on div "III" at bounding box center [401, 605] width 97 height 46
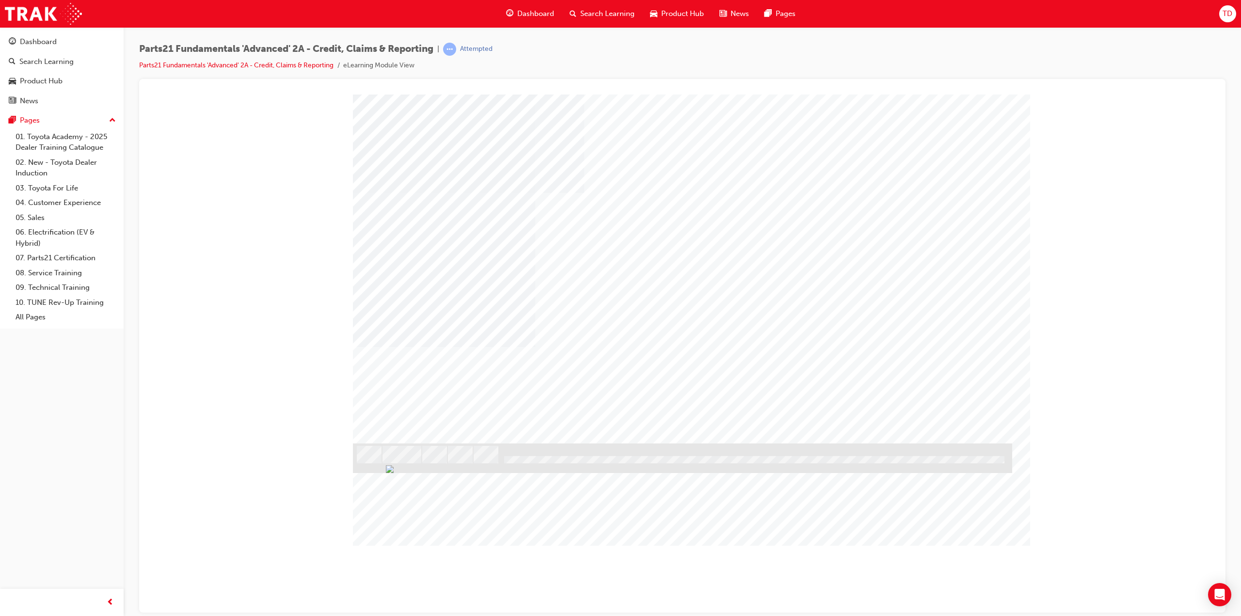
type input "tenzin dendup"
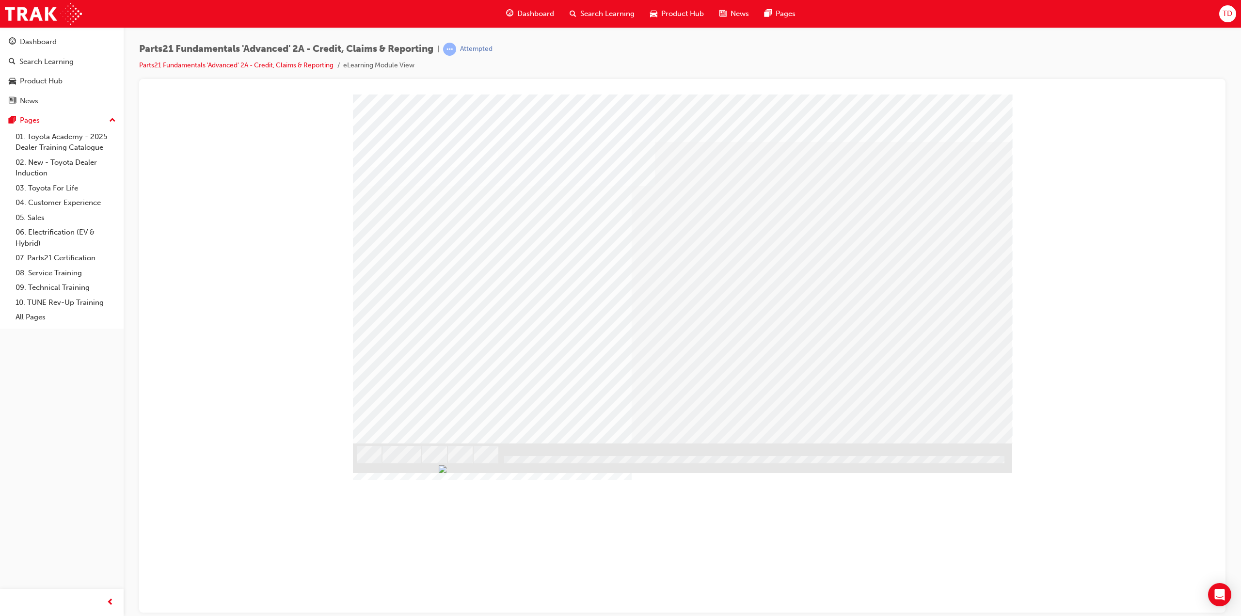
click at [1085, 98] on div "application" at bounding box center [682, 98] width 1063 height 0
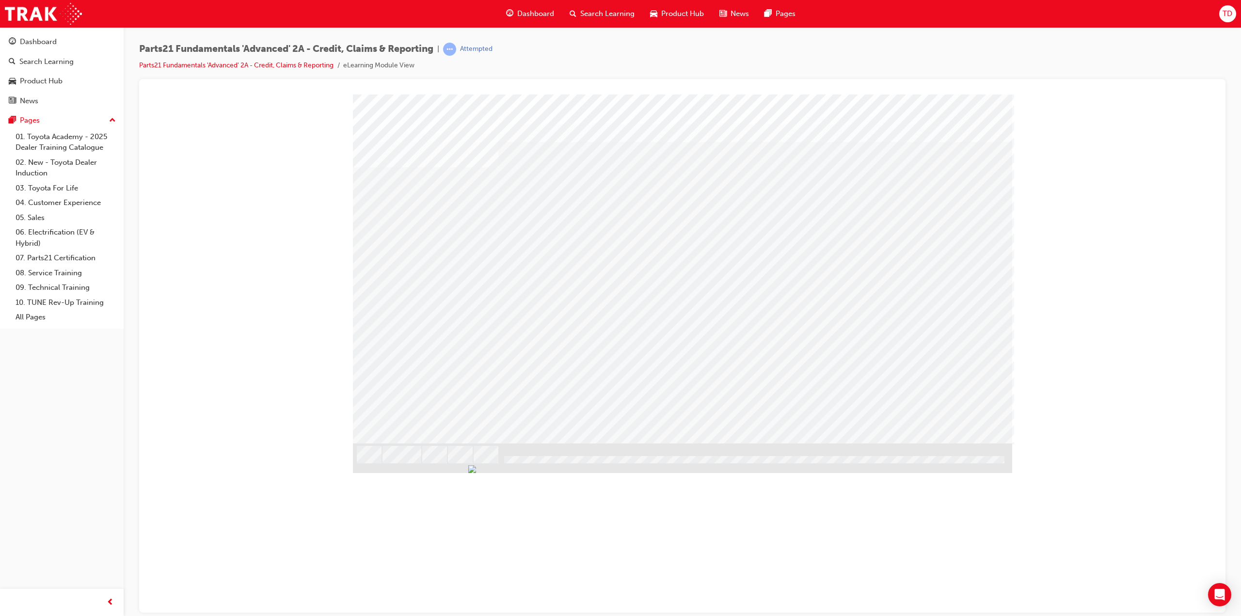
click at [518, 536] on div "Non-claimable Parts" at bounding box center [457, 548] width 208 height 25
click at [561, 561] on div "TPC Claim Rejection" at bounding box center [457, 573] width 208 height 25
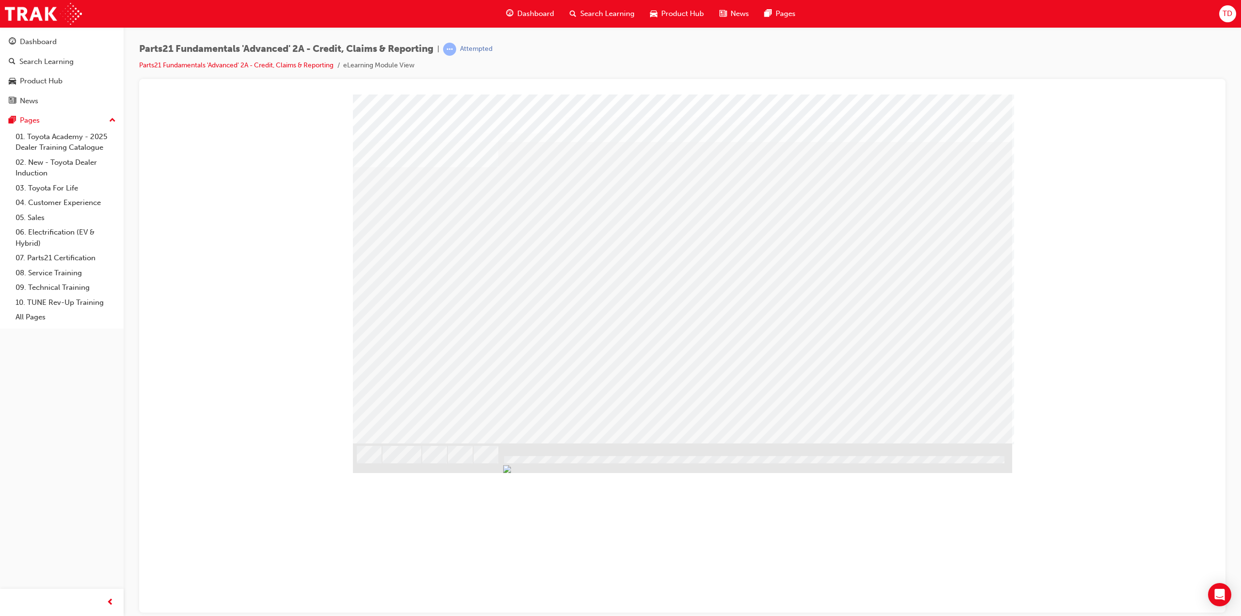
click at [956, 443] on div "Image" at bounding box center [683, 618] width 661 height 350
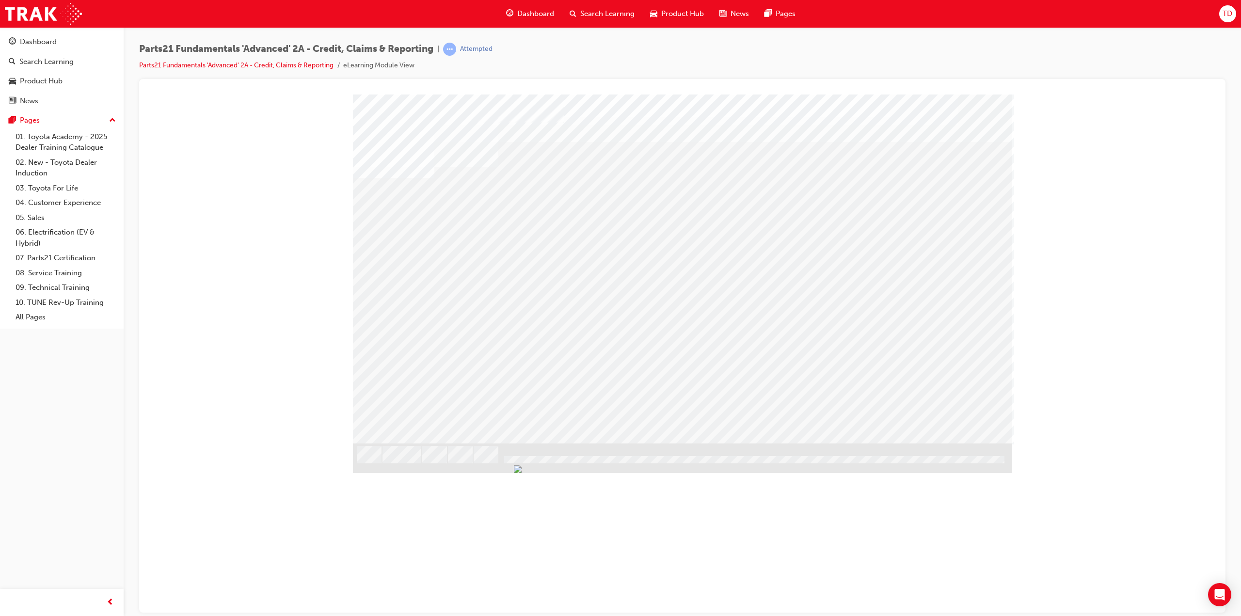
drag, startPoint x: 822, startPoint y: 214, endPoint x: 896, endPoint y: 220, distance: 73.9
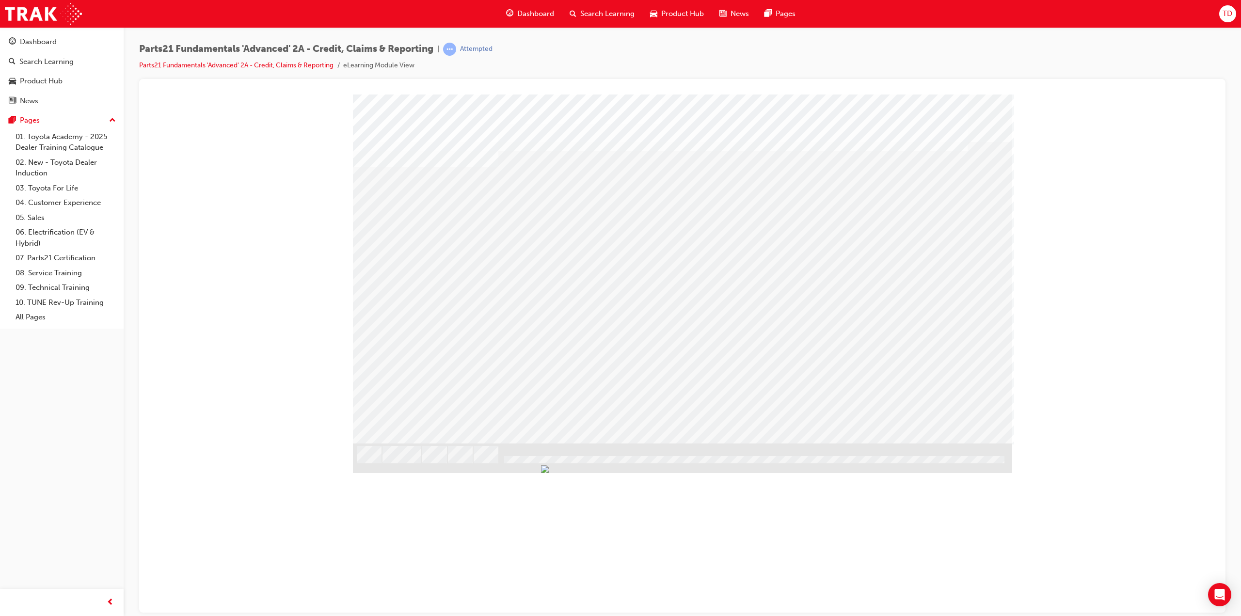
click at [546, 443] on div "Image" at bounding box center [683, 618] width 661 height 350
drag, startPoint x: 475, startPoint y: 340, endPoint x: 567, endPoint y: 352, distance: 92.5
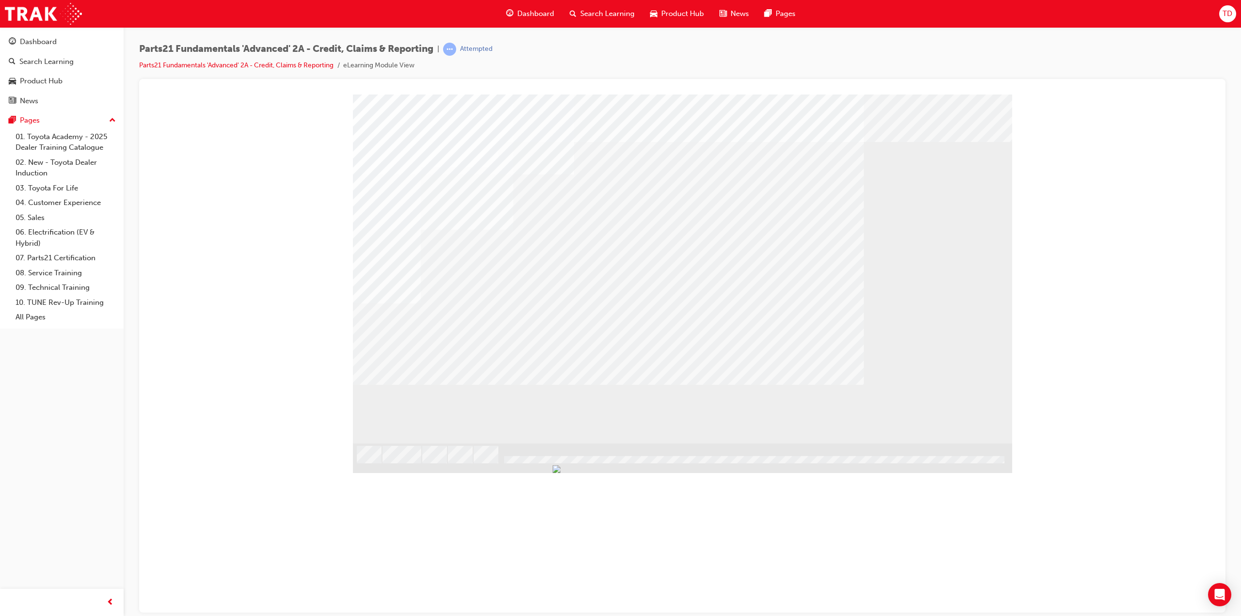
drag, startPoint x: 621, startPoint y: 360, endPoint x: 614, endPoint y: 354, distance: 10.0
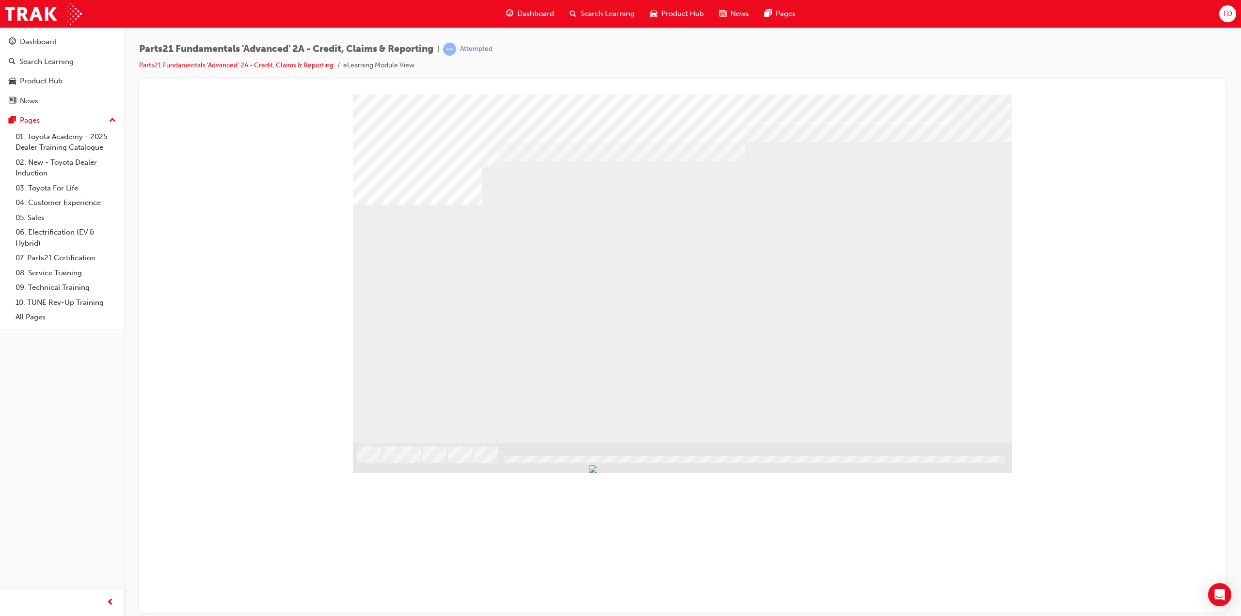
click at [414, 575] on div "NEXT Trigger this button to go to the next slide" at bounding box center [383, 583] width 61 height 17
click at [942, 443] on div "Image" at bounding box center [683, 618] width 661 height 350
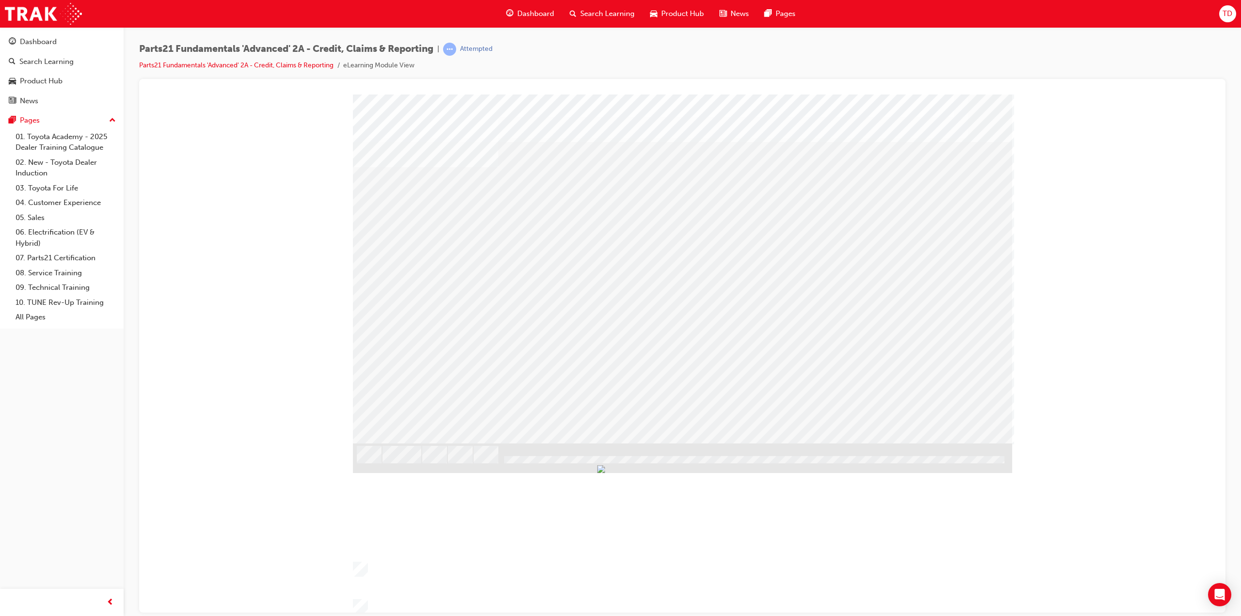
click at [677, 443] on div "Image" at bounding box center [683, 618] width 661 height 350
click at [945, 443] on div "Image" at bounding box center [683, 618] width 661 height 350
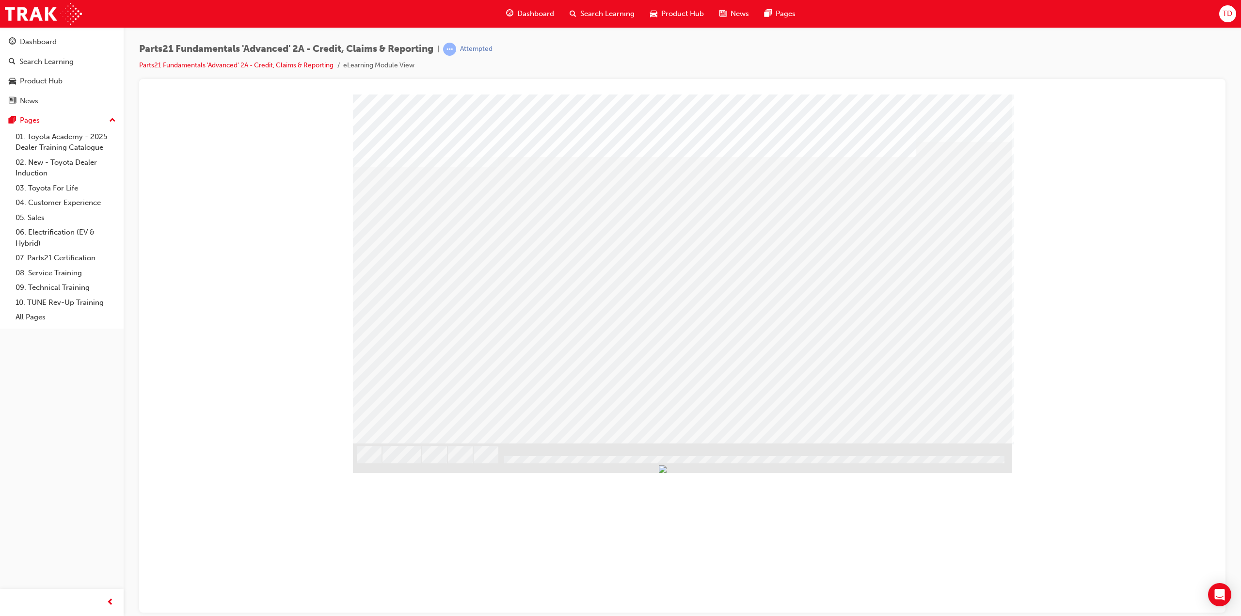
drag, startPoint x: 425, startPoint y: 321, endPoint x: 421, endPoint y: 316, distance: 5.9
click at [445, 443] on div "Tips: Though NCR is not a reimbursement claim method, it should still be utilis…" at bounding box center [421, 515] width 136 height 144
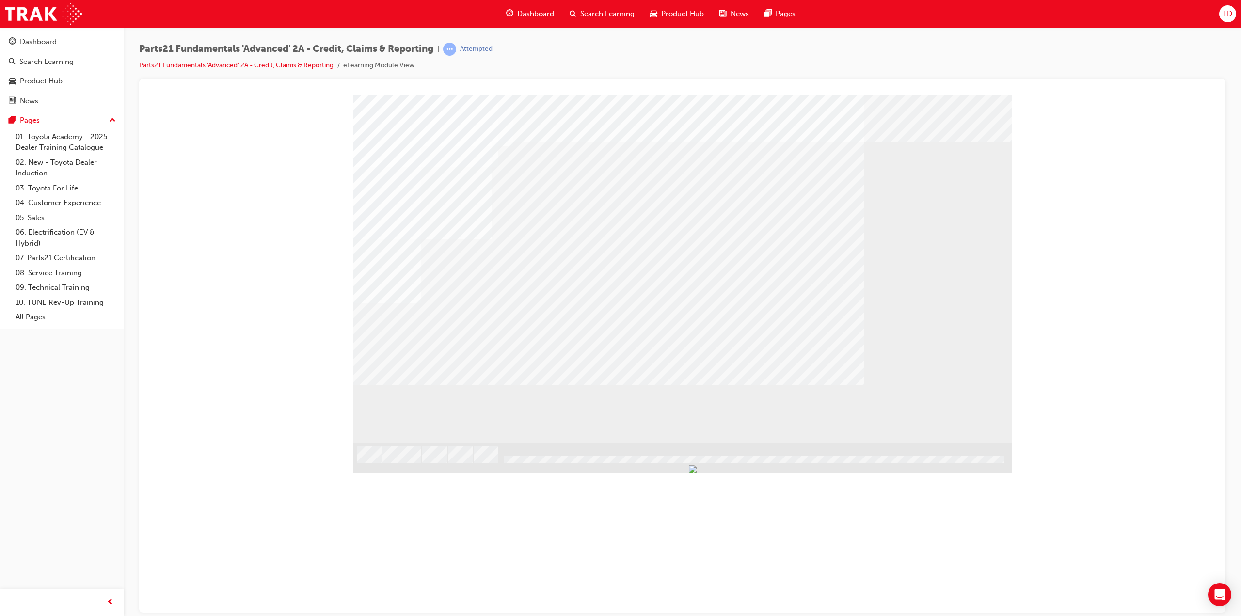
drag, startPoint x: 588, startPoint y: 273, endPoint x: 644, endPoint y: 279, distance: 56.0
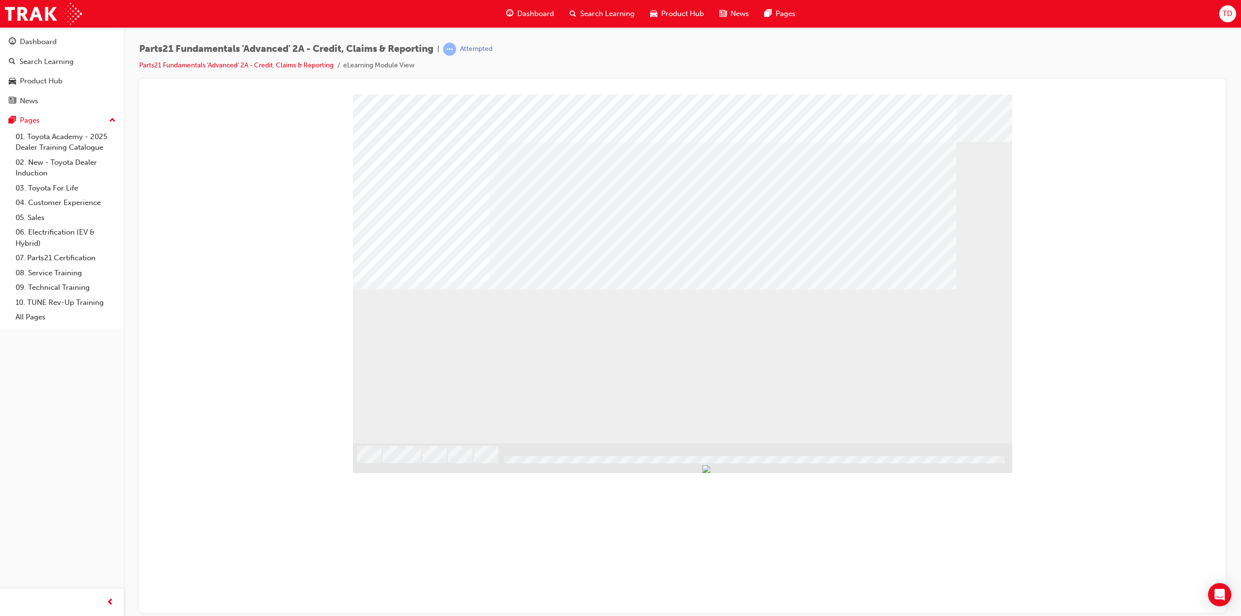
drag, startPoint x: 680, startPoint y: 383, endPoint x: 707, endPoint y: 381, distance: 26.8
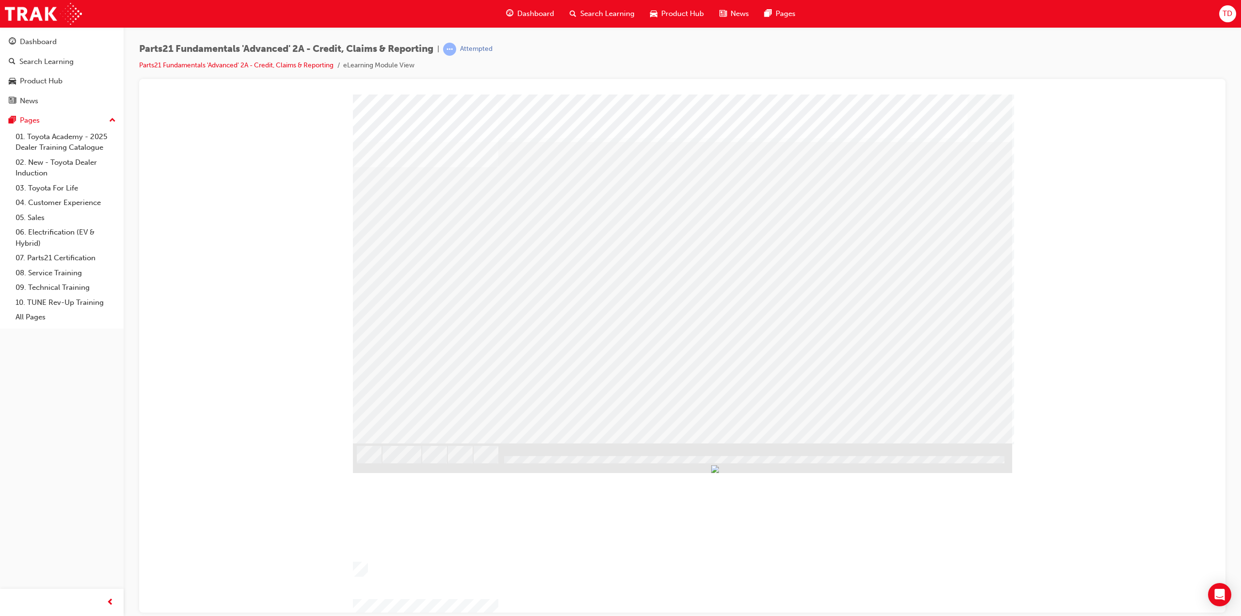
click at [959, 443] on div "Image" at bounding box center [683, 618] width 661 height 350
drag, startPoint x: 704, startPoint y: 209, endPoint x: 701, endPoint y: 234, distance: 24.4
drag, startPoint x: 696, startPoint y: 264, endPoint x: 695, endPoint y: 270, distance: 6.3
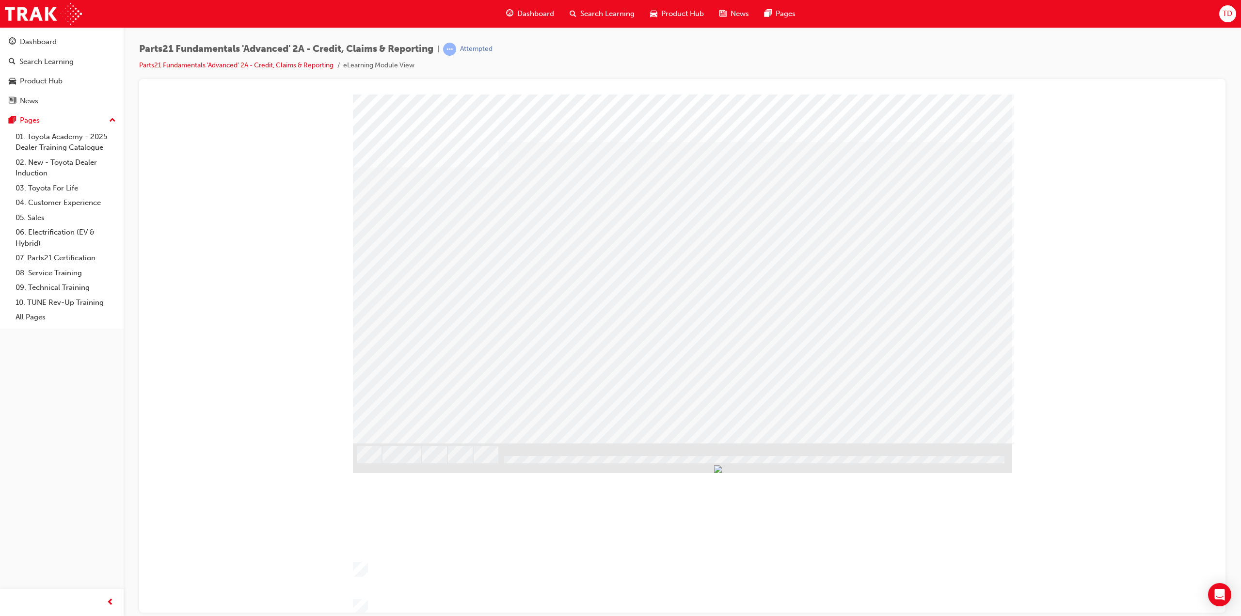
click at [696, 443] on div "Image" at bounding box center [683, 618] width 661 height 350
drag, startPoint x: 695, startPoint y: 294, endPoint x: 696, endPoint y: 302, distance: 8.9
click at [695, 443] on div "Image" at bounding box center [683, 618] width 661 height 350
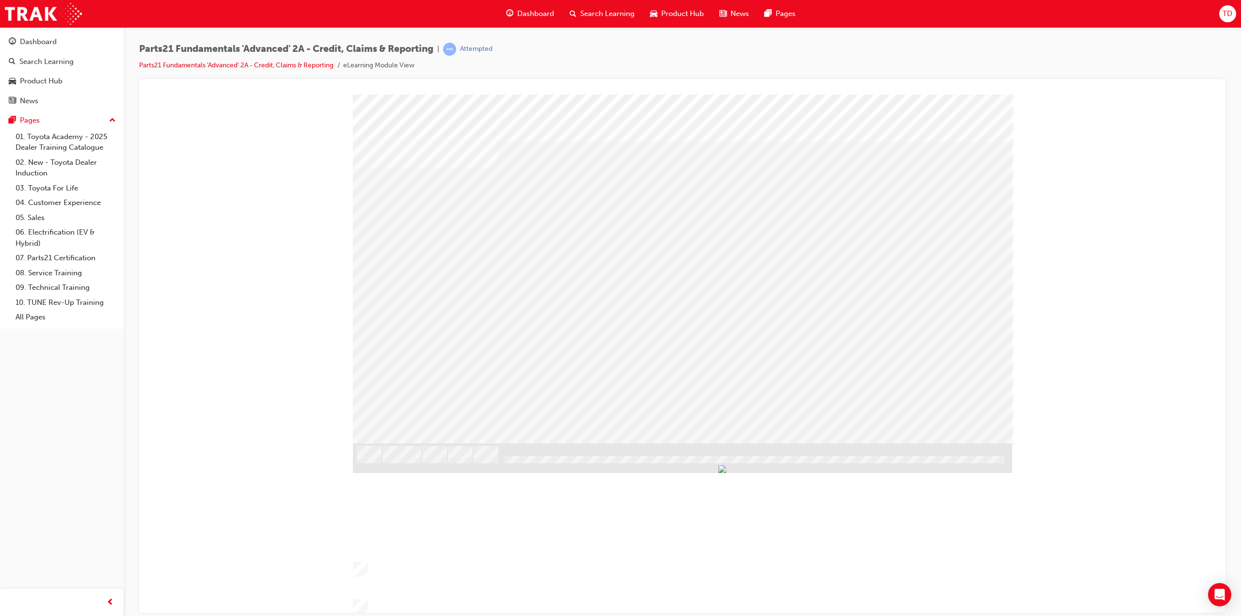
drag, startPoint x: 687, startPoint y: 212, endPoint x: 685, endPoint y: 231, distance: 18.6
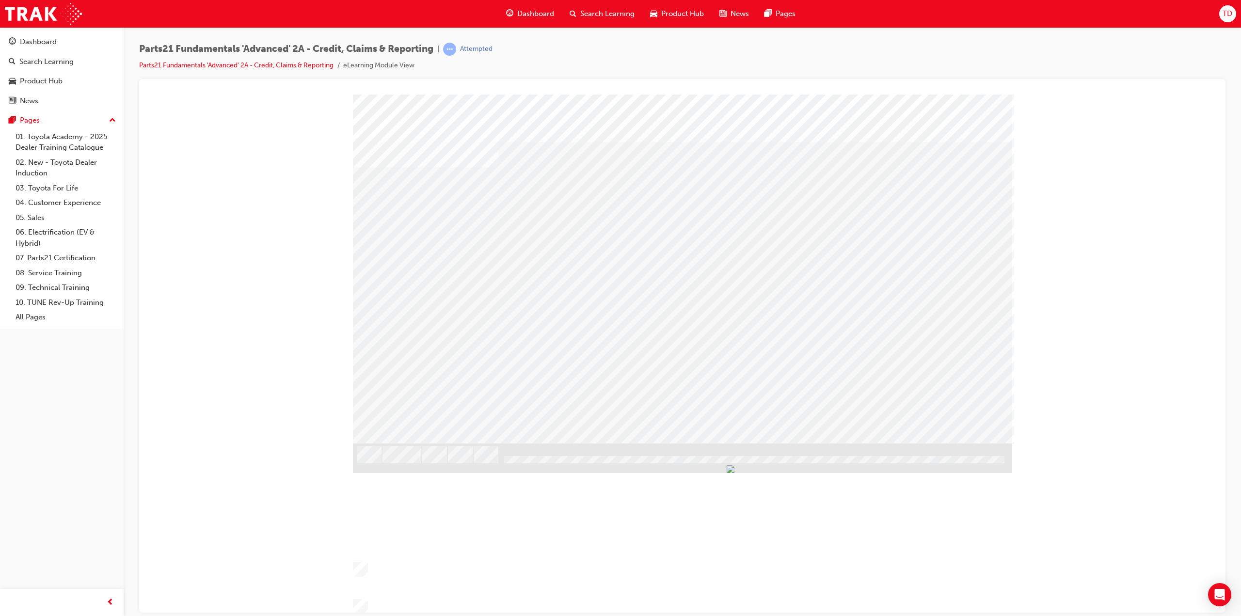
click at [444, 443] on div "The Toyota Australia Warranty Manual is a comprehensive document for all Warran…" at bounding box center [405, 481] width 105 height 76
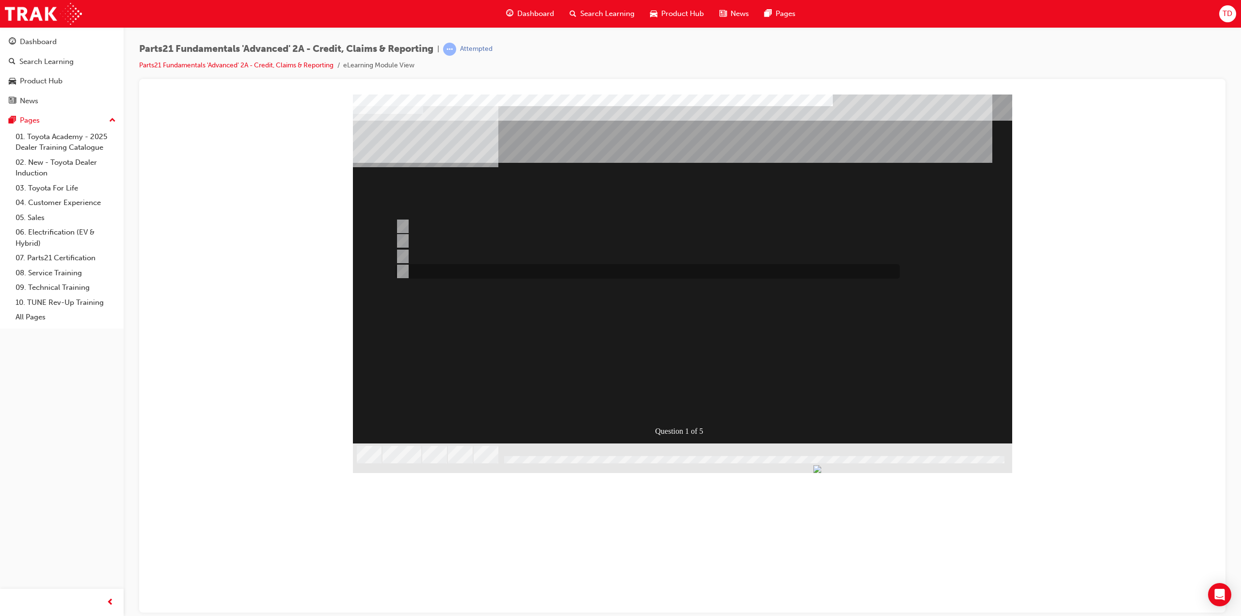
click at [403, 270] on input "Credit Return" at bounding box center [400, 271] width 11 height 11
radio input "true"
click at [423, 579] on div "SUBMIT" at bounding box center [388, 588] width 70 height 19
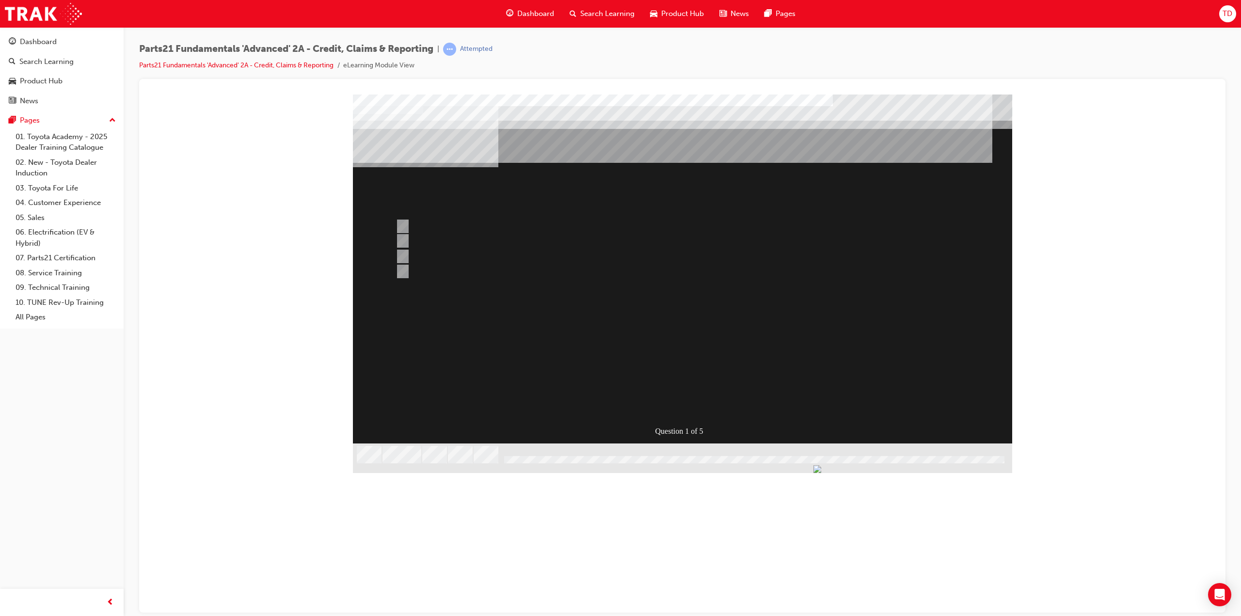
click at [687, 404] on div at bounding box center [682, 279] width 659 height 371
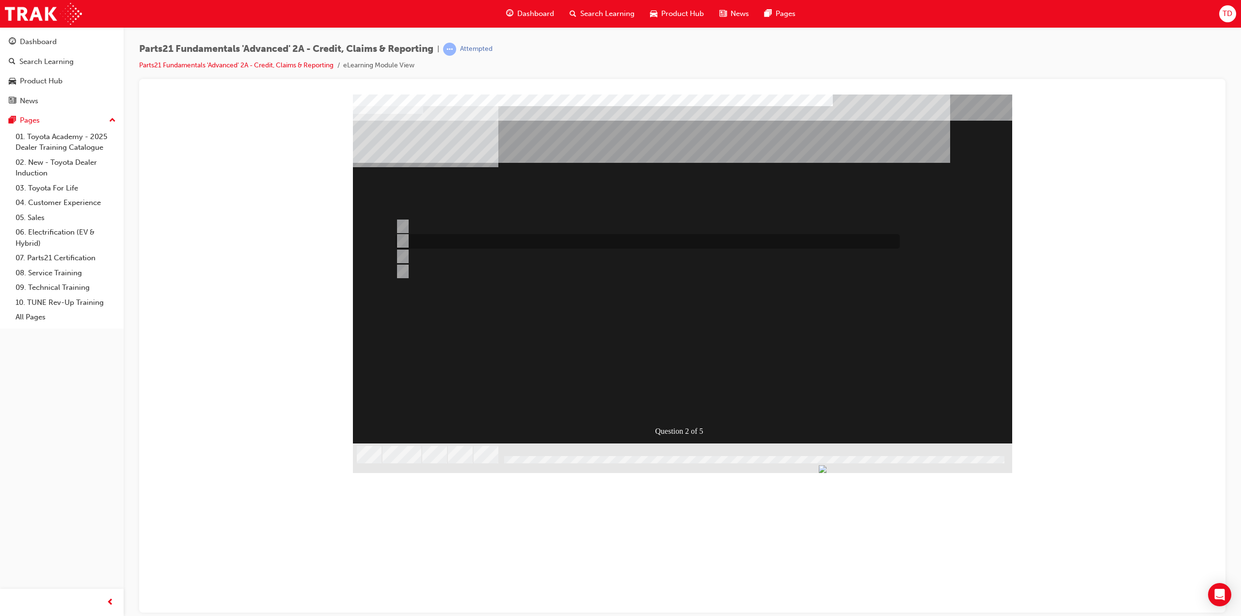
click at [401, 239] on input "CDR" at bounding box center [400, 241] width 11 height 11
radio input "true"
click at [423, 579] on div "SUBMIT" at bounding box center [388, 588] width 70 height 19
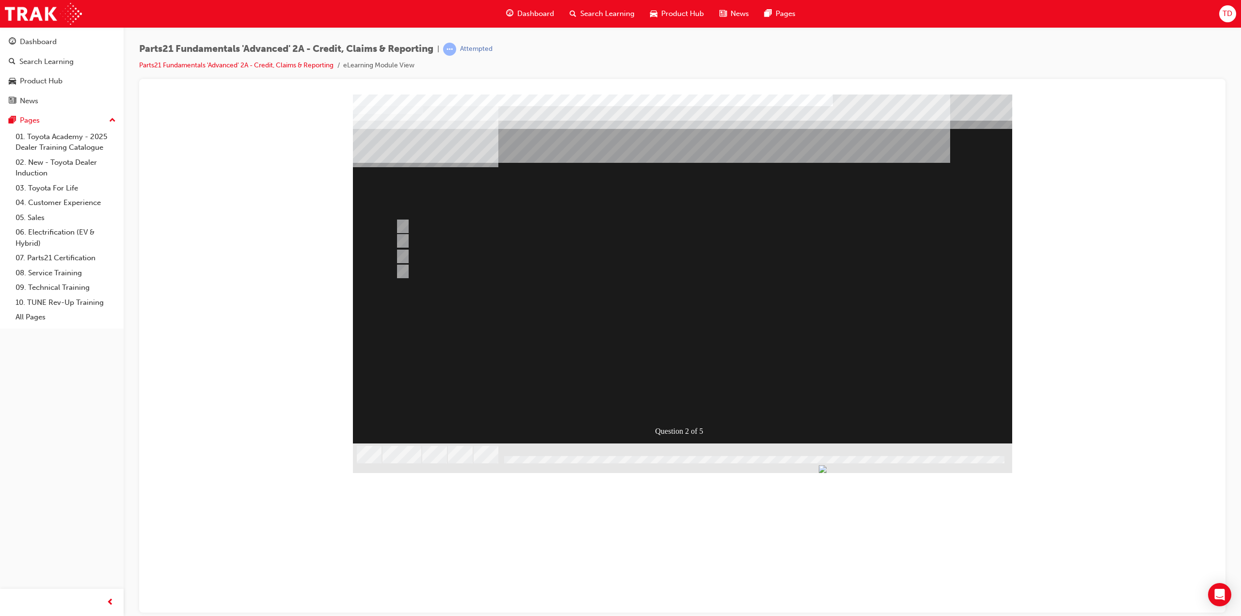
click at [683, 401] on div at bounding box center [682, 279] width 659 height 371
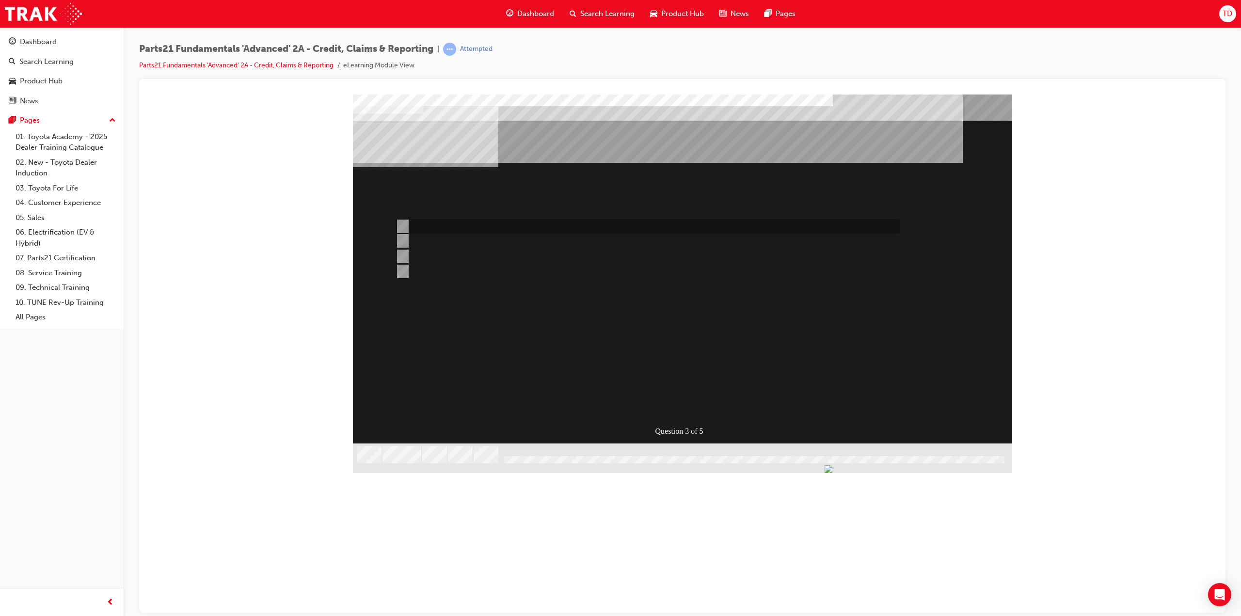
click at [401, 223] on input "Info Hub" at bounding box center [400, 226] width 11 height 11
radio input "true"
click at [423, 579] on div "SUBMIT" at bounding box center [388, 588] width 70 height 19
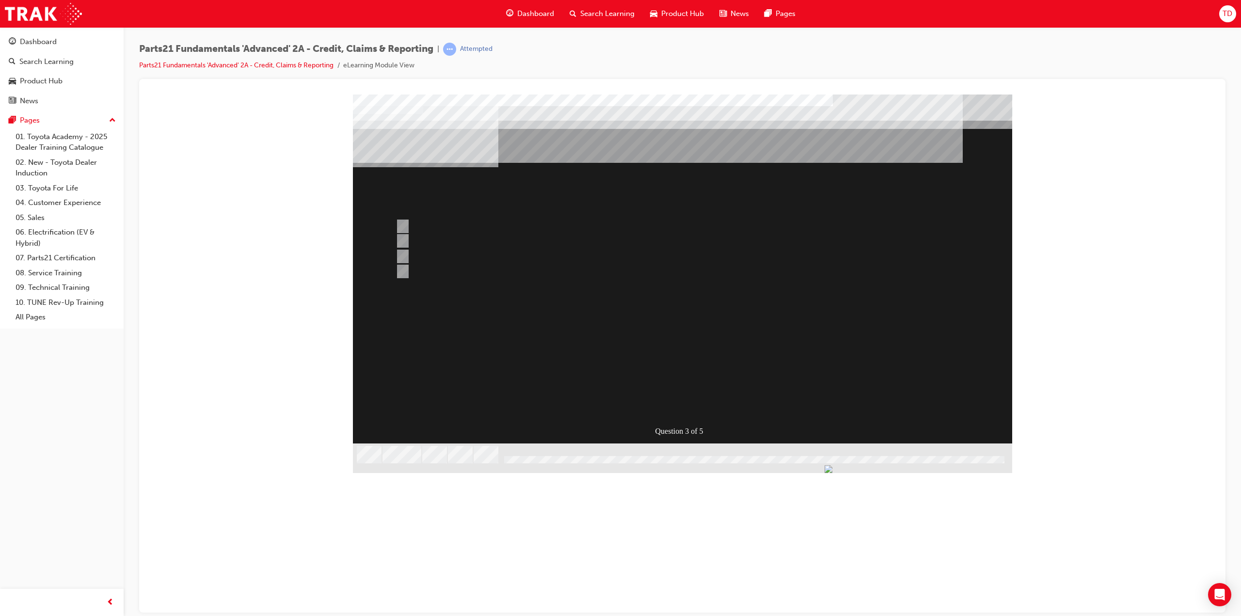
click at [687, 405] on div at bounding box center [682, 279] width 659 height 371
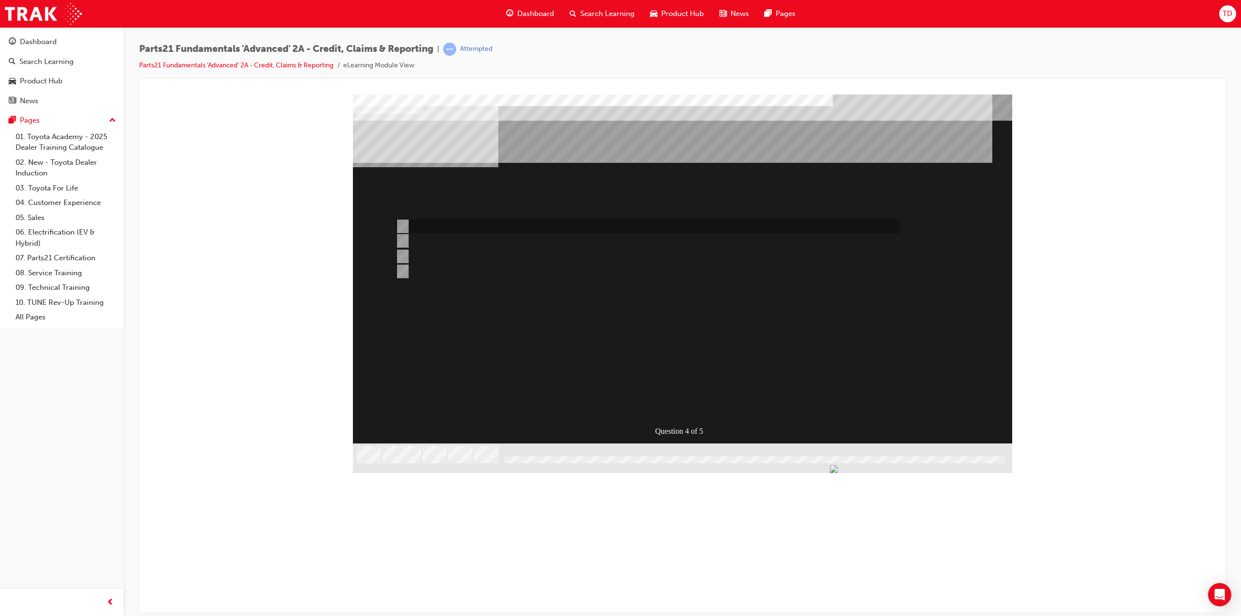
click at [403, 224] on input "Gather evidence & submit Insurance claim for panels" at bounding box center [400, 226] width 11 height 11
radio input "true"
click at [402, 241] on input "Submit Non-conformance Report" at bounding box center [400, 241] width 11 height 11
radio input "true"
click at [406, 269] on input "1 & 2" at bounding box center [400, 271] width 11 height 11
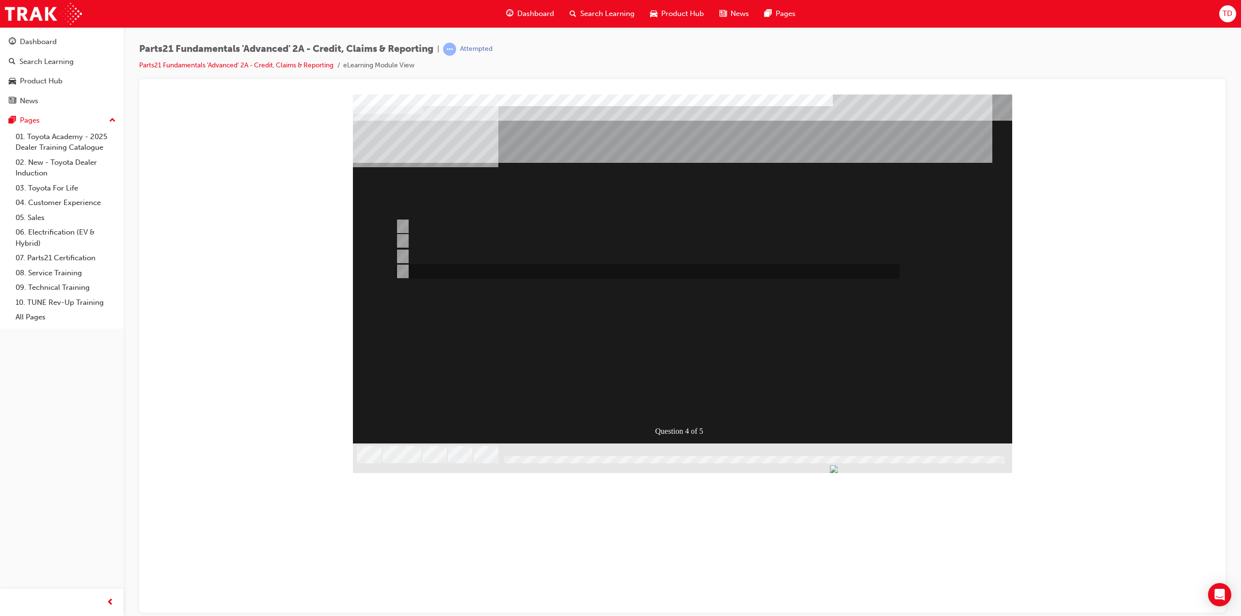
radio input "true"
click at [423, 579] on div "SUBMIT" at bounding box center [388, 588] width 70 height 19
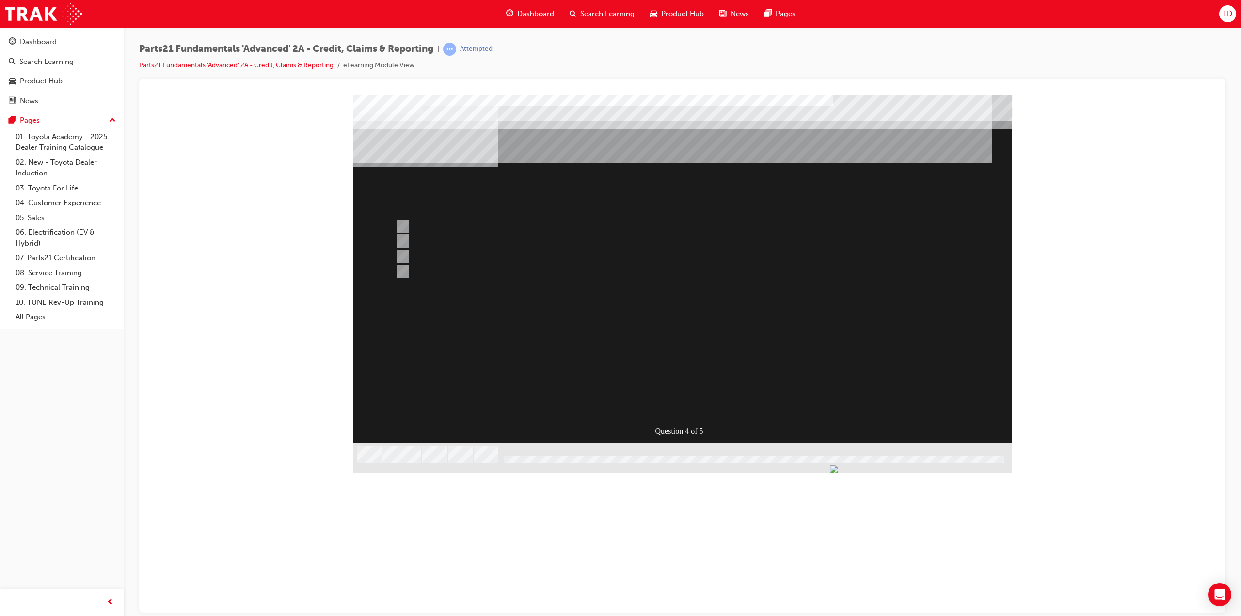
click at [674, 399] on div at bounding box center [682, 279] width 659 height 371
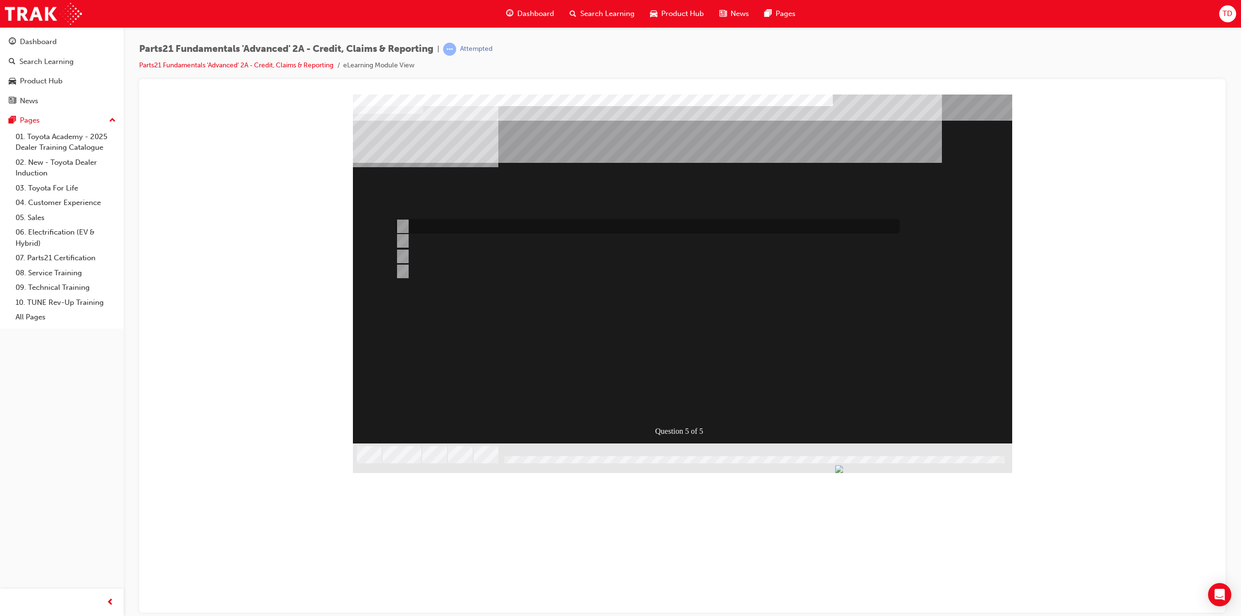
click at [405, 222] on input "Submit a CDR to your facing depot." at bounding box center [400, 226] width 11 height 11
radio input "true"
click at [423, 579] on div "SUBMIT" at bounding box center [388, 588] width 70 height 19
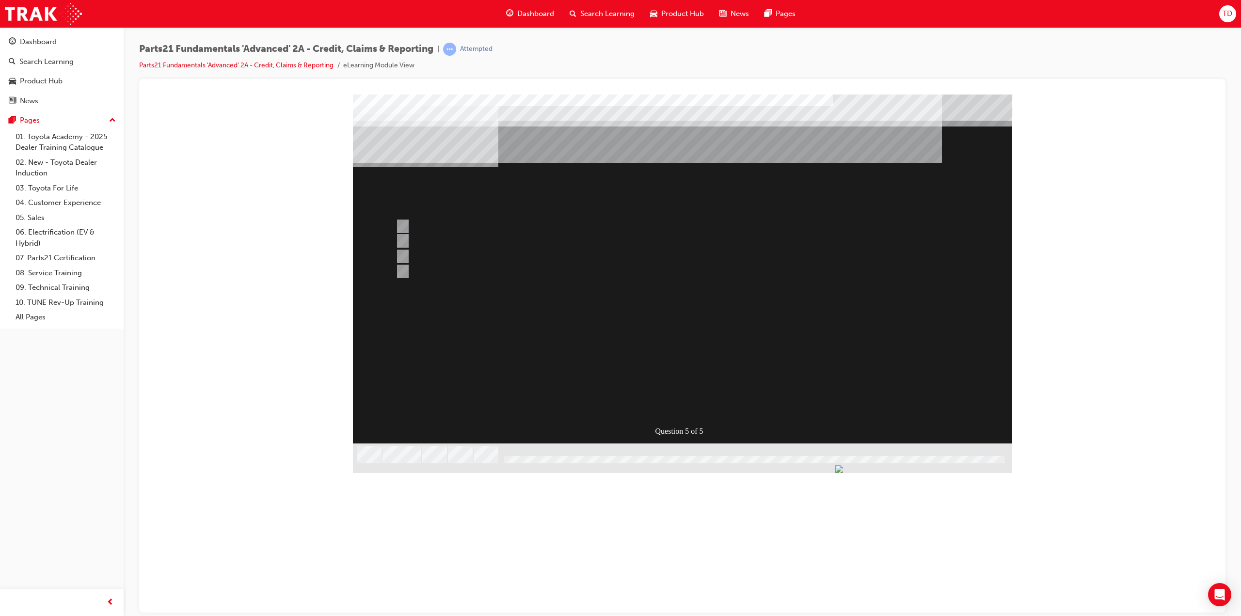
click at [403, 271] on div at bounding box center [682, 279] width 659 height 371
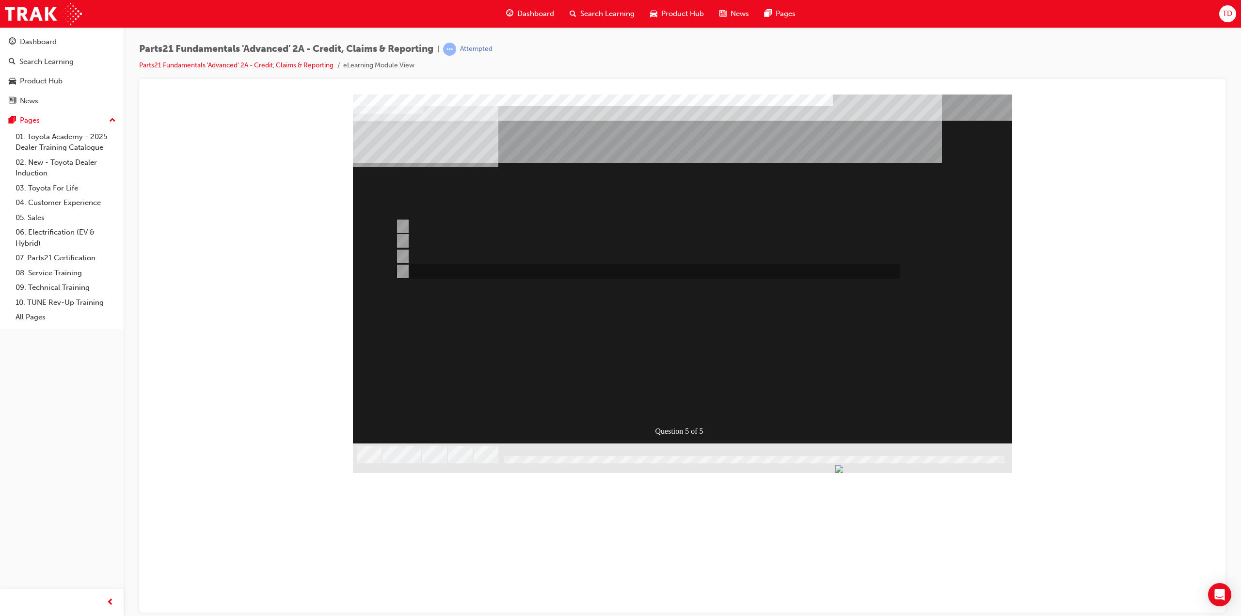
click at [403, 271] on input "Raise an NCR." at bounding box center [400, 271] width 11 height 11
radio input "true"
click at [423, 579] on div "SUBMIT" at bounding box center [388, 588] width 70 height 19
click at [686, 400] on div at bounding box center [682, 279] width 659 height 371
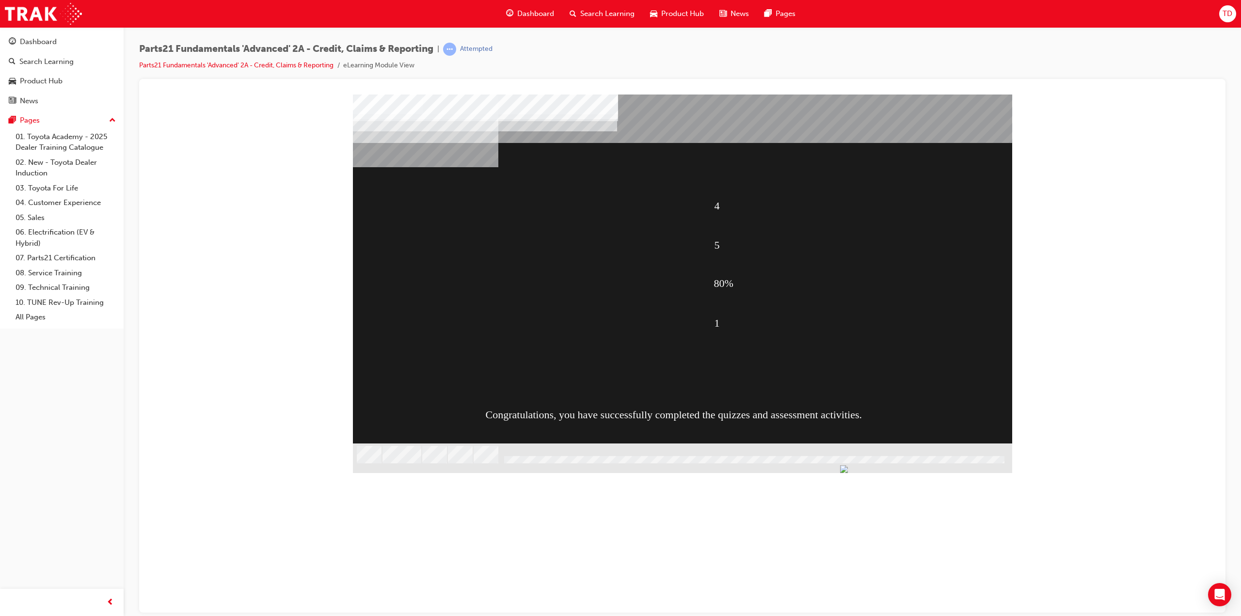
click at [423, 599] on div "CONTINUE" at bounding box center [388, 608] width 70 height 19
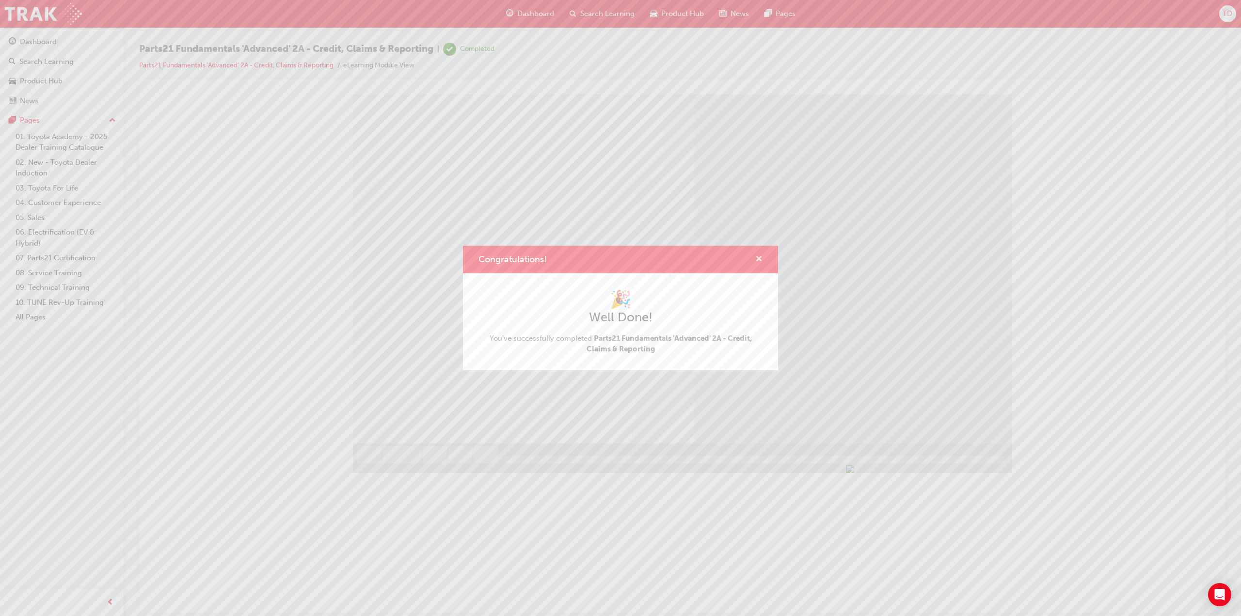
click at [757, 258] on span "cross-icon" at bounding box center [758, 259] width 7 height 9
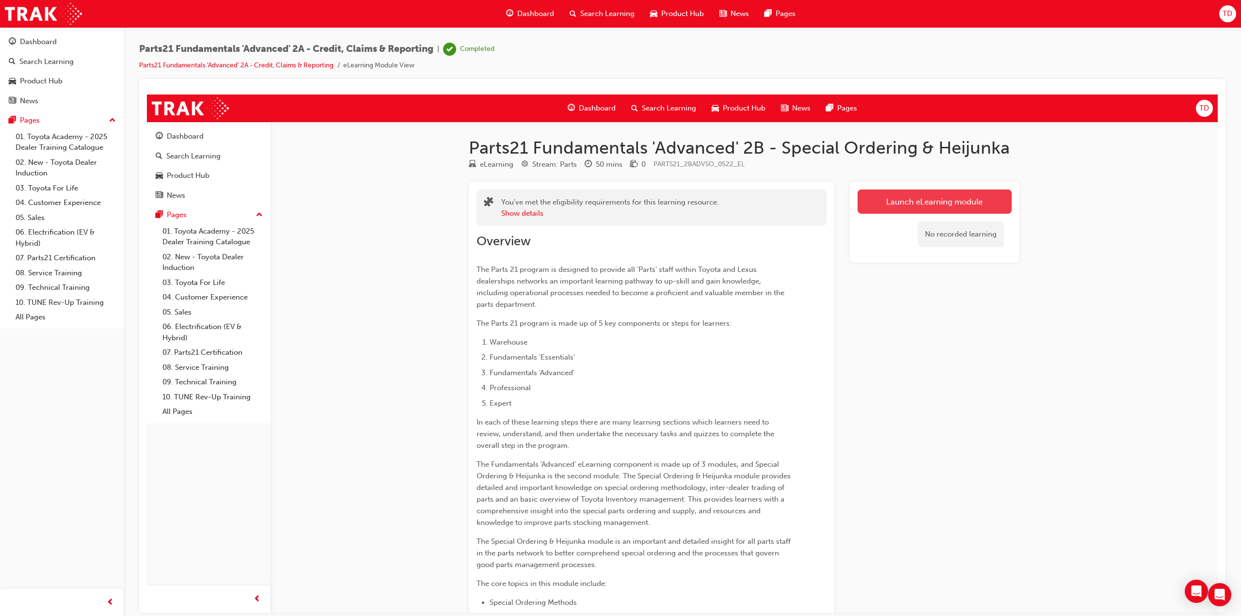
click at [900, 207] on link "Launch eLearning module" at bounding box center [934, 201] width 154 height 24
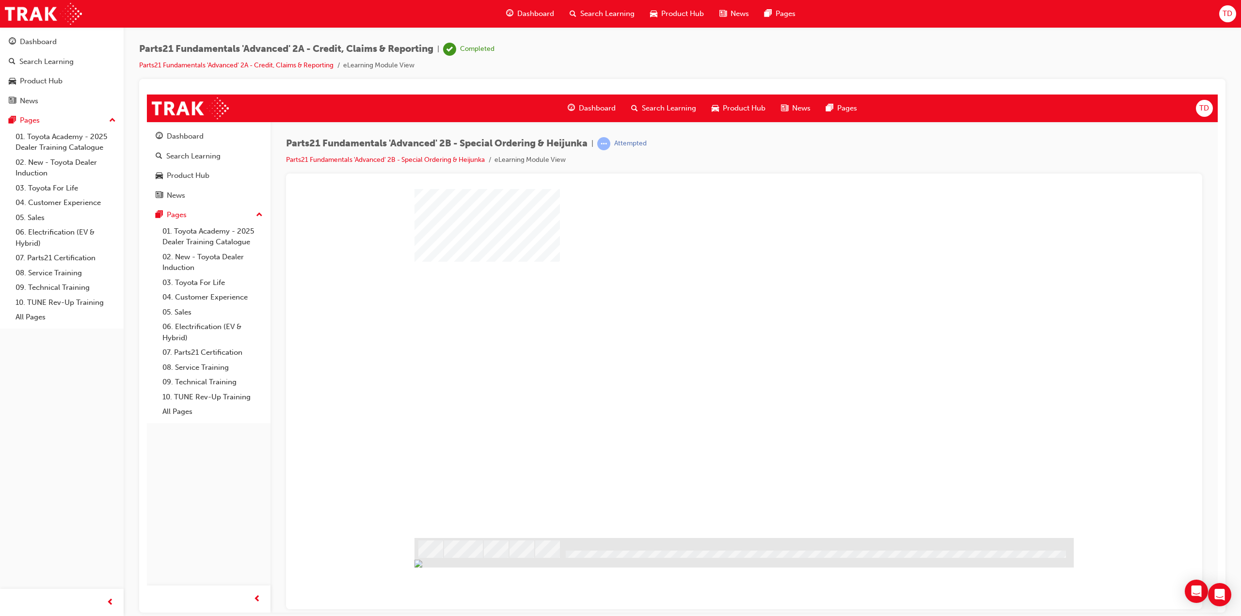
click at [716, 335] on div "play" at bounding box center [716, 335] width 0 height 0
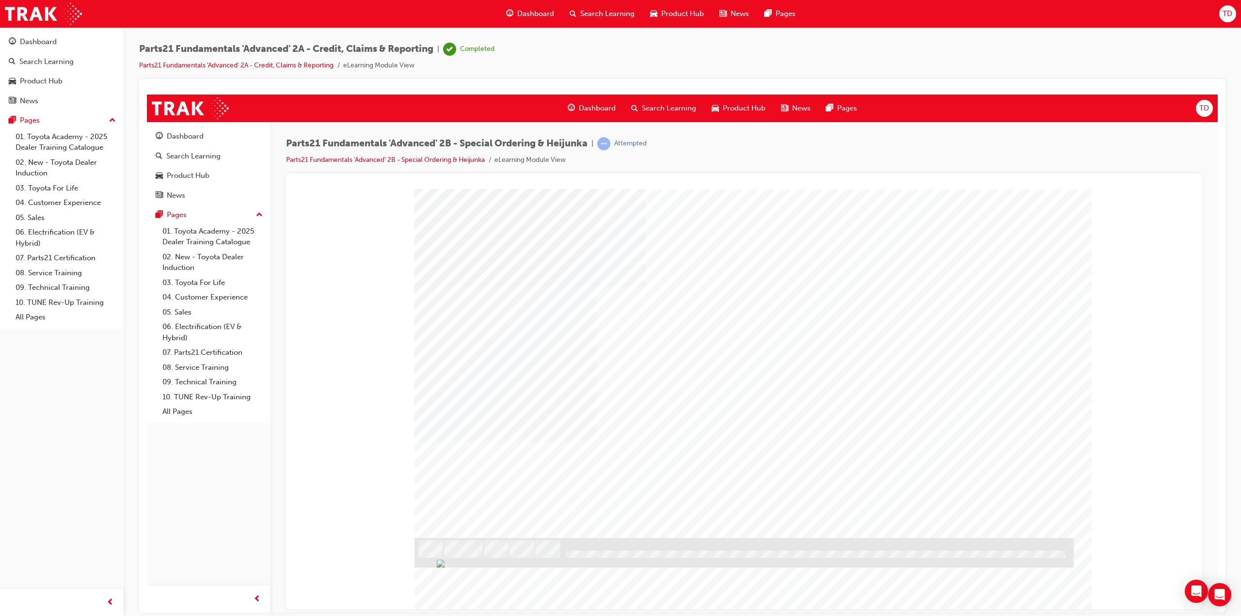
type input "tenzin dendup"
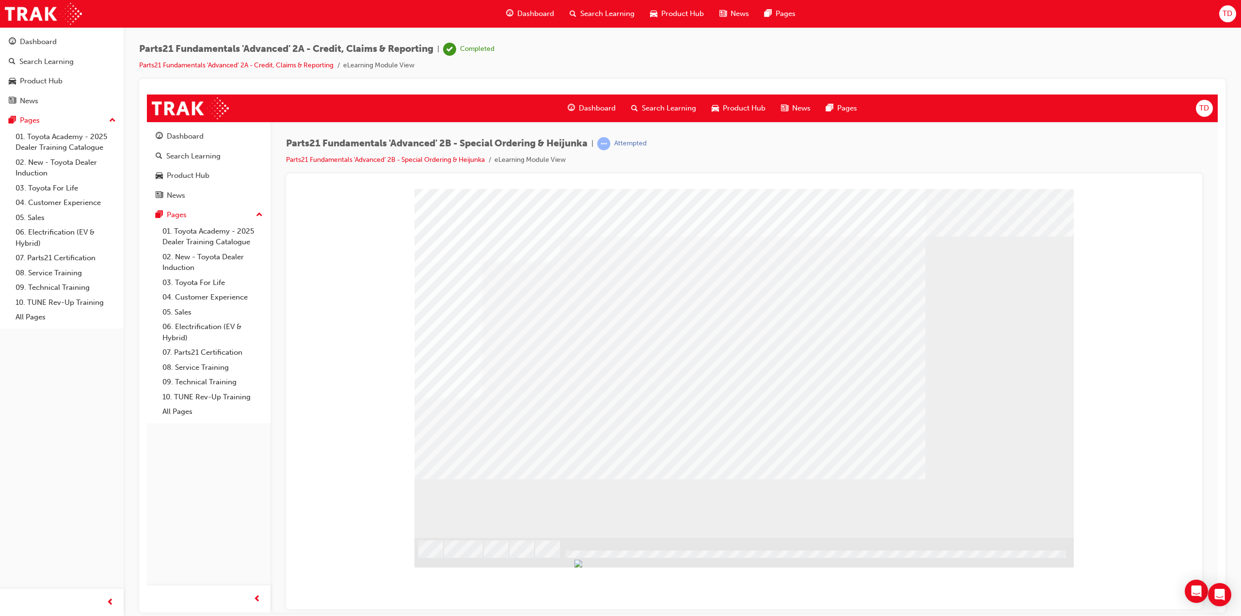
drag, startPoint x: 490, startPoint y: 292, endPoint x: 514, endPoint y: 471, distance: 180.5
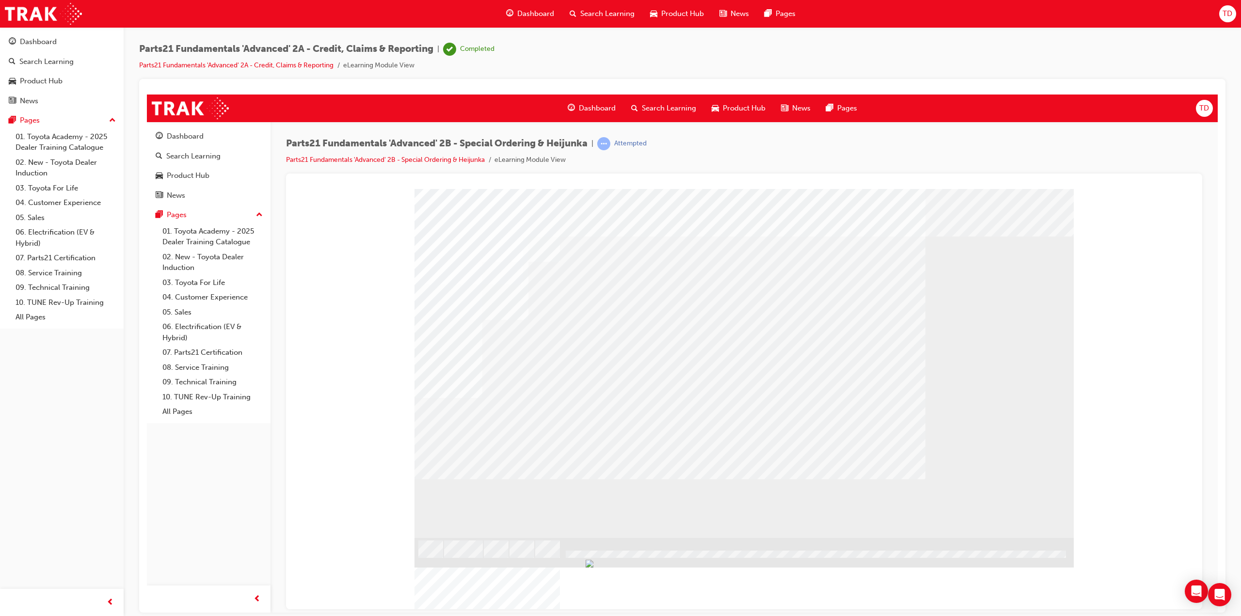
drag, startPoint x: 493, startPoint y: 345, endPoint x: 494, endPoint y: 397, distance: 52.8
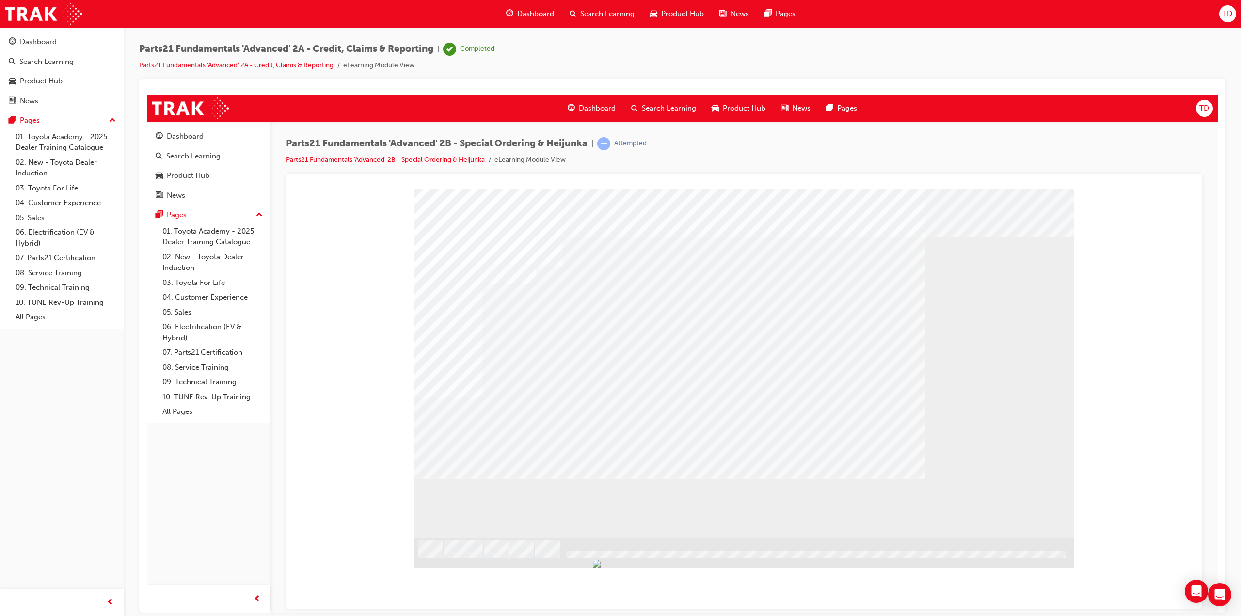
click at [492, 538] on div "In this example, the Dealer’s Facing Depot is the Brisbane TPC facing customer,…" at bounding box center [471, 585] width 115 height 95
drag, startPoint x: 494, startPoint y: 411, endPoint x: 493, endPoint y: 417, distance: 6.9
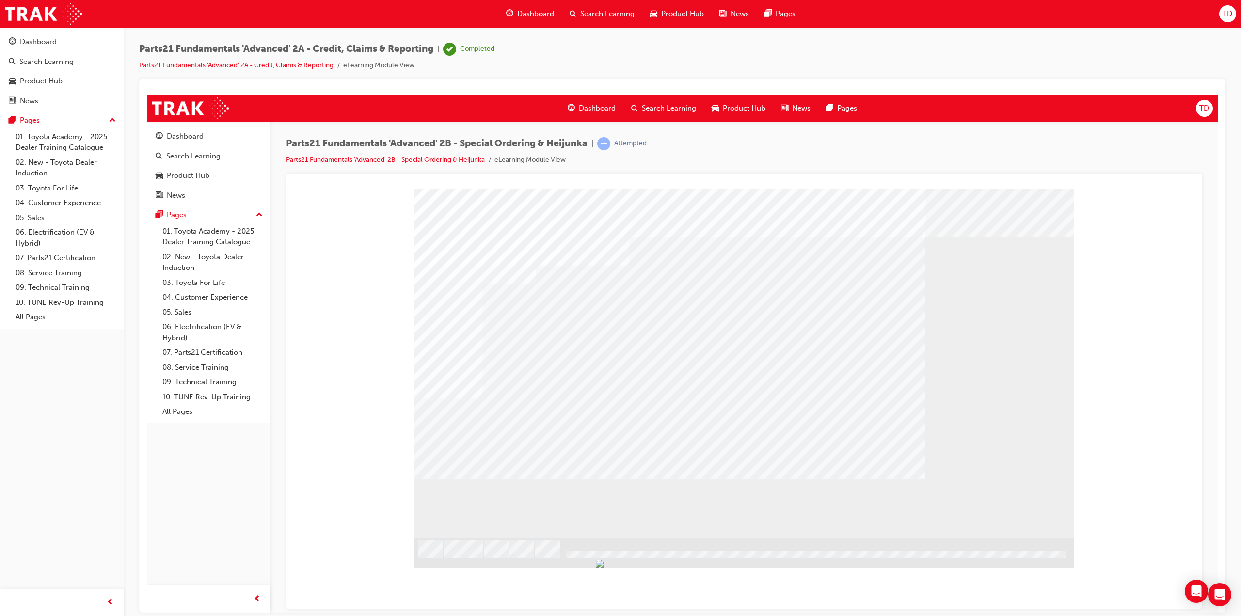
drag, startPoint x: 534, startPoint y: 300, endPoint x: 505, endPoint y: 403, distance: 107.9
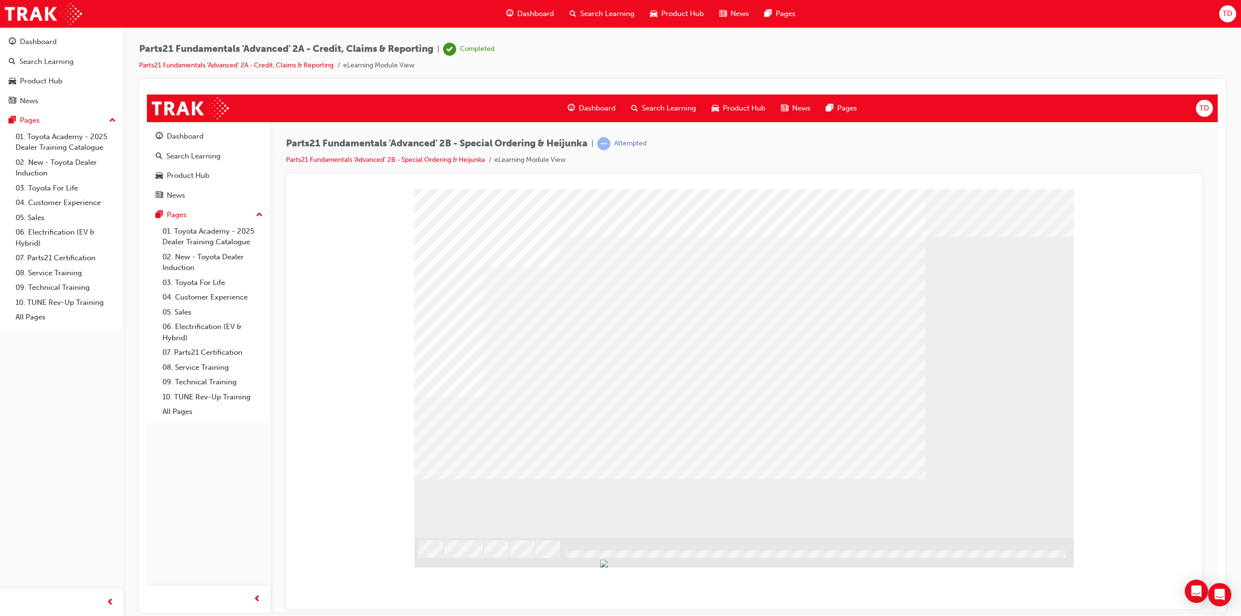
click at [500, 429] on div "" at bounding box center [743, 363] width 659 height 349
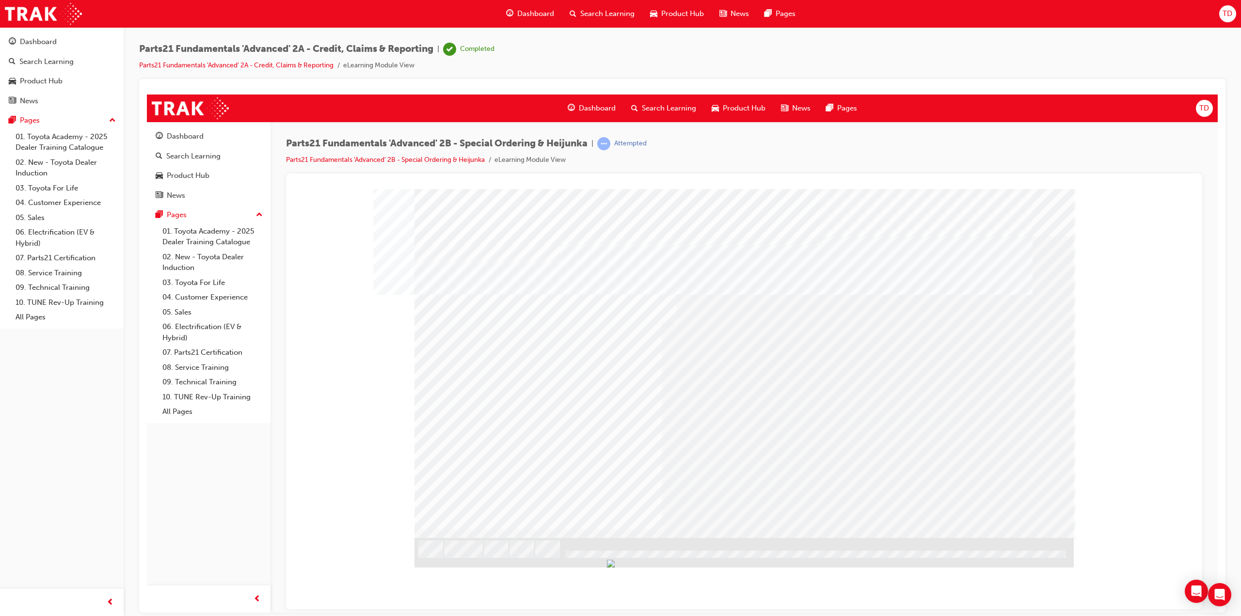
drag, startPoint x: 471, startPoint y: 291, endPoint x: 491, endPoint y: 291, distance: 20.4
click at [482, 291] on div at bounding box center [743, 363] width 659 height 349
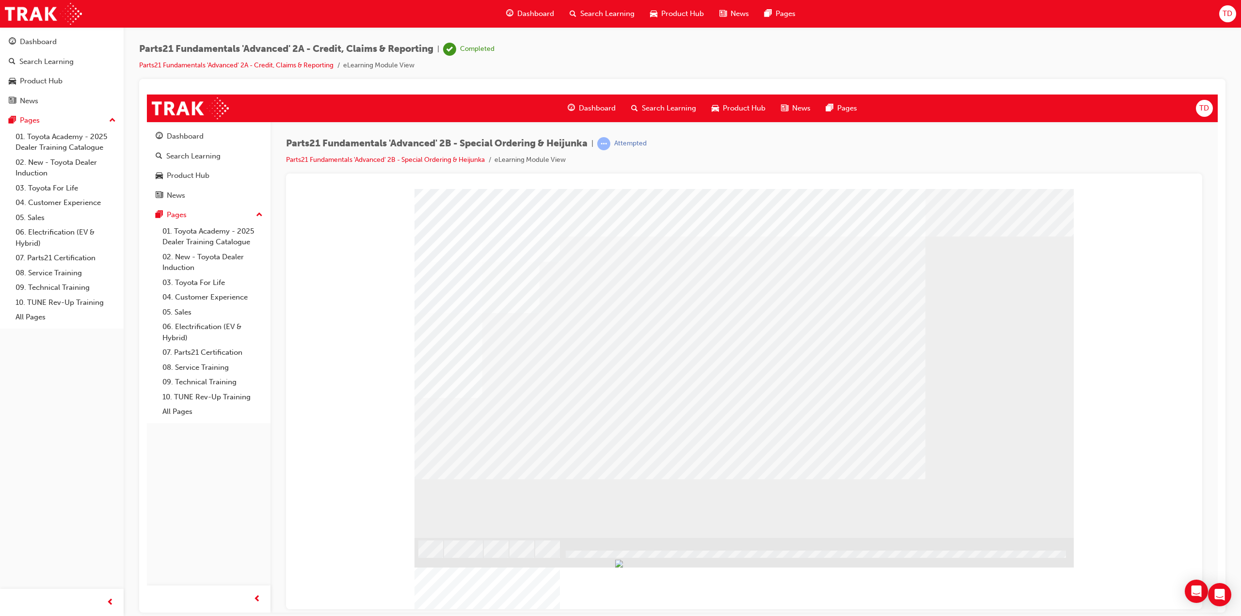
drag, startPoint x: 474, startPoint y: 399, endPoint x: 472, endPoint y: 393, distance: 6.6
click at [472, 393] on div "" at bounding box center [743, 363] width 659 height 349
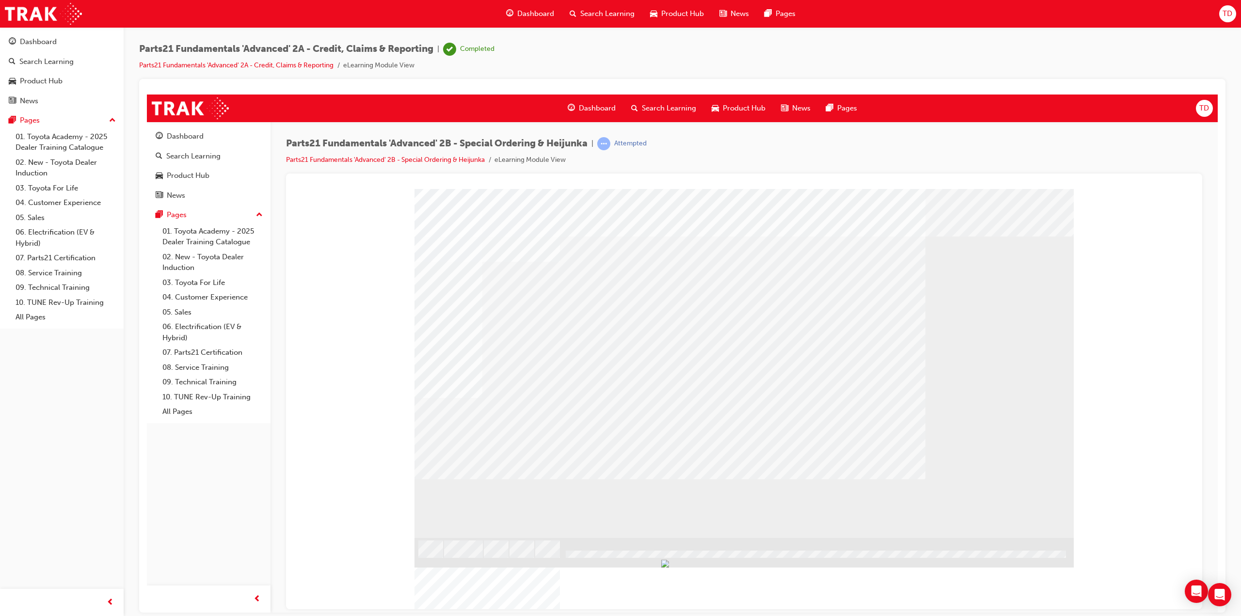
drag, startPoint x: 485, startPoint y: 332, endPoint x: 496, endPoint y: 360, distance: 29.3
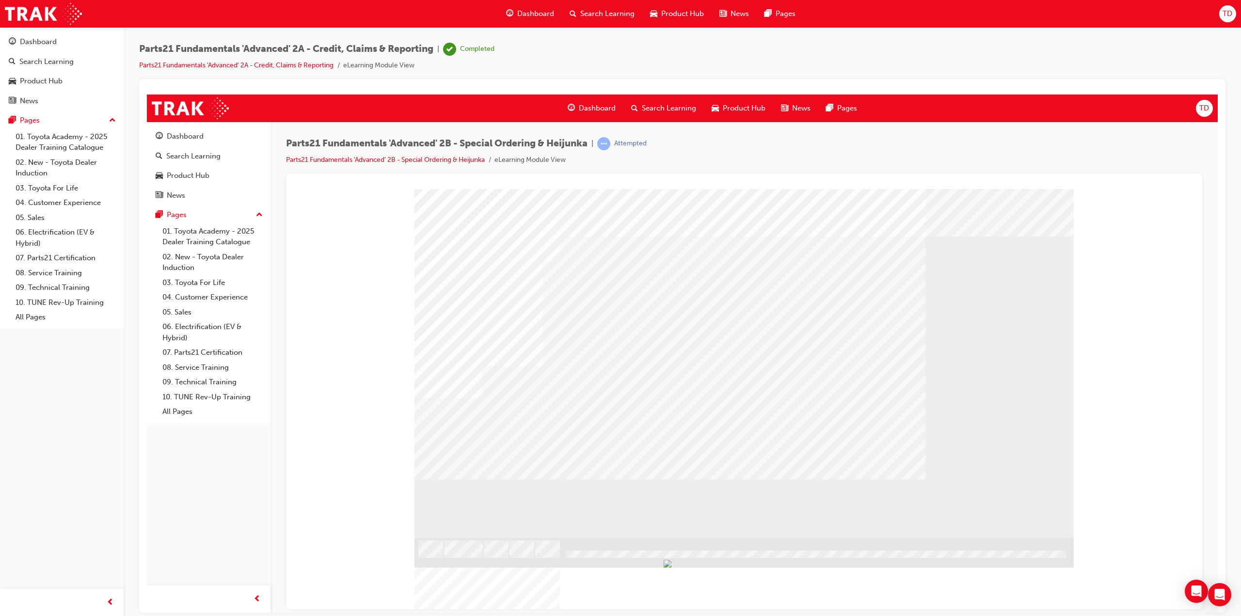
click at [519, 469] on div "" at bounding box center [743, 363] width 659 height 349
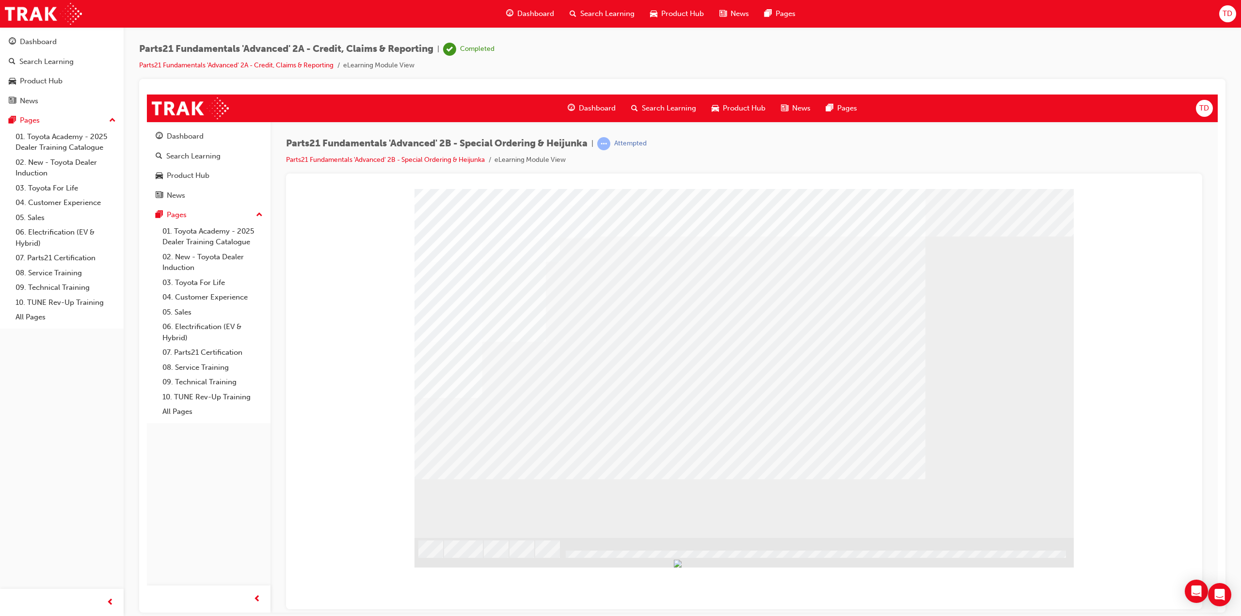
drag, startPoint x: 500, startPoint y: 421, endPoint x: 499, endPoint y: 415, distance: 6.4
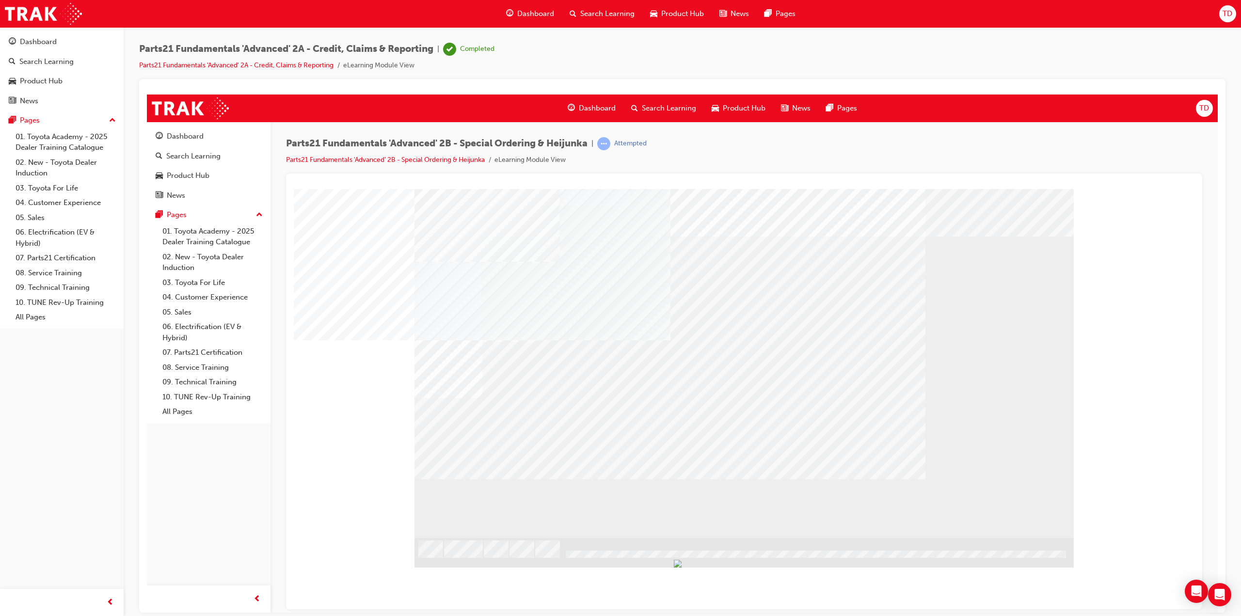
drag, startPoint x: 506, startPoint y: 379, endPoint x: 507, endPoint y: 373, distance: 5.5
drag, startPoint x: 817, startPoint y: 410, endPoint x: 862, endPoint y: 385, distance: 51.4
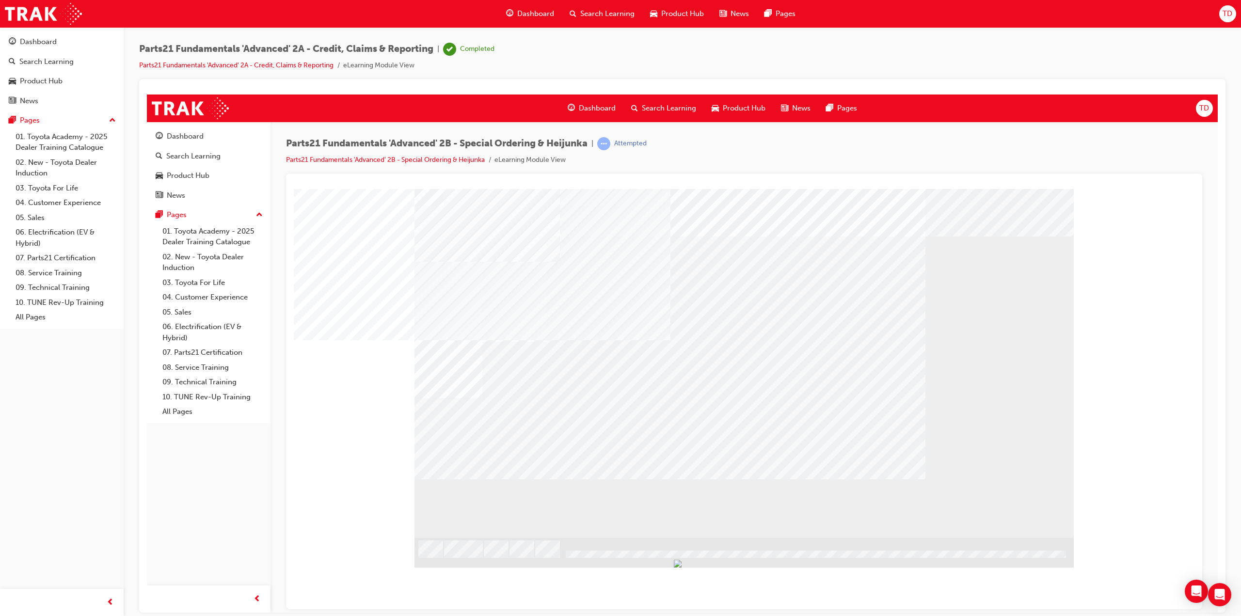
drag, startPoint x: 791, startPoint y: 382, endPoint x: 828, endPoint y: 379, distance: 37.9
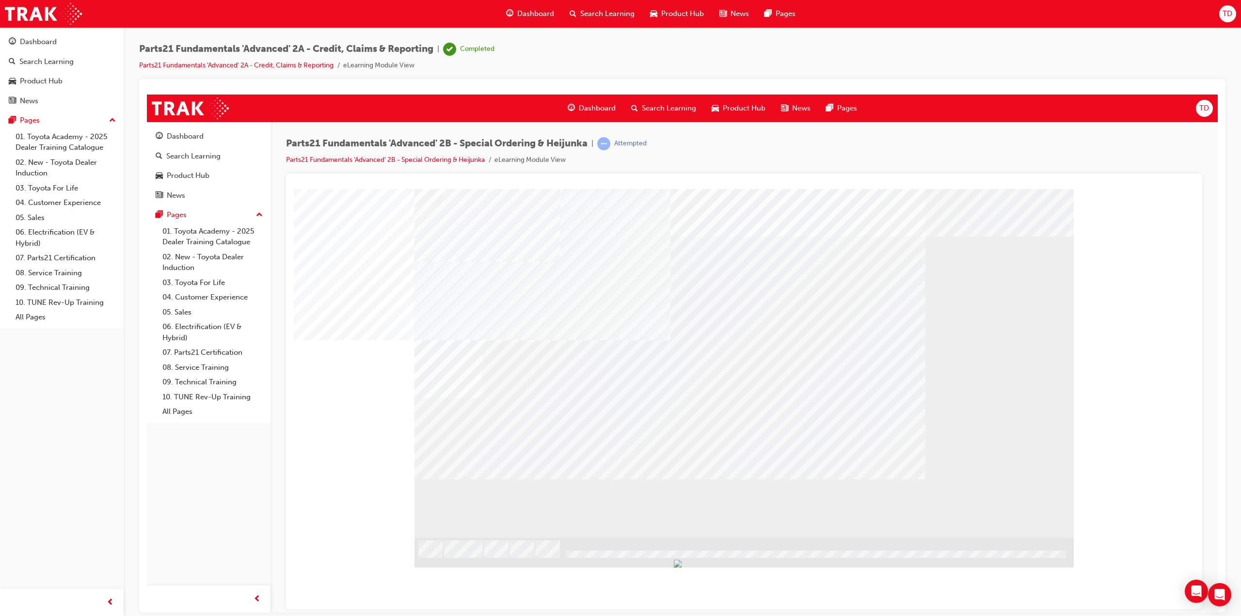
drag, startPoint x: 818, startPoint y: 469, endPoint x: 807, endPoint y: 468, distance: 11.2
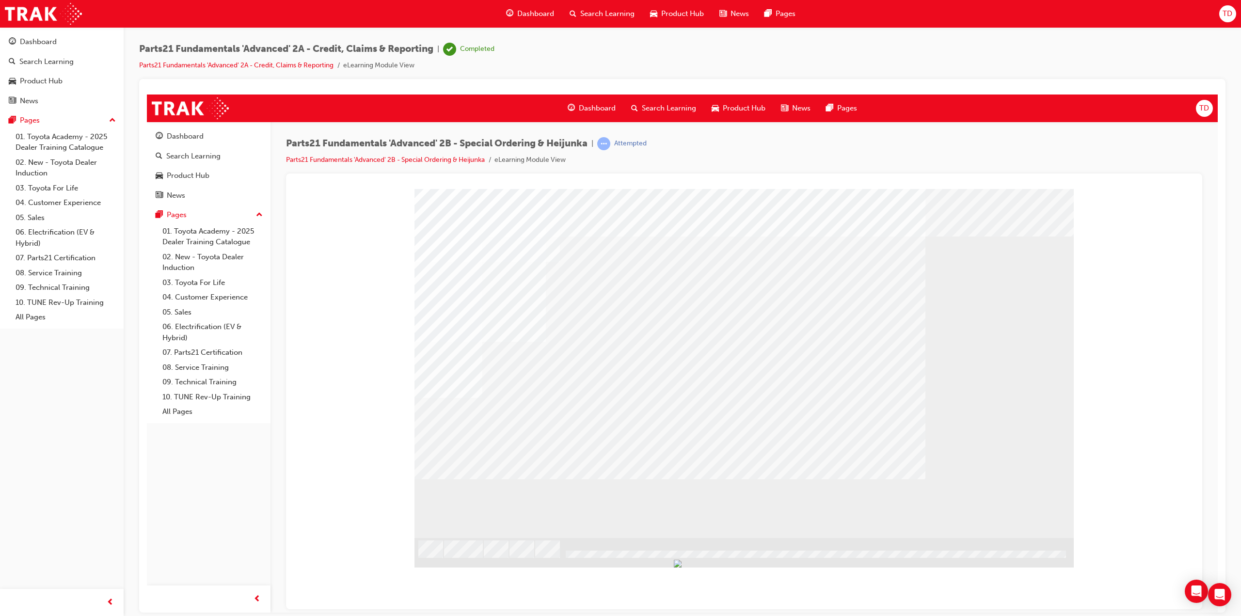
click at [475, 585] on div "BACK Trigger this button to go to the previous slide" at bounding box center [444, 593] width 61 height 17
drag, startPoint x: 757, startPoint y: 449, endPoint x: 748, endPoint y: 449, distance: 9.2
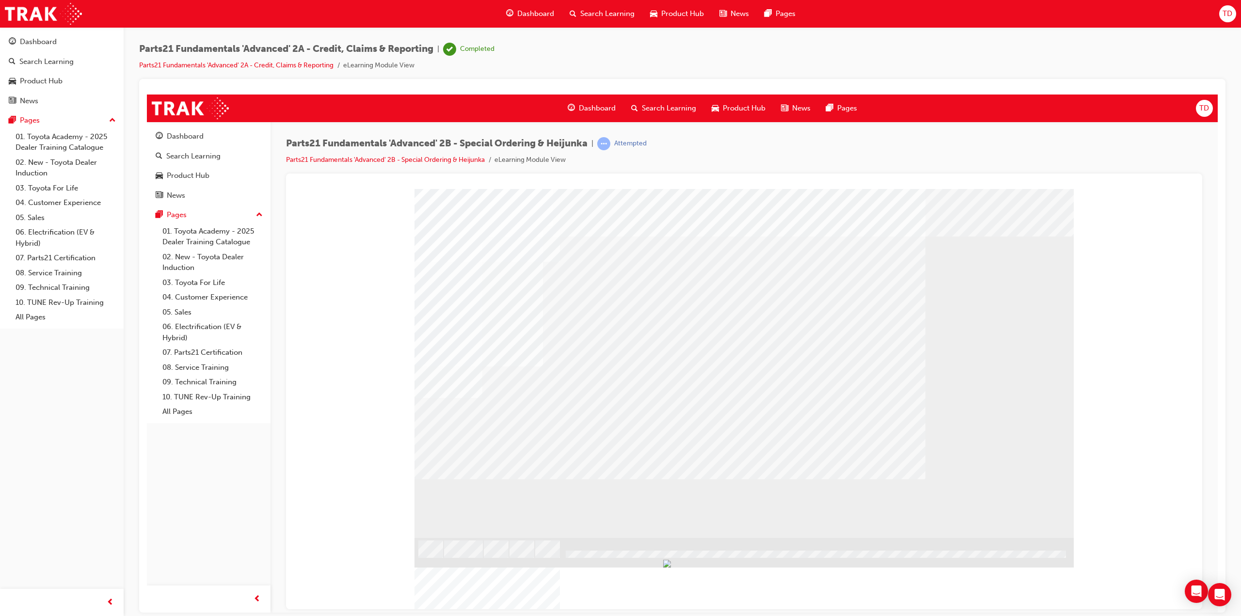
click at [512, 468] on div "" at bounding box center [743, 363] width 659 height 349
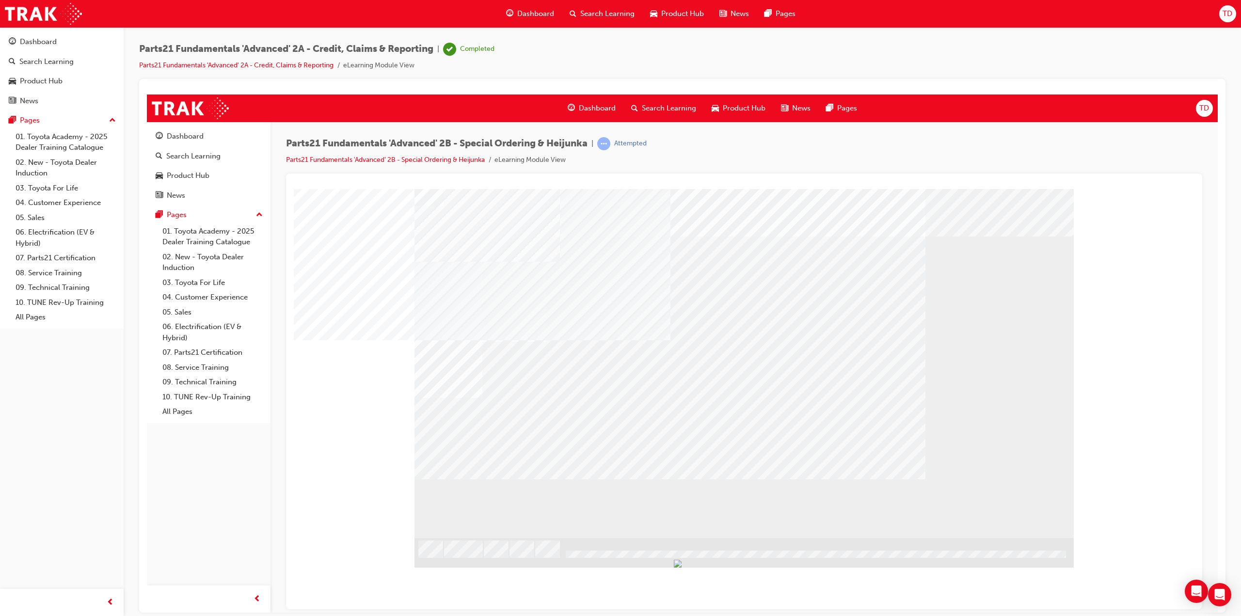
drag, startPoint x: 846, startPoint y: 384, endPoint x: 889, endPoint y: 388, distance: 43.8
click at [866, 385] on div at bounding box center [743, 363] width 659 height 349
drag, startPoint x: 867, startPoint y: 373, endPoint x: 763, endPoint y: 331, distance: 112.6
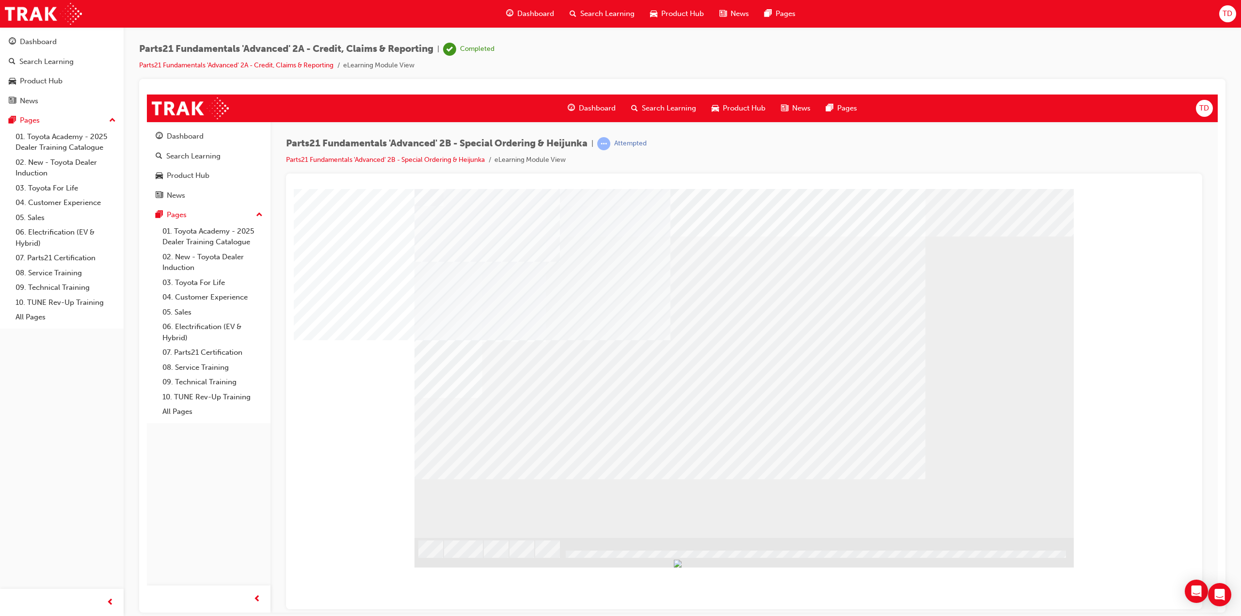
click at [862, 371] on div at bounding box center [743, 363] width 659 height 349
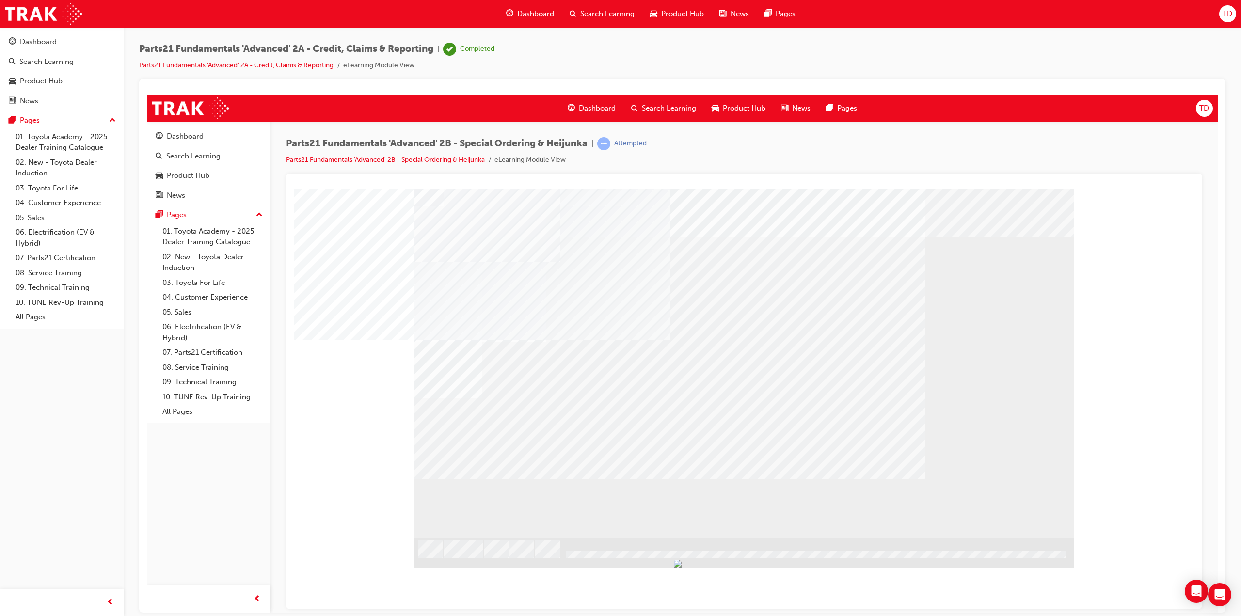
drag, startPoint x: 848, startPoint y: 299, endPoint x: 771, endPoint y: 290, distance: 77.1
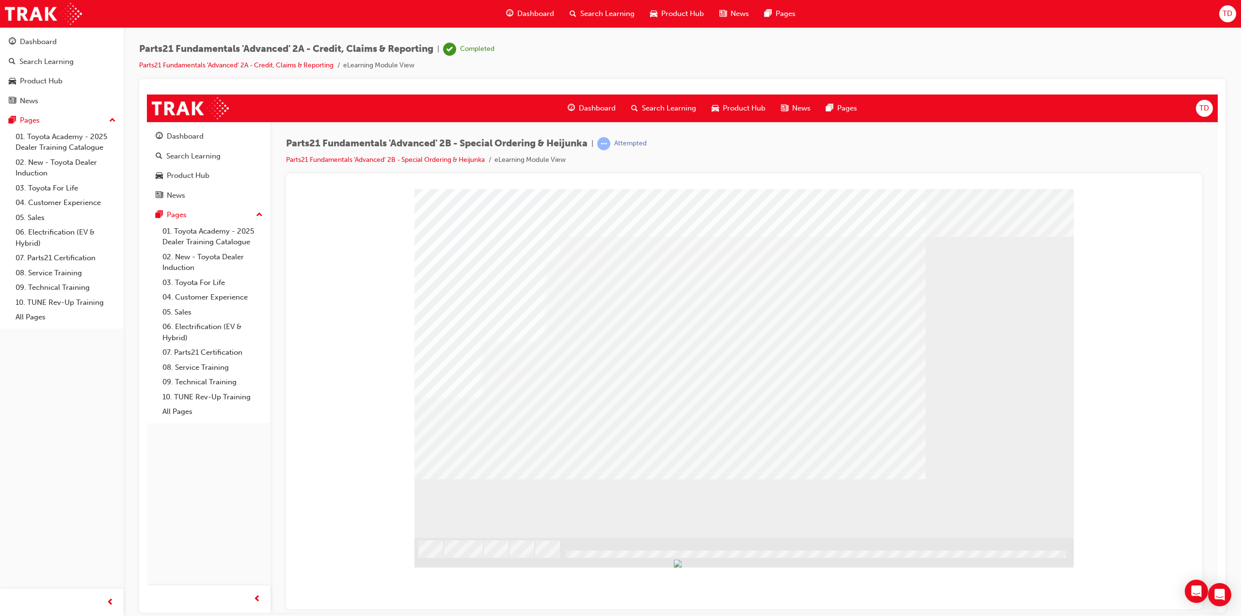
drag, startPoint x: 847, startPoint y: 345, endPoint x: 608, endPoint y: 406, distance: 246.3
drag, startPoint x: 497, startPoint y: 470, endPoint x: 661, endPoint y: 443, distance: 166.1
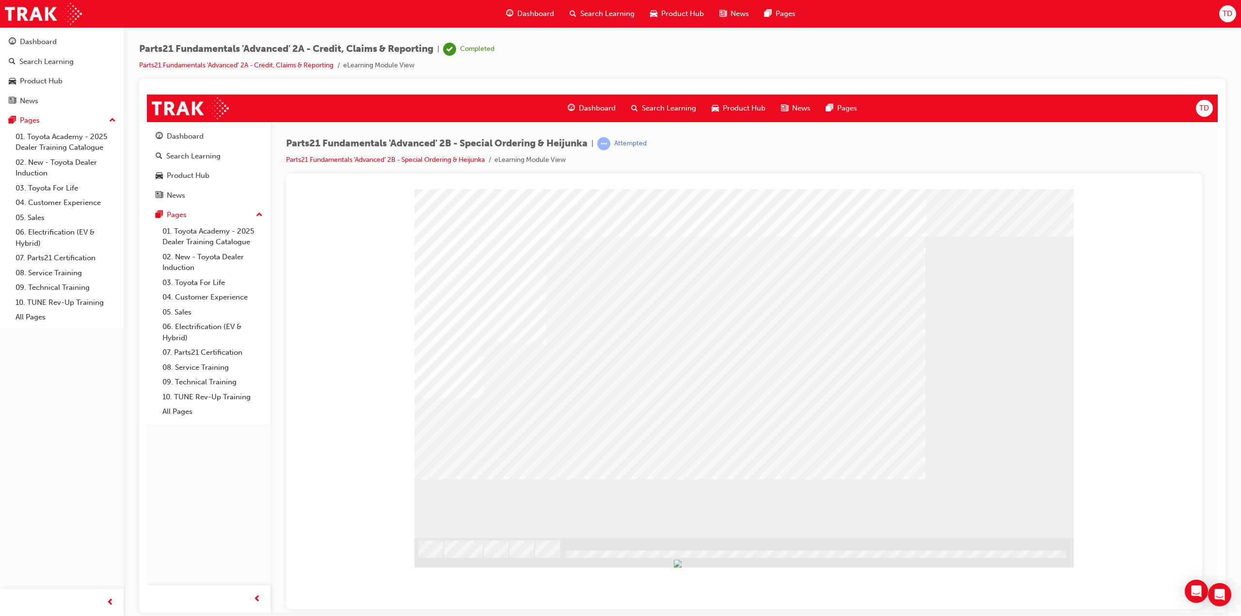
drag, startPoint x: 473, startPoint y: 367, endPoint x: 470, endPoint y: 506, distance: 139.6
click at [473, 499] on div at bounding box center [743, 363] width 659 height 349
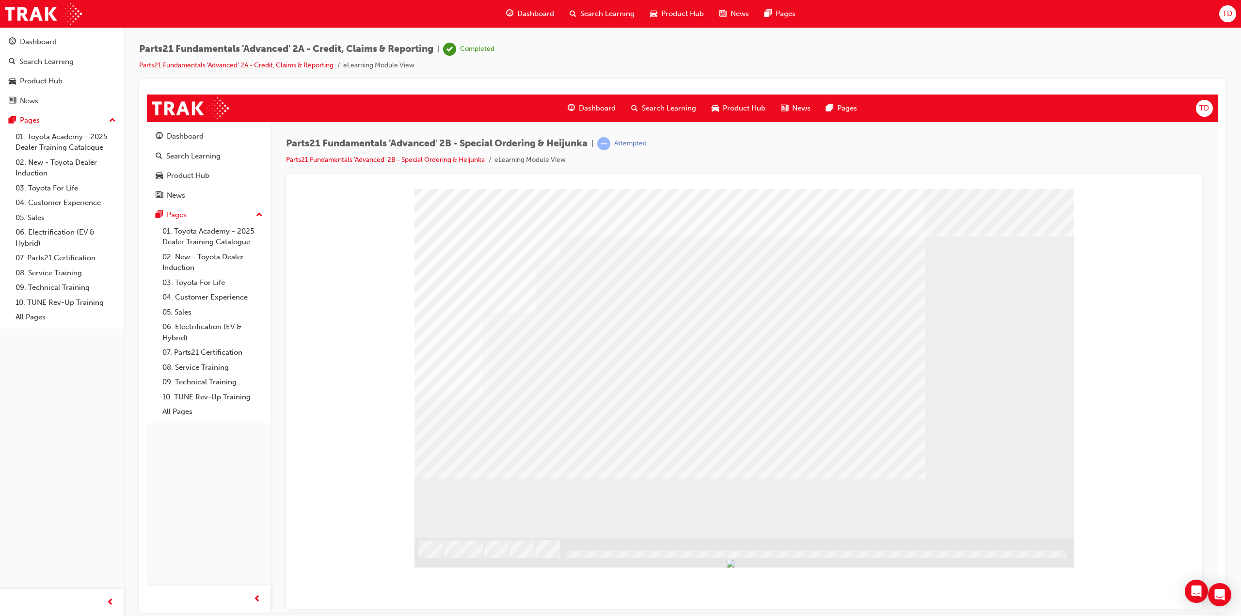
click at [490, 444] on div "" at bounding box center [743, 363] width 659 height 349
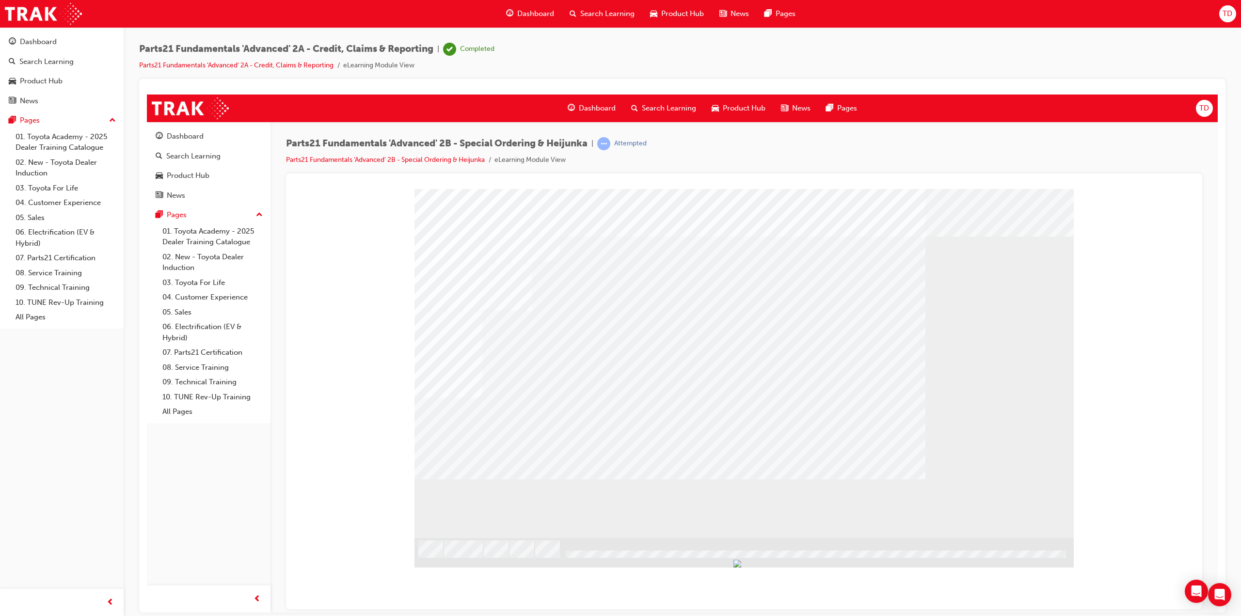
click at [481, 429] on div "" at bounding box center [743, 363] width 659 height 349
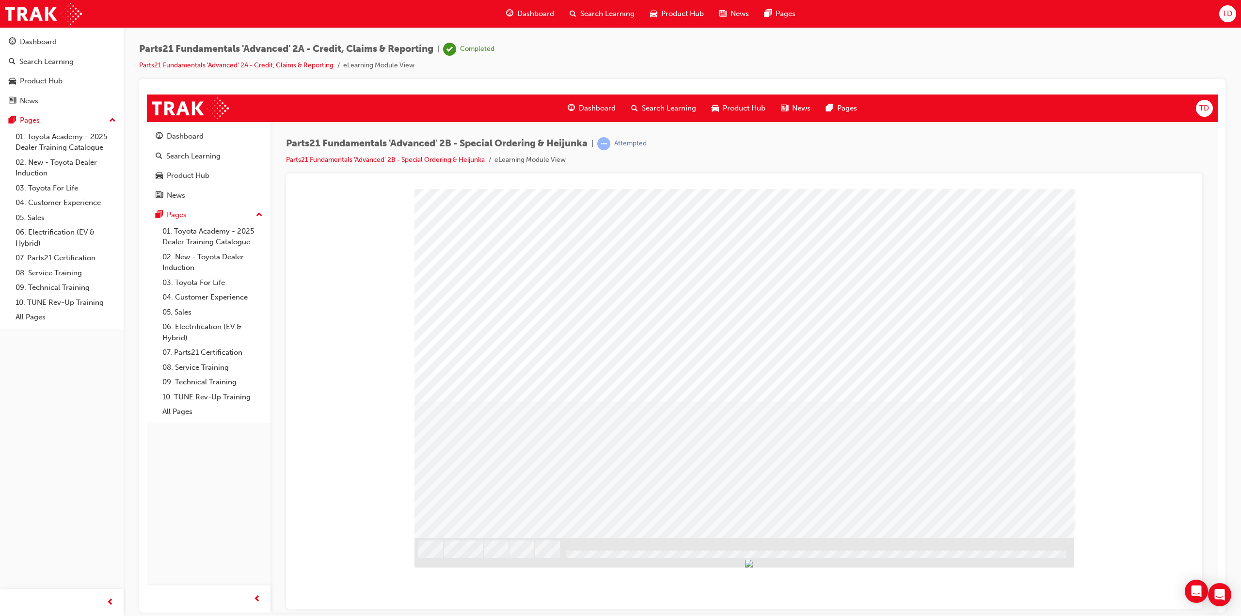
drag, startPoint x: 629, startPoint y: 426, endPoint x: 500, endPoint y: 408, distance: 130.2
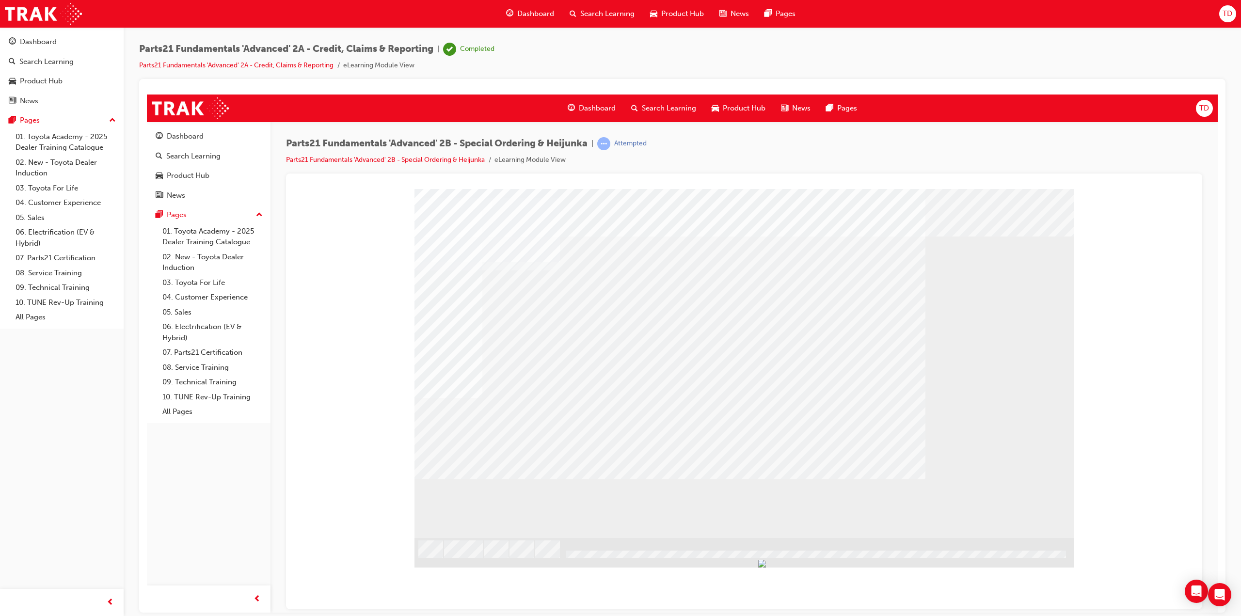
drag, startPoint x: 894, startPoint y: 357, endPoint x: 883, endPoint y: 310, distance: 48.3
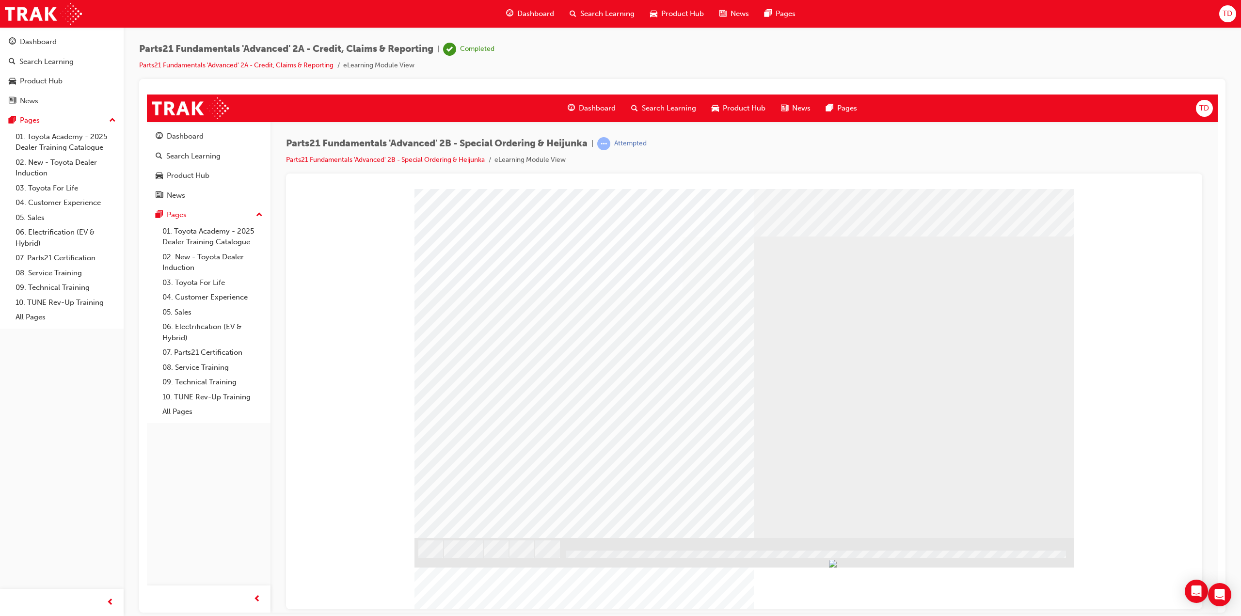
click at [1019, 524] on div "multistate" at bounding box center [743, 363] width 659 height 349
drag, startPoint x: 1016, startPoint y: 519, endPoint x: 1010, endPoint y: 519, distance: 6.3
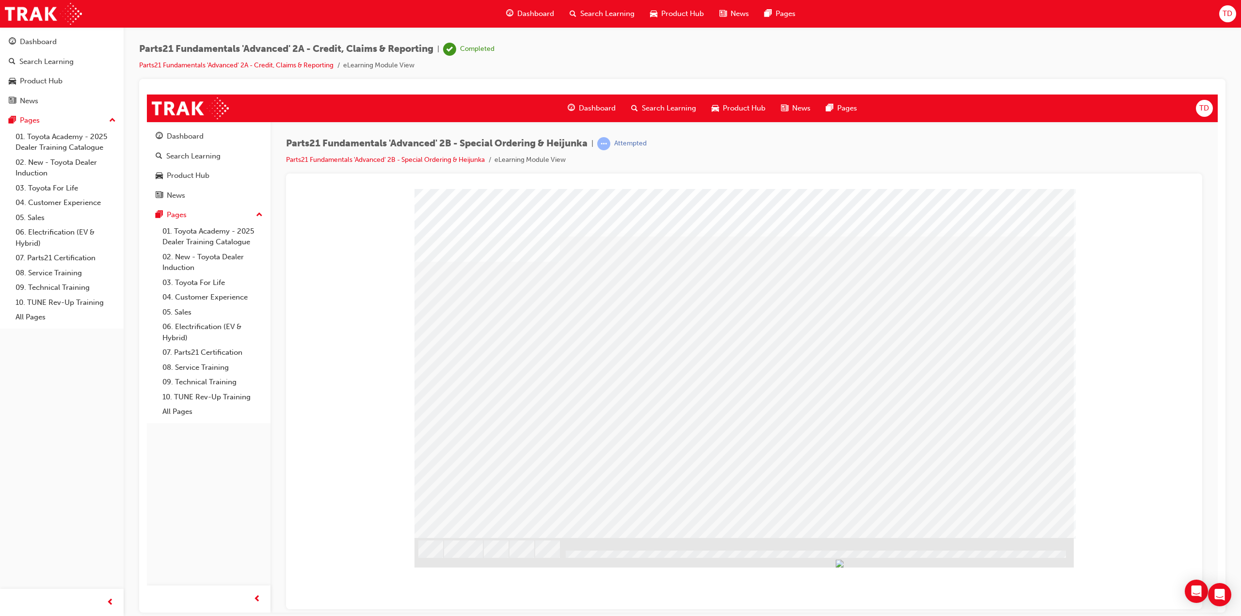
drag, startPoint x: 726, startPoint y: 335, endPoint x: 729, endPoint y: 343, distance: 7.8
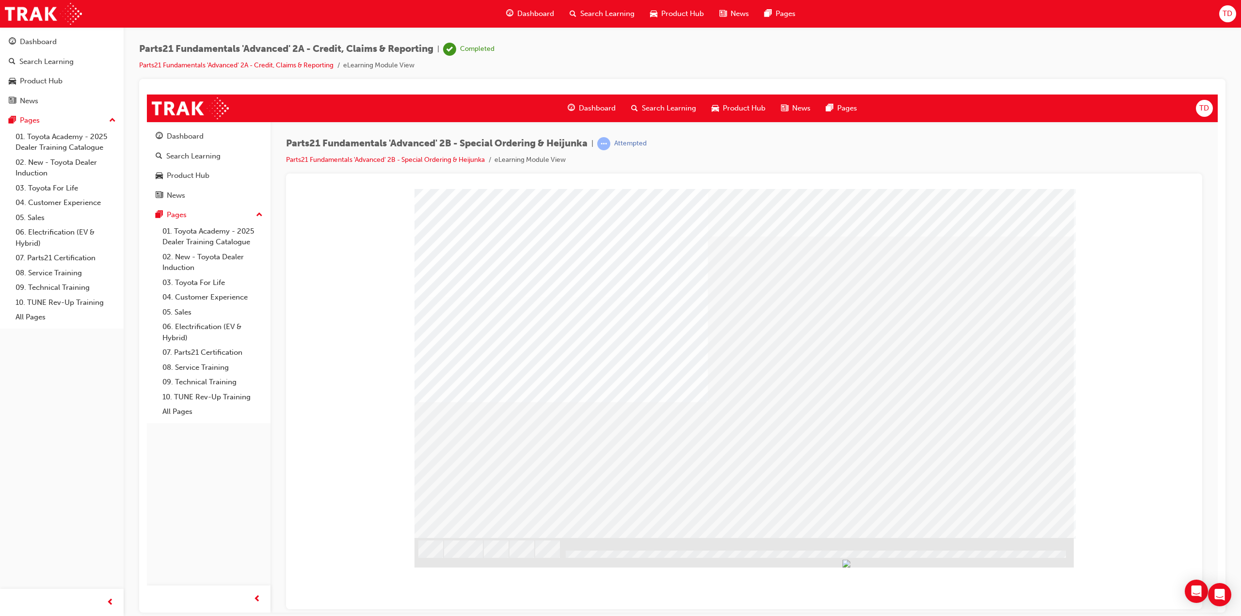
drag, startPoint x: 597, startPoint y: 374, endPoint x: 856, endPoint y: 420, distance: 263.0
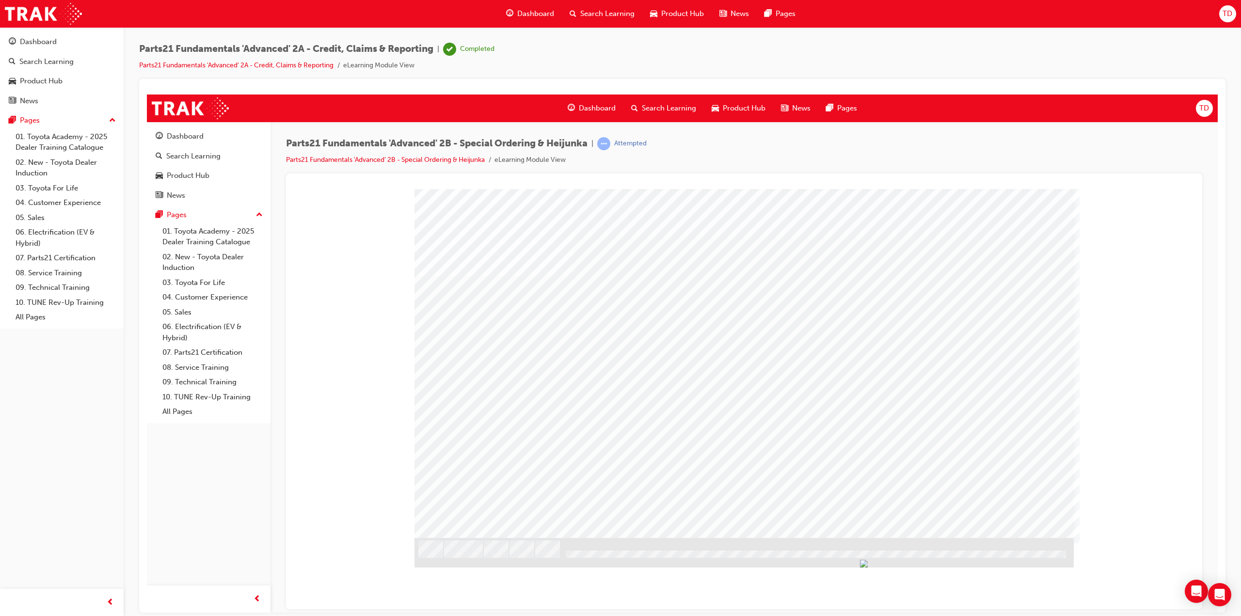
drag, startPoint x: 523, startPoint y: 333, endPoint x: 533, endPoint y: 334, distance: 10.3
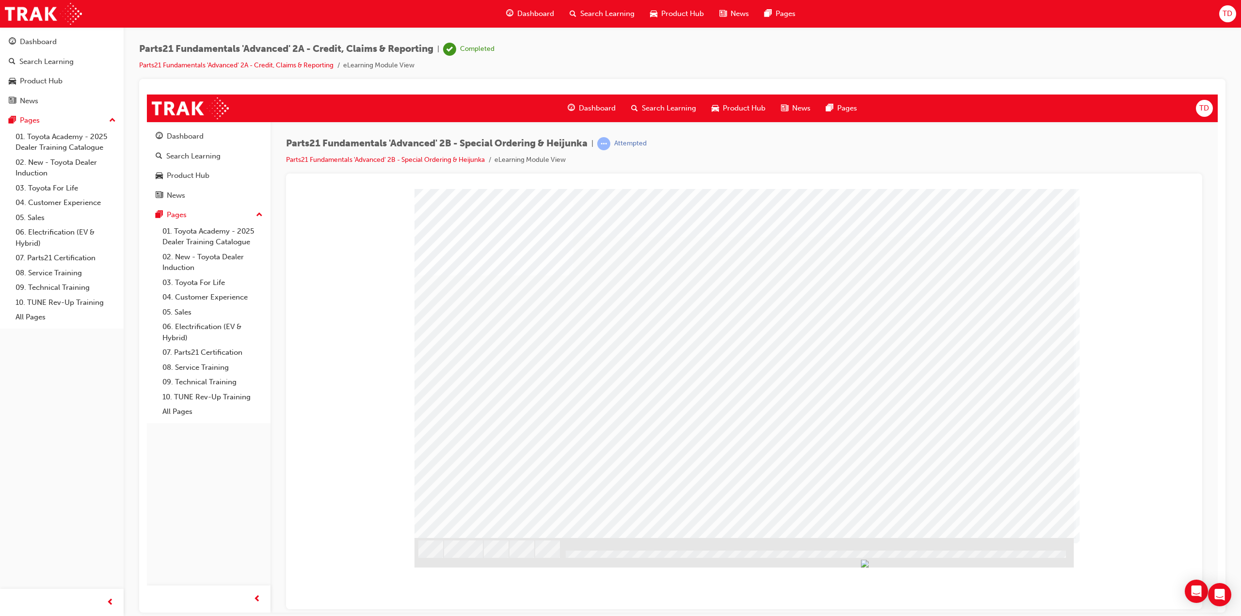
drag, startPoint x: 758, startPoint y: 336, endPoint x: 765, endPoint y: 340, distance: 7.6
drag, startPoint x: 811, startPoint y: 406, endPoint x: 787, endPoint y: 450, distance: 50.3
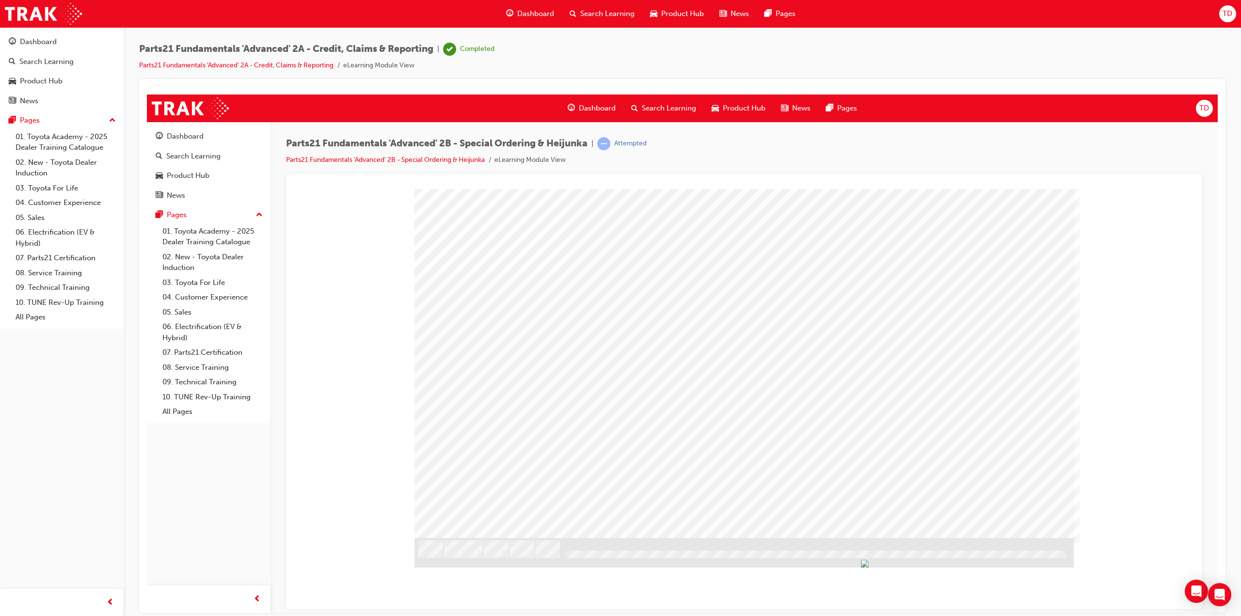
drag, startPoint x: 886, startPoint y: 389, endPoint x: 782, endPoint y: 417, distance: 107.6
click at [882, 390] on div "s12" at bounding box center [743, 363] width 659 height 349
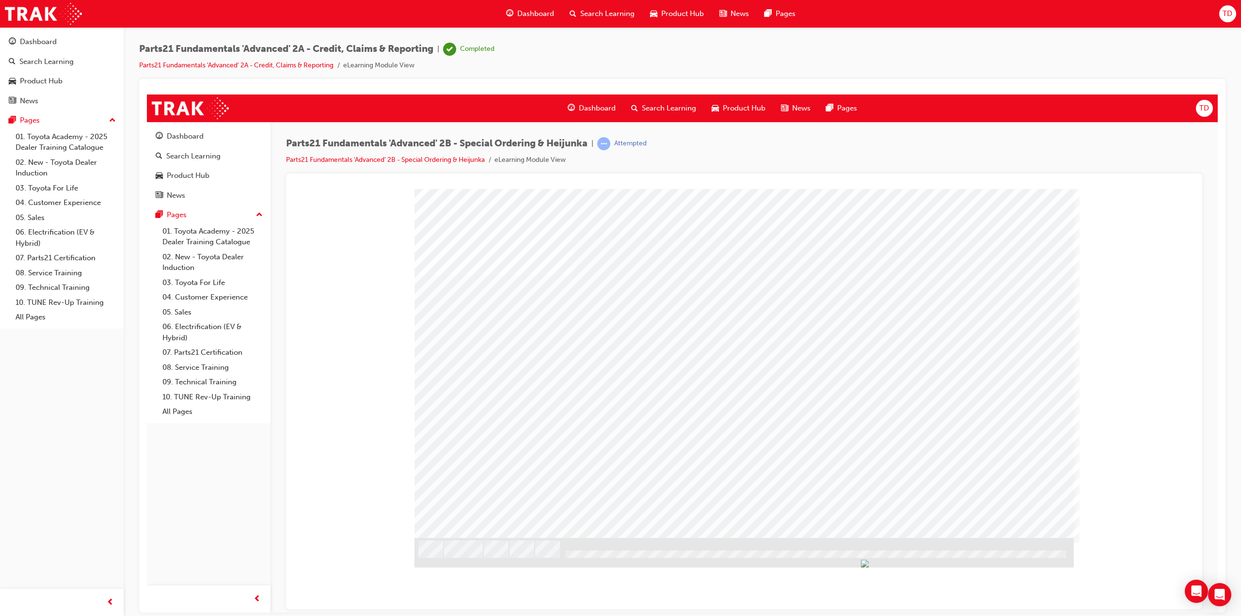
drag, startPoint x: 456, startPoint y: 396, endPoint x: 466, endPoint y: 357, distance: 40.1
drag, startPoint x: 524, startPoint y: 271, endPoint x: 542, endPoint y: 272, distance: 17.5
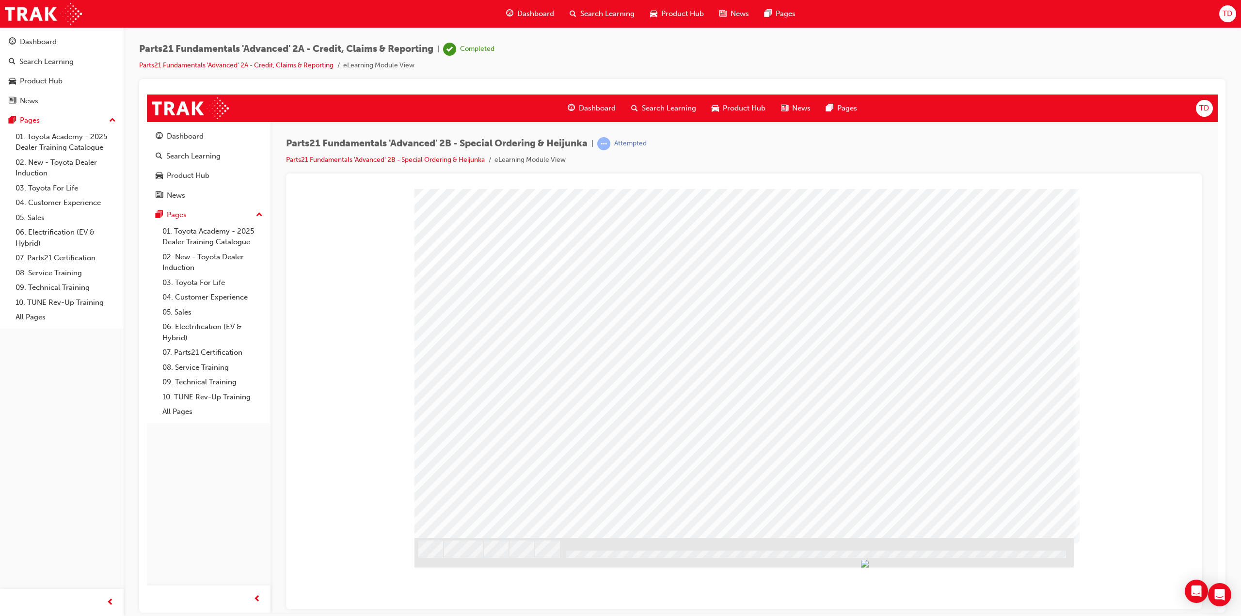
drag, startPoint x: 651, startPoint y: 284, endPoint x: 744, endPoint y: 283, distance: 93.1
drag, startPoint x: 788, startPoint y: 285, endPoint x: 894, endPoint y: 275, distance: 106.1
drag, startPoint x: 905, startPoint y: 273, endPoint x: 909, endPoint y: 285, distance: 12.7
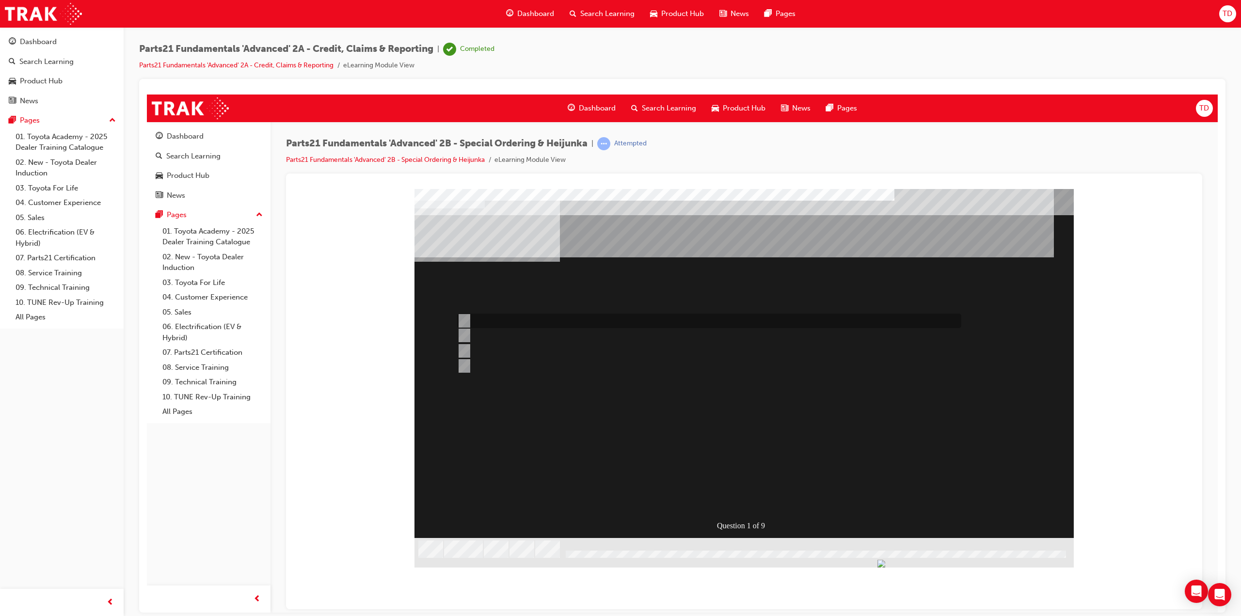
click at [469, 317] on div at bounding box center [707, 321] width 504 height 15
radio input "true"
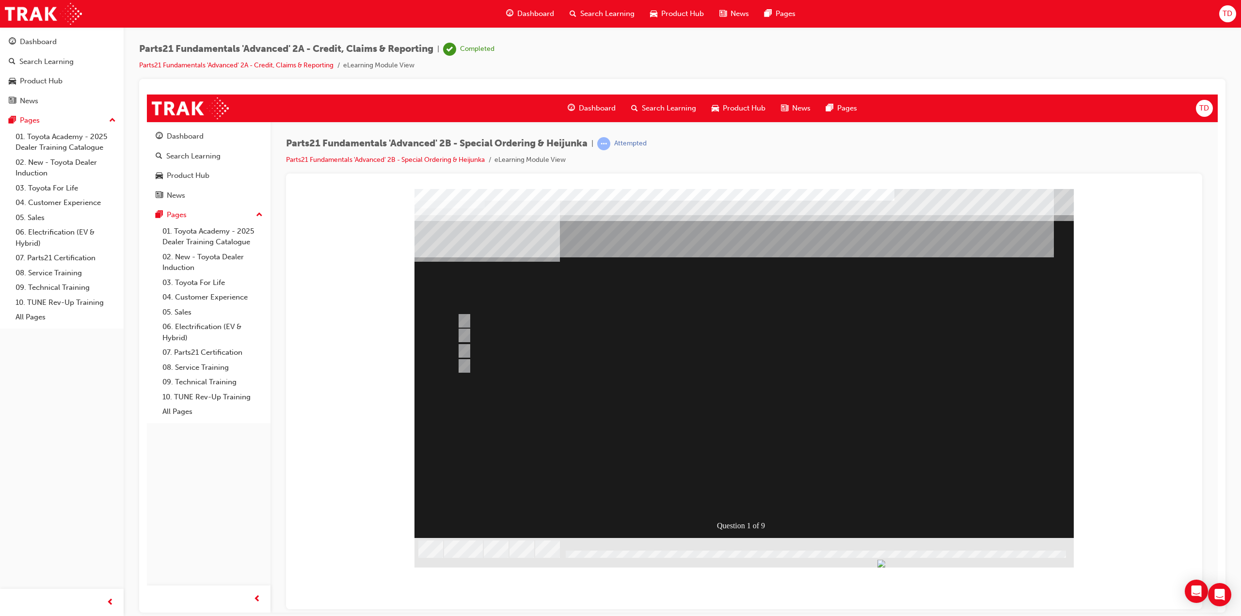
click at [465, 351] on div at bounding box center [743, 374] width 659 height 371
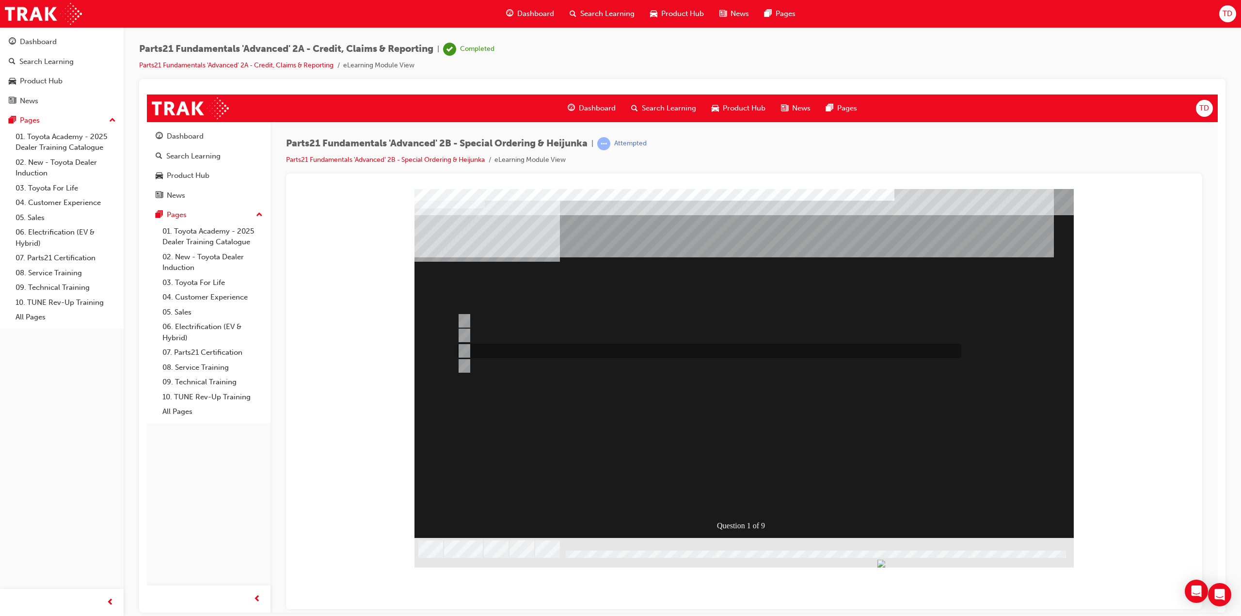
click at [459, 351] on input "Must be for Dealer Workshop repair orders requiring parts urgently" at bounding box center [462, 351] width 11 height 11
radio input "true"
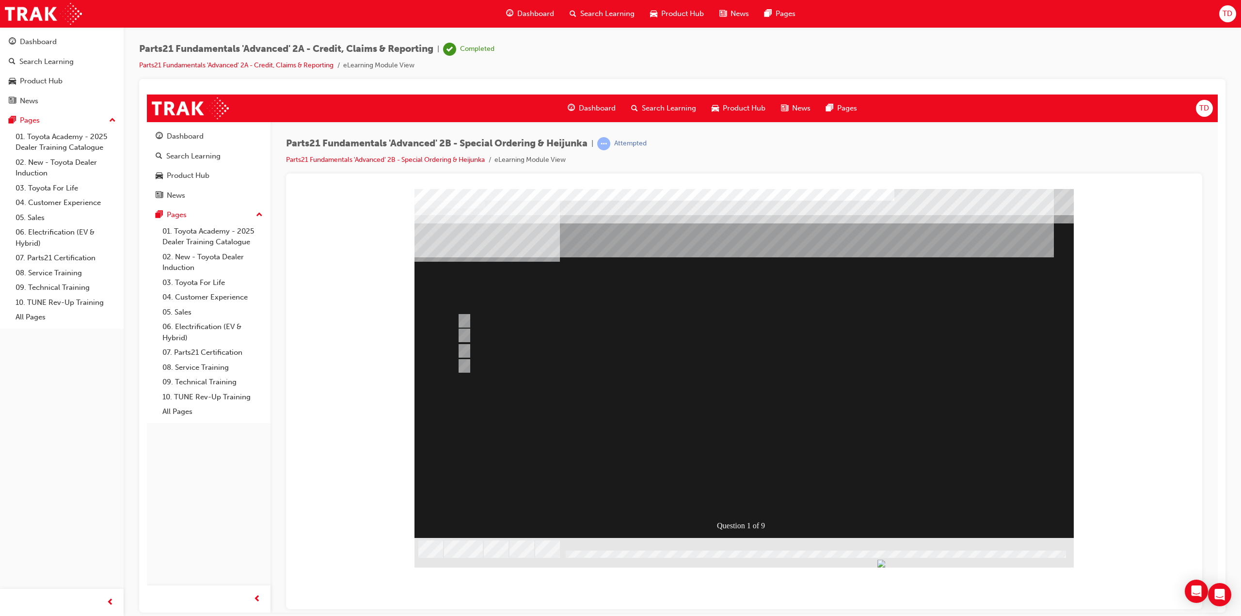
click at [751, 500] on div at bounding box center [743, 374] width 659 height 371
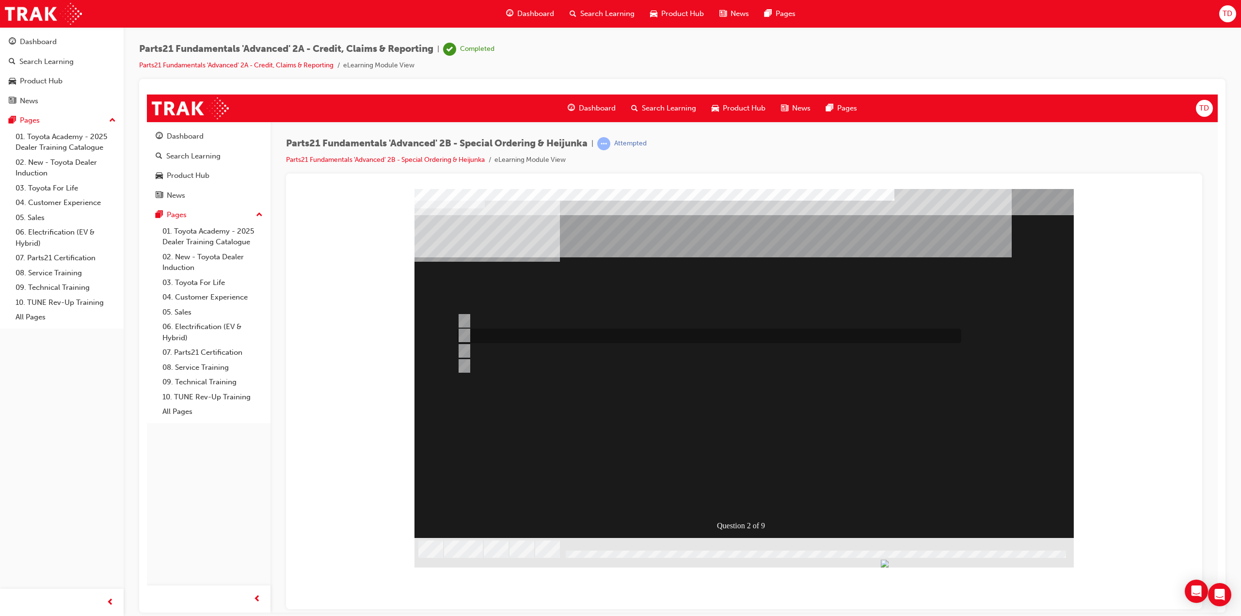
click at [467, 333] on input "Dealer Facing Depot" at bounding box center [462, 335] width 11 height 11
radio input "true"
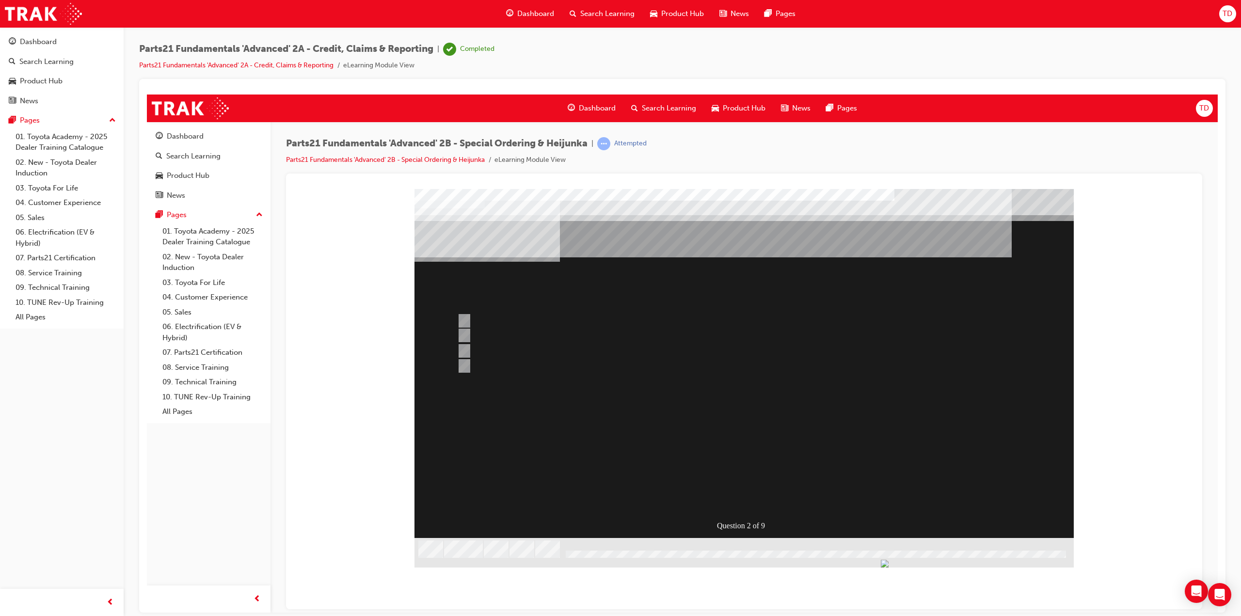
click at [463, 363] on div at bounding box center [743, 374] width 659 height 371
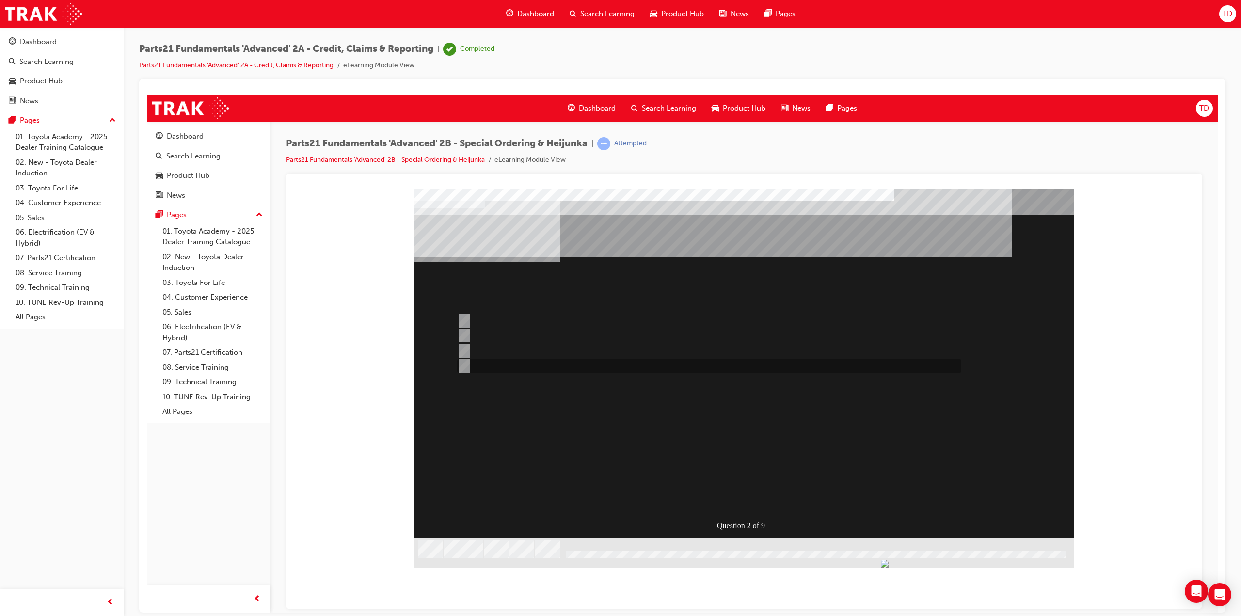
click at [462, 364] on input "None of the Above" at bounding box center [462, 366] width 11 height 11
radio input "true"
click at [475, 348] on div at bounding box center [743, 374] width 659 height 371
click at [463, 323] on input "Japan" at bounding box center [462, 321] width 11 height 11
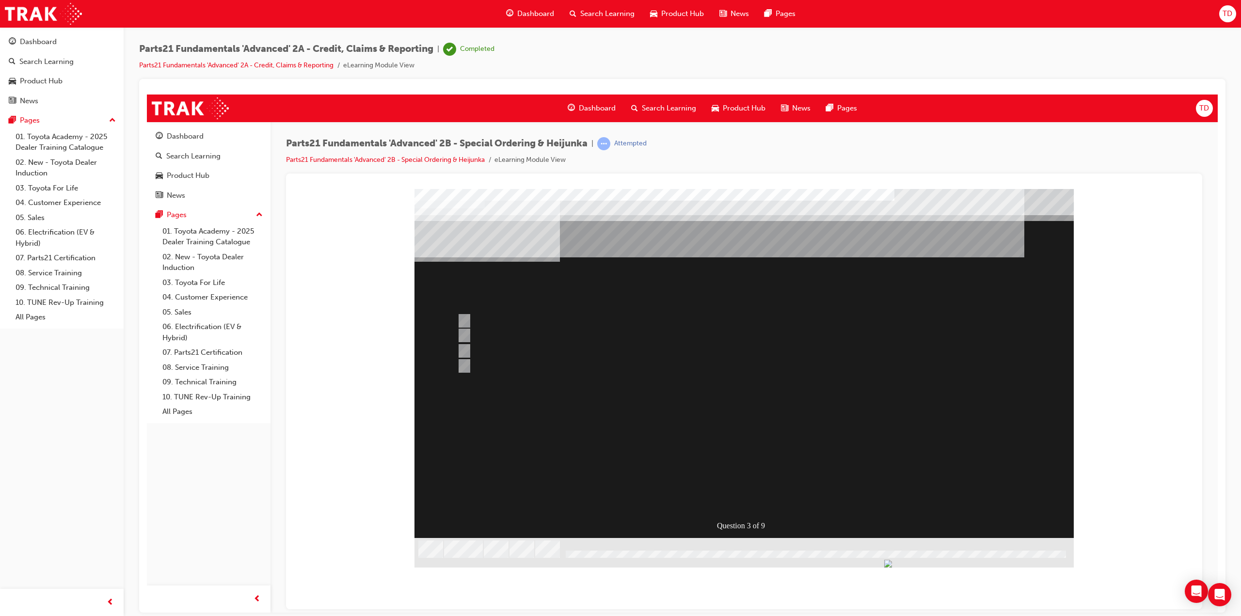
click at [462, 337] on div at bounding box center [743, 374] width 659 height 371
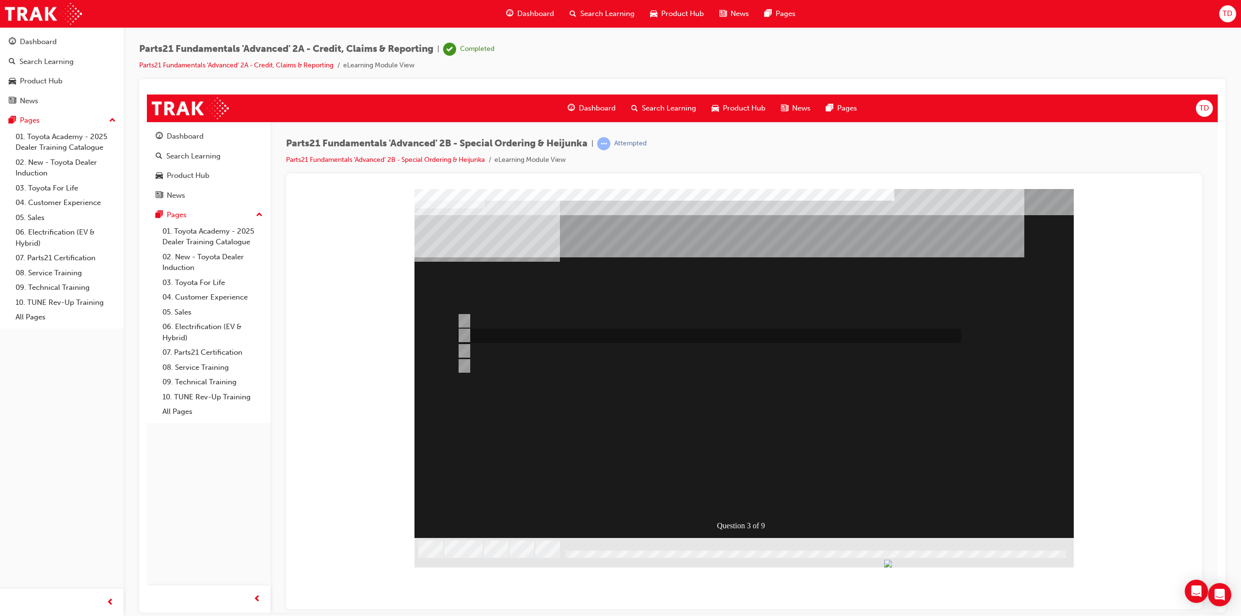
click at [468, 333] on div at bounding box center [707, 336] width 504 height 15
radio input "false"
radio input "true"
click at [748, 464] on div "" at bounding box center [650, 449] width 472 height 29
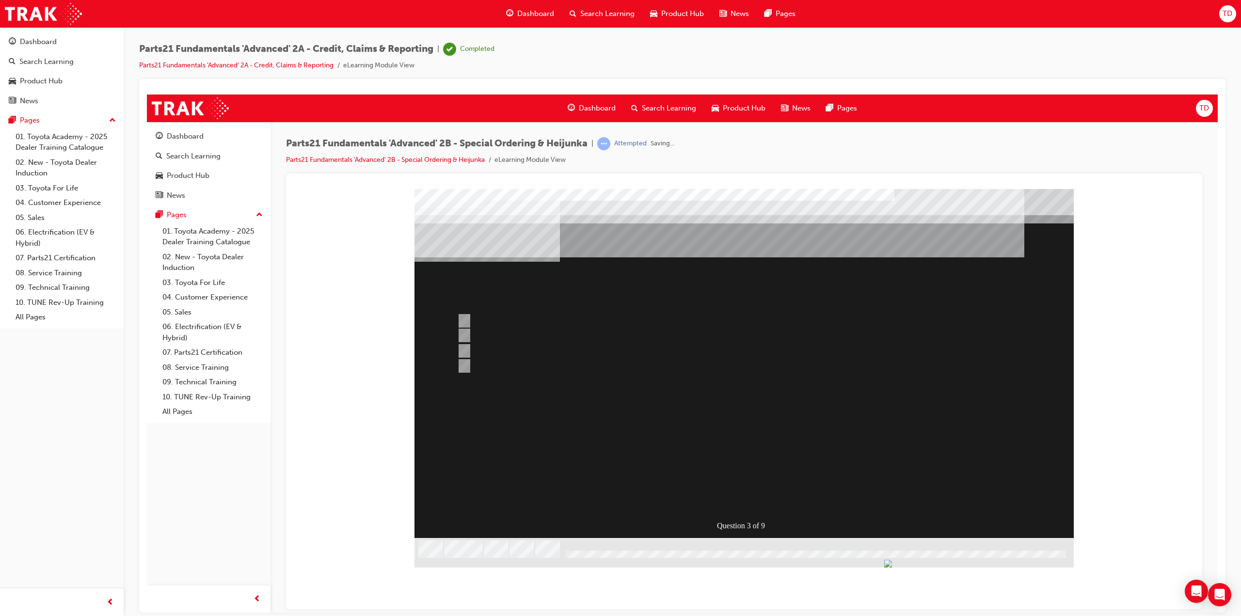
click at [738, 492] on div at bounding box center [743, 374] width 659 height 371
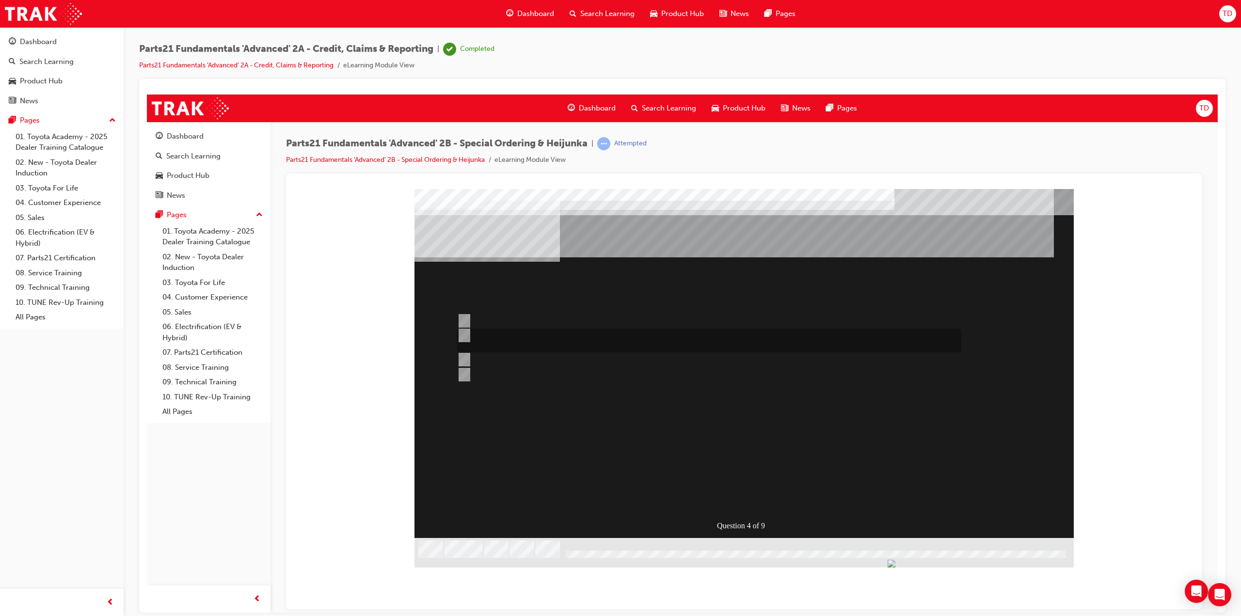
click at [466, 333] on input "Ability to procure urgently required parts from non-facing and central parts de…" at bounding box center [462, 335] width 11 height 11
radio input "true"
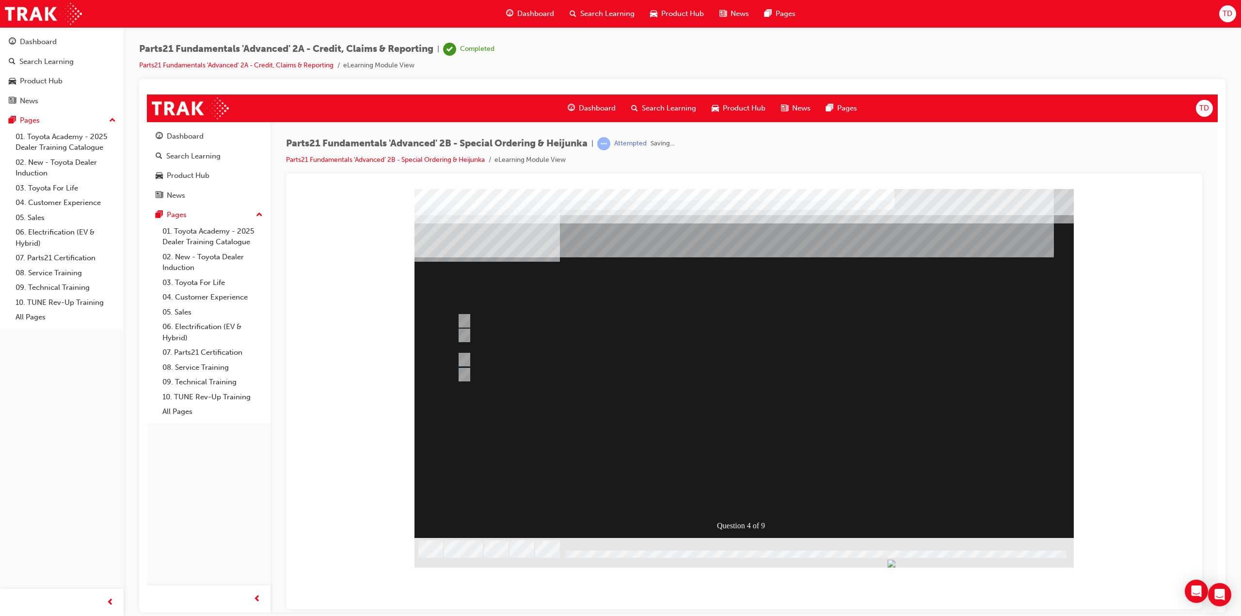
click at [738, 493] on div at bounding box center [743, 374] width 659 height 371
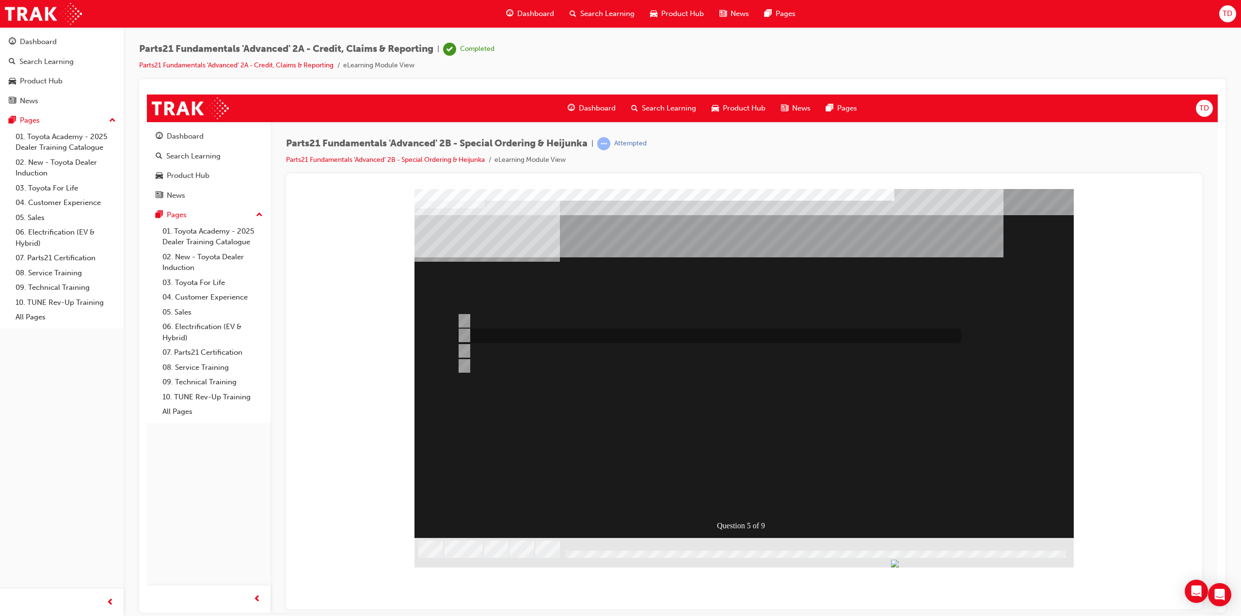
click at [469, 336] on div at bounding box center [707, 336] width 504 height 15
radio input "true"
click at [465, 317] on input "Quote from Australia Post" at bounding box center [462, 321] width 11 height 11
radio input "true"
click at [464, 350] on input "Quote from TNT / FedEx" at bounding box center [462, 351] width 11 height 11
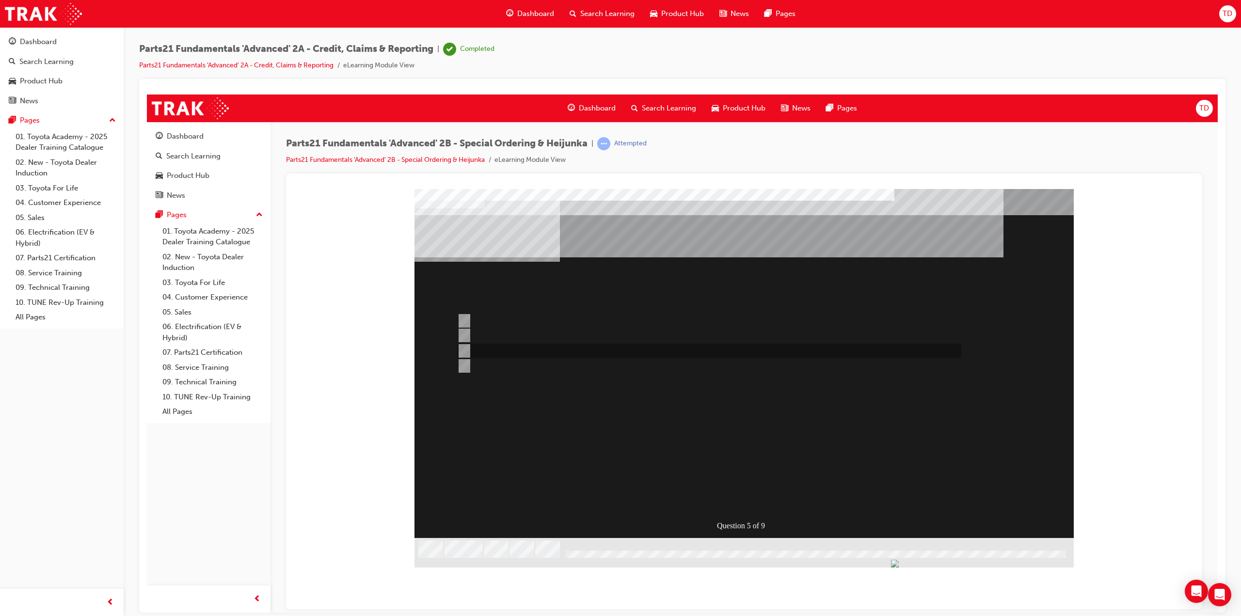
radio input "true"
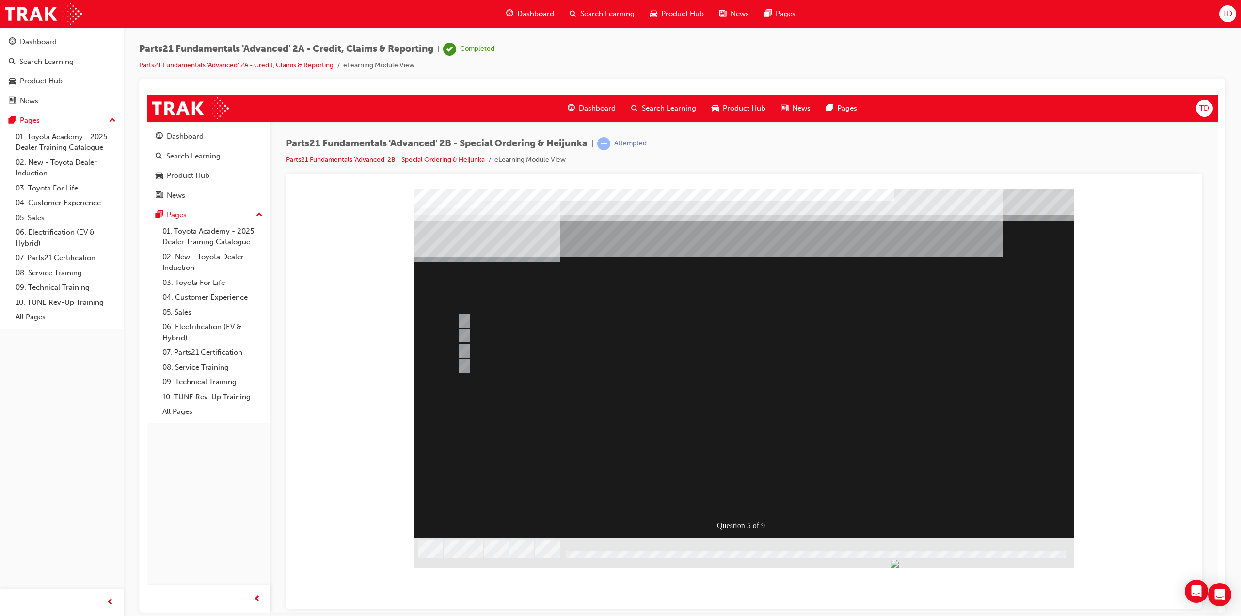
click at [465, 331] on div at bounding box center [743, 374] width 659 height 371
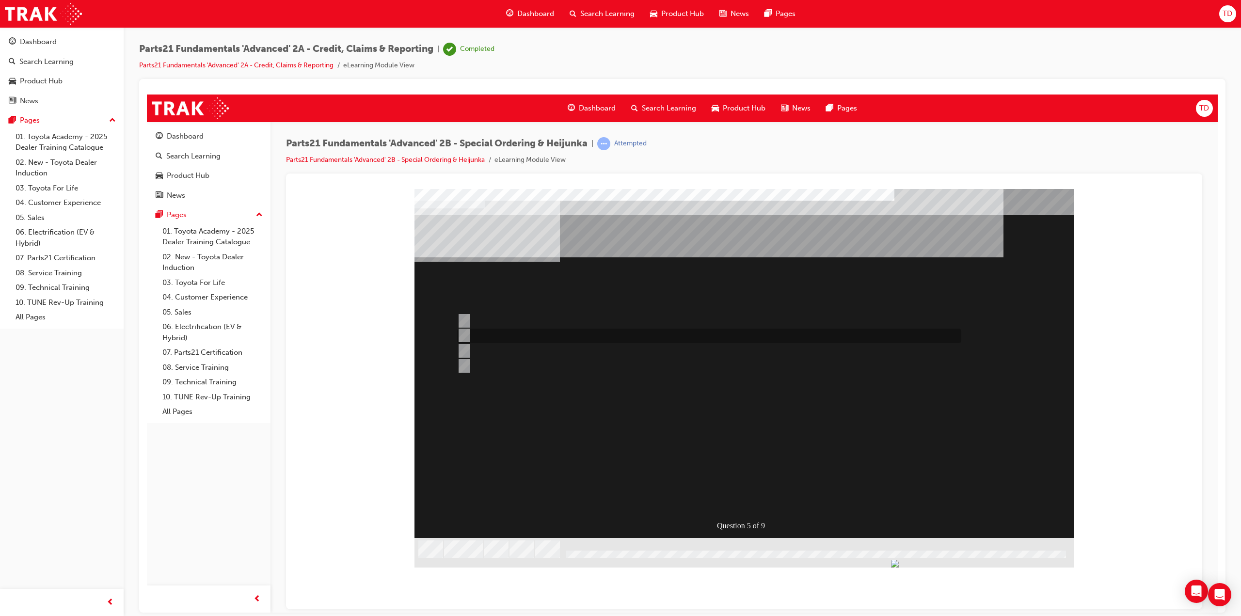
click at [467, 332] on input "Freight cost generated by the Taipan Web Portal." at bounding box center [462, 335] width 11 height 11
radio input "true"
click at [464, 366] on input "Dealer Support Hubs Domestic VOR freight estimator" at bounding box center [462, 366] width 11 height 11
radio input "true"
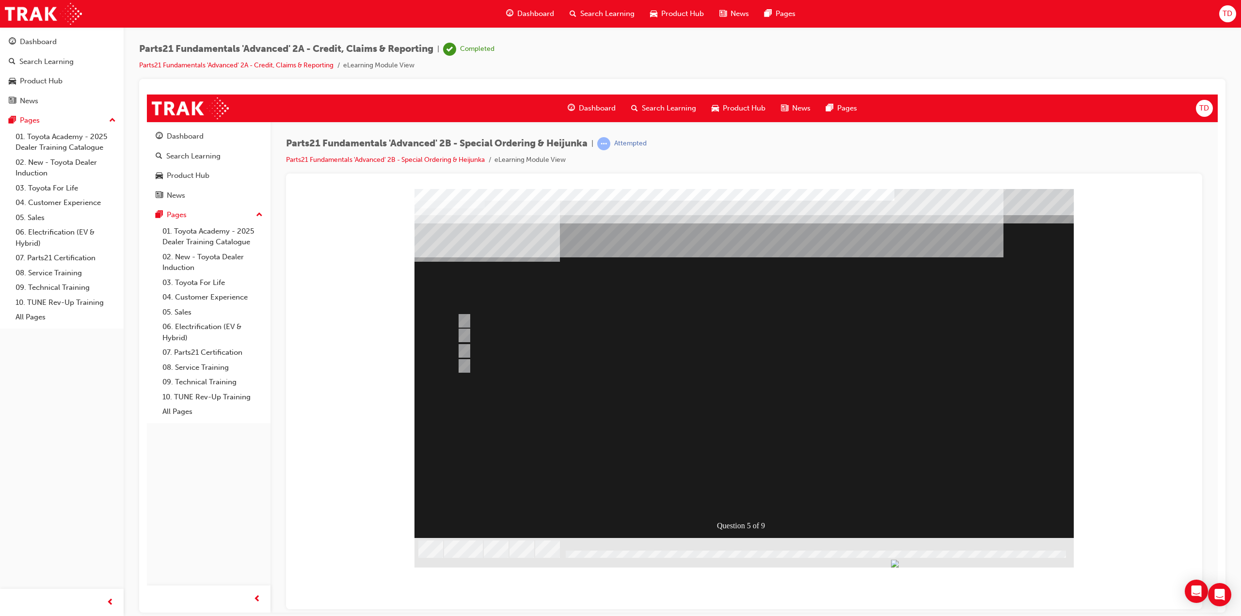
click at [743, 494] on div at bounding box center [743, 374] width 659 height 371
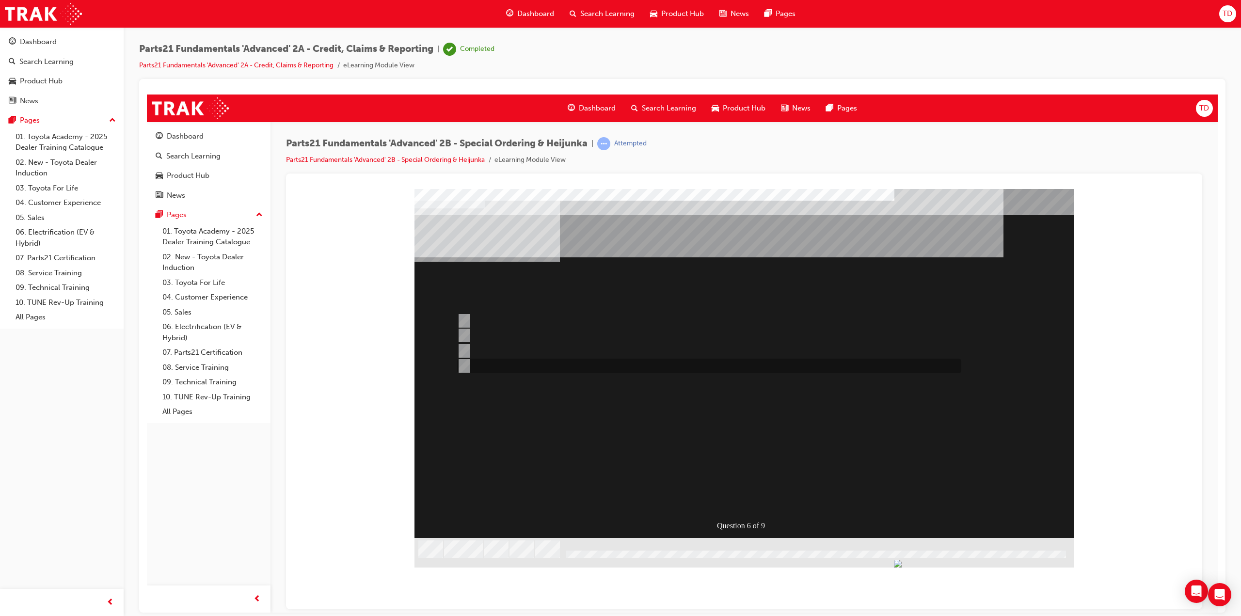
click at [467, 364] on input "All of the above" at bounding box center [462, 366] width 11 height 11
radio input "true"
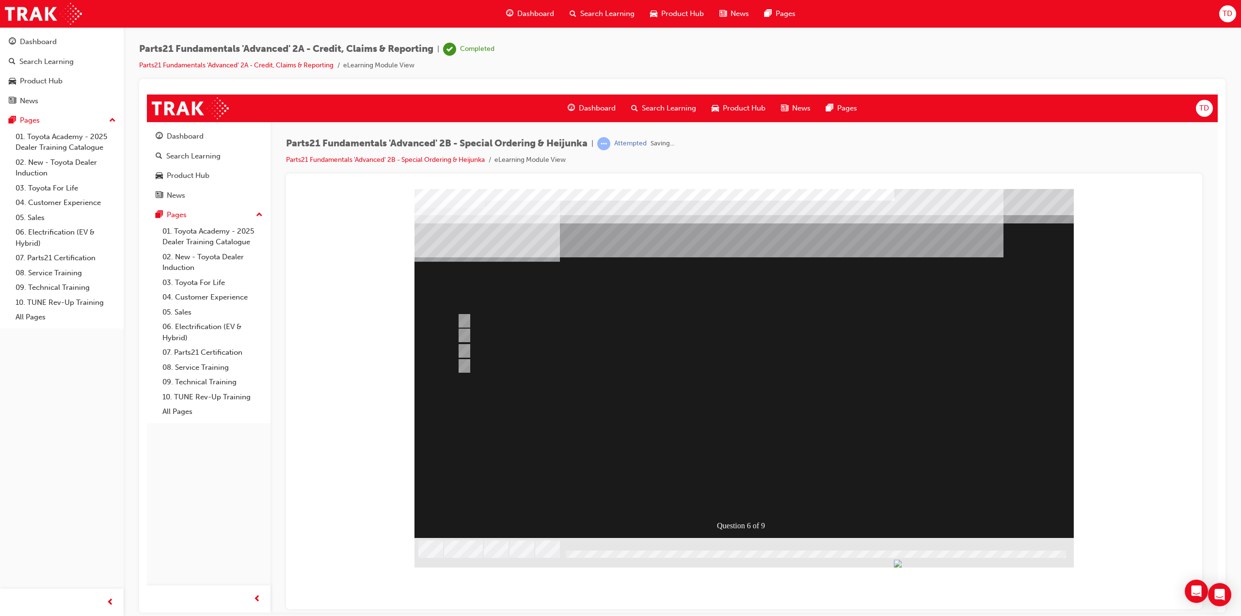
click at [737, 494] on div at bounding box center [743, 374] width 659 height 371
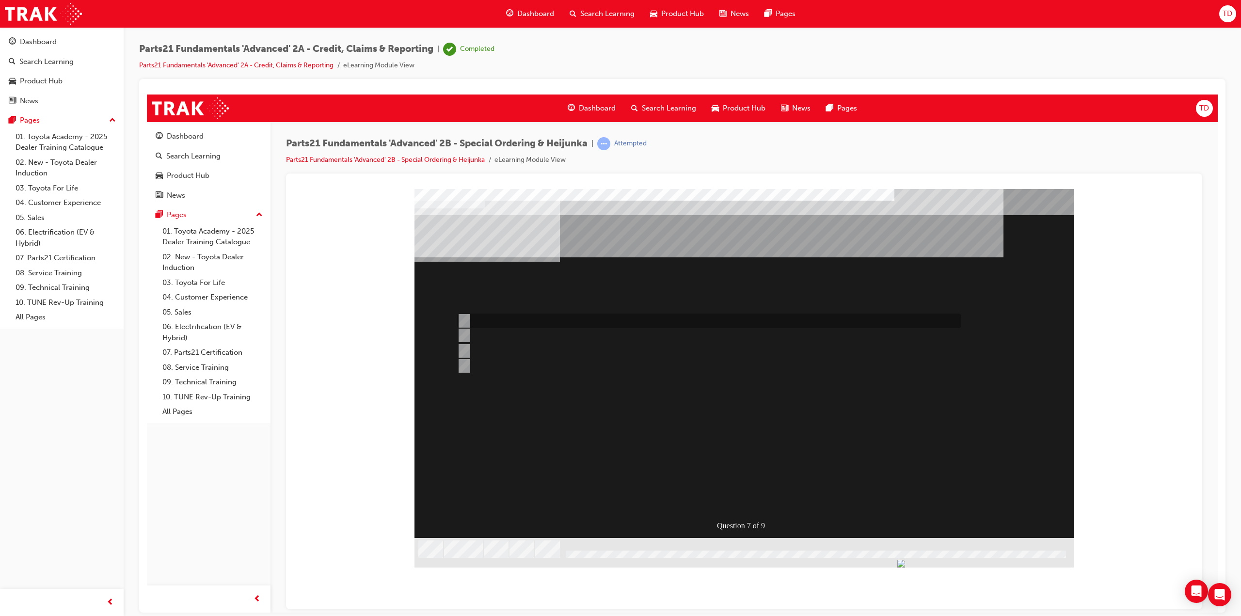
click at [469, 319] on div at bounding box center [707, 321] width 504 height 15
radio input "true"
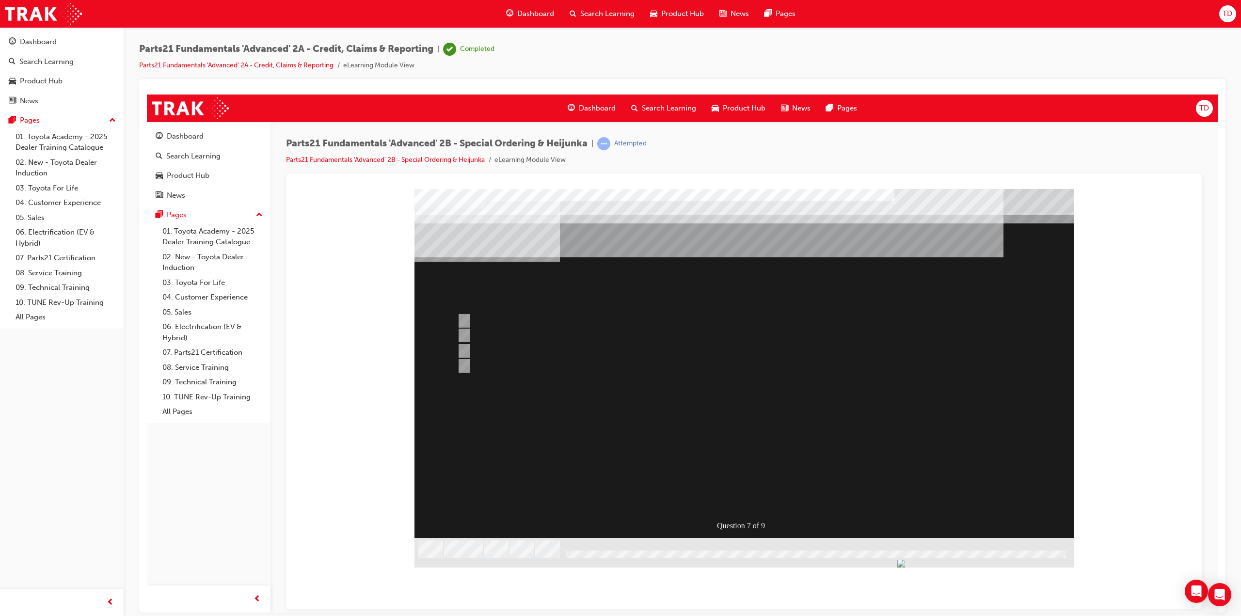
click at [738, 492] on div at bounding box center [743, 374] width 659 height 371
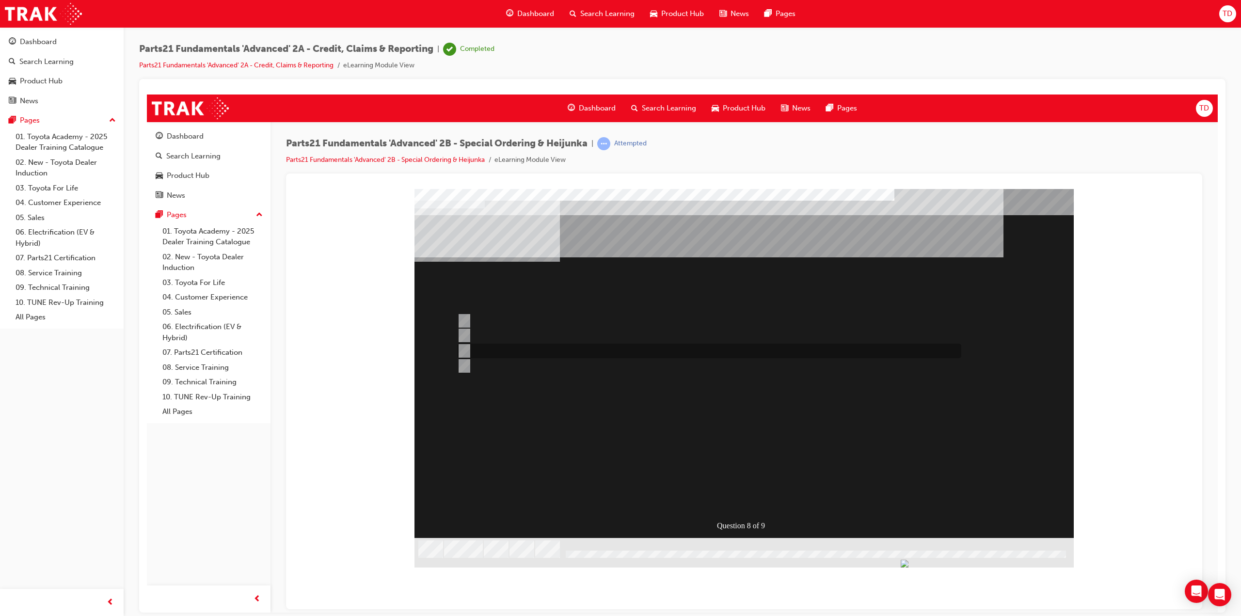
click at [461, 348] on input "Contact the Dealer in question and order directly" at bounding box center [462, 351] width 11 height 11
radio input "true"
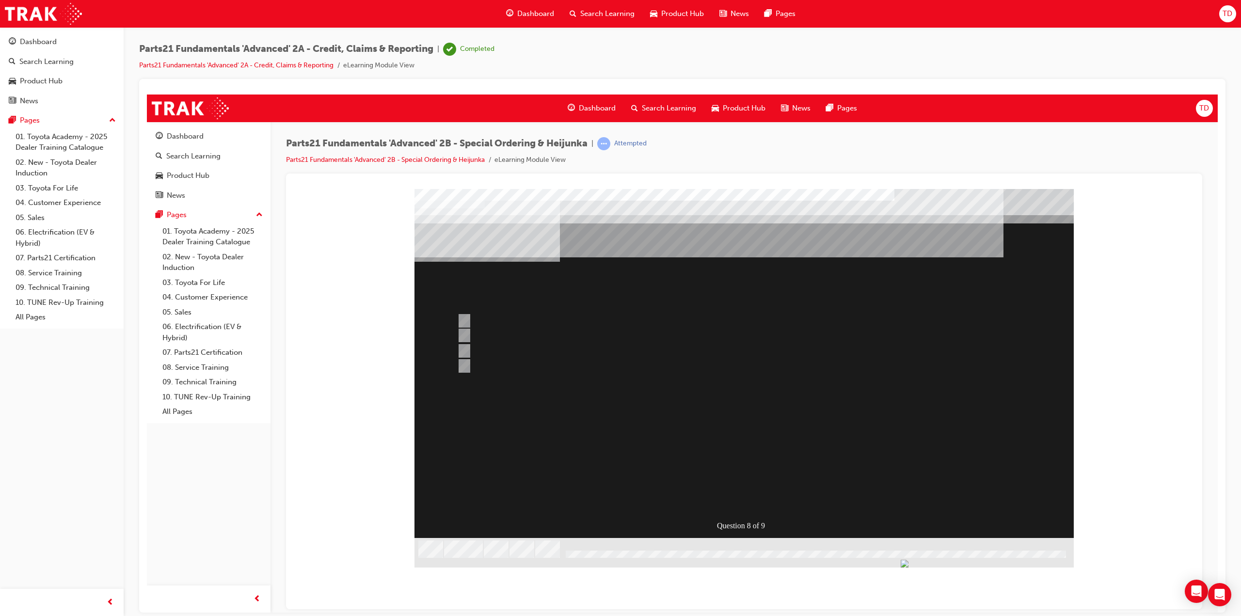
click at [748, 495] on div at bounding box center [743, 374] width 659 height 371
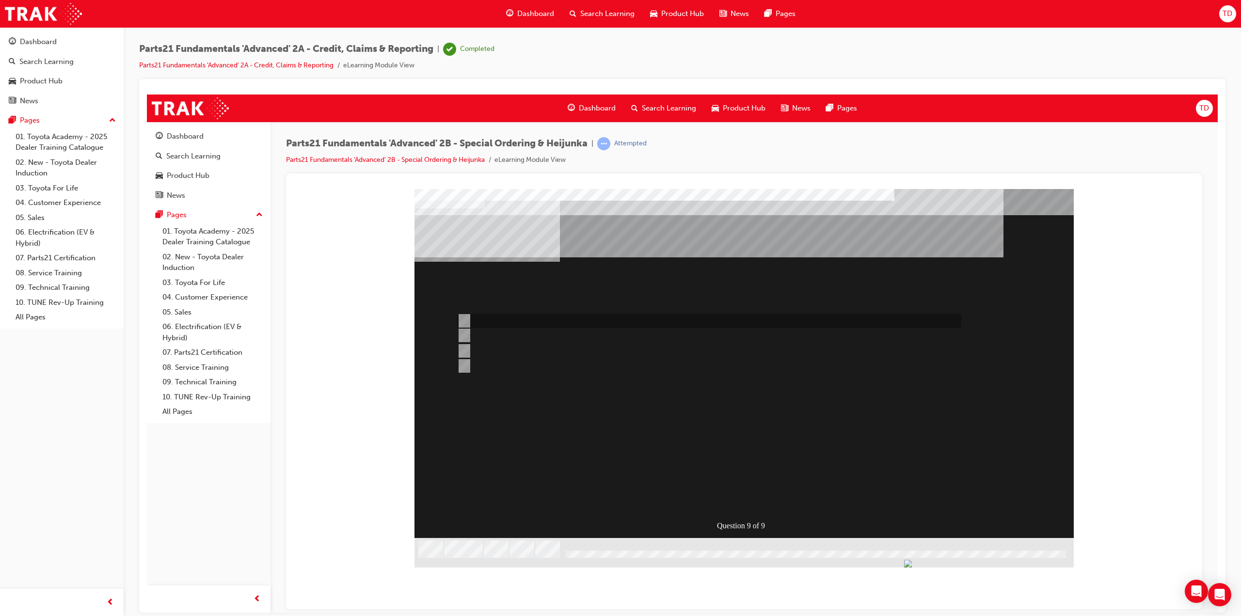
click at [462, 320] on input "Large Quantity Orders" at bounding box center [462, 321] width 11 height 11
radio input "true"
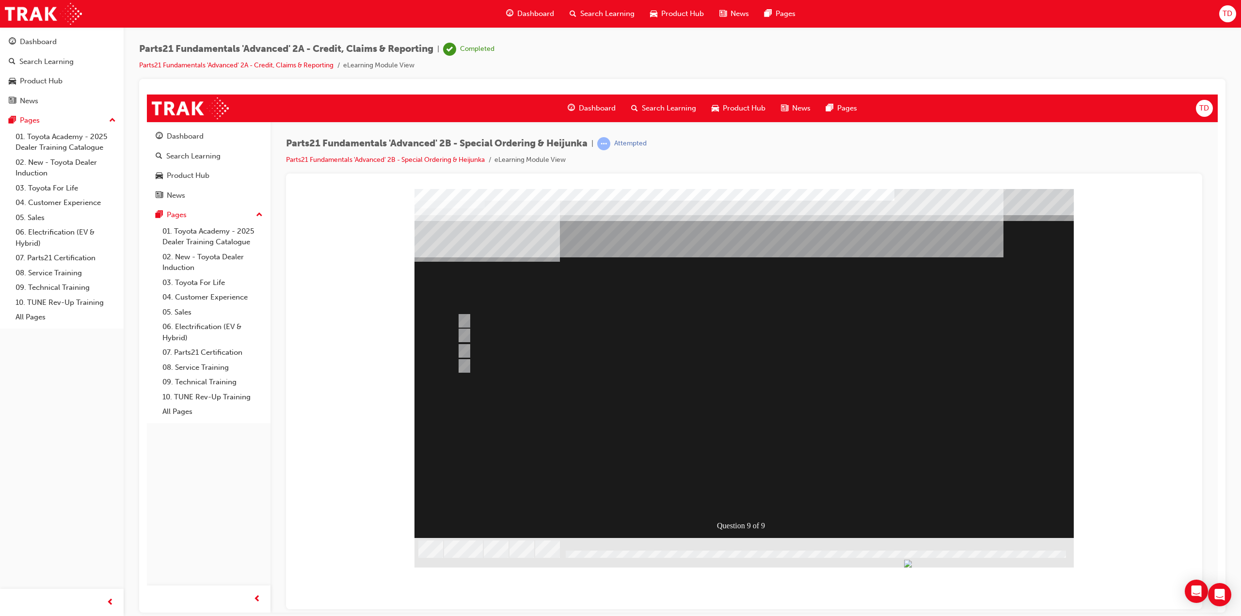
click at [466, 333] on div at bounding box center [743, 374] width 659 height 371
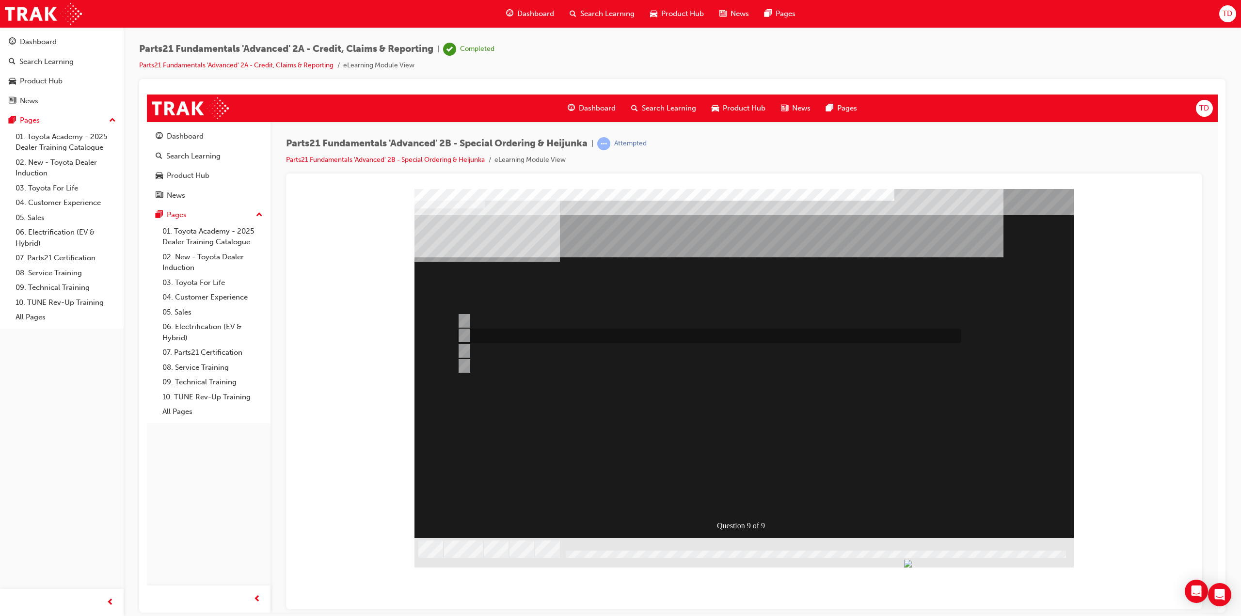
click at [467, 332] on input "Production Smoothing" at bounding box center [462, 335] width 11 height 11
radio input "true"
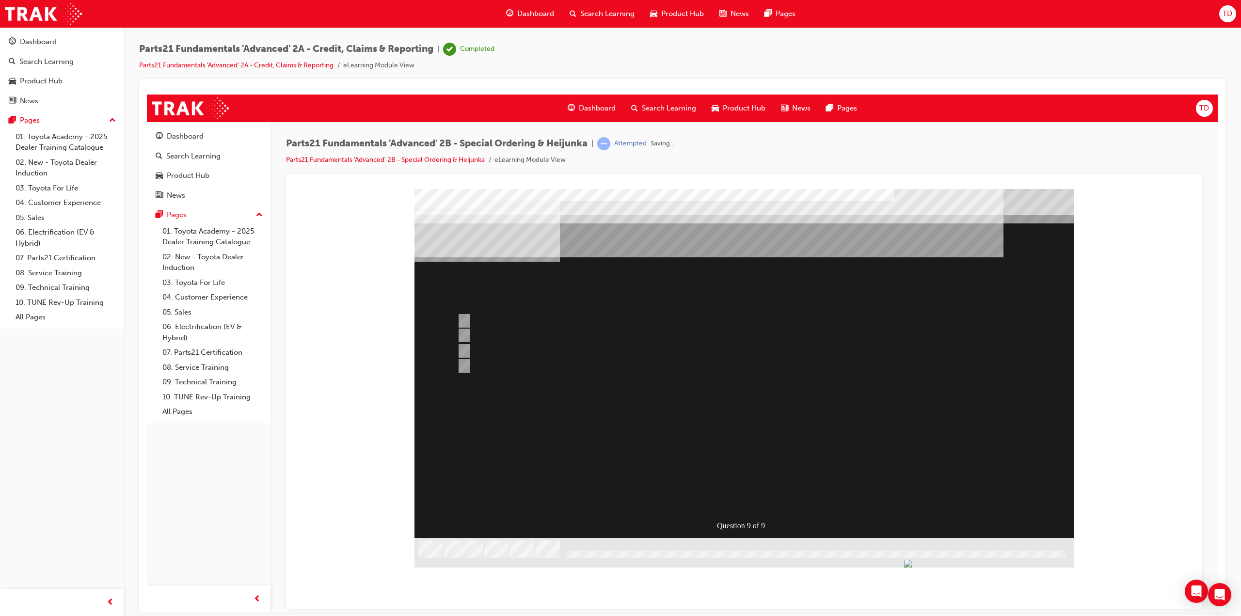
click at [750, 494] on div at bounding box center [743, 374] width 659 height 371
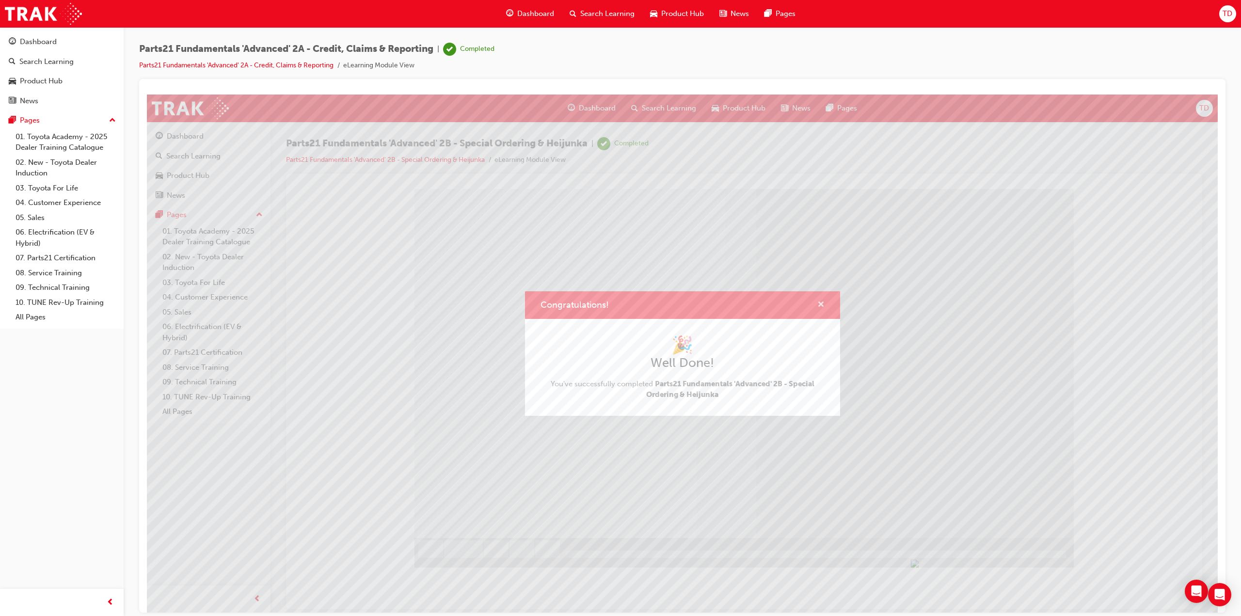
click at [818, 307] on span "cross-icon" at bounding box center [820, 305] width 7 height 9
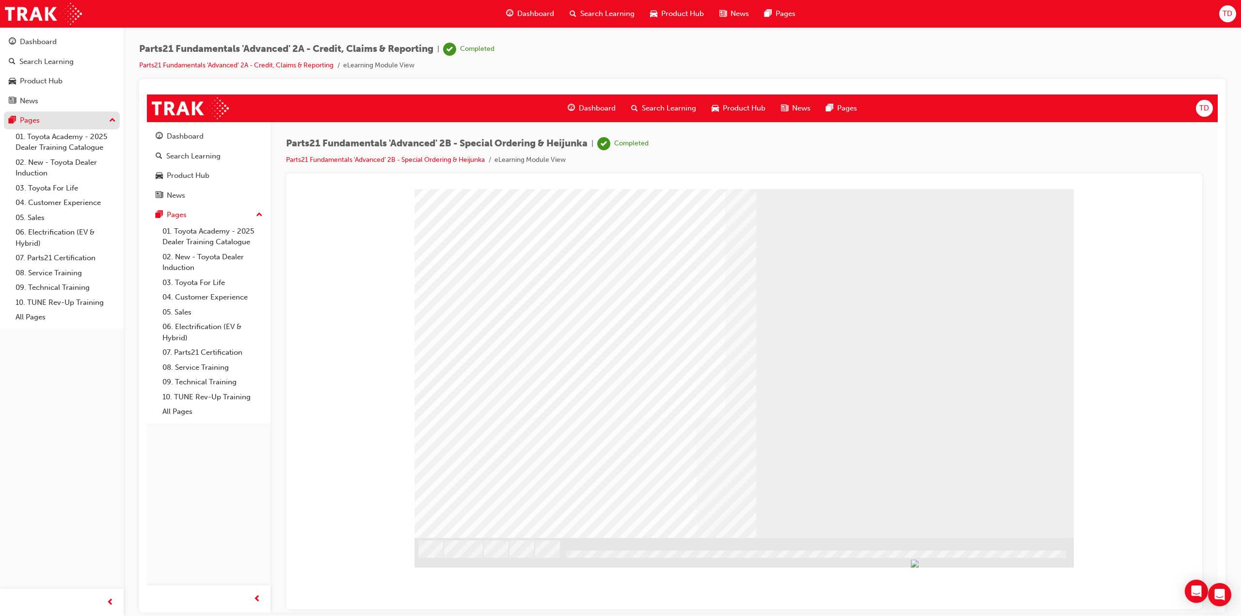
click at [52, 126] on div "Pages" at bounding box center [62, 120] width 106 height 12
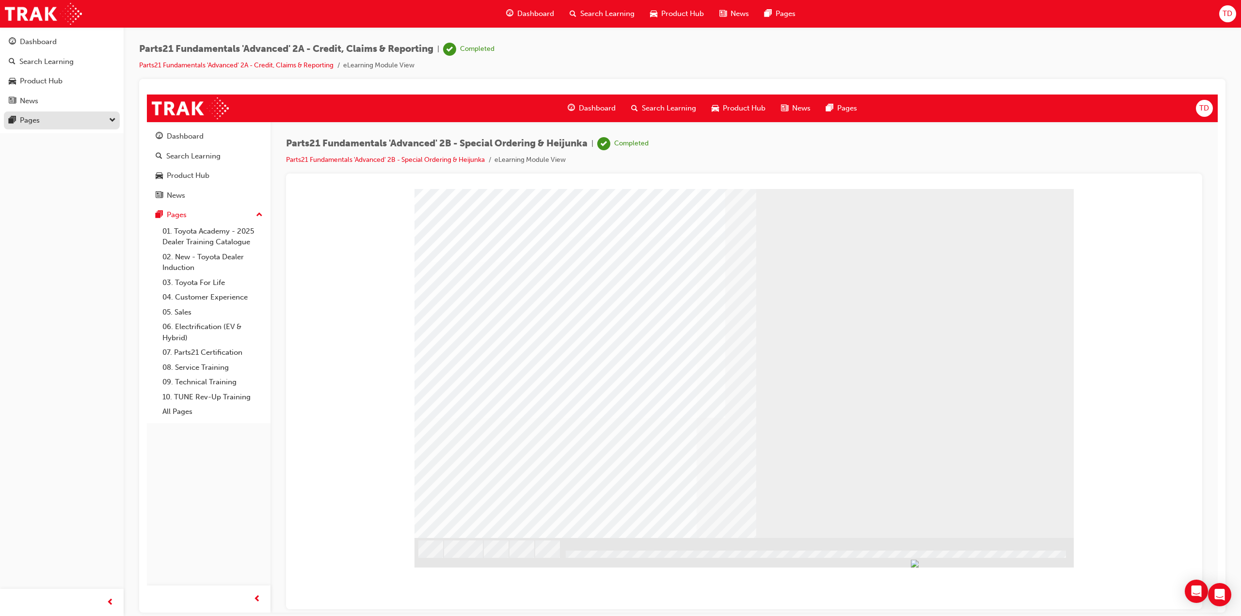
click at [52, 126] on div "Pages" at bounding box center [62, 120] width 106 height 12
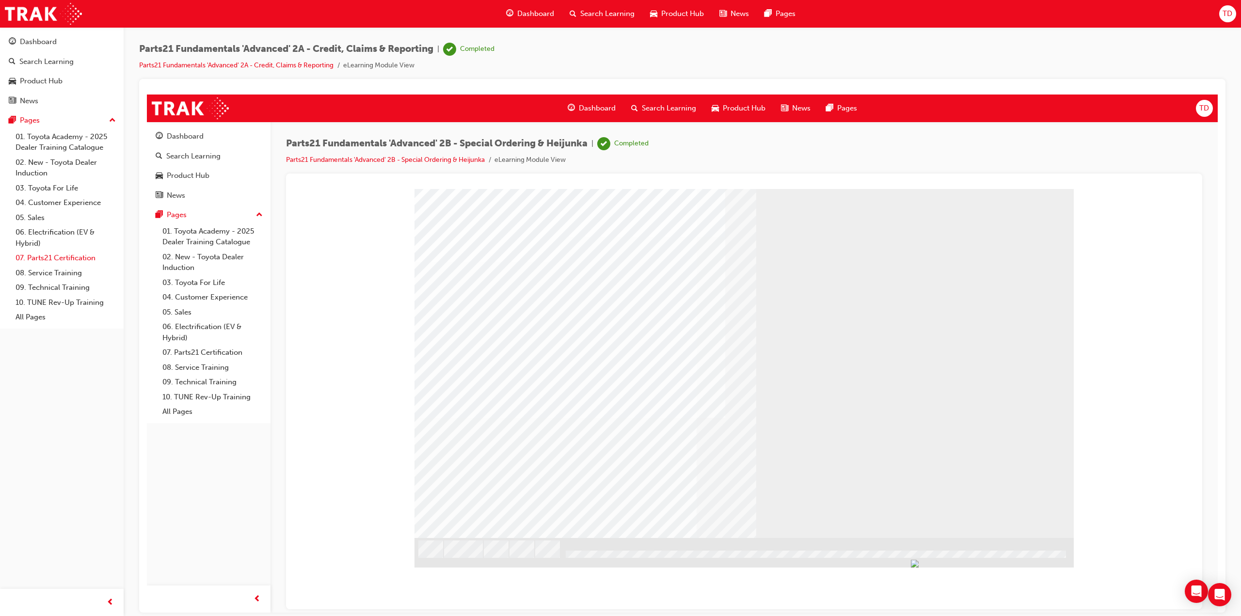
click at [63, 257] on link "07. Parts21 Certification" at bounding box center [66, 258] width 108 height 15
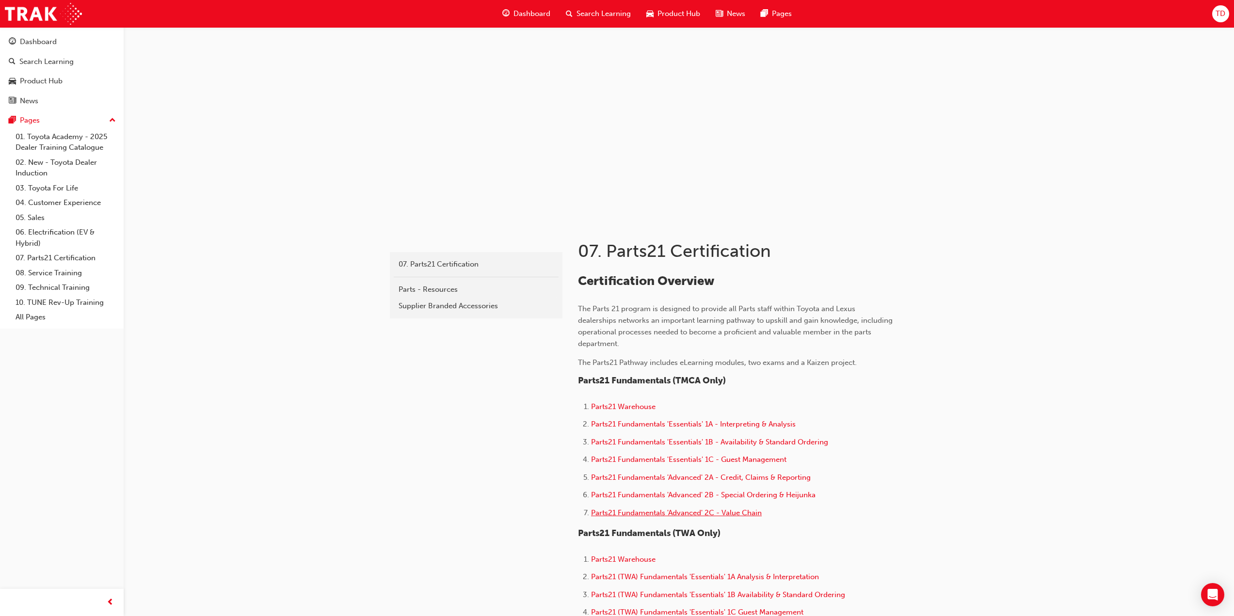
click at [735, 514] on span "Parts21 Fundamentals 'Advanced' 2C - Value Chain" at bounding box center [676, 512] width 171 height 9
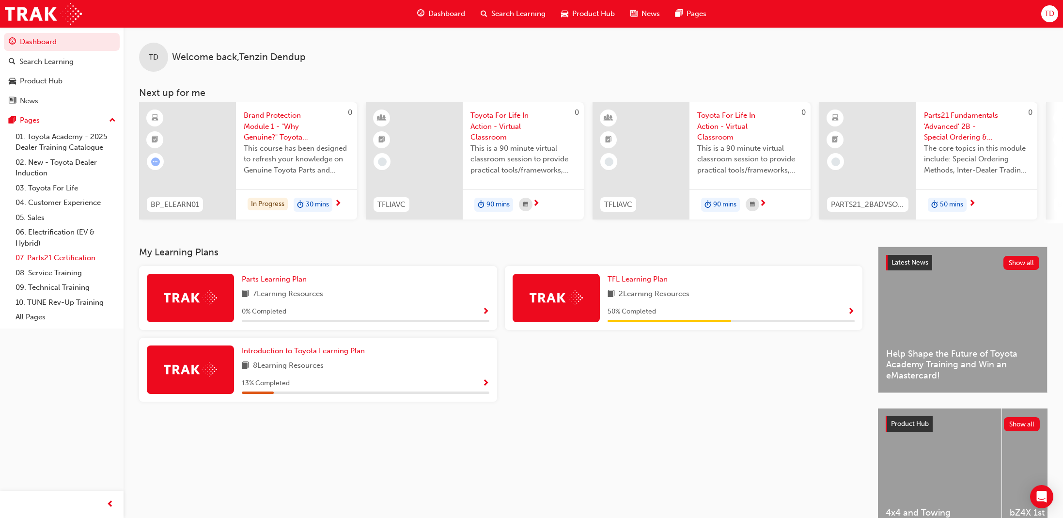
click at [76, 262] on link "07. Parts21 Certification" at bounding box center [66, 258] width 108 height 15
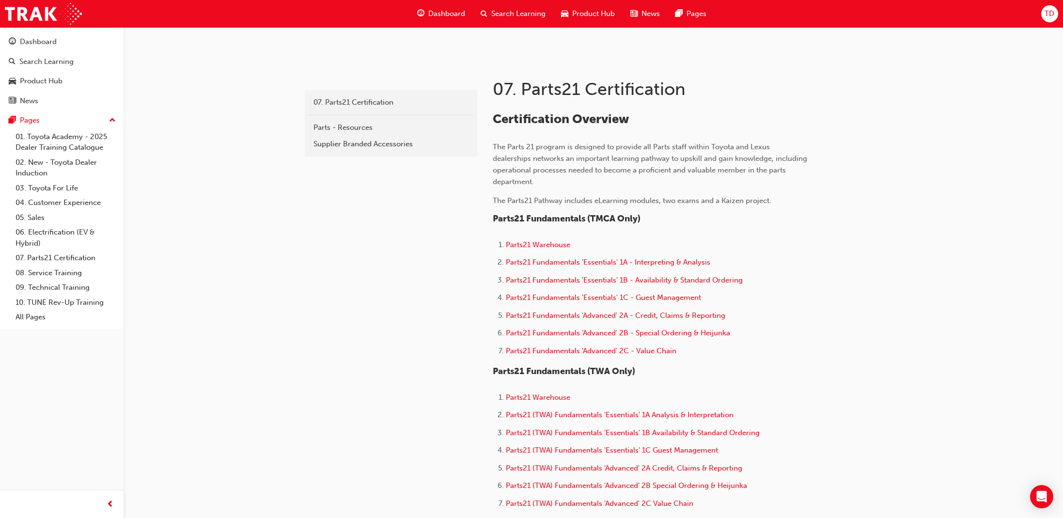
scroll to position [161, 0]
click at [648, 337] on span "Parts21 Fundamentals 'Advanced' 2B - Special Ordering & Heijunka" at bounding box center [618, 333] width 224 height 9
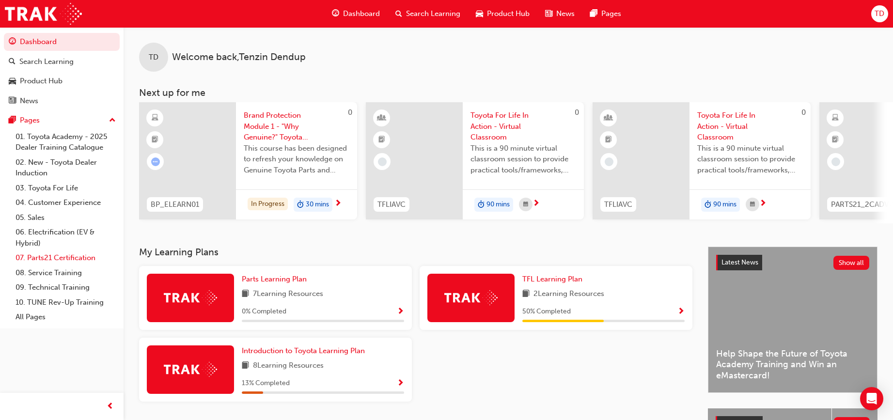
click at [67, 257] on link "07. Parts21 Certification" at bounding box center [66, 258] width 108 height 15
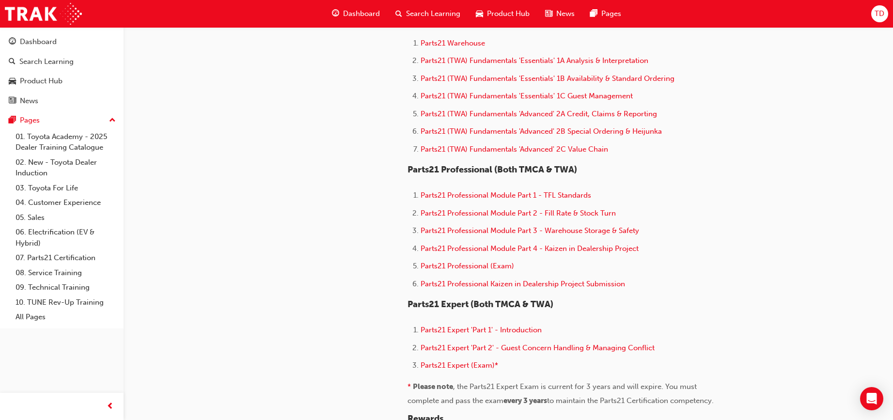
scroll to position [566, 0]
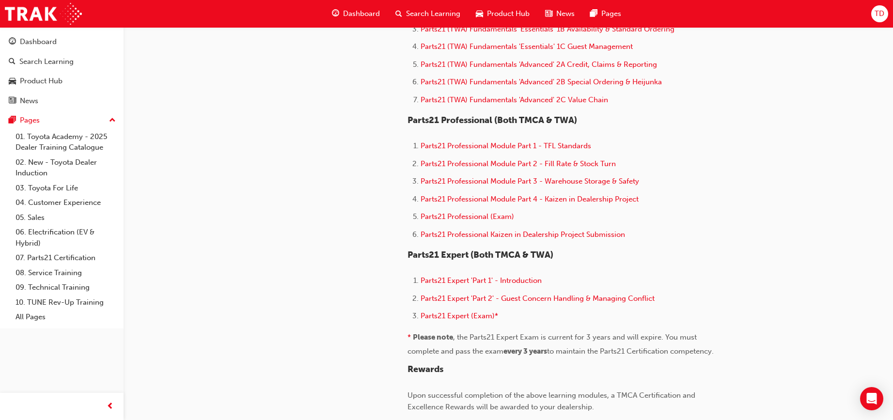
click at [548, 100] on span "Parts21 (TWA) Fundamentals 'Advanced' 2C Value Chain" at bounding box center [515, 99] width 188 height 9
